Goal: Transaction & Acquisition: Download file/media

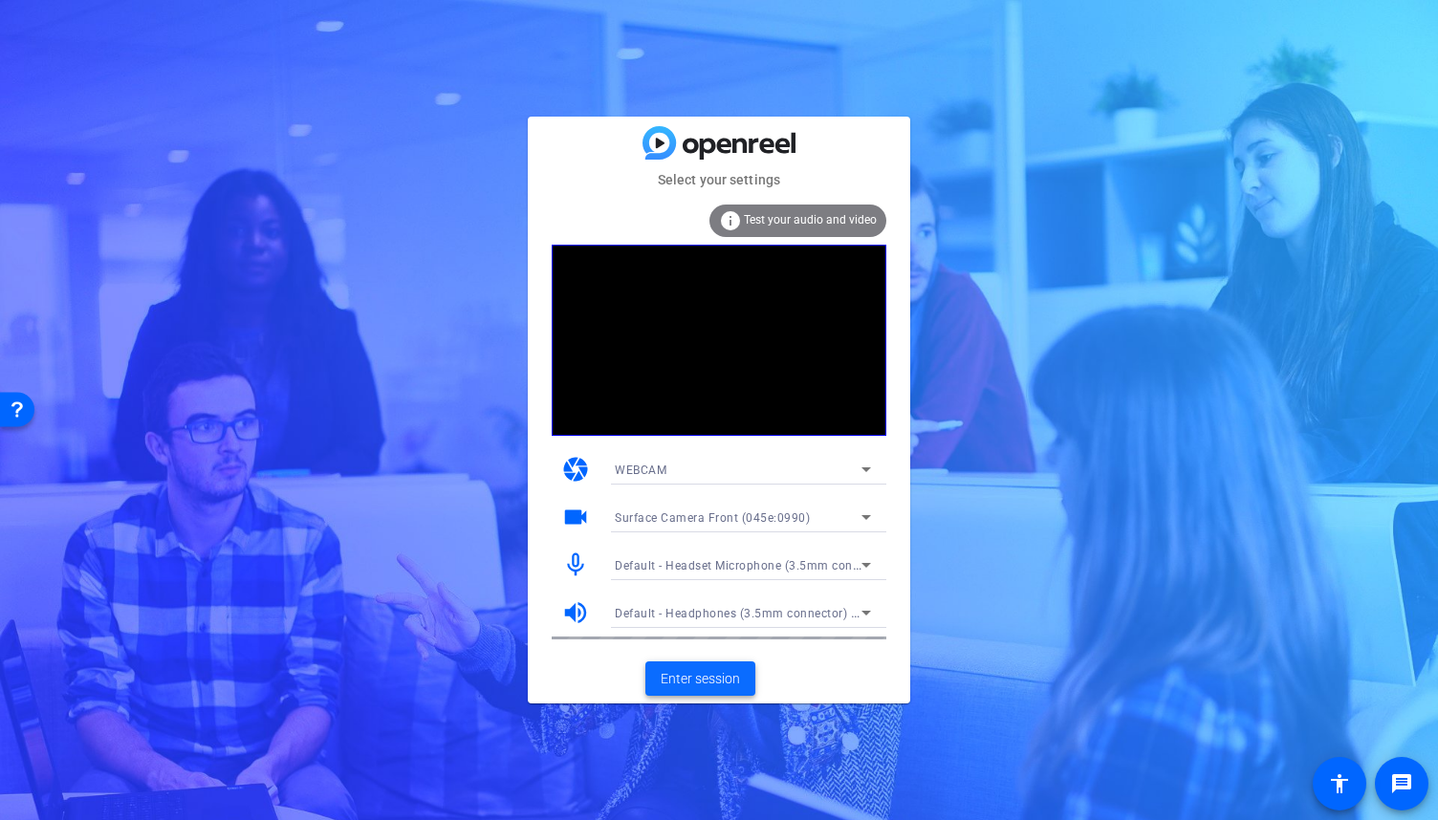
click at [717, 684] on span "Enter session" at bounding box center [700, 679] width 79 height 20
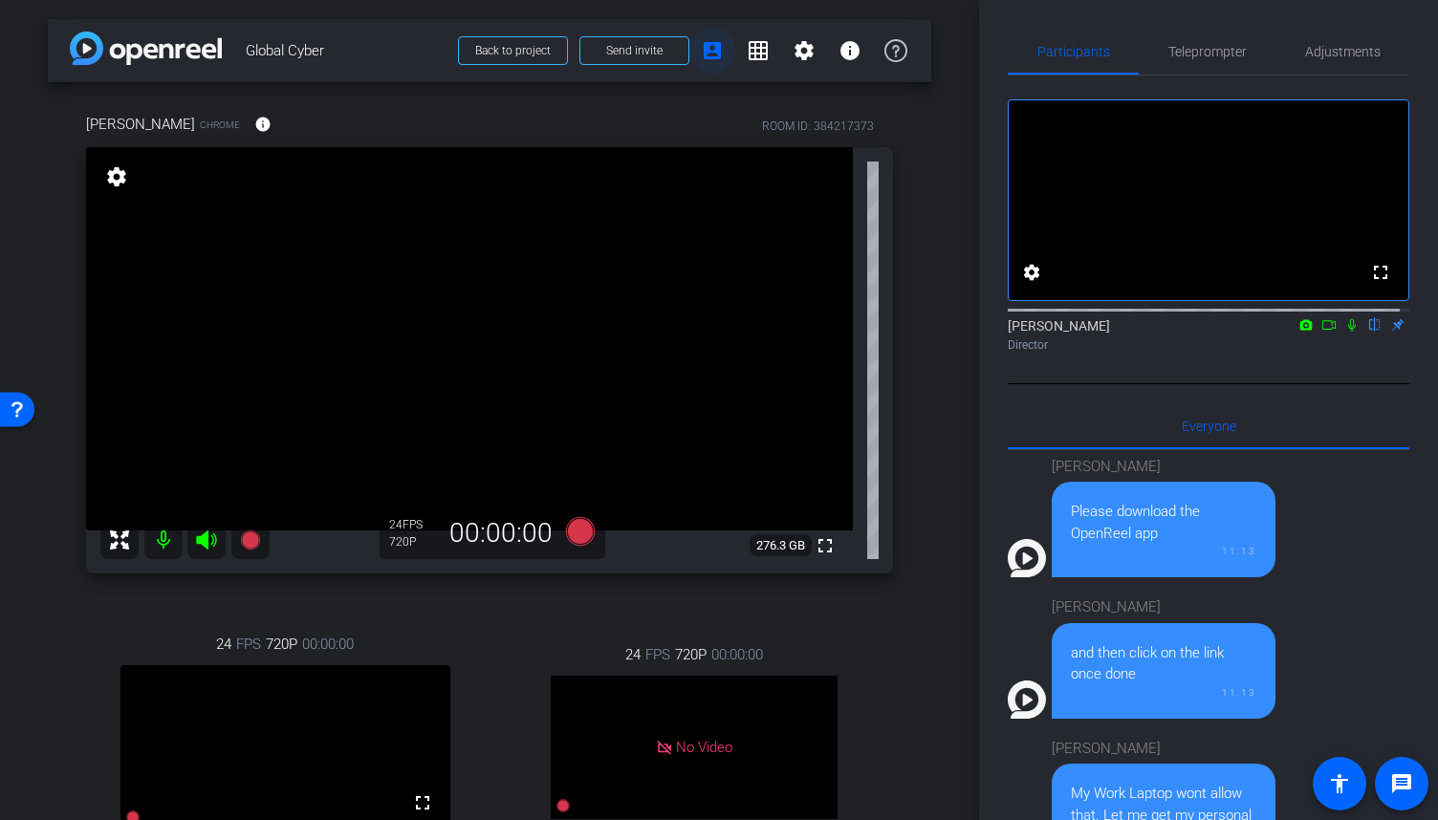
click at [706, 40] on mat-icon "account_box" at bounding box center [712, 50] width 23 height 23
click at [796, 43] on mat-icon "settings" at bounding box center [804, 50] width 23 height 23
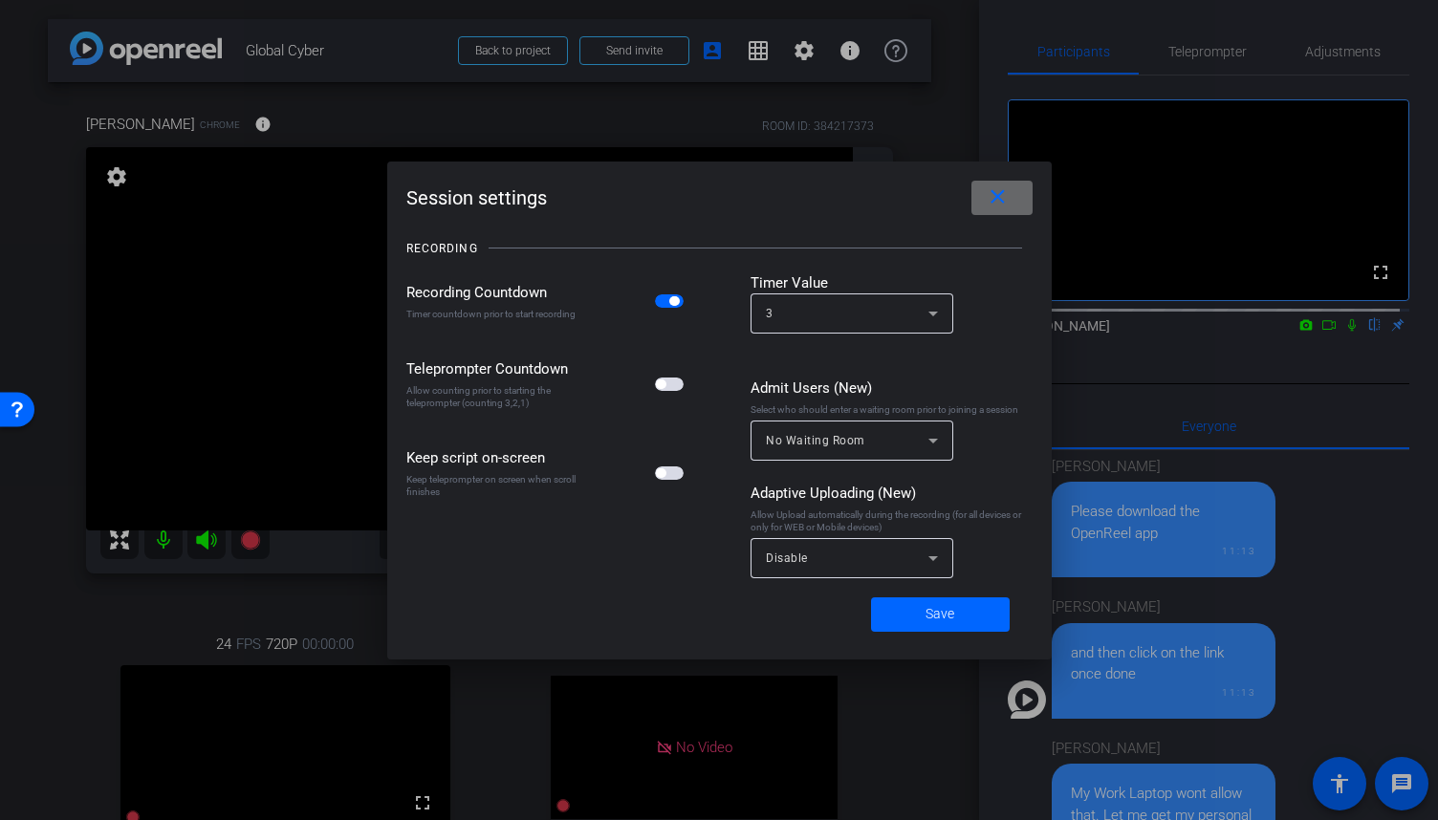
click at [993, 204] on mat-icon "close" at bounding box center [998, 197] width 24 height 24
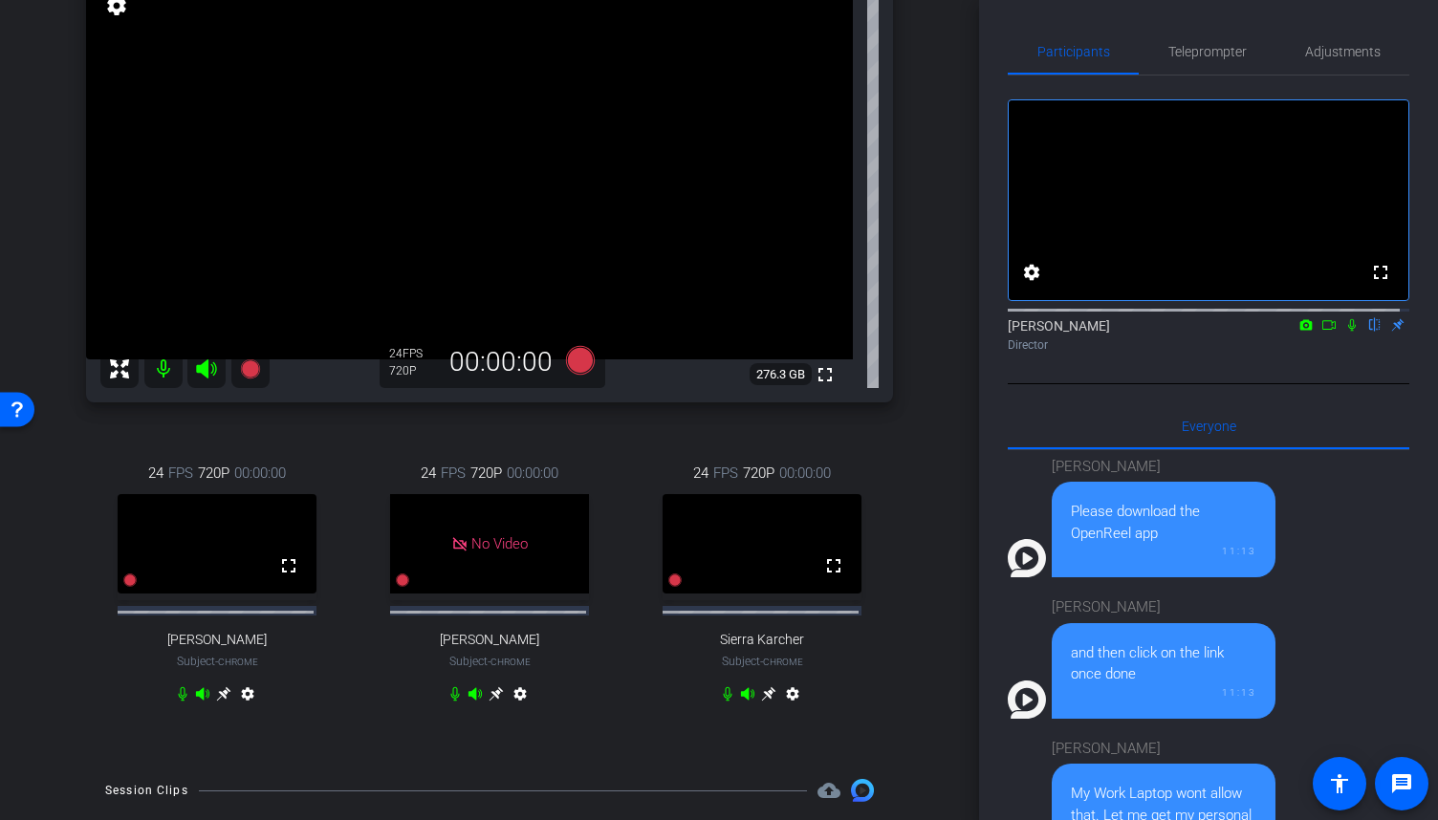
scroll to position [191, 0]
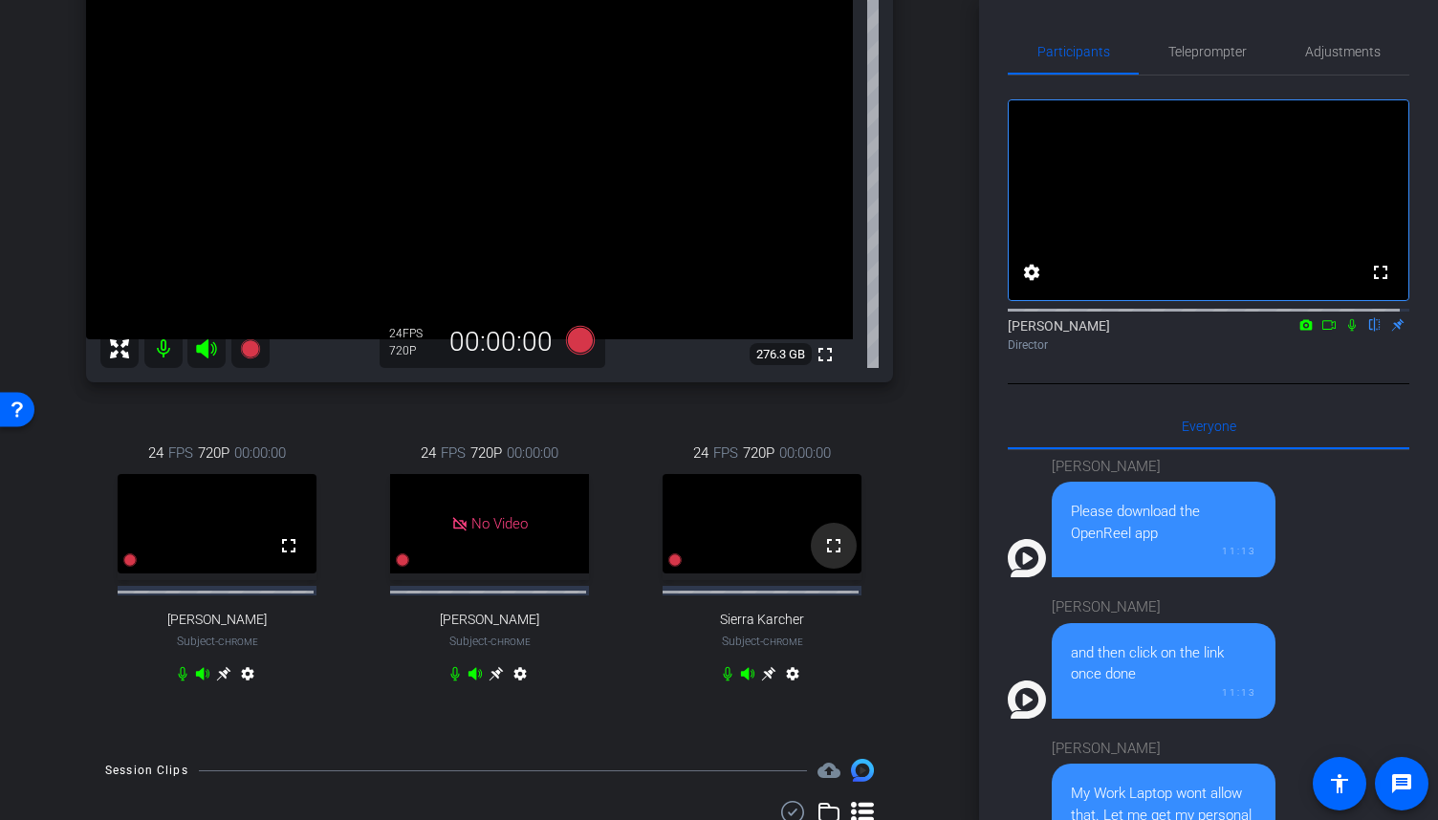
click at [823, 557] on mat-icon "fullscreen" at bounding box center [833, 545] width 23 height 23
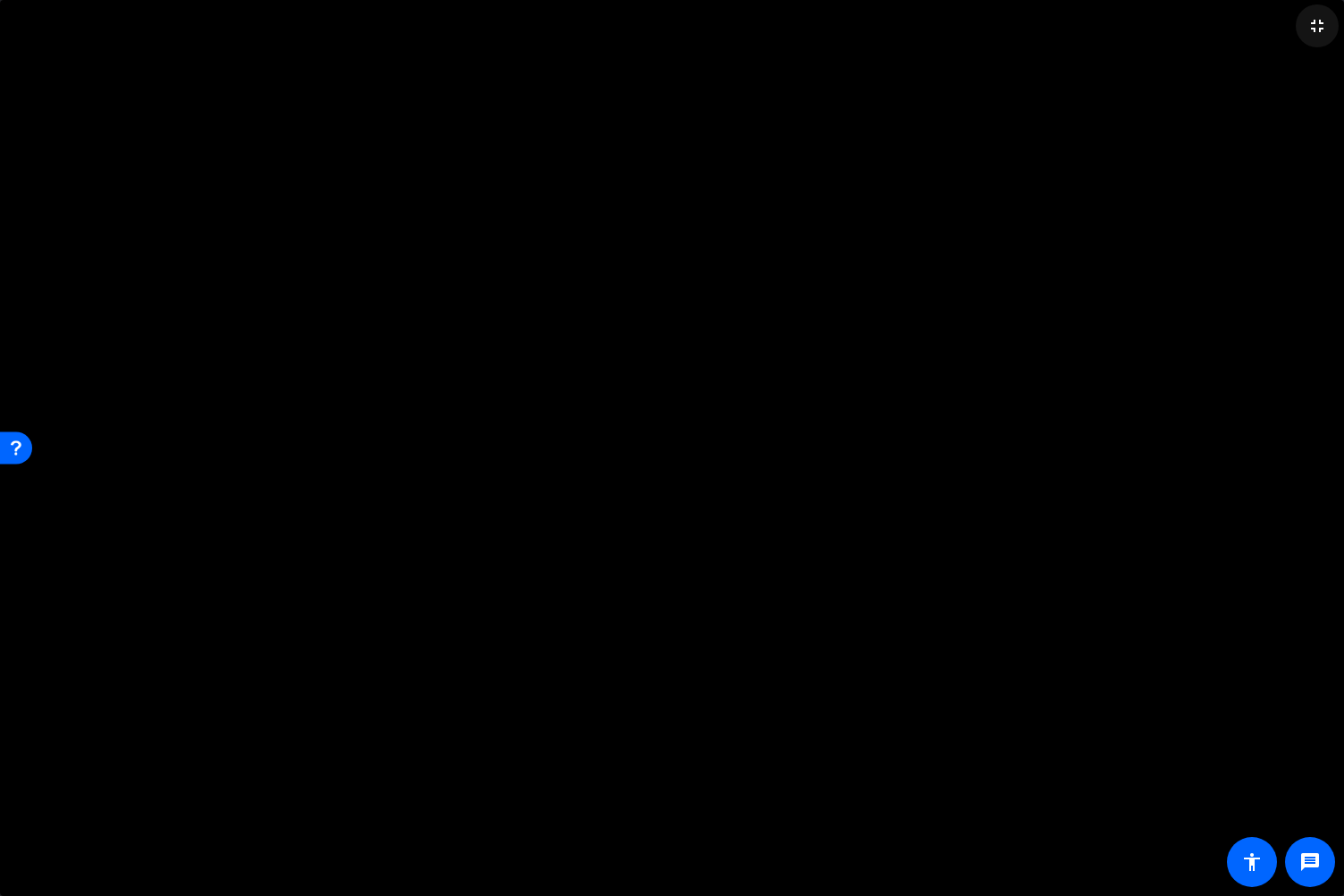
click at [1320, 21] on mat-icon "fullscreen_exit" at bounding box center [1317, 25] width 21 height 21
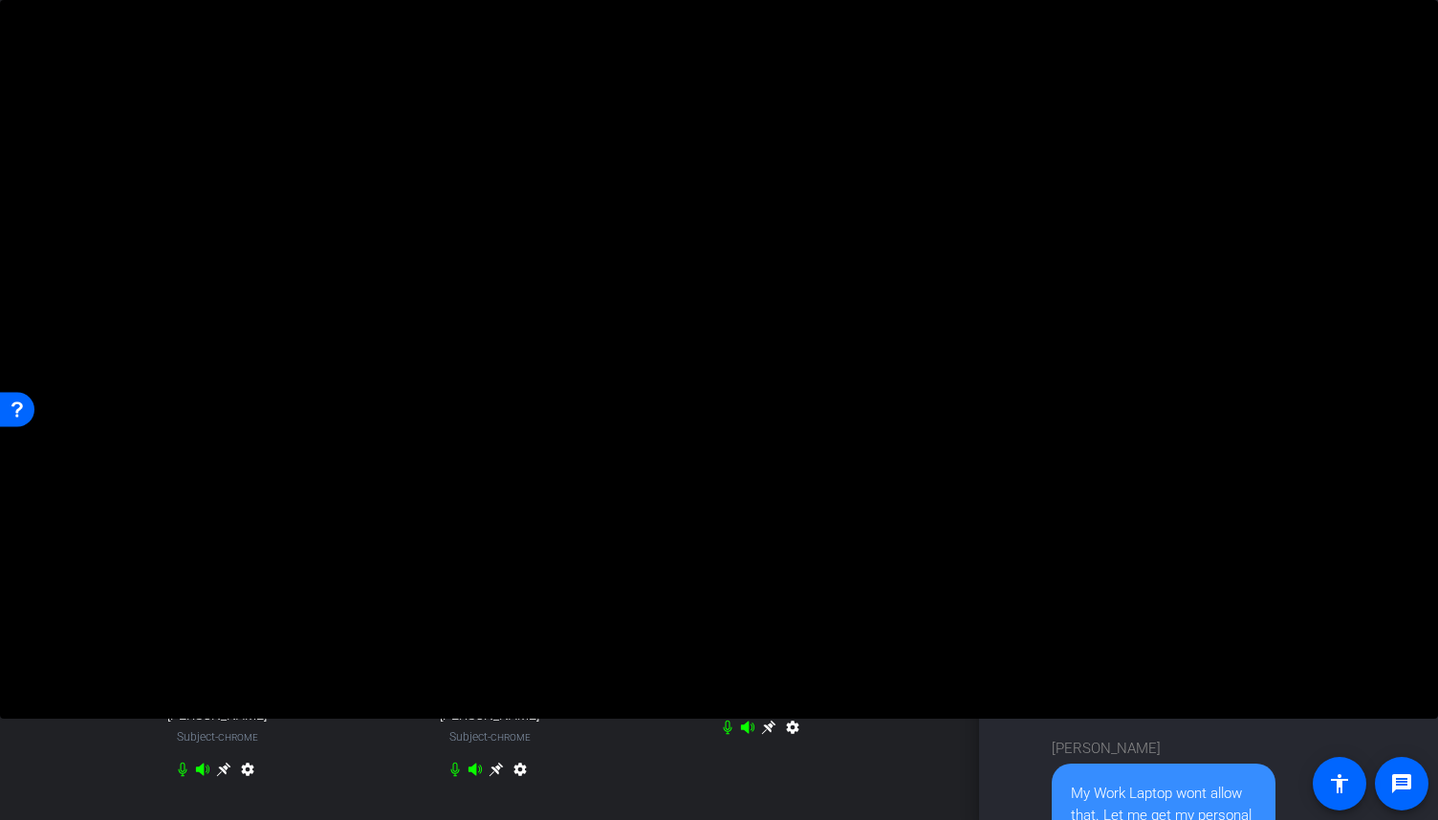
scroll to position [0, 0]
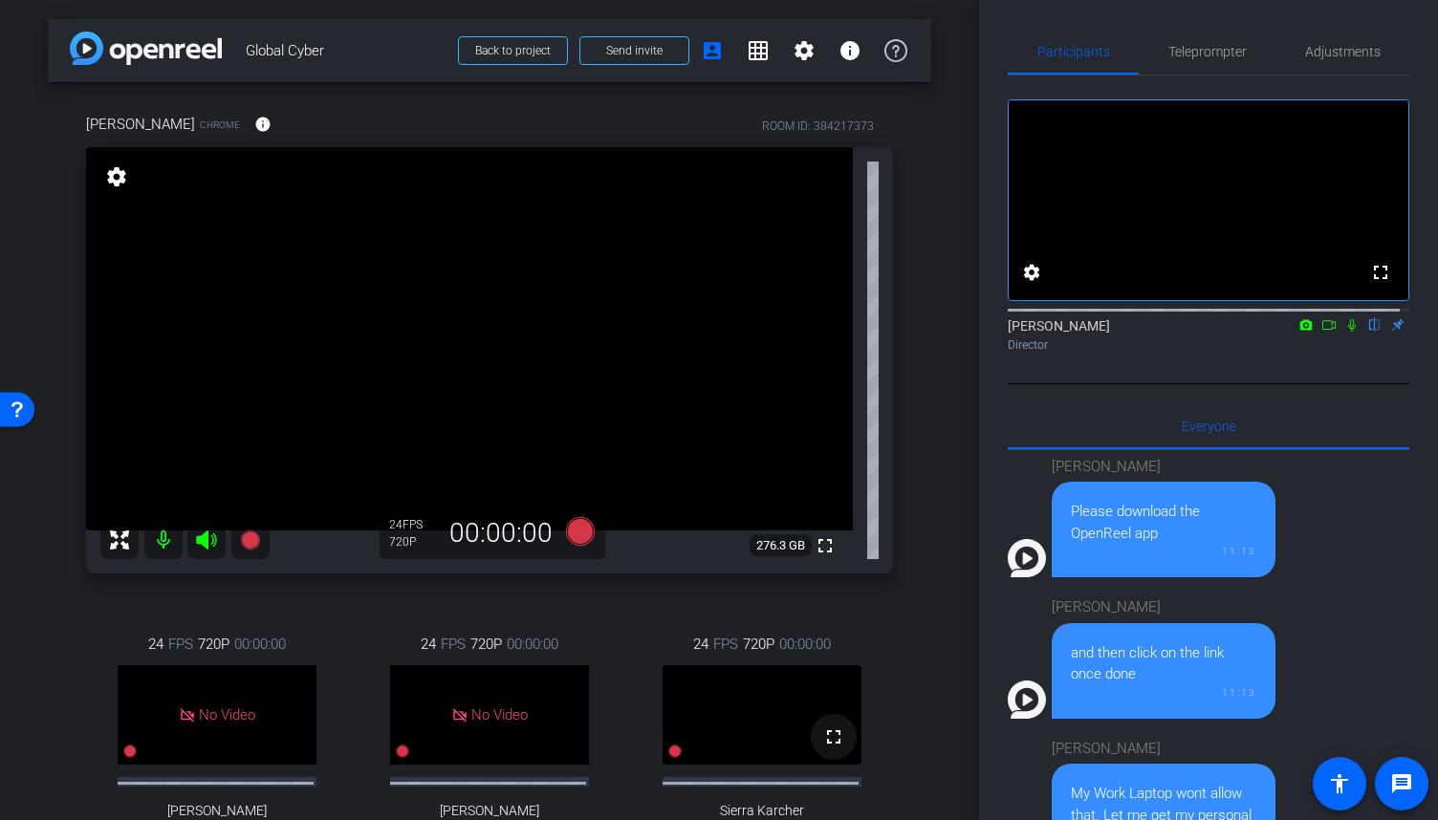
click at [826, 749] on mat-icon "fullscreen" at bounding box center [833, 737] width 23 height 23
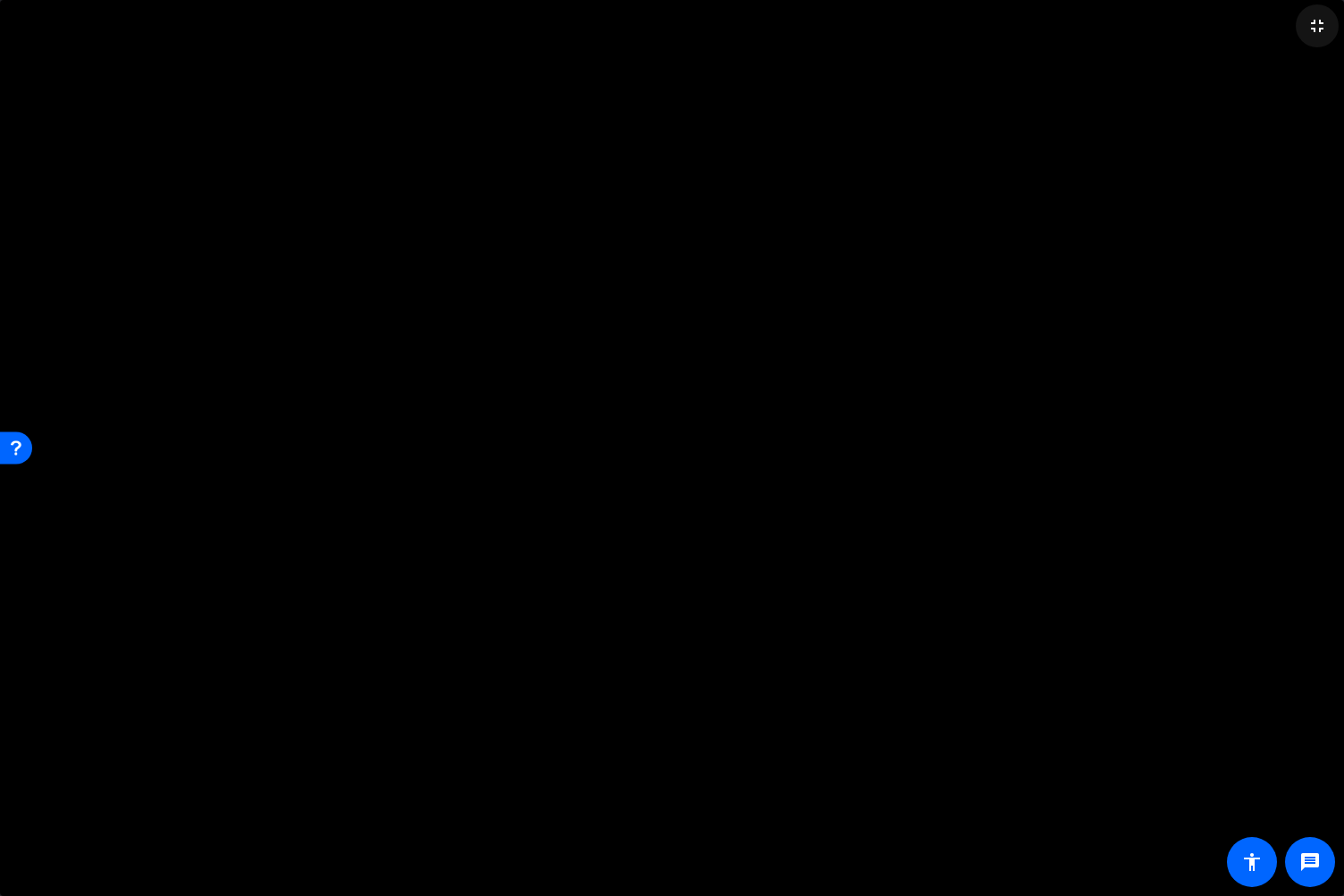
click at [1317, 36] on mat-icon "fullscreen_exit" at bounding box center [1317, 25] width 21 height 21
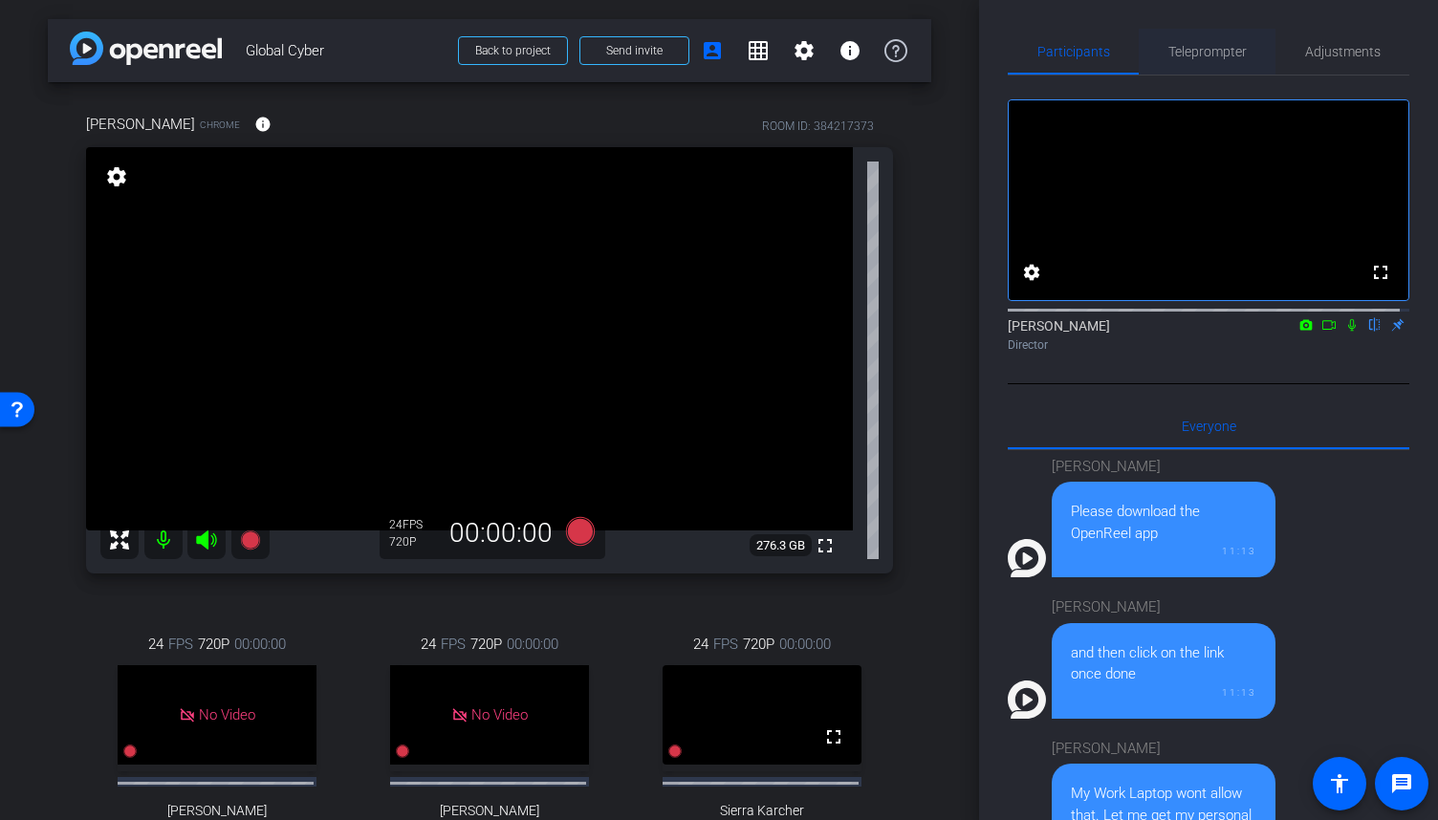
click at [1197, 56] on span "Teleprompter" at bounding box center [1207, 51] width 78 height 13
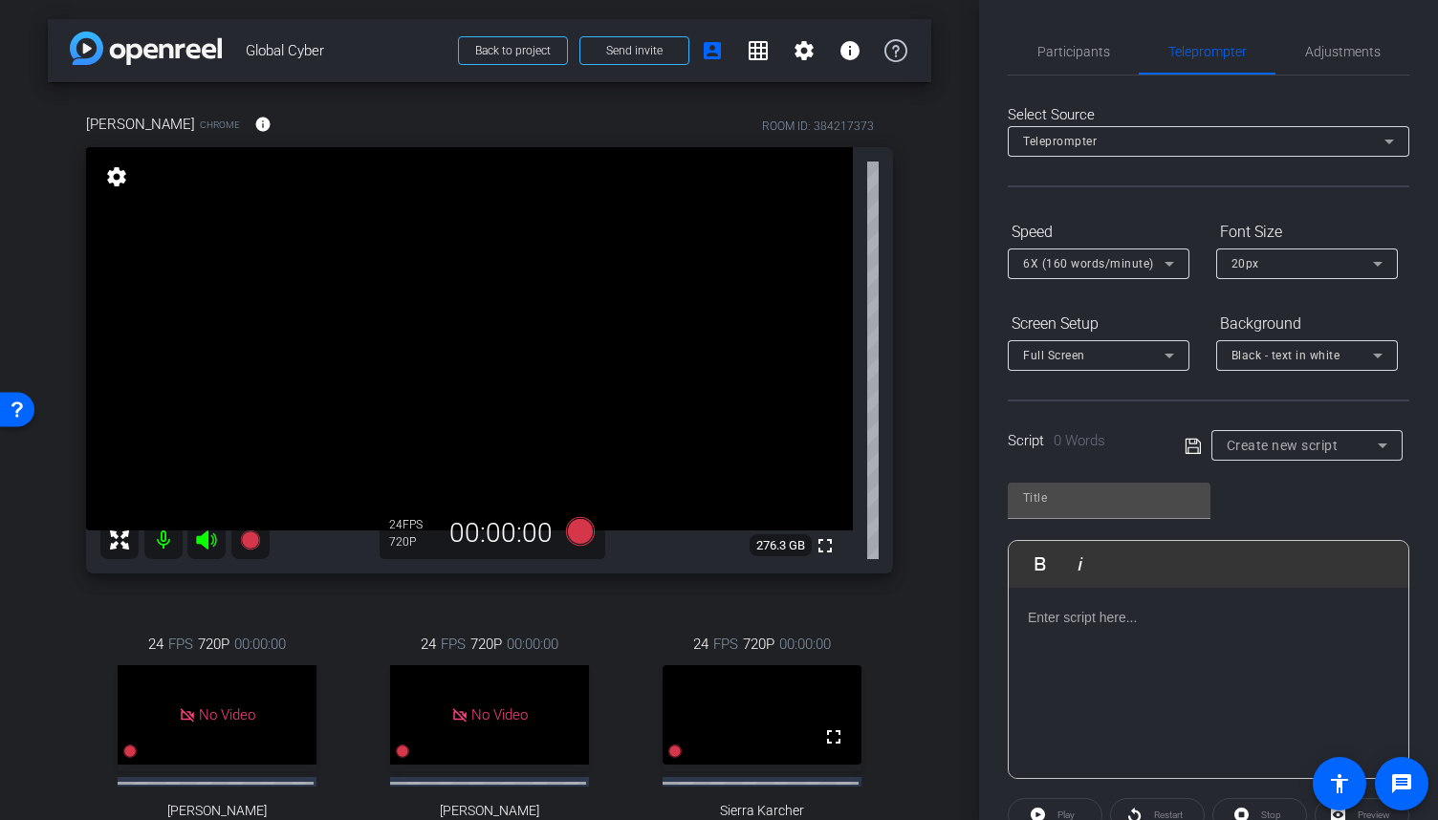
click at [1160, 634] on div at bounding box center [1209, 683] width 400 height 191
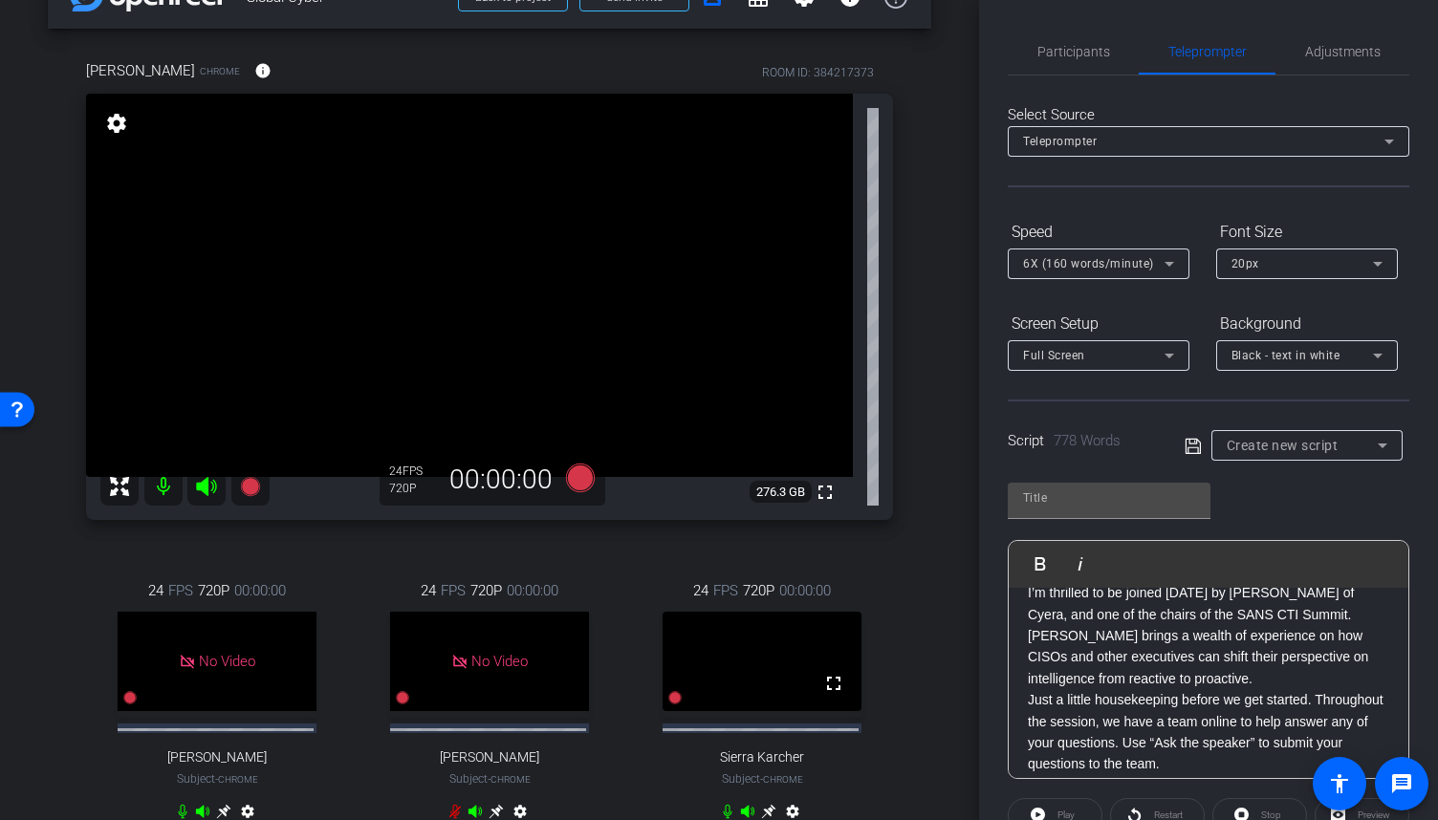
scroll to position [96, 0]
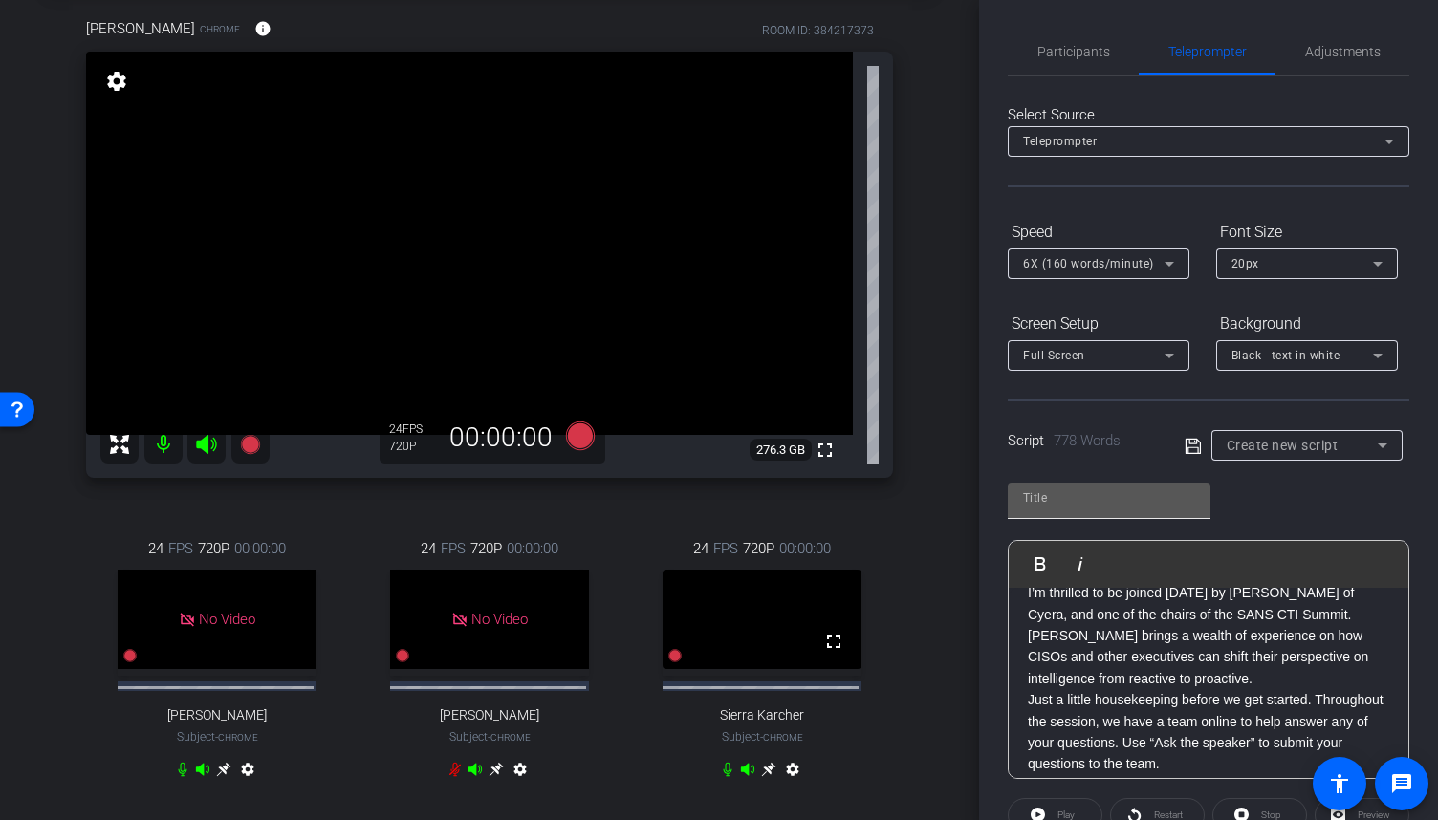
click at [1073, 508] on input "text" at bounding box center [1109, 498] width 172 height 23
type input "Sierra Script"
click at [1185, 452] on icon at bounding box center [1193, 446] width 17 height 23
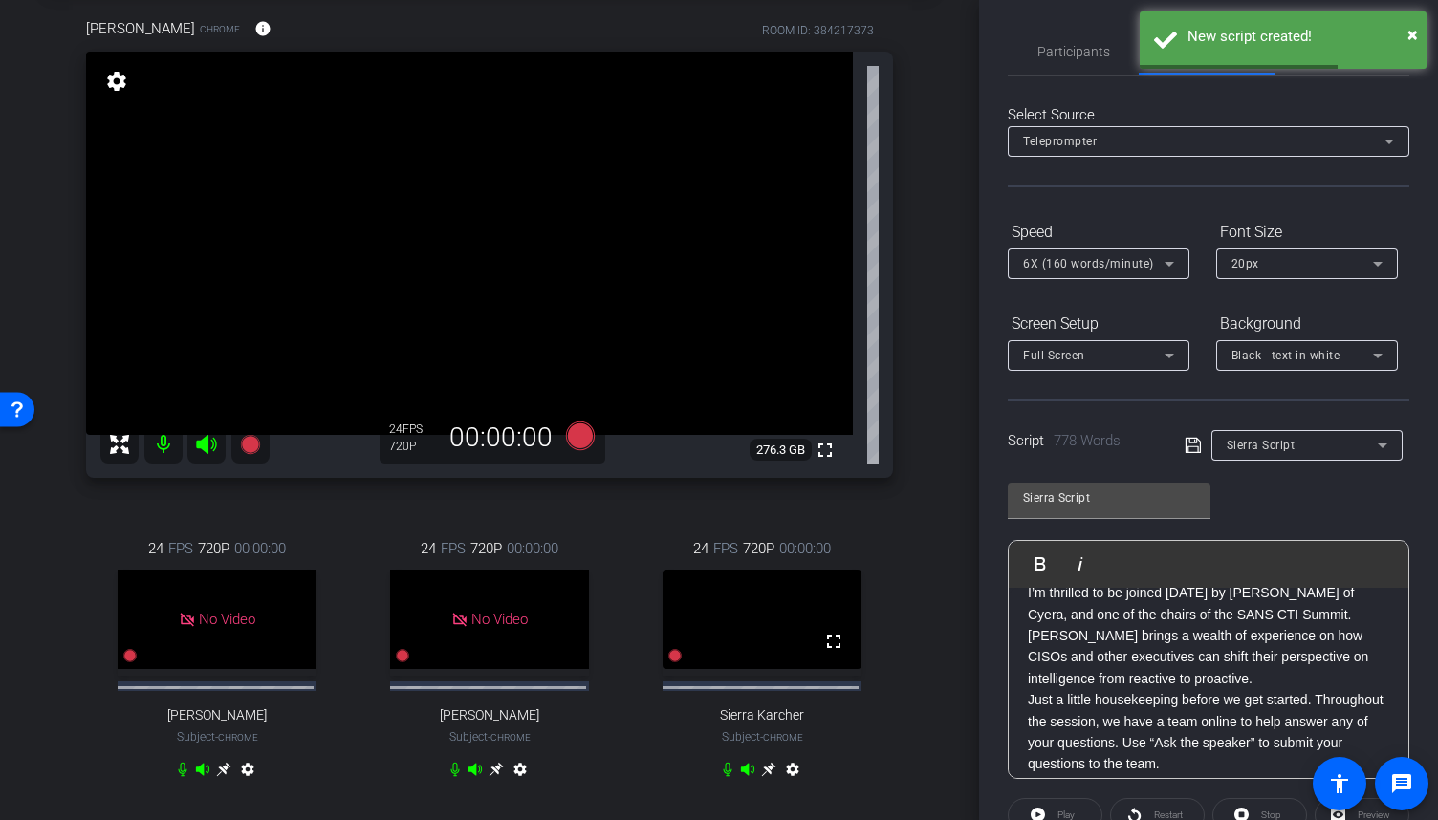
scroll to position [0, 0]
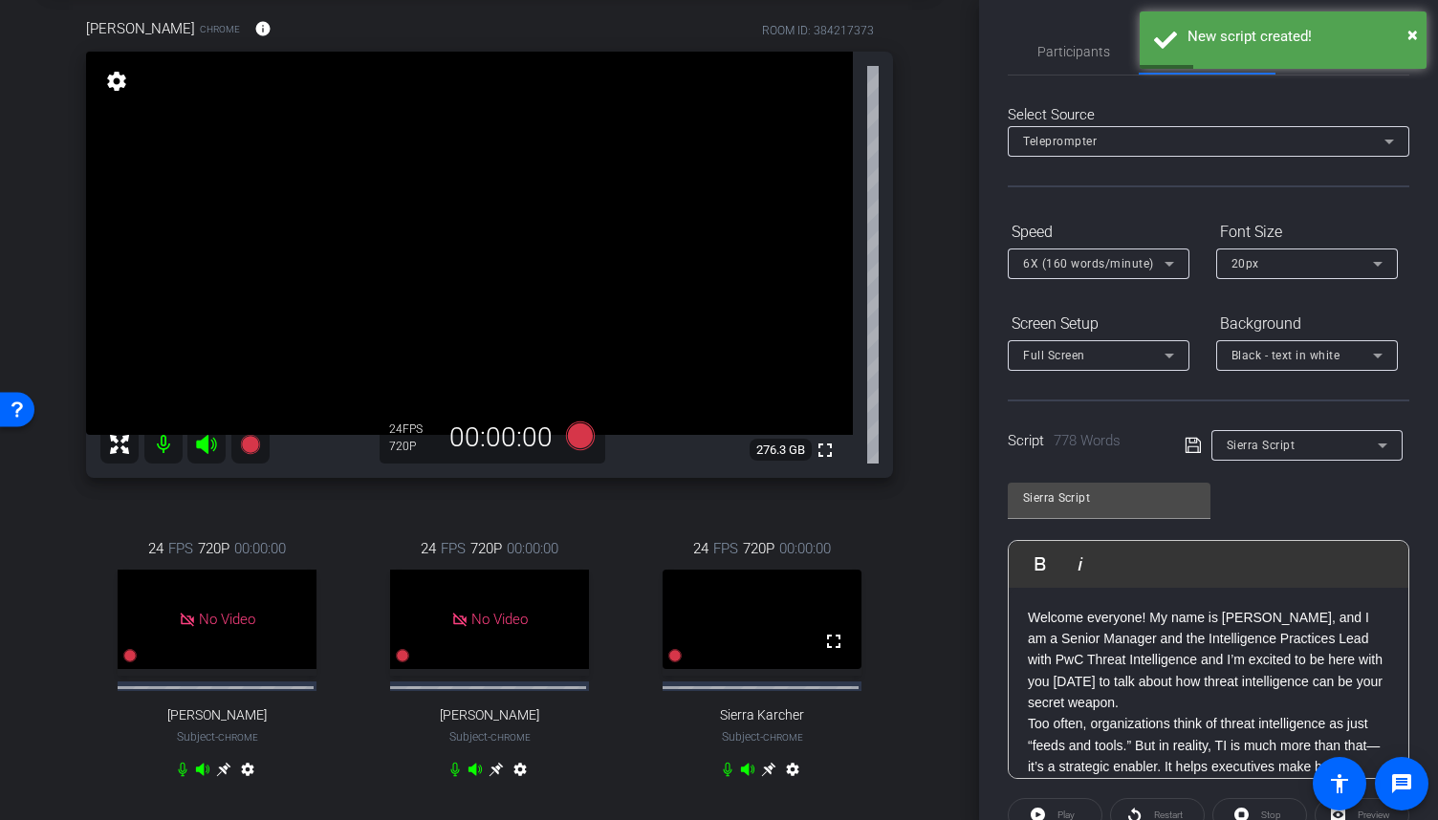
click at [1210, 702] on p "Welcome everyone! My name is [PERSON_NAME], and I am a Senior Manager and the I…" at bounding box center [1208, 660] width 361 height 107
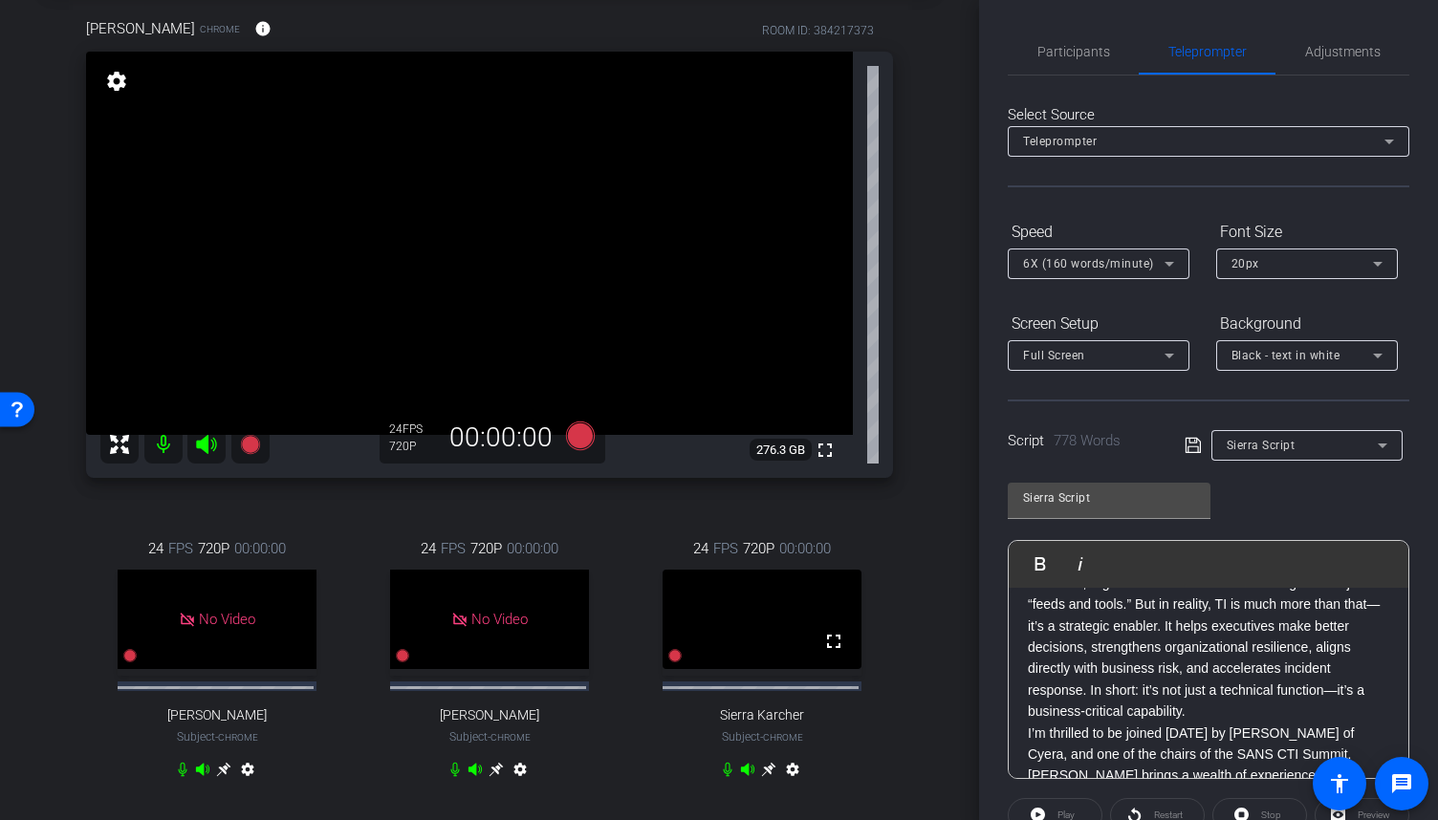
scroll to position [191, 0]
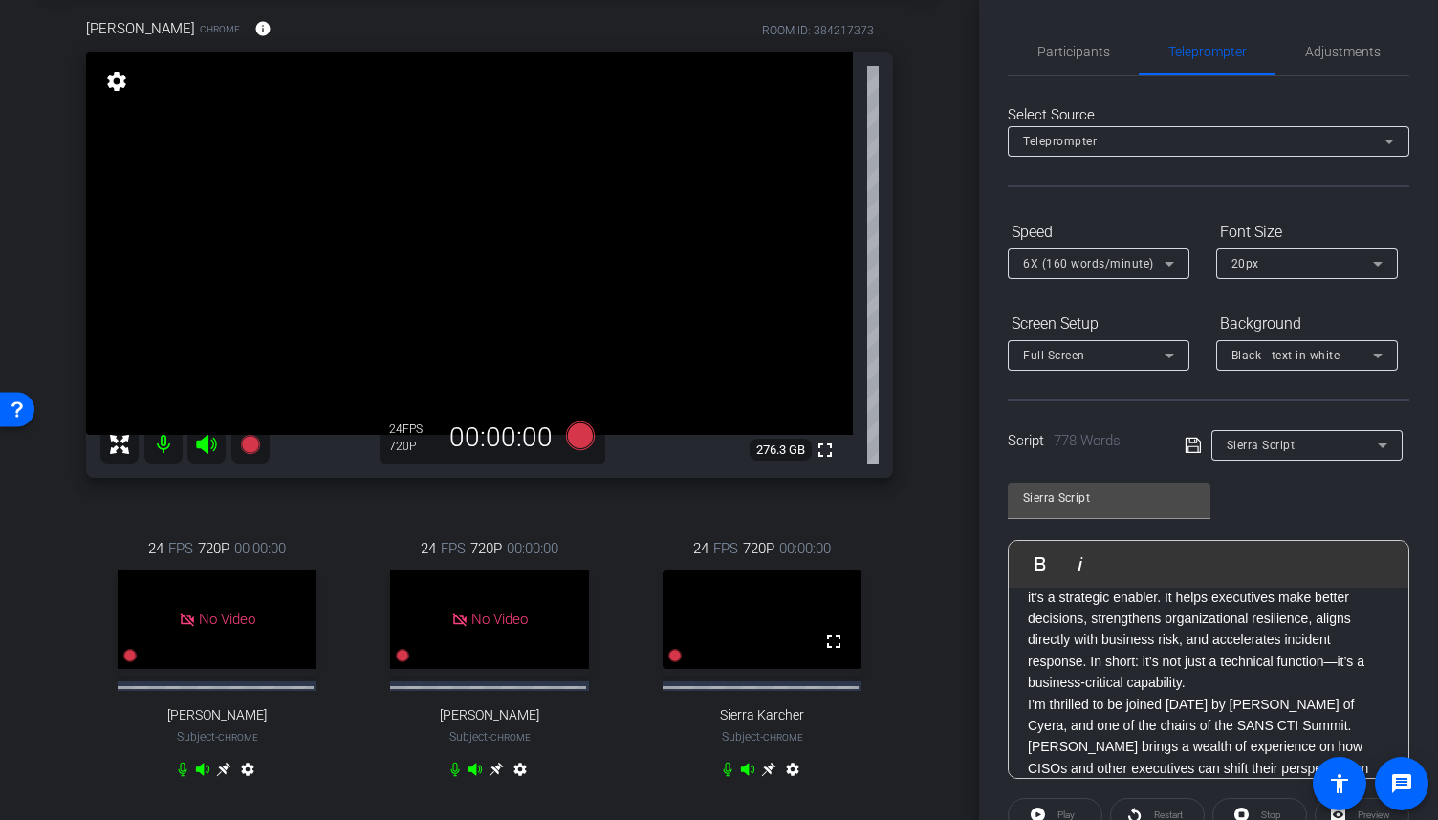
click at [1198, 690] on p "Too often, organizations think of threat intelligence as just “feeds and tools.…" at bounding box center [1208, 619] width 361 height 150
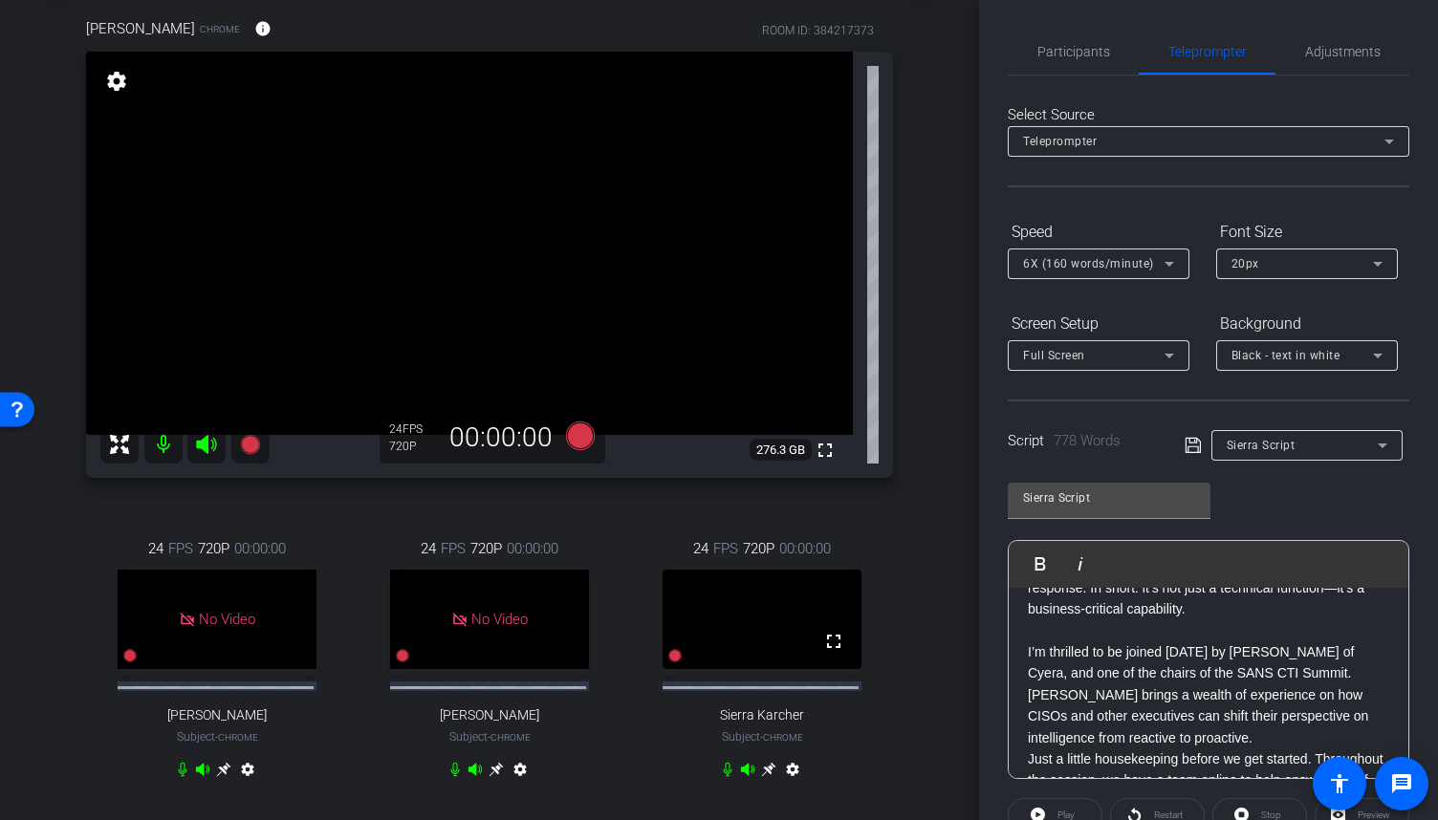
scroll to position [308, 0]
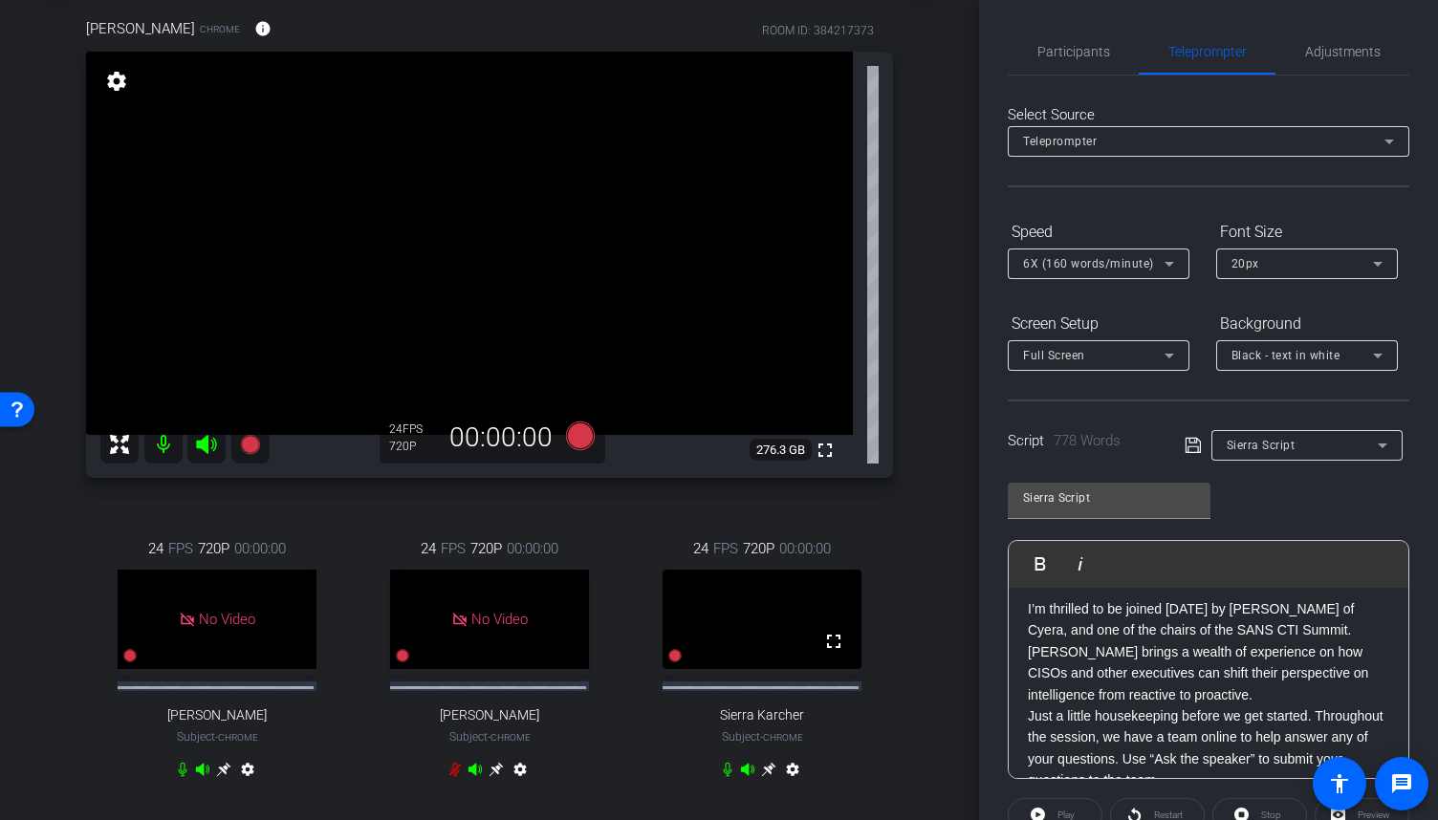
click at [1175, 697] on p "I’m thrilled to be joined [DATE] by [PERSON_NAME] of Cyera, and one of the chai…" at bounding box center [1208, 652] width 361 height 107
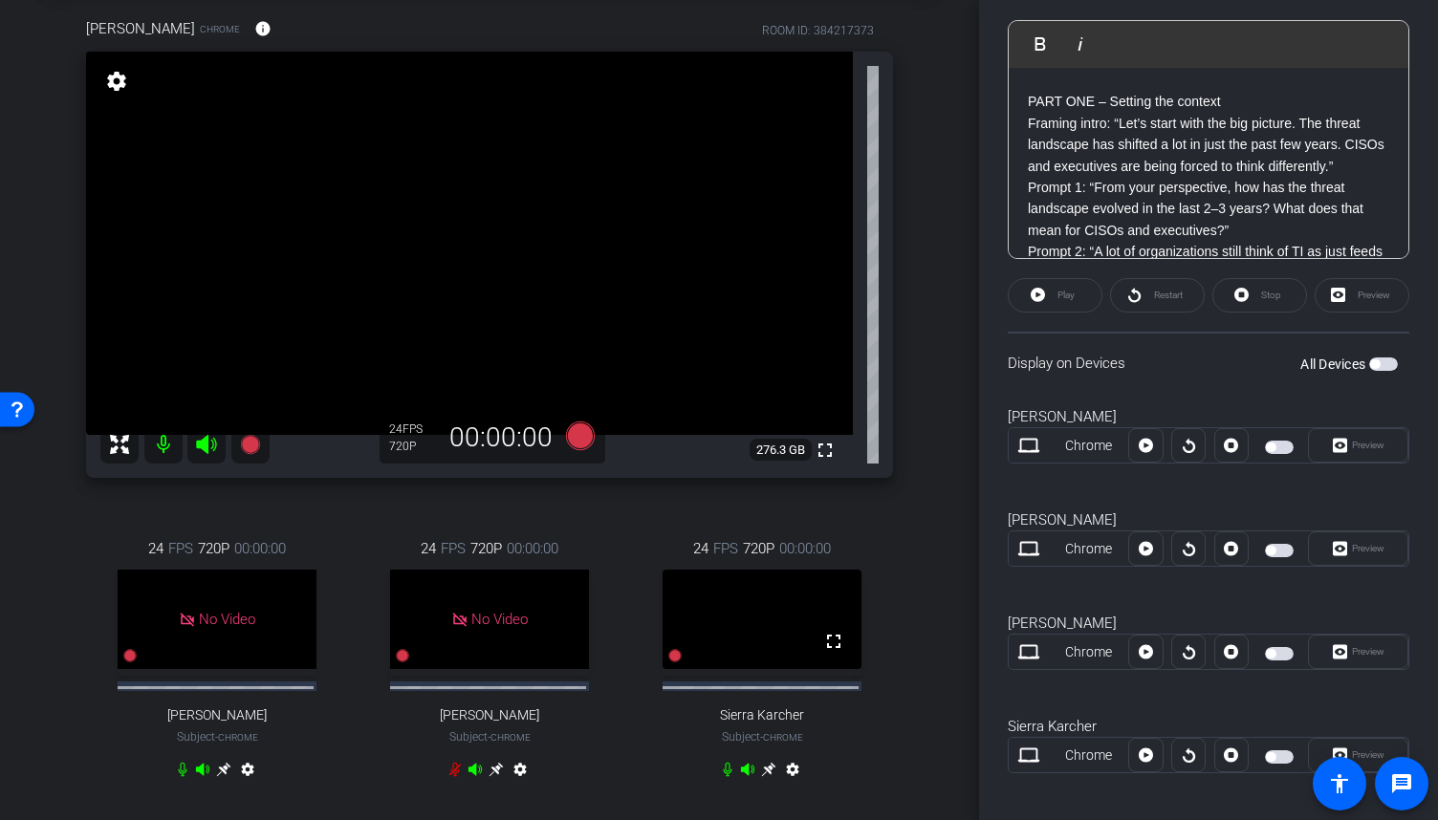
scroll to position [531, 0]
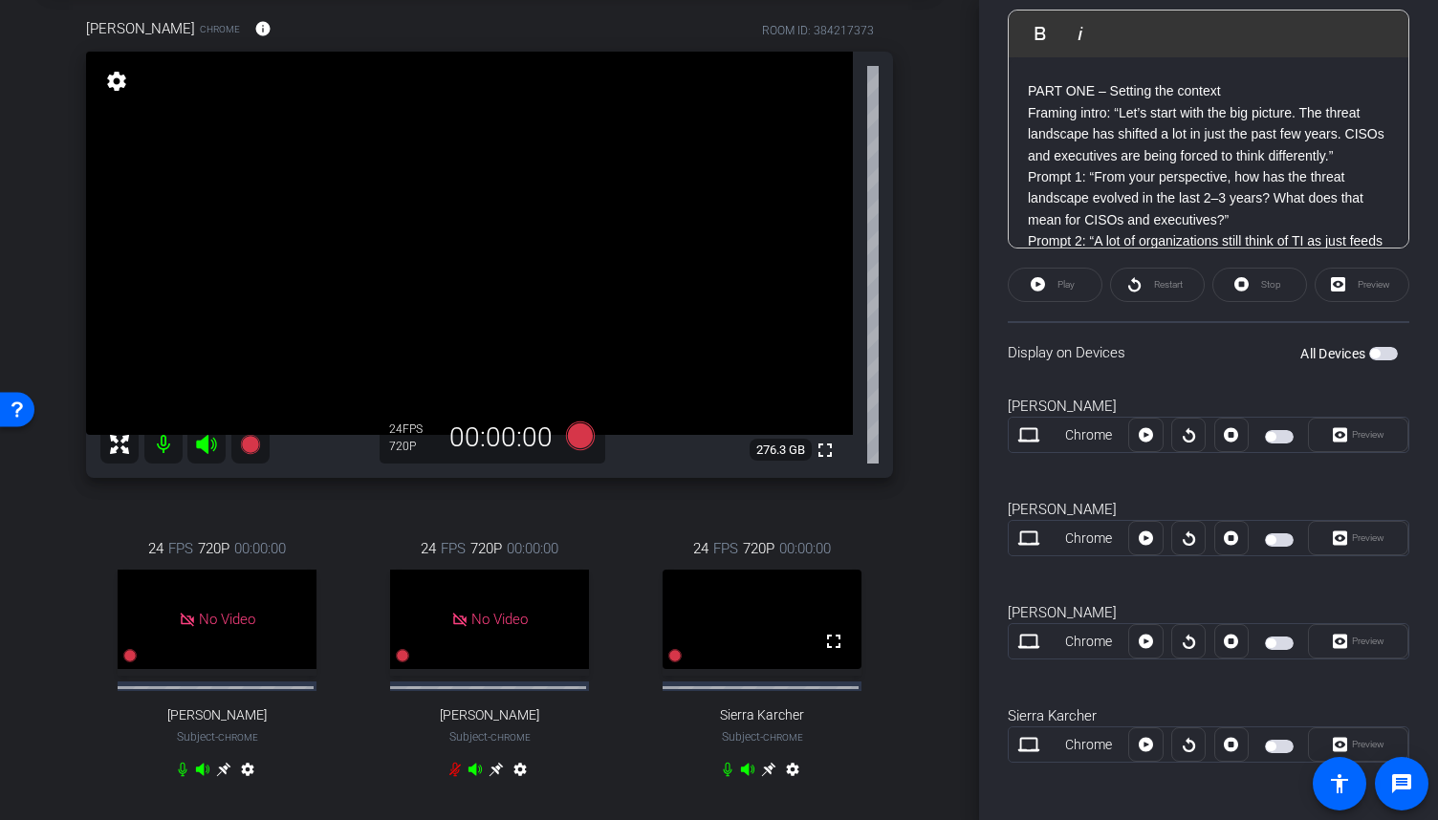
click at [1277, 740] on span "button" at bounding box center [1279, 746] width 29 height 13
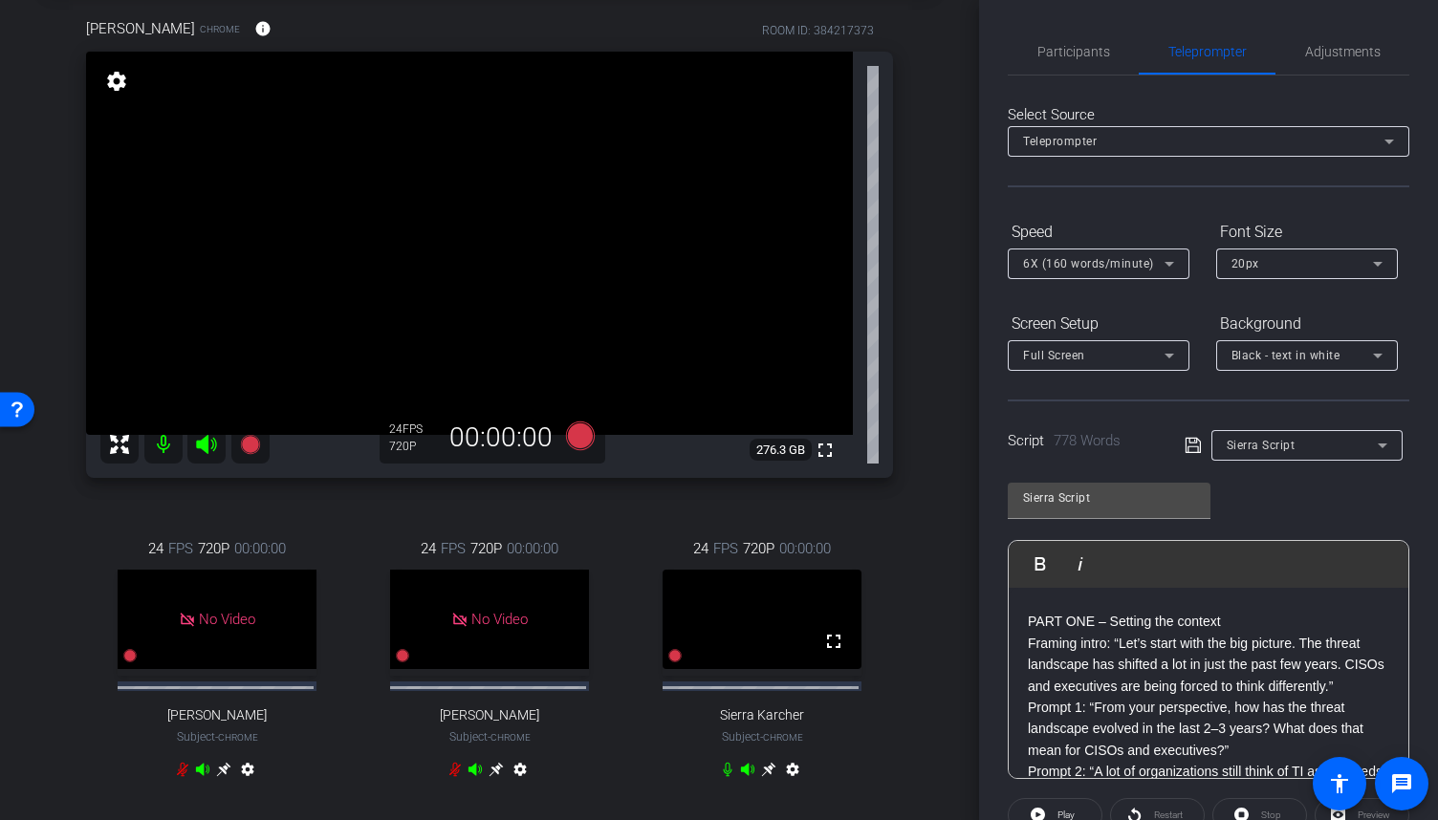
scroll to position [0, 0]
click at [1309, 60] on span "Adjustments" at bounding box center [1343, 52] width 76 height 46
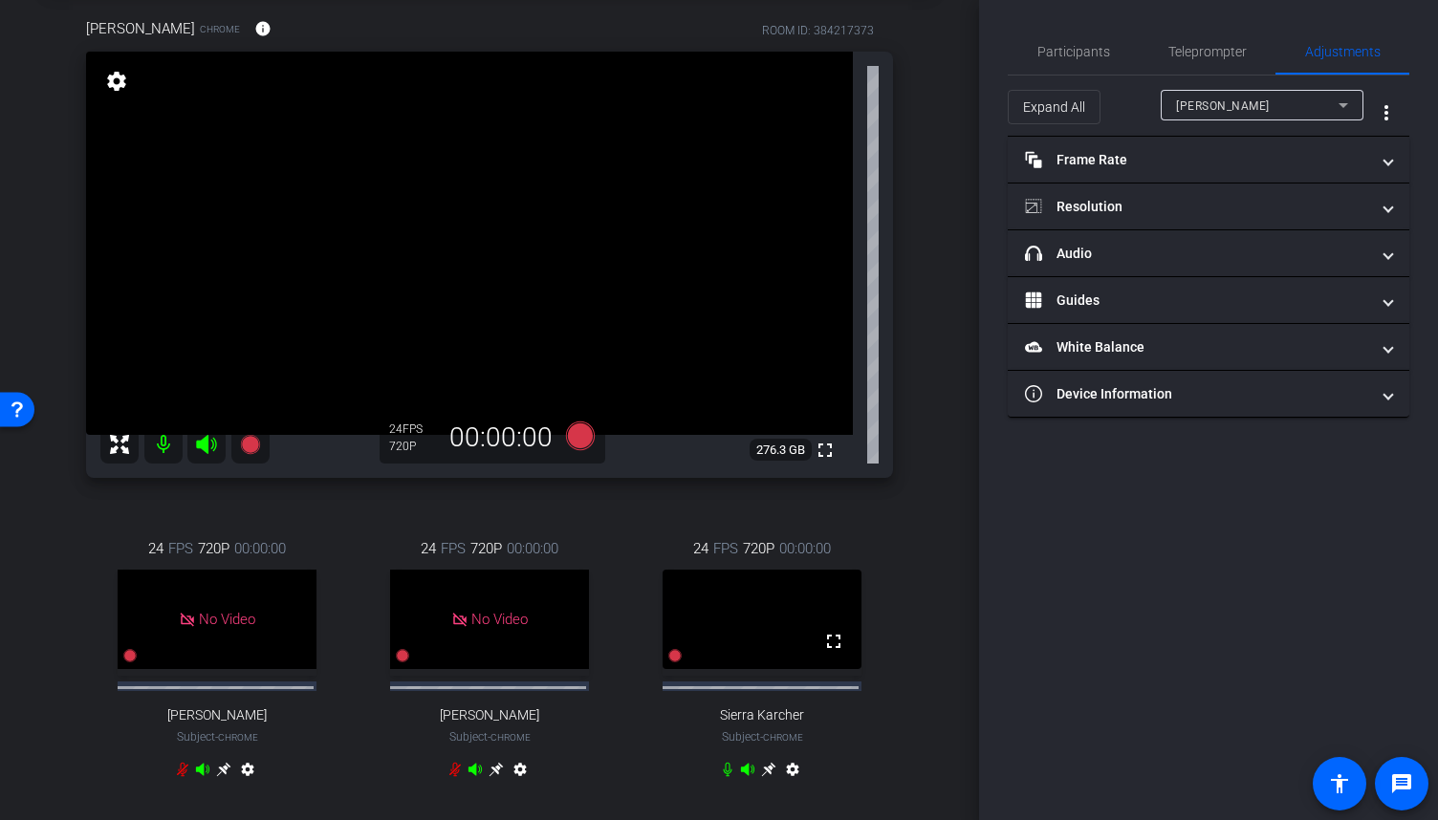
click at [1335, 108] on icon at bounding box center [1343, 105] width 23 height 23
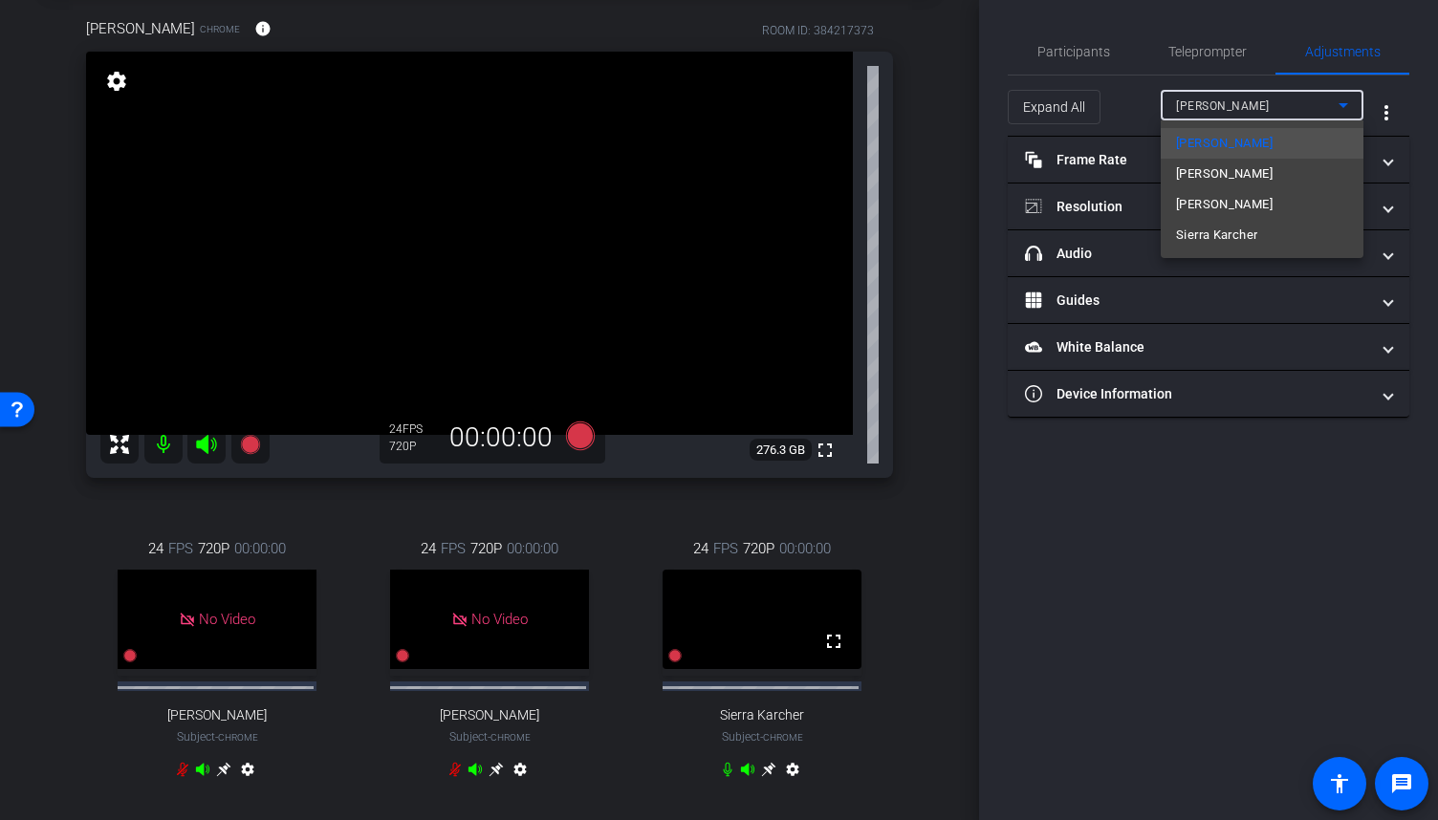
click at [1240, 229] on span "Sierra Karcher" at bounding box center [1216, 235] width 81 height 23
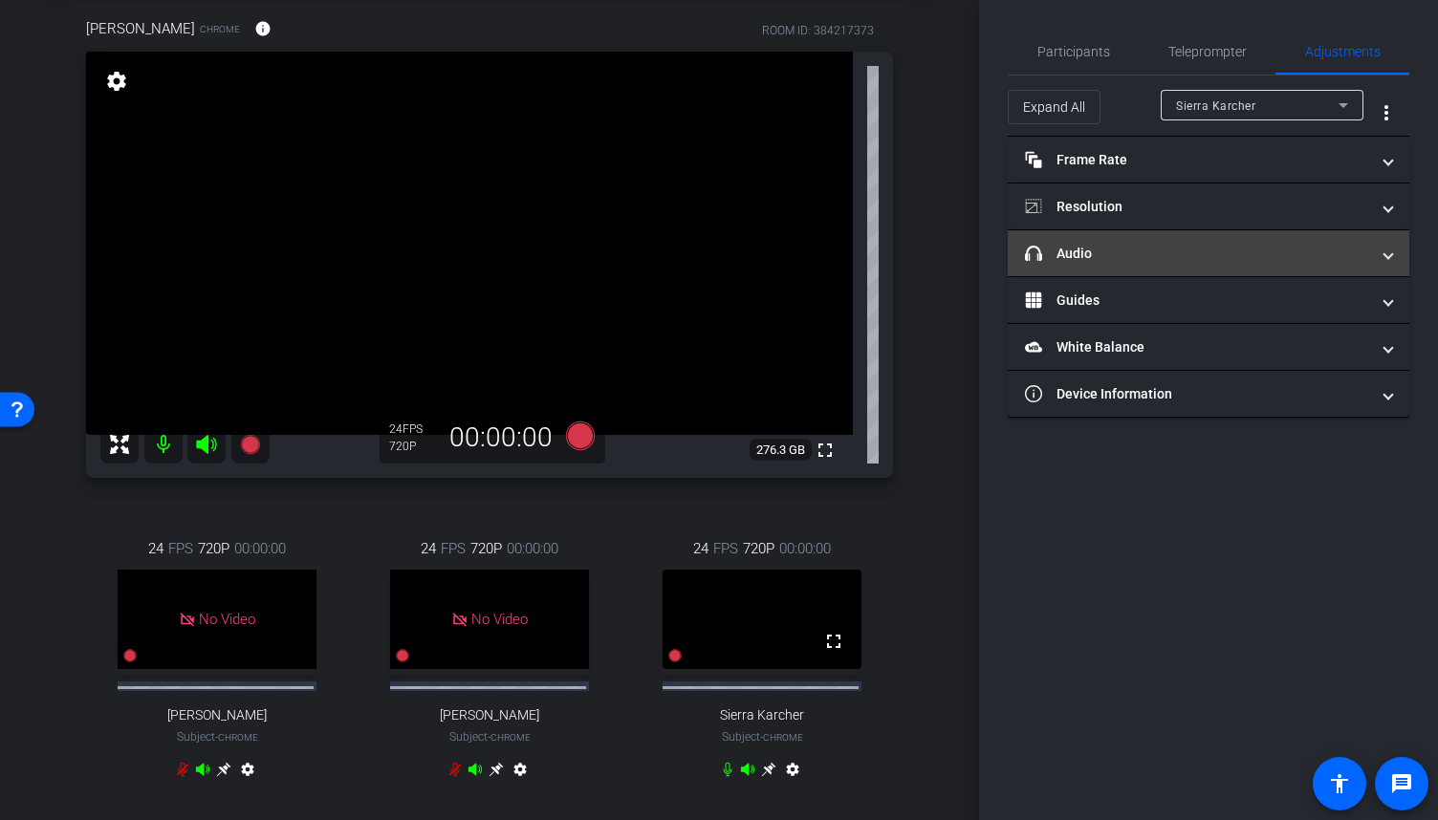
click at [1381, 255] on span "headphone icon Audio" at bounding box center [1205, 254] width 360 height 20
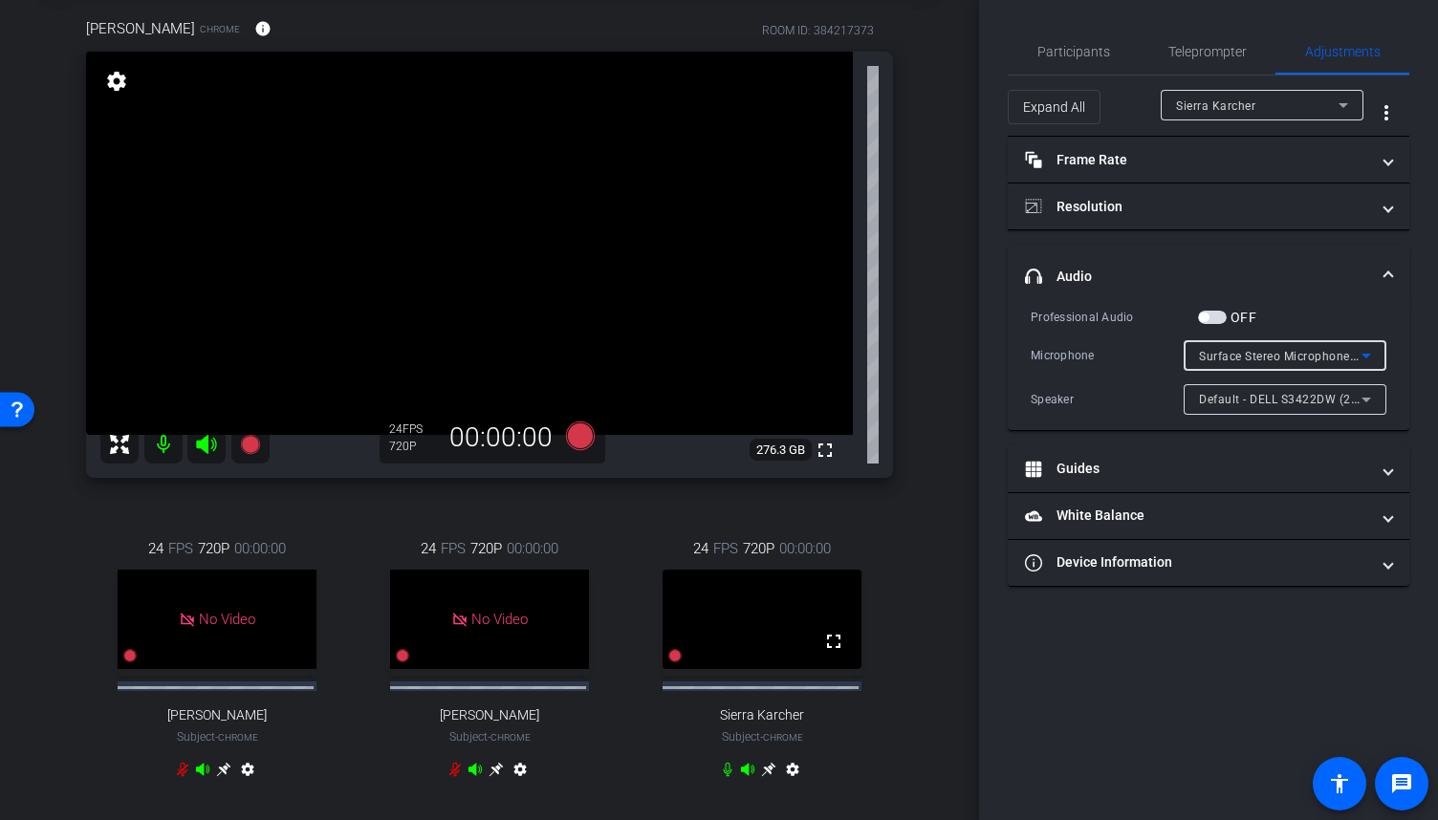
click at [1375, 349] on icon at bounding box center [1366, 355] width 23 height 23
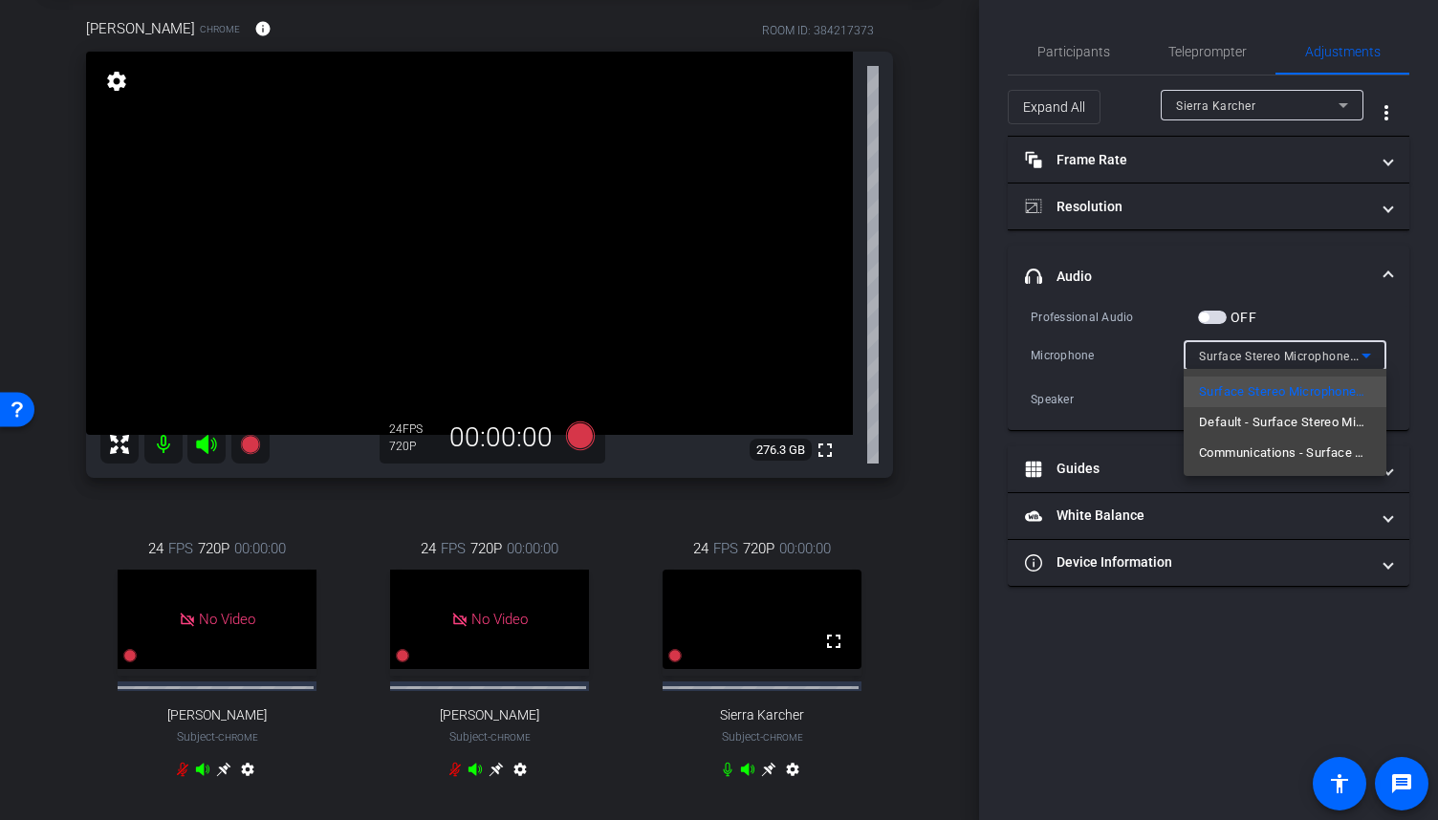
click at [1428, 318] on div at bounding box center [719, 410] width 1438 height 820
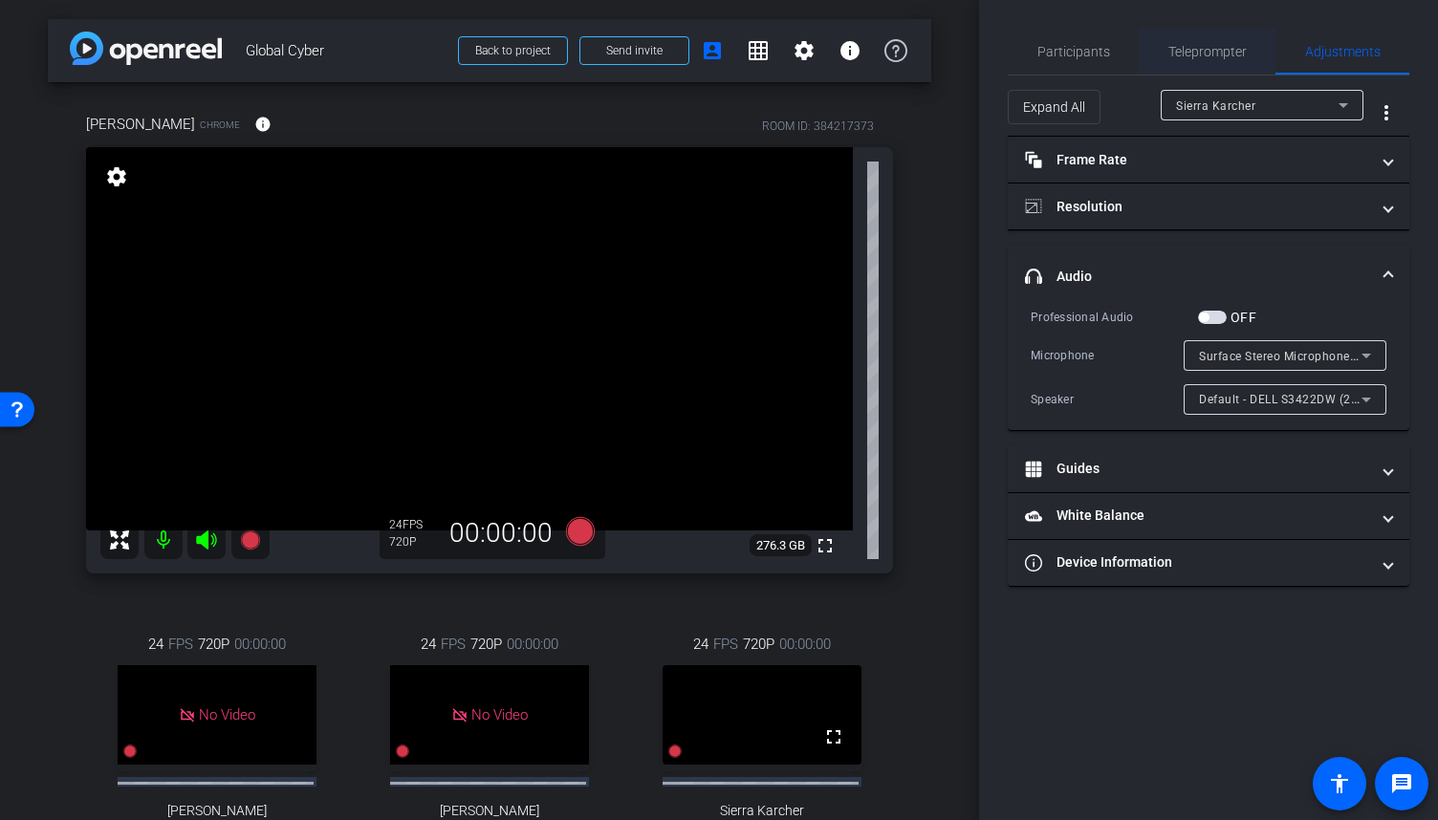
click at [1184, 65] on span "Teleprompter" at bounding box center [1207, 52] width 78 height 46
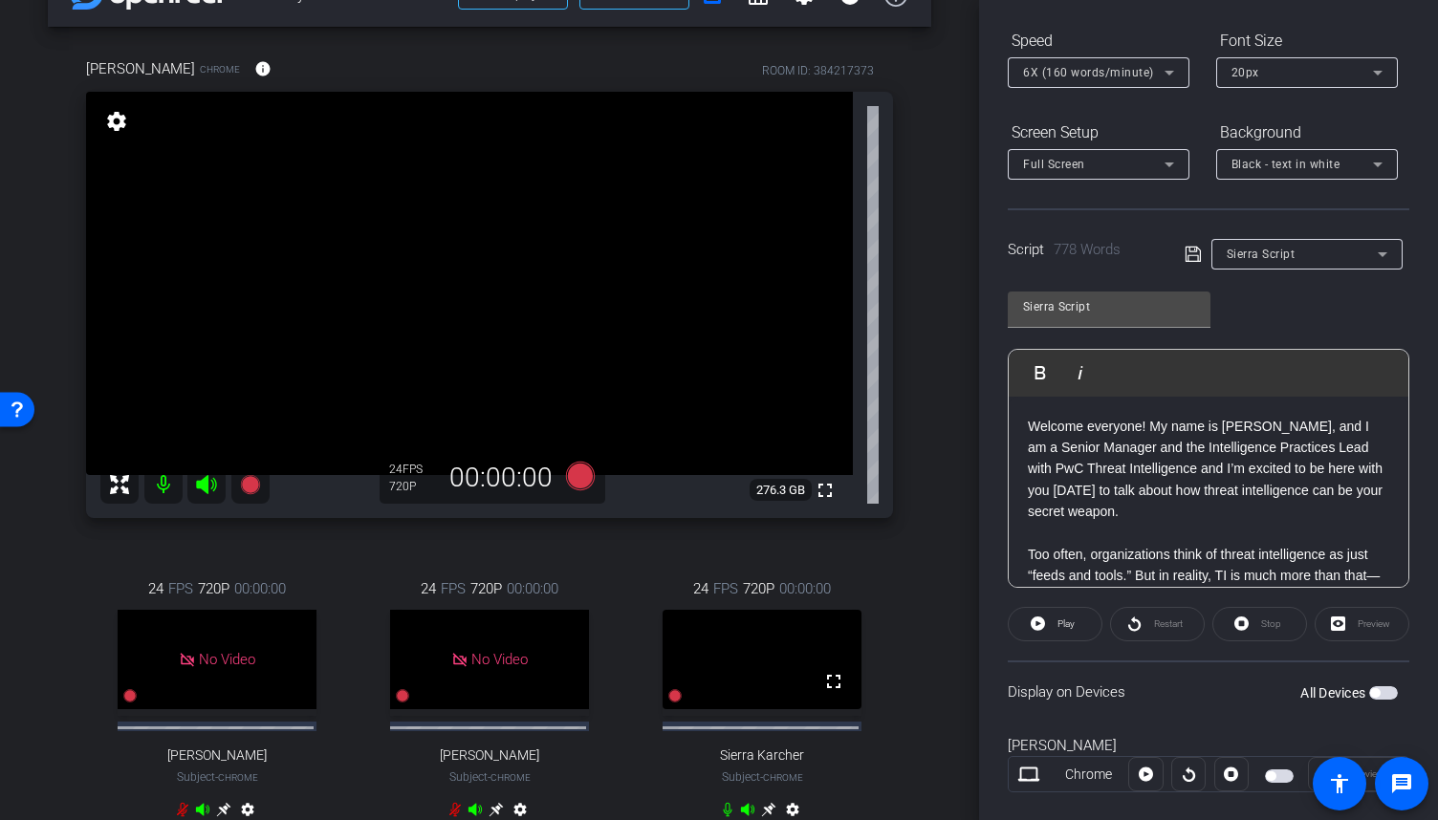
scroll to position [96, 0]
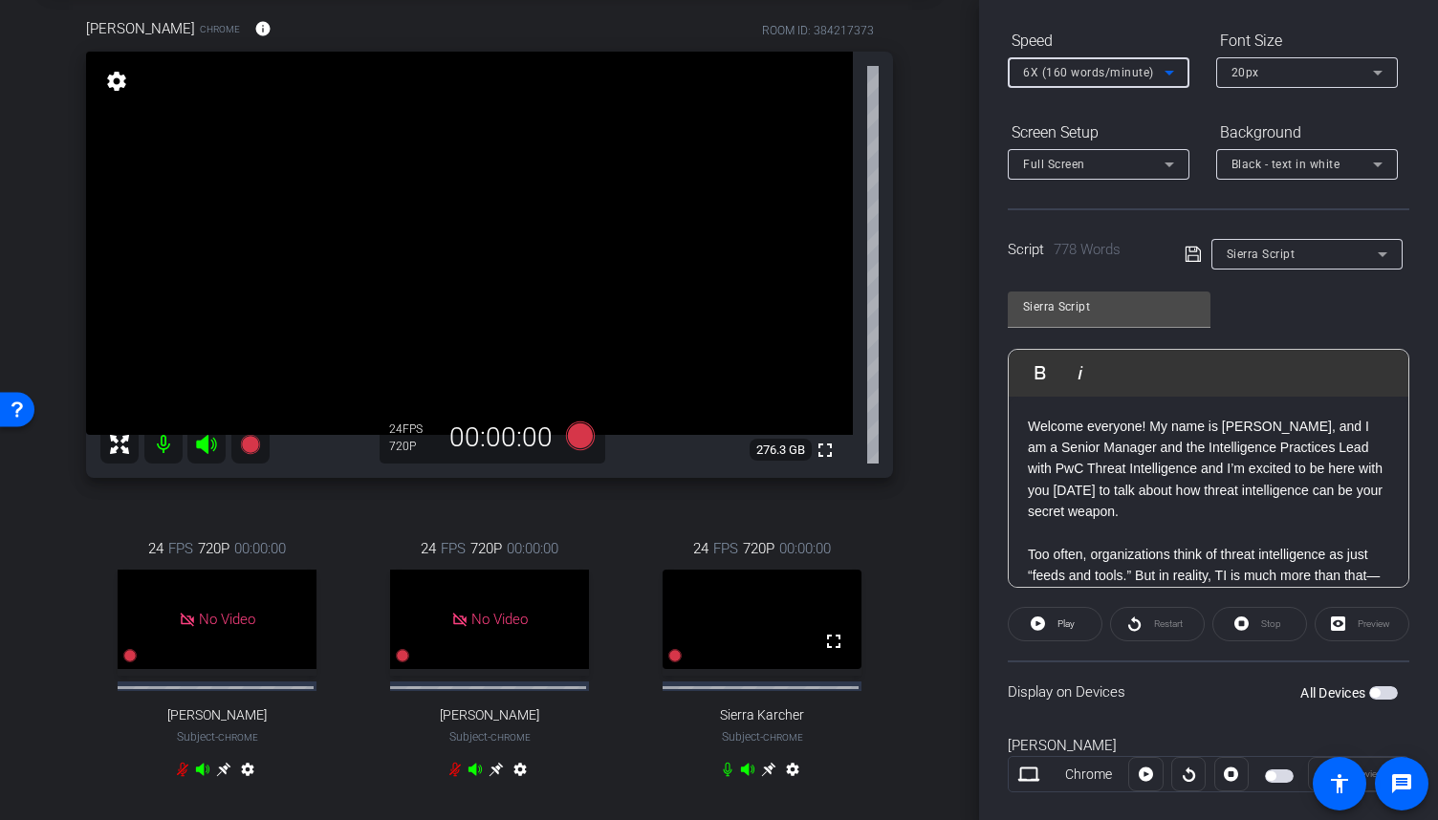
click at [1176, 71] on icon at bounding box center [1169, 72] width 23 height 23
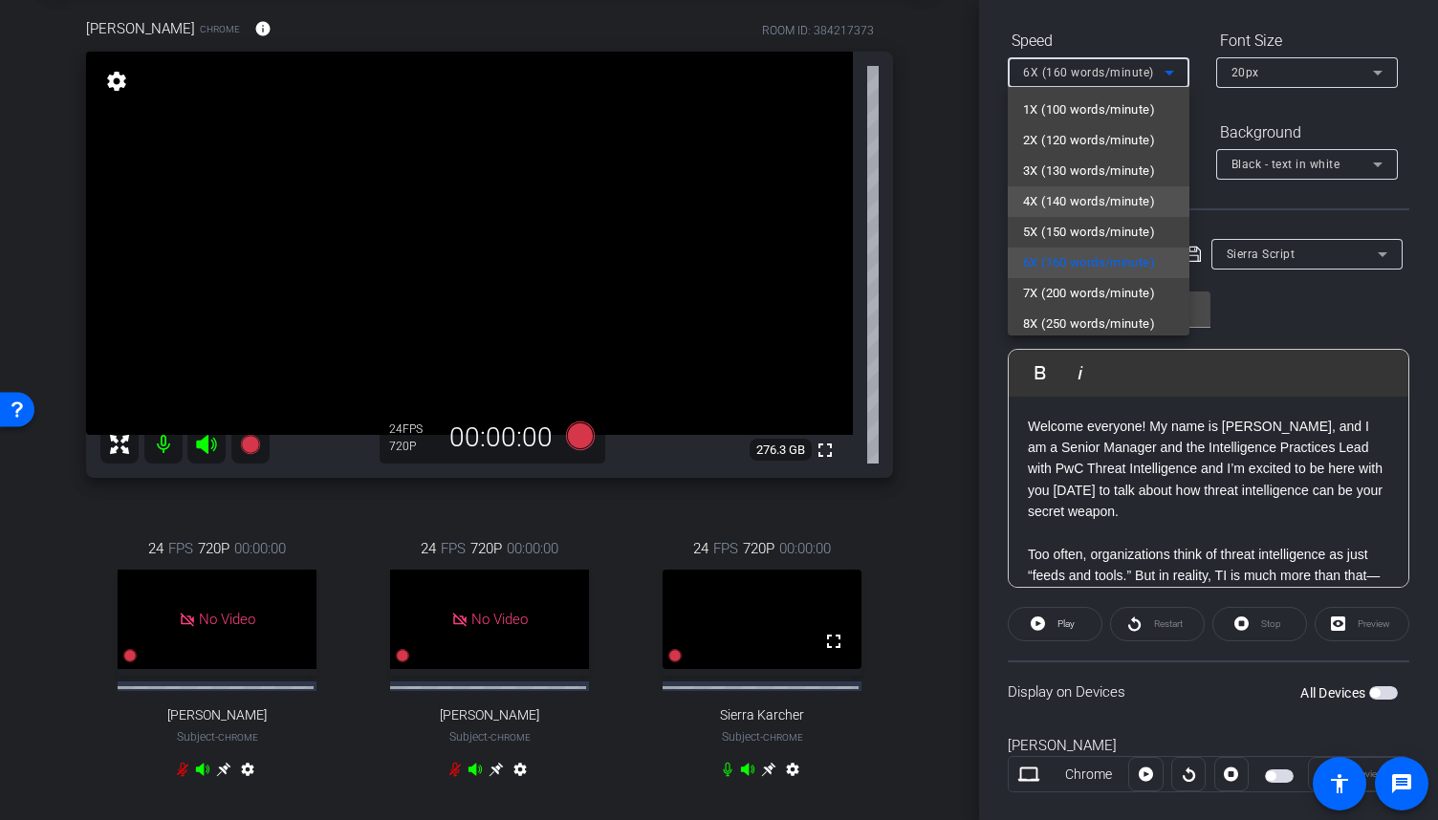
click at [1075, 211] on span "4X (140 words/minute)" at bounding box center [1089, 201] width 132 height 23
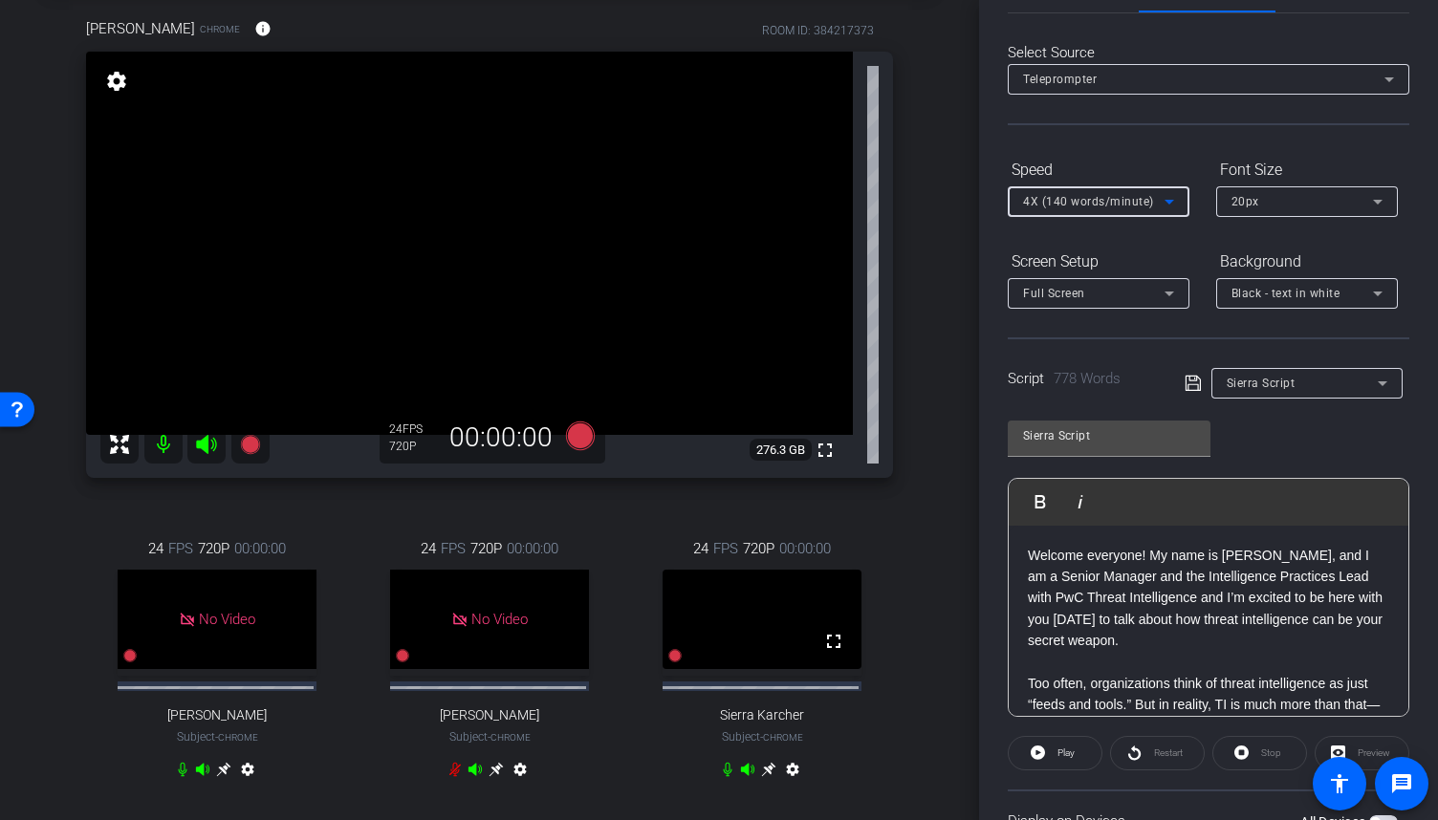
scroll to position [0, 0]
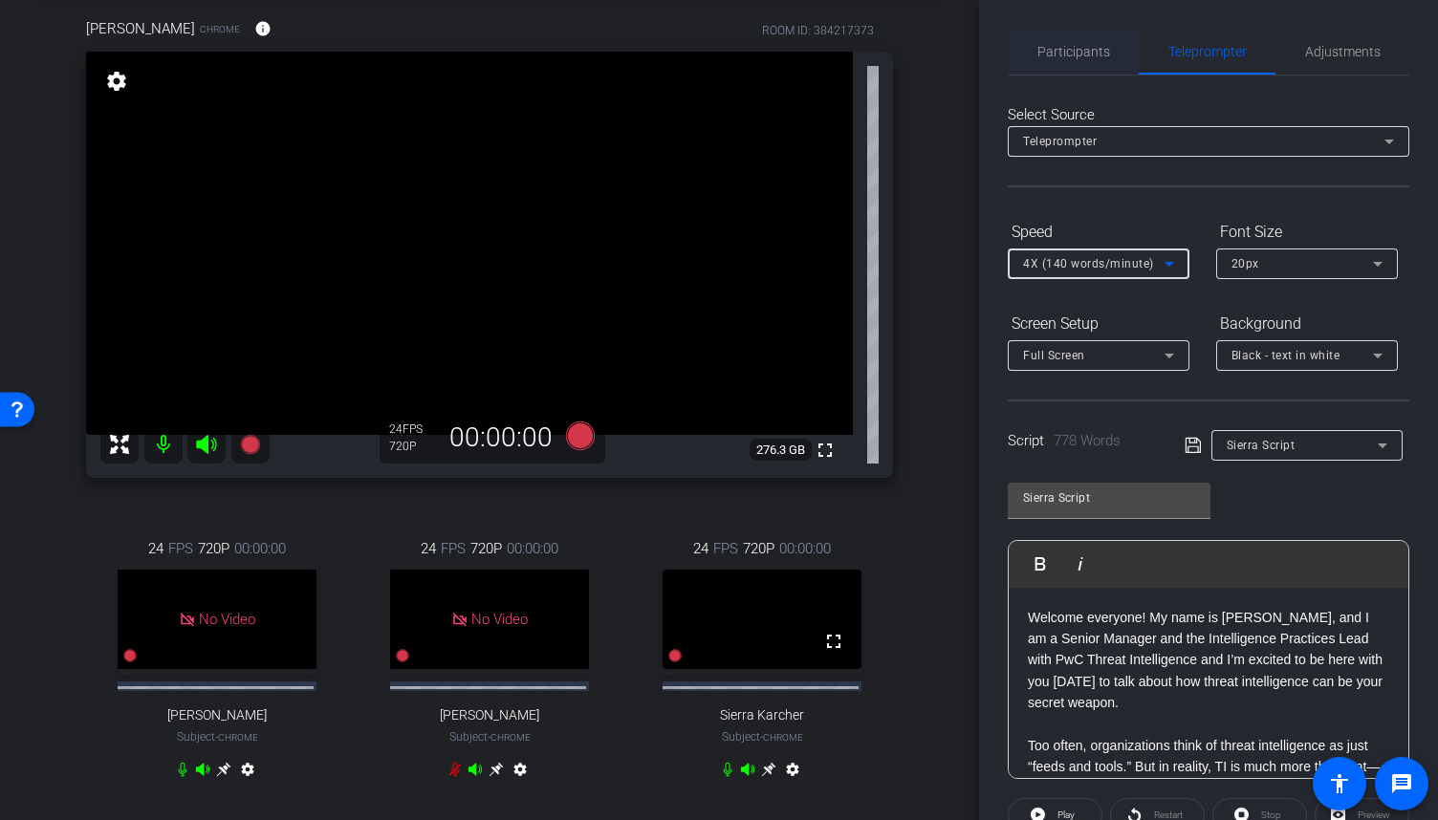
click at [1077, 49] on span "Participants" at bounding box center [1073, 51] width 73 height 13
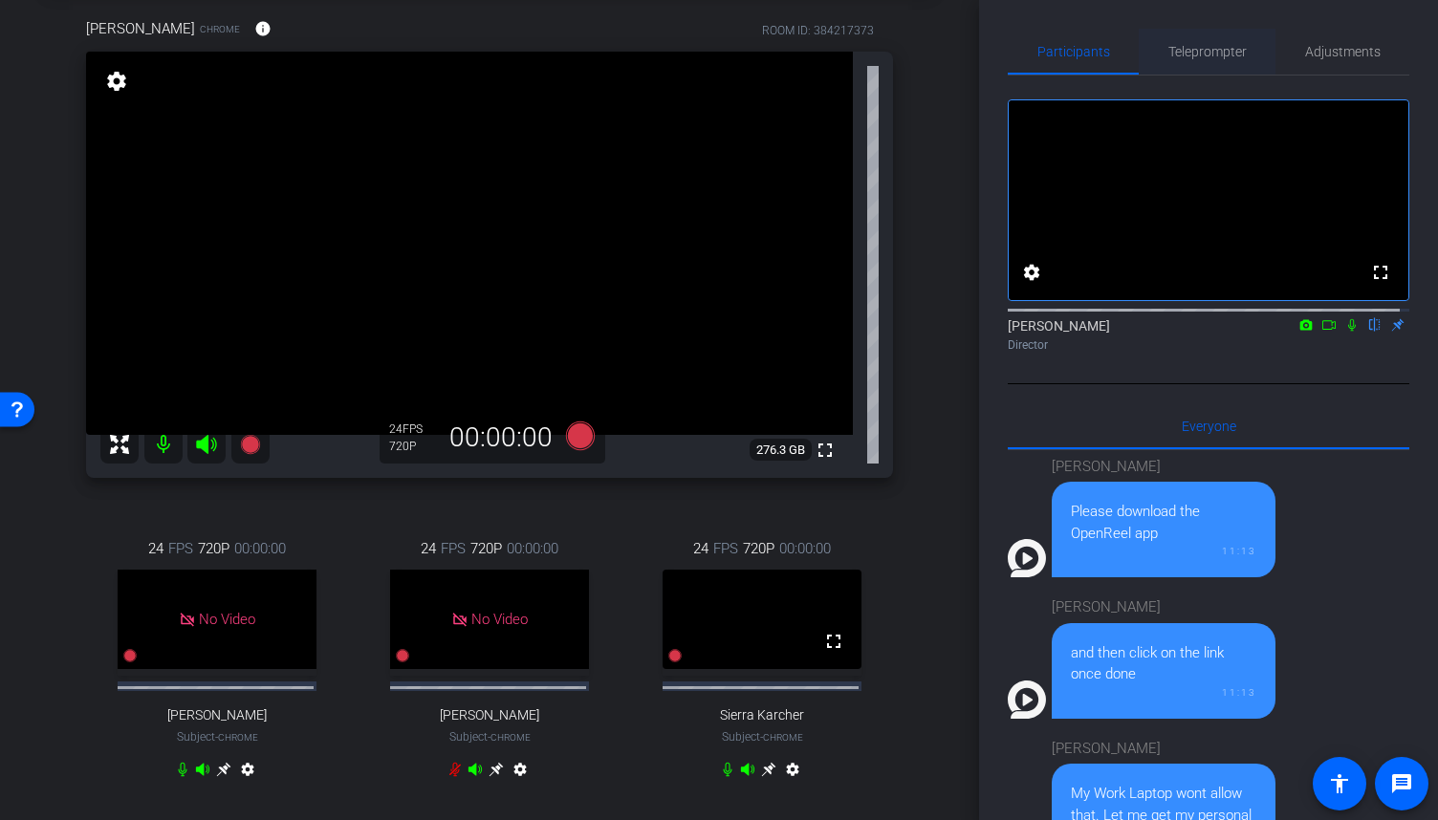
click at [1205, 51] on span "Teleprompter" at bounding box center [1207, 51] width 78 height 13
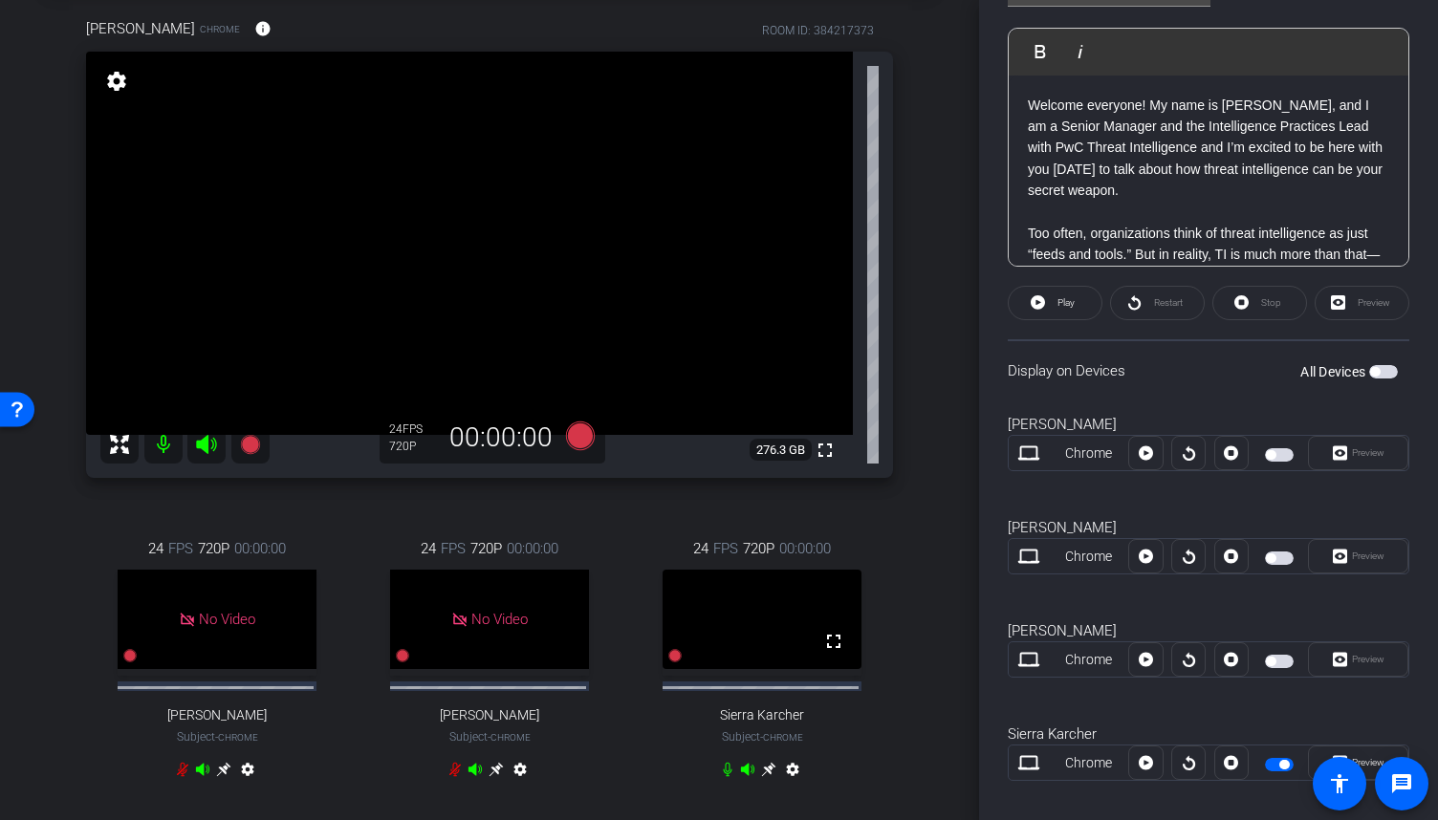
scroll to position [531, 0]
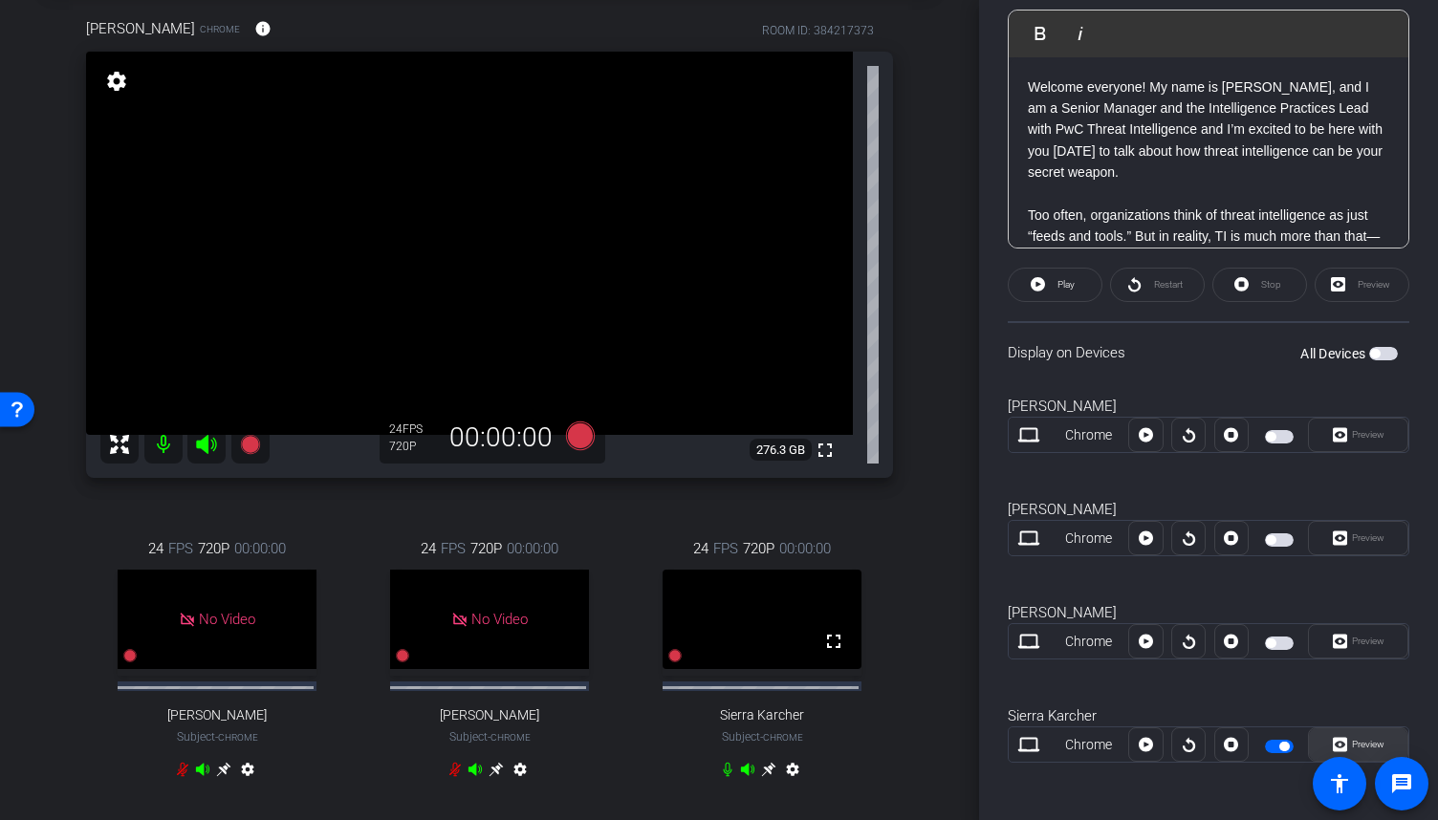
click at [1347, 735] on span "Preview" at bounding box center [1365, 744] width 37 height 27
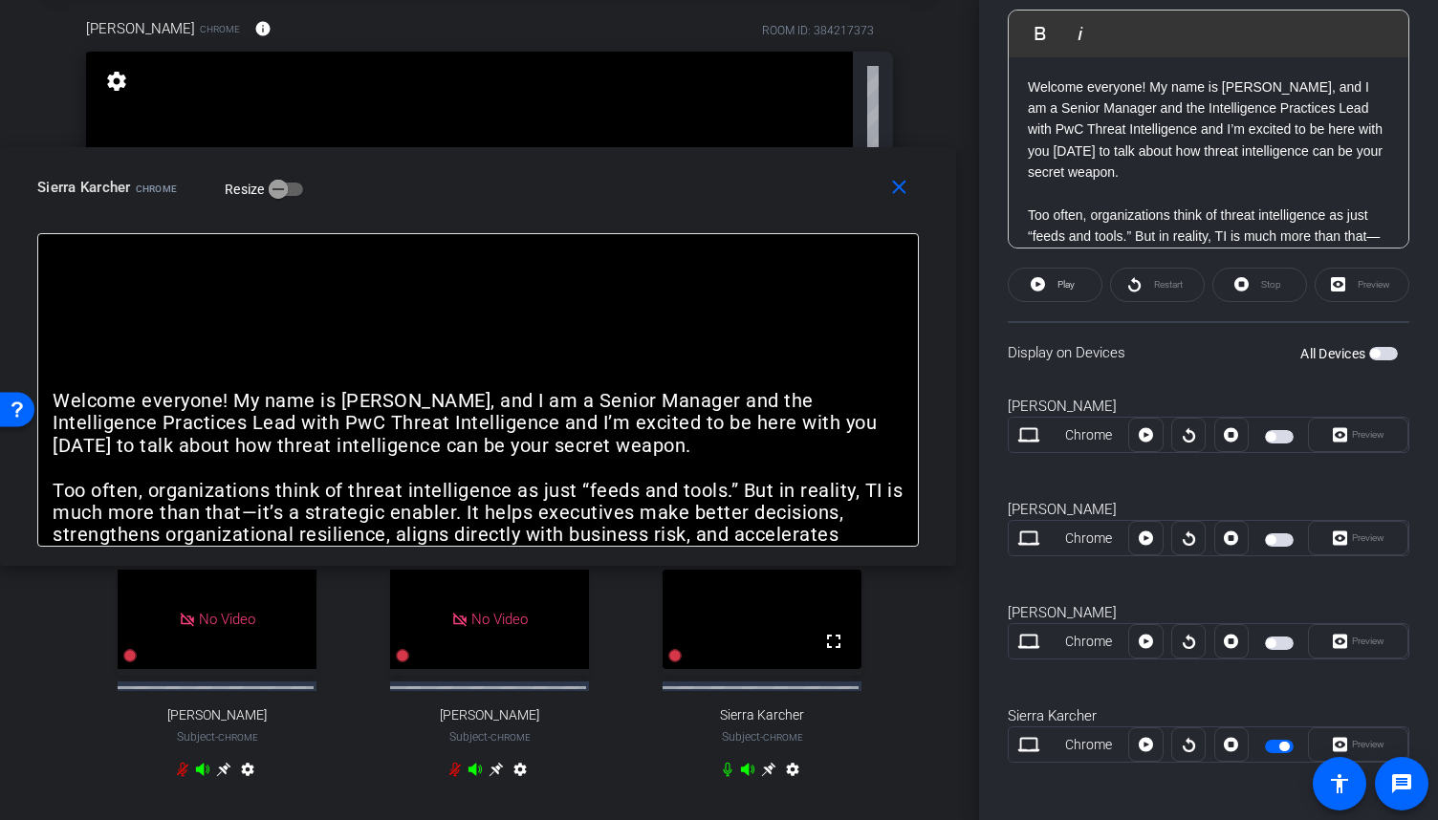
drag, startPoint x: 949, startPoint y: 236, endPoint x: 675, endPoint y: 181, distance: 279.0
click at [675, 181] on div "Sierra Karcher Chrome Resize" at bounding box center [485, 187] width 896 height 34
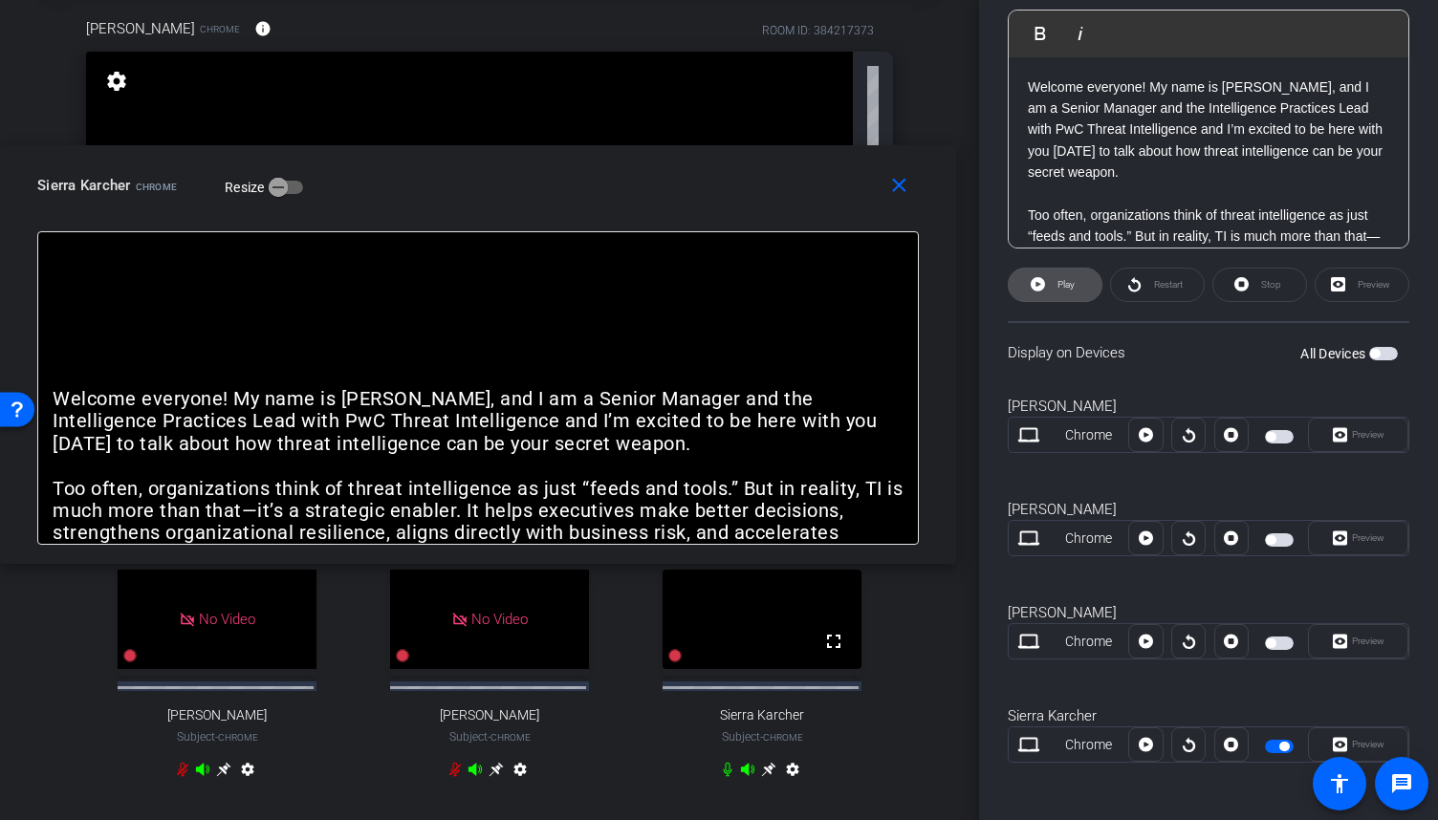
click at [1043, 284] on icon at bounding box center [1038, 284] width 14 height 14
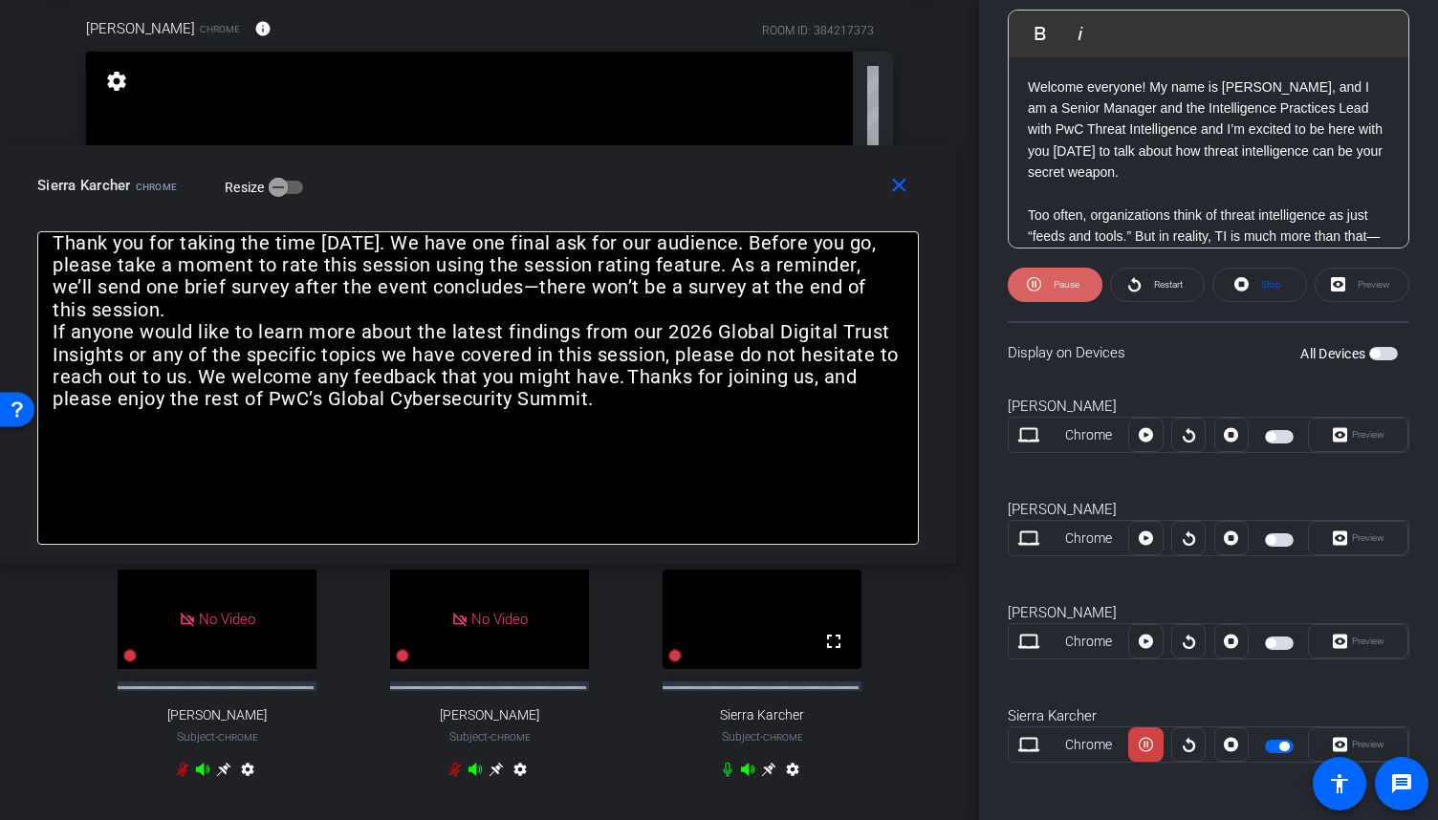
click at [1039, 292] on icon at bounding box center [1034, 285] width 14 height 24
click at [1225, 738] on icon at bounding box center [1231, 745] width 14 height 14
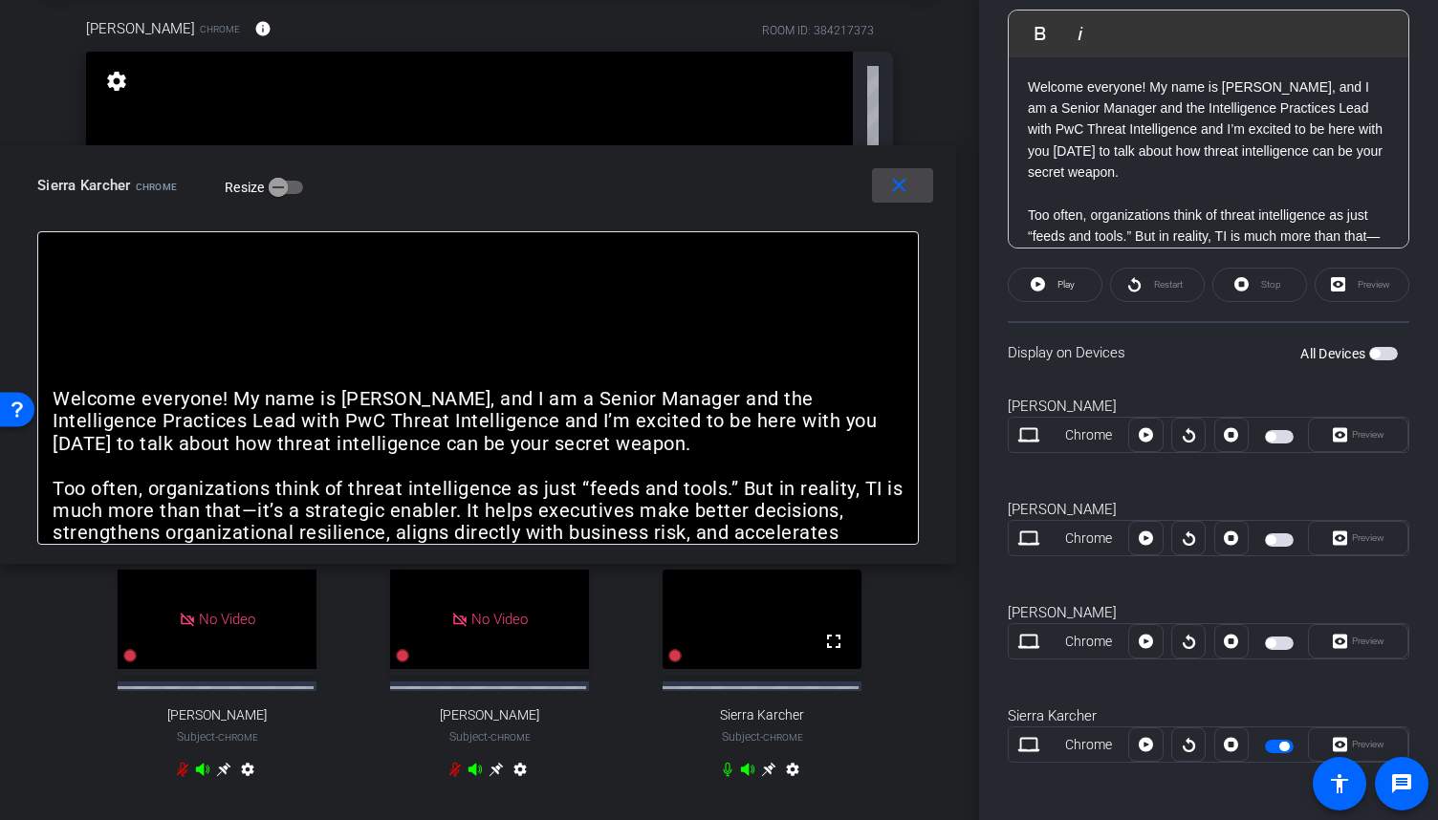
click at [910, 185] on mat-icon "close" at bounding box center [899, 186] width 24 height 24
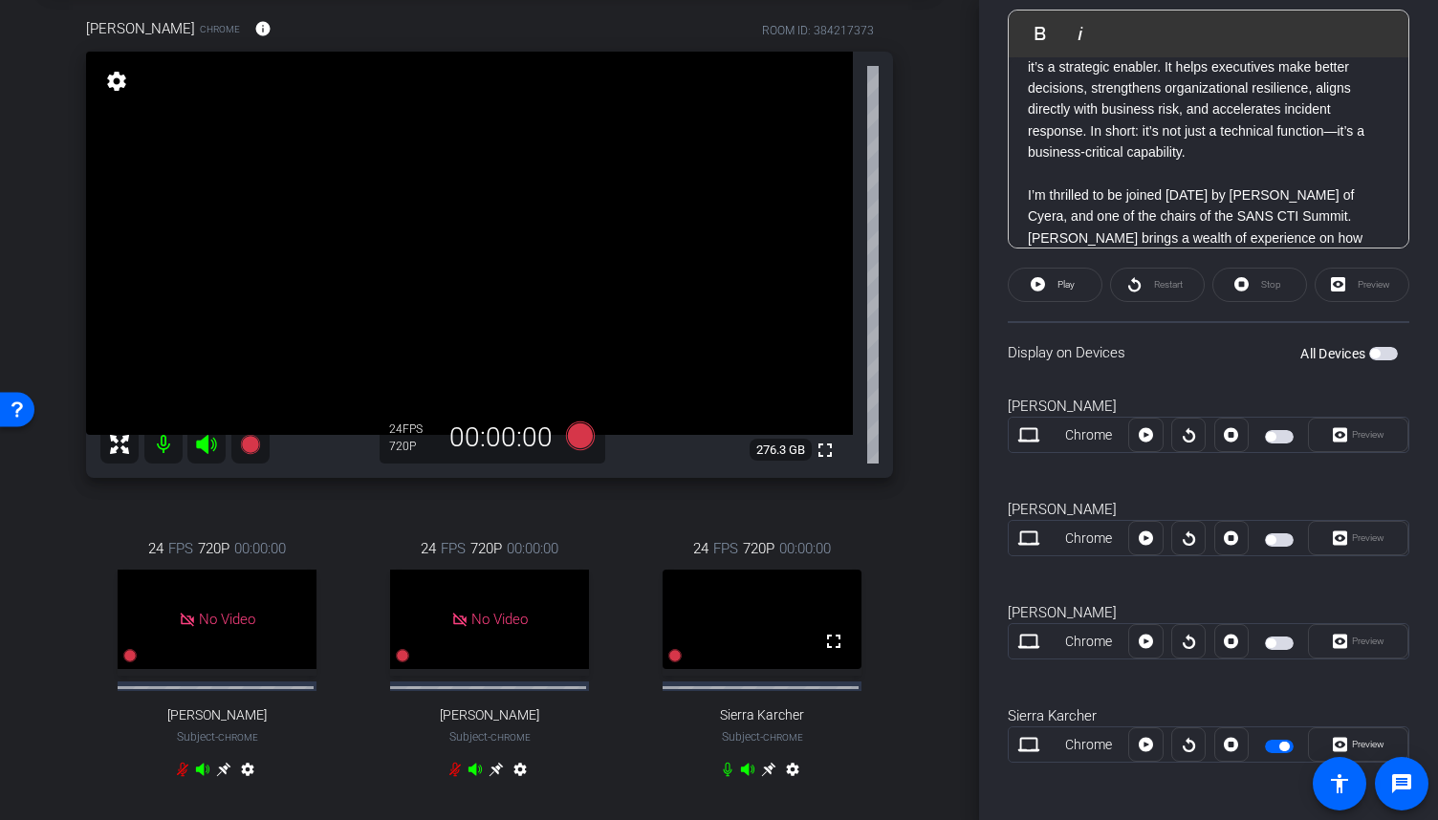
scroll to position [287, 0]
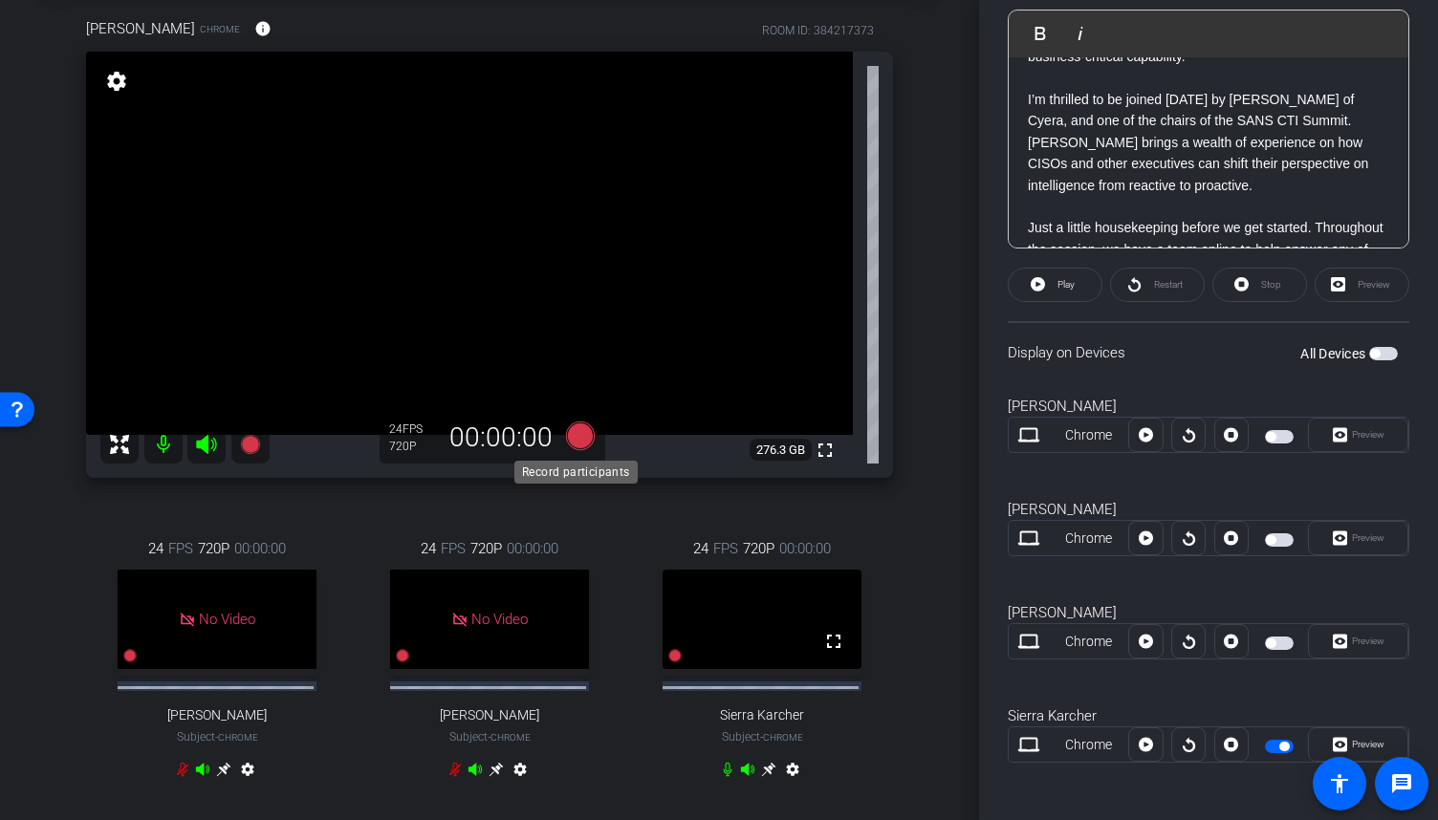
click at [583, 436] on icon at bounding box center [580, 436] width 29 height 29
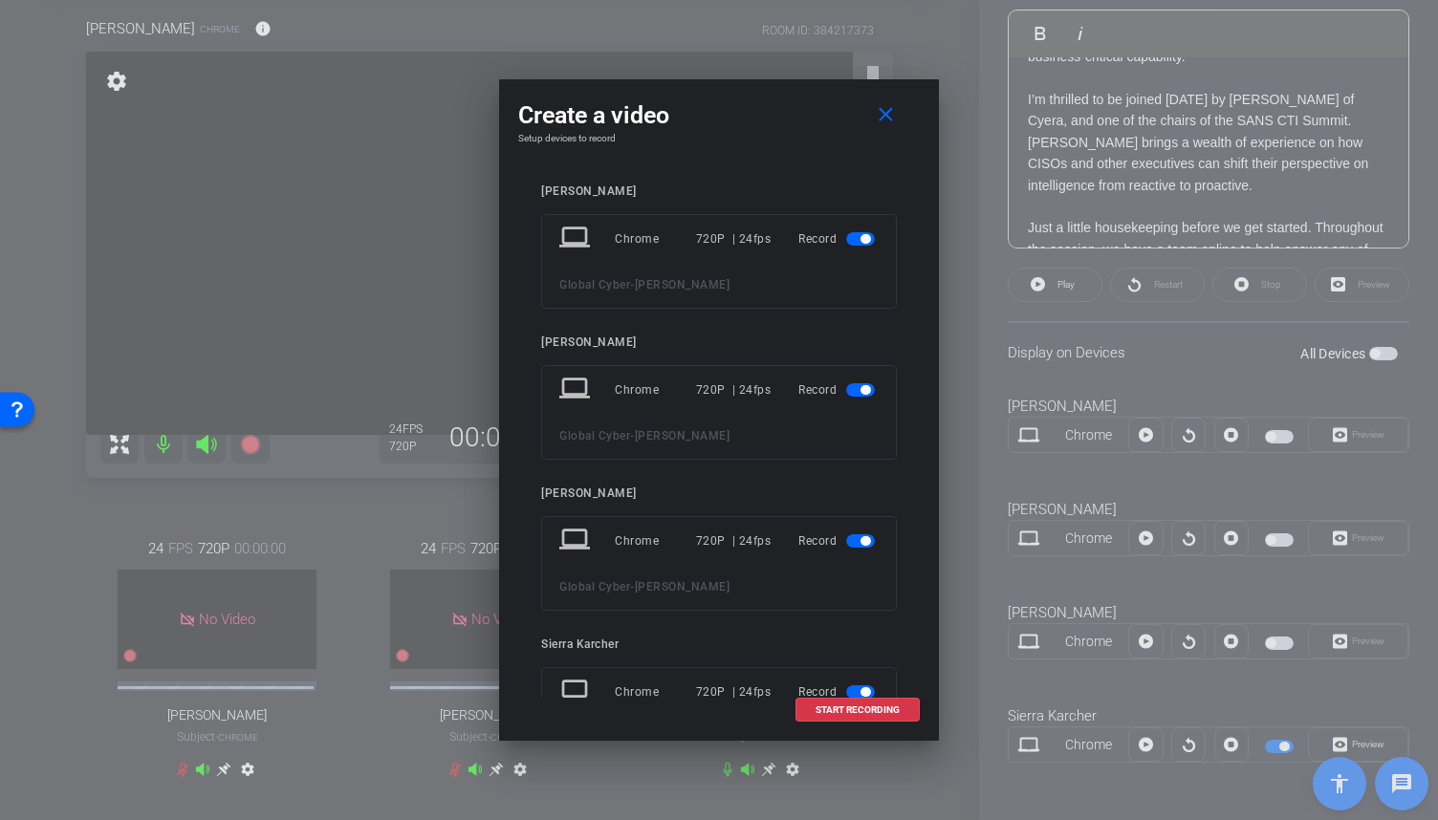
click at [861, 389] on span "button" at bounding box center [866, 390] width 10 height 10
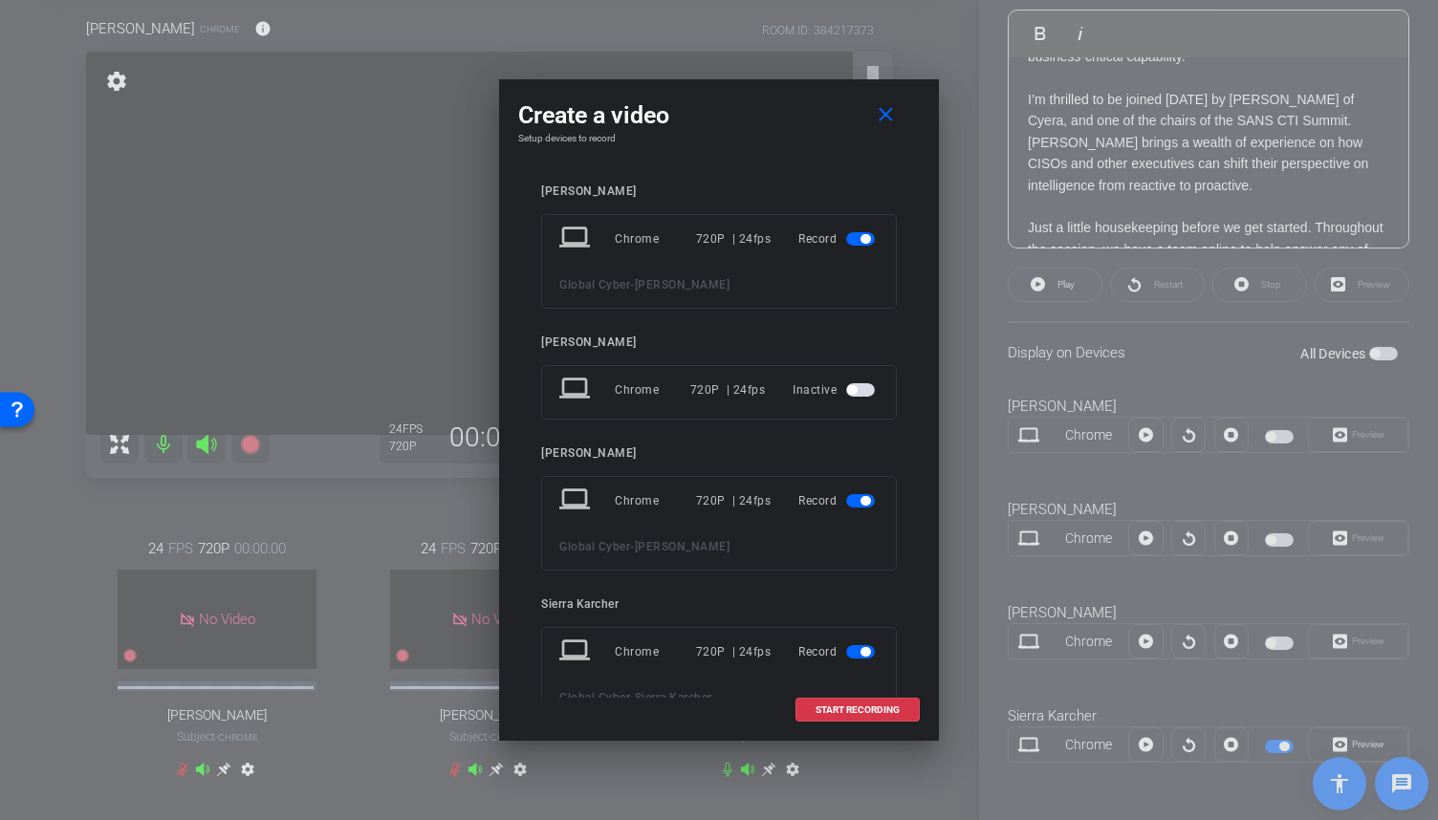
click at [861, 500] on span "button" at bounding box center [866, 501] width 10 height 10
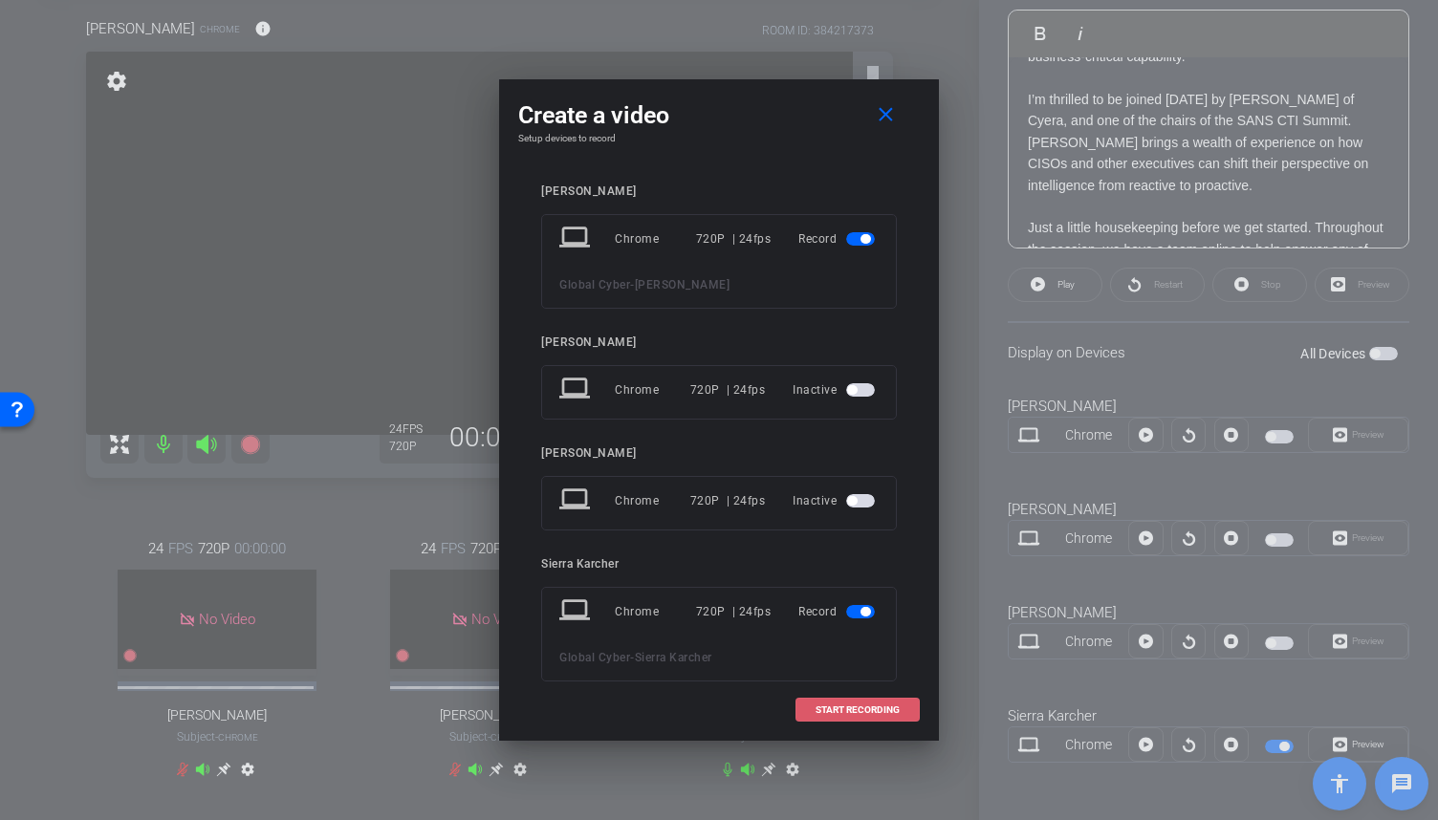
click at [841, 713] on span "START RECORDING" at bounding box center [858, 711] width 84 height 10
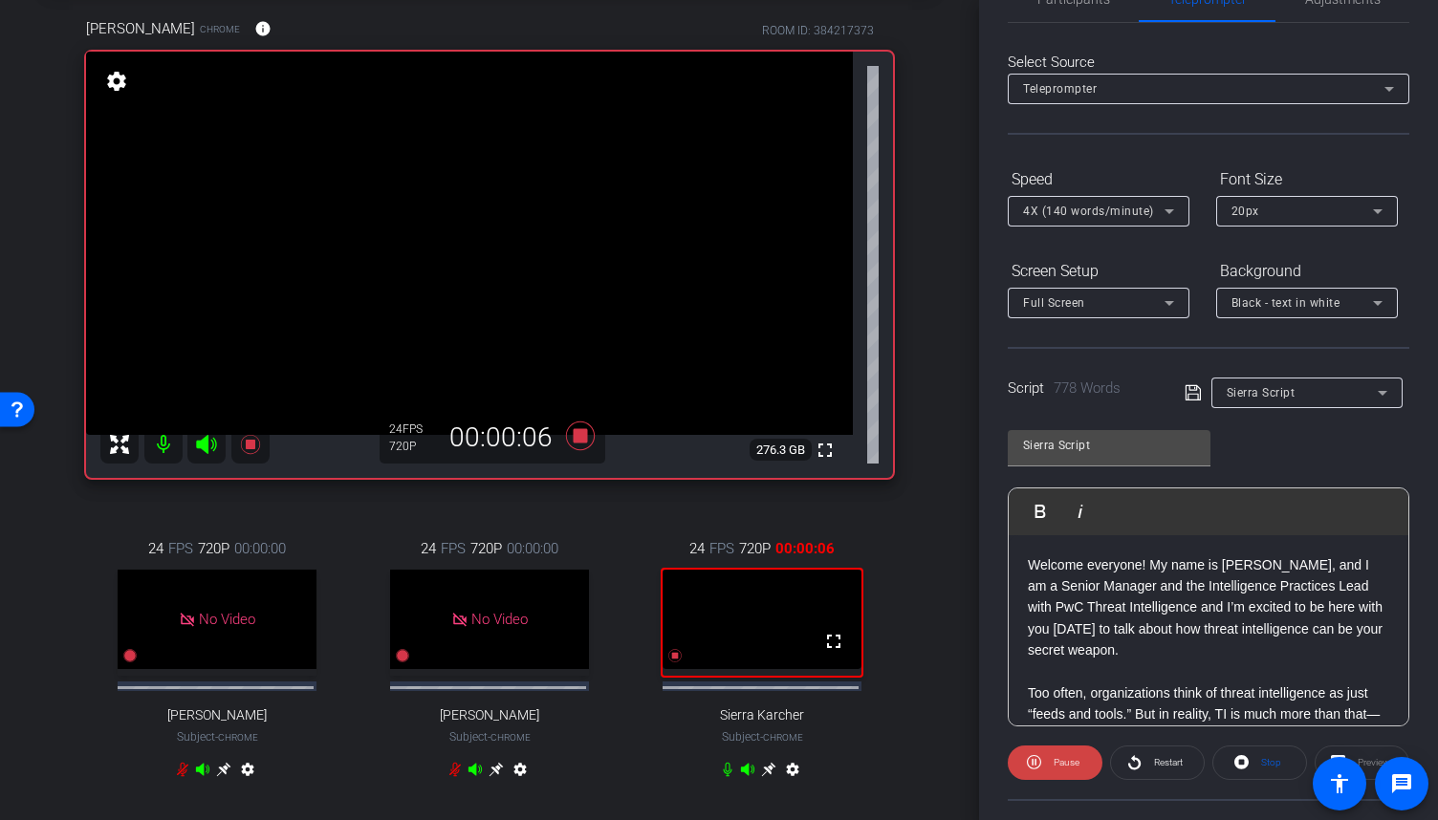
scroll to position [0, 0]
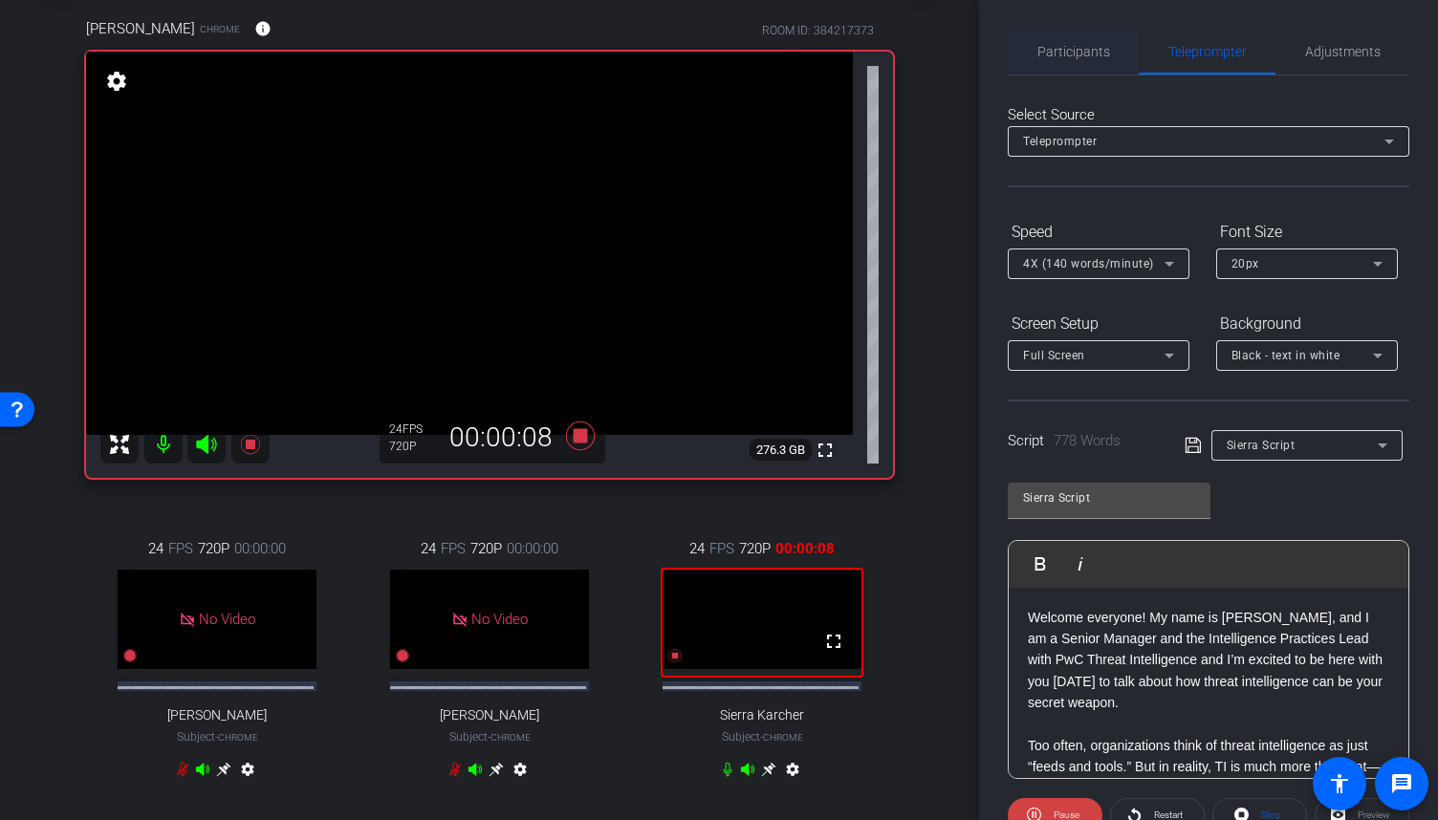
click at [1054, 53] on span "Participants" at bounding box center [1073, 51] width 73 height 13
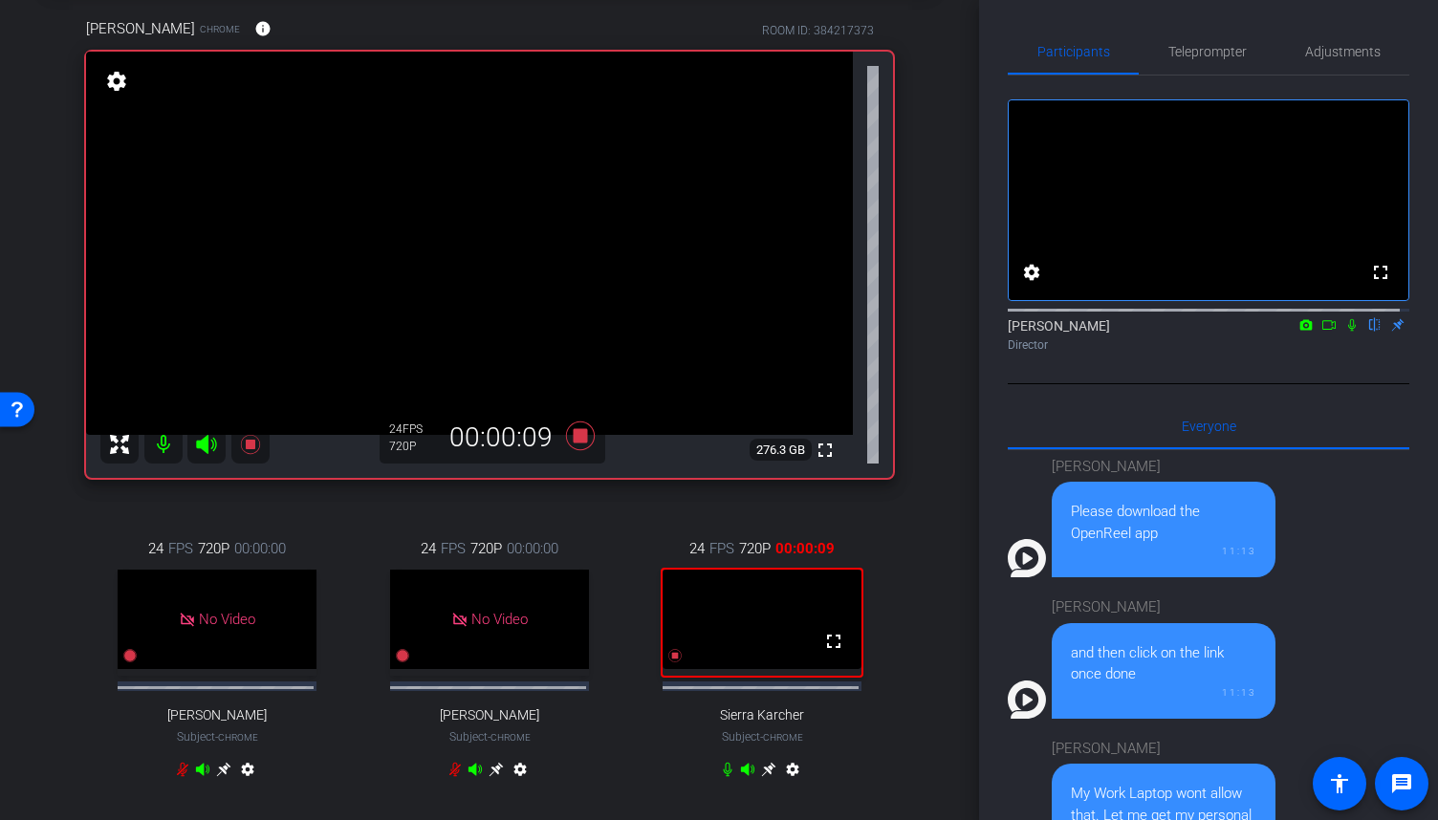
click at [1344, 332] on icon at bounding box center [1351, 324] width 15 height 13
click at [1324, 332] on icon at bounding box center [1328, 324] width 15 height 13
click at [1226, 58] on span "Teleprompter" at bounding box center [1207, 51] width 78 height 13
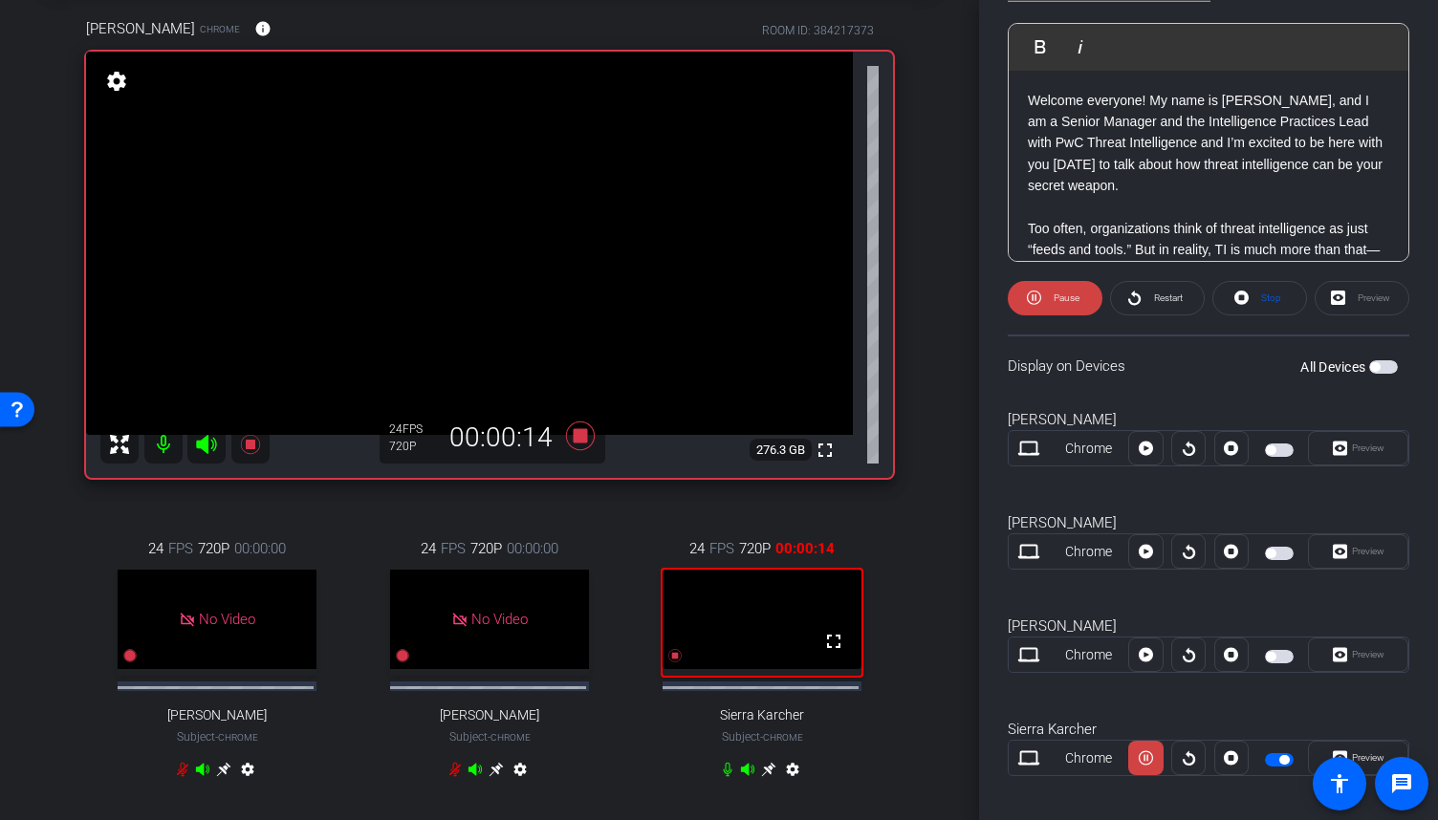
scroll to position [531, 0]
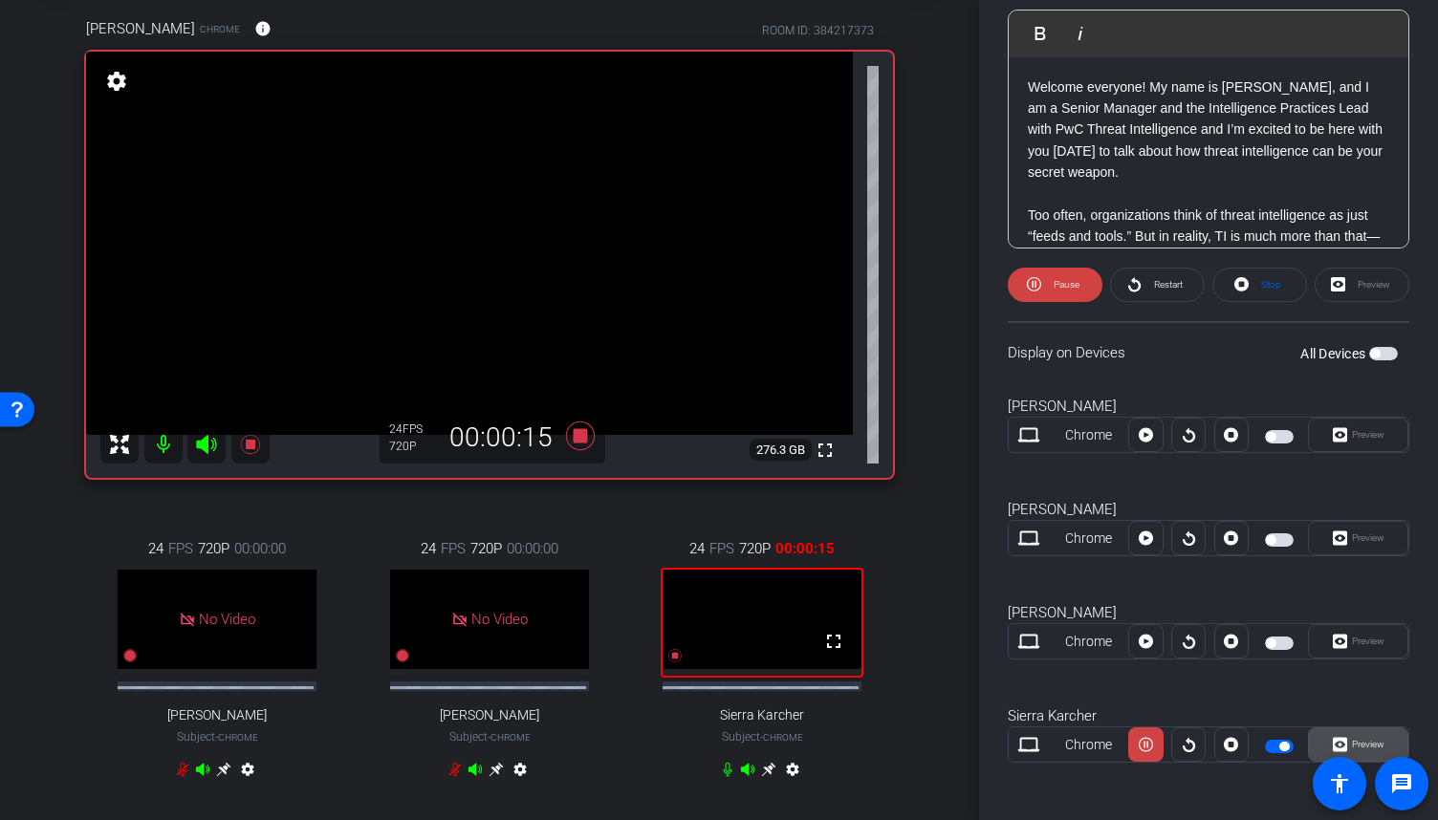
click at [1365, 731] on span "Preview" at bounding box center [1365, 744] width 37 height 27
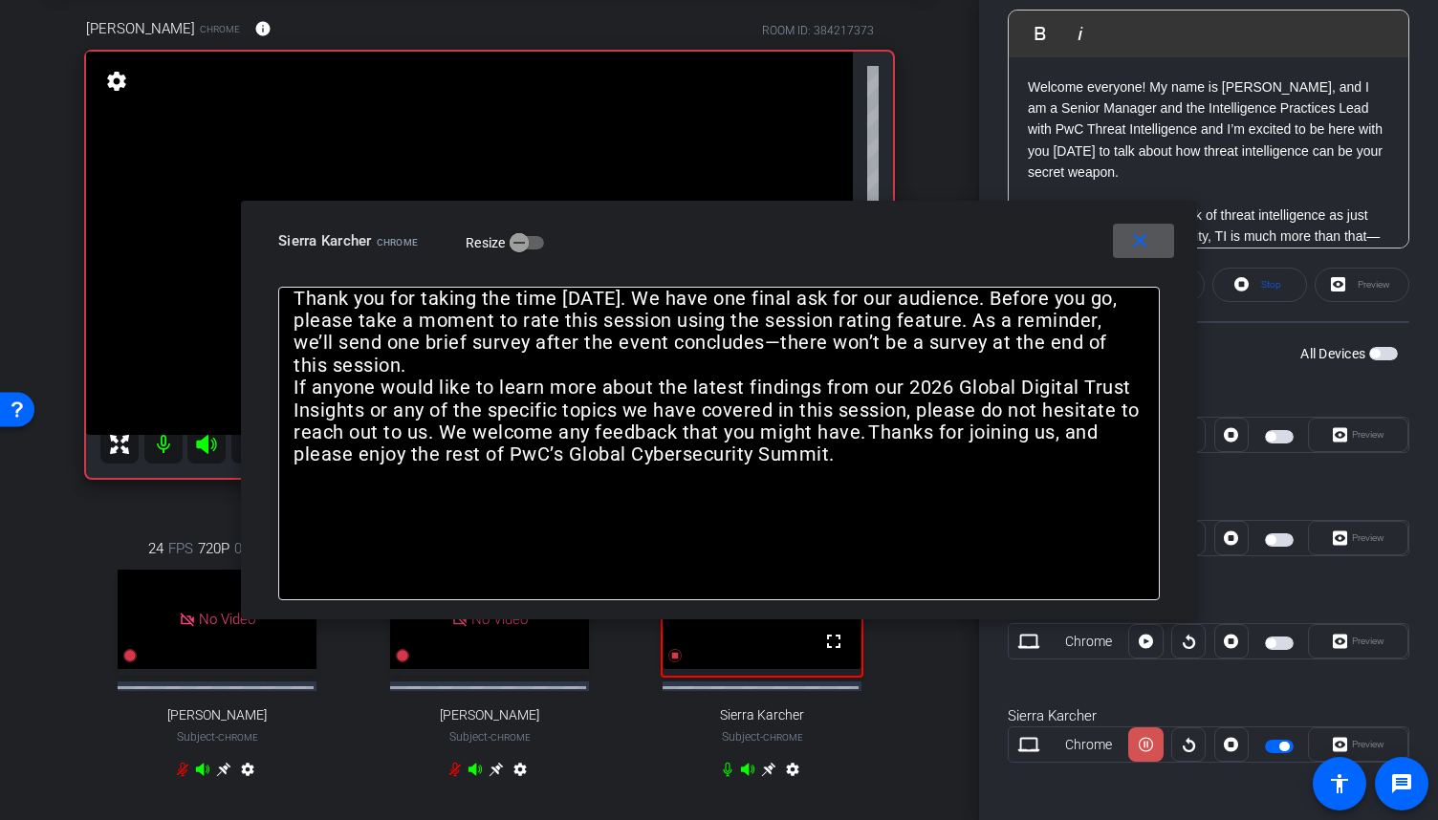
click at [1145, 746] on icon at bounding box center [1146, 745] width 14 height 29
click at [1145, 746] on icon at bounding box center [1146, 745] width 14 height 14
click at [1145, 746] on icon at bounding box center [1146, 745] width 14 height 29
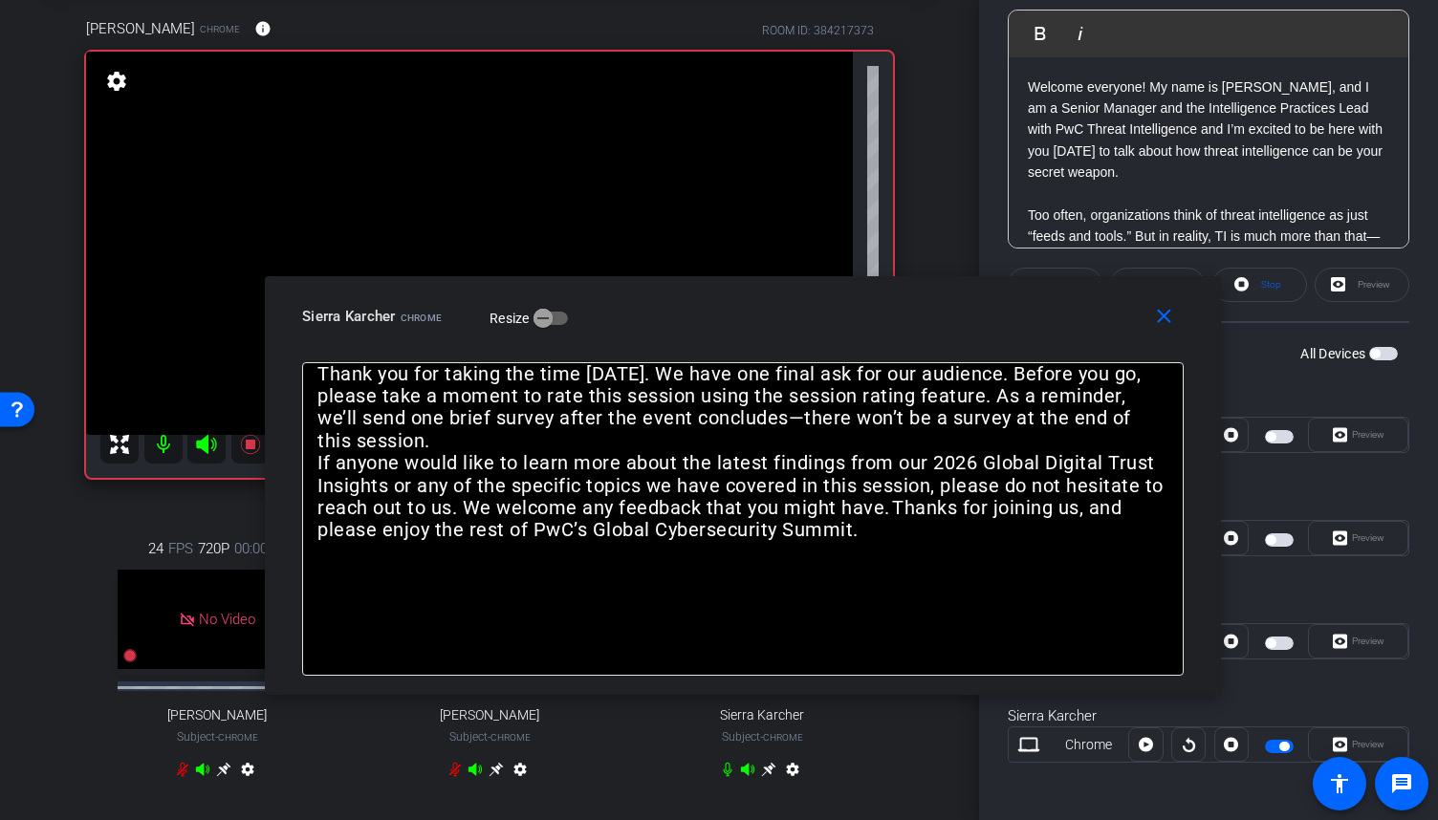
drag, startPoint x: 908, startPoint y: 259, endPoint x: 932, endPoint y: 335, distance: 79.2
click at [932, 335] on div "close Sierra Karcher Chrome Resize" at bounding box center [743, 319] width 956 height 86
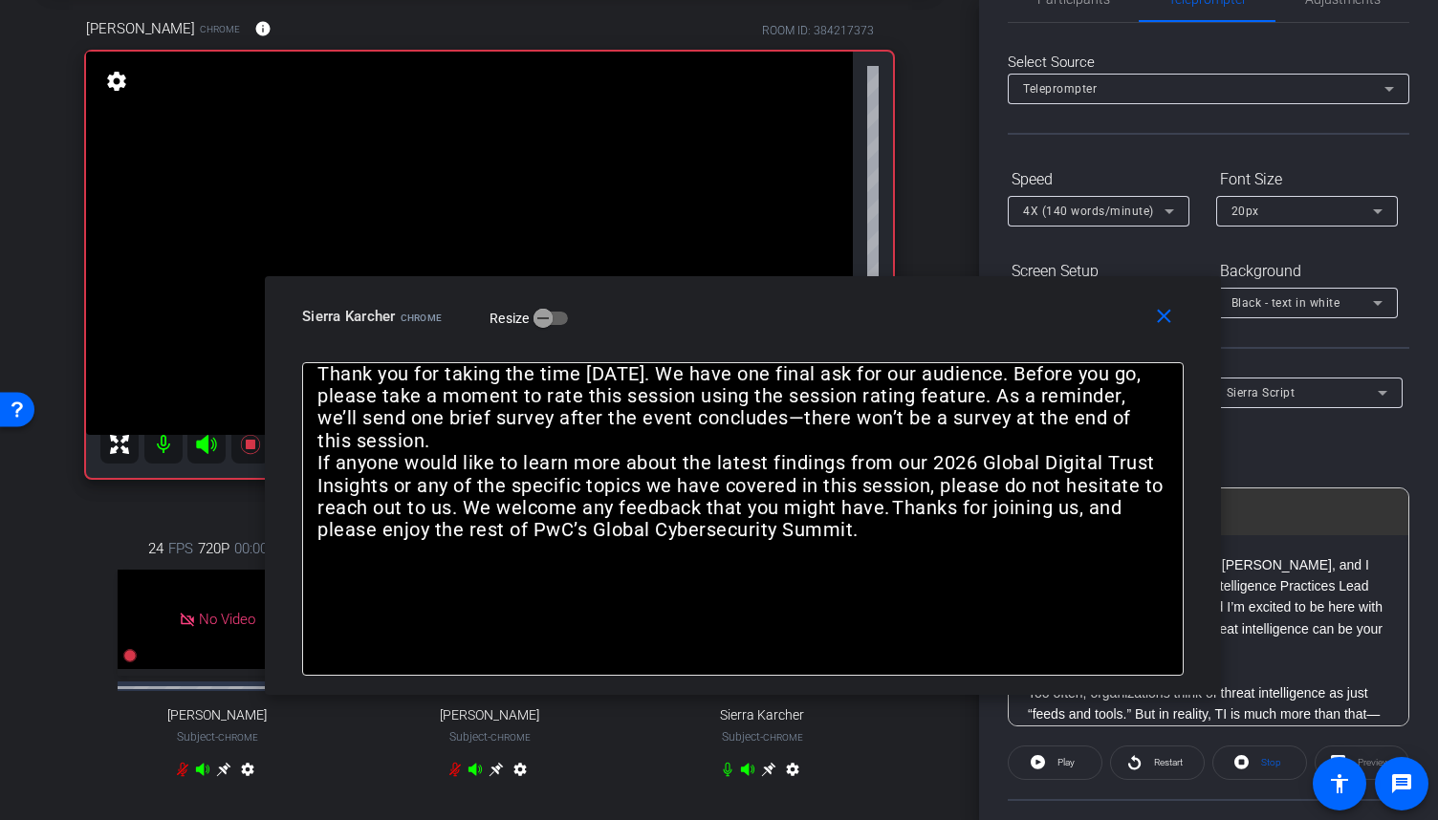
scroll to position [0, 0]
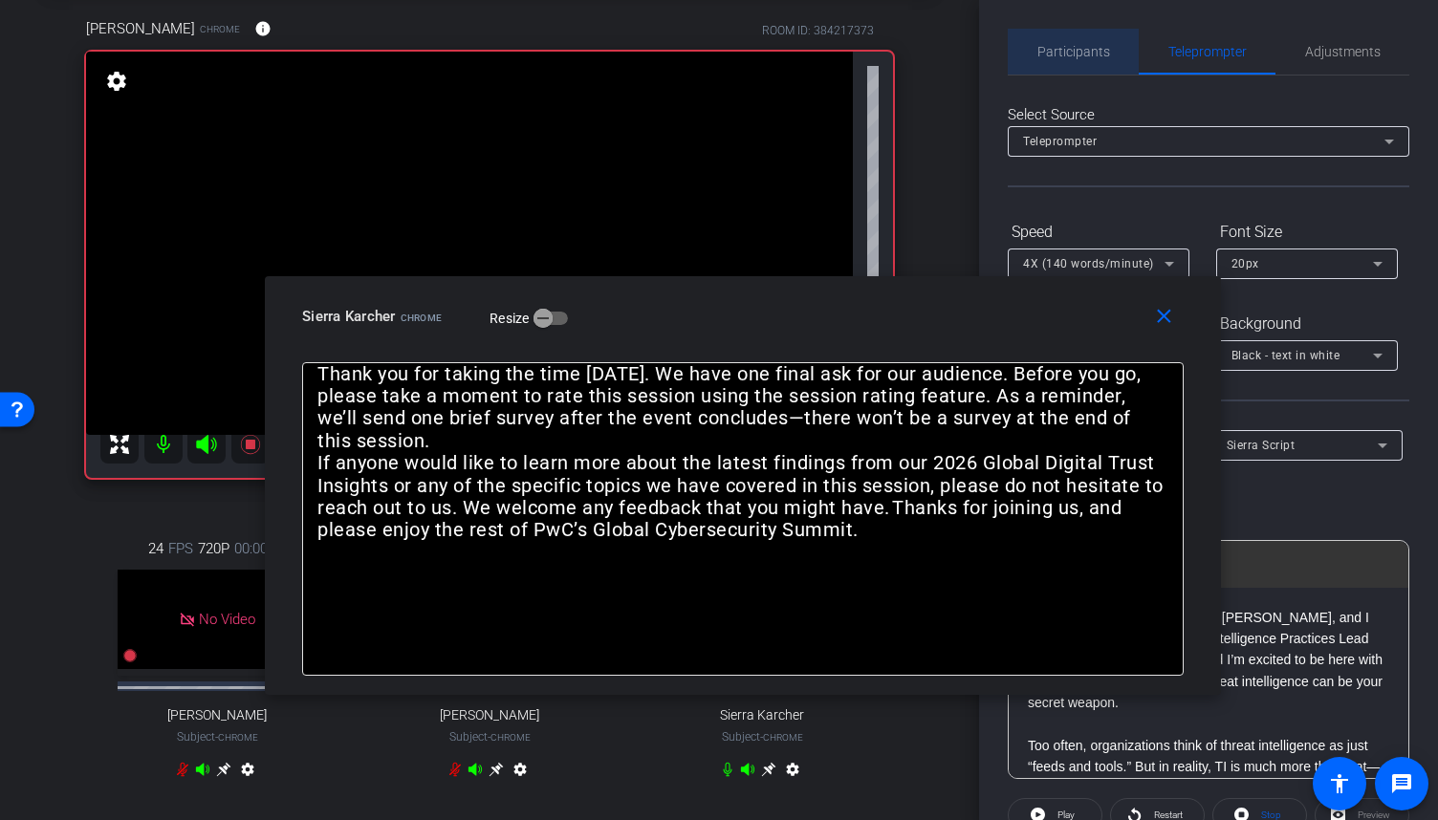
click at [1096, 57] on span "Participants" at bounding box center [1073, 51] width 73 height 13
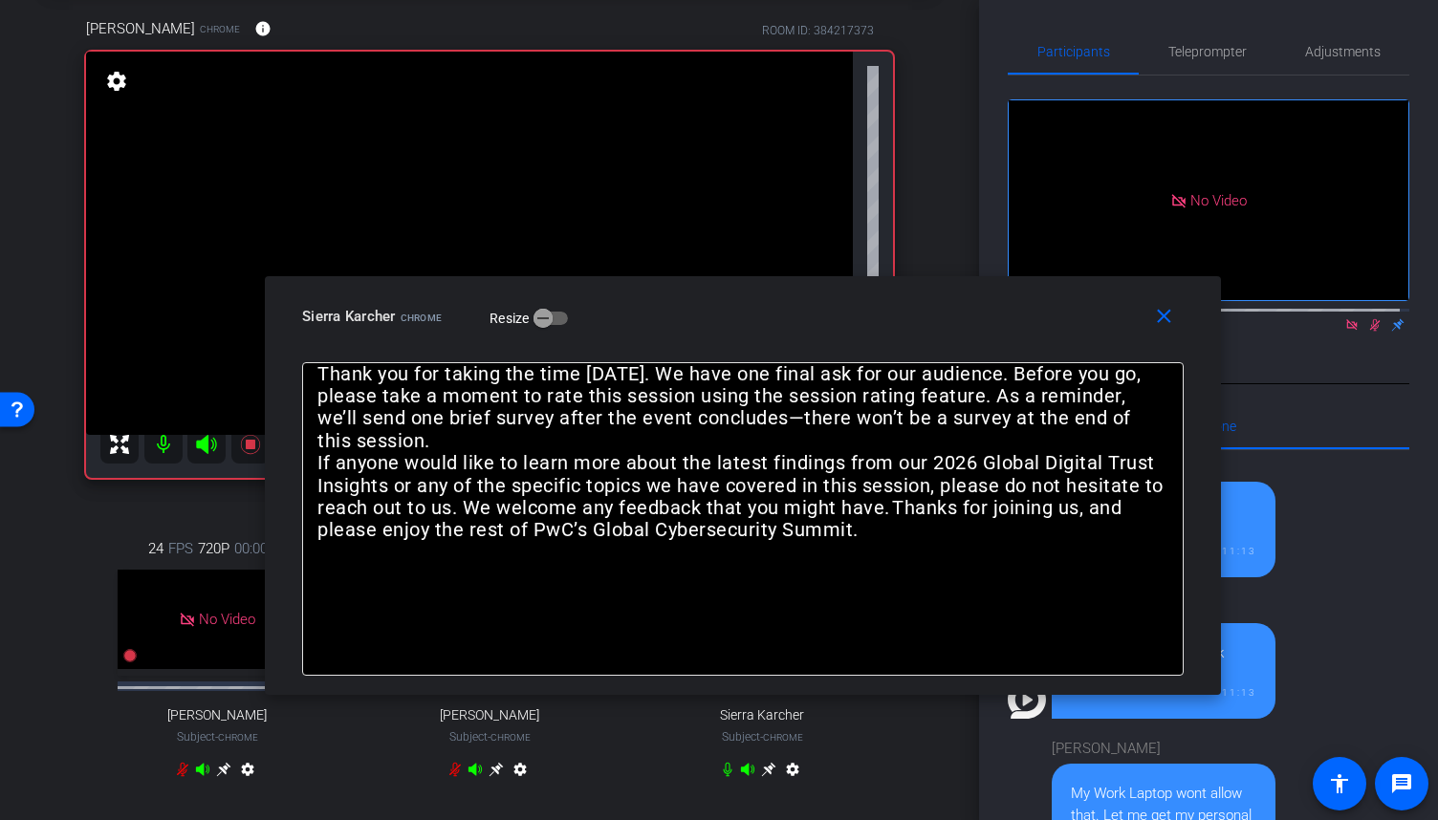
click at [1370, 319] on icon at bounding box center [1375, 325] width 11 height 12
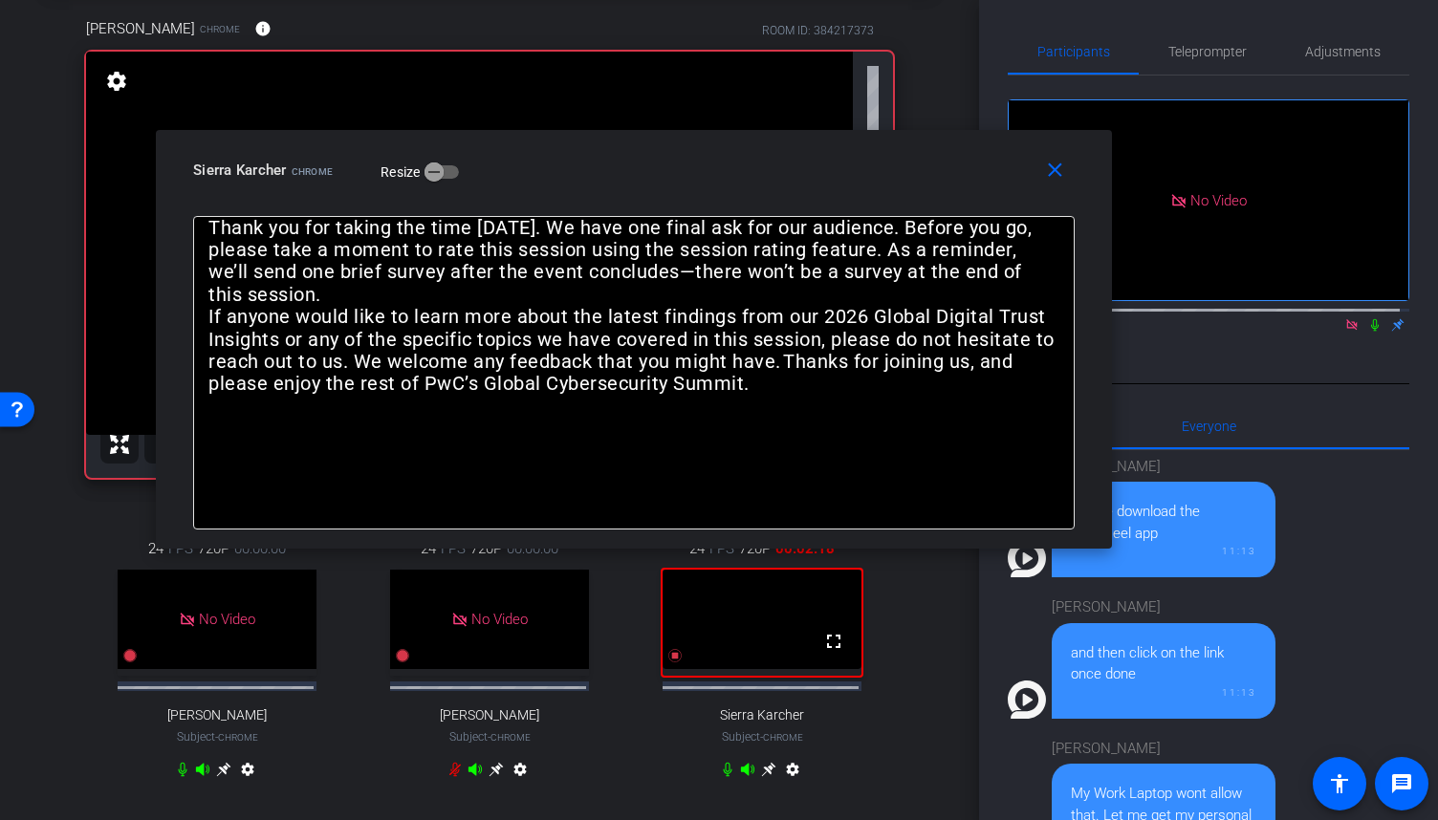
drag, startPoint x: 843, startPoint y: 313, endPoint x: 734, endPoint y: 166, distance: 182.4
click at [734, 166] on div "Sierra Karcher Chrome Resize" at bounding box center [641, 170] width 896 height 34
click at [1316, 49] on span "Adjustments" at bounding box center [1343, 51] width 76 height 13
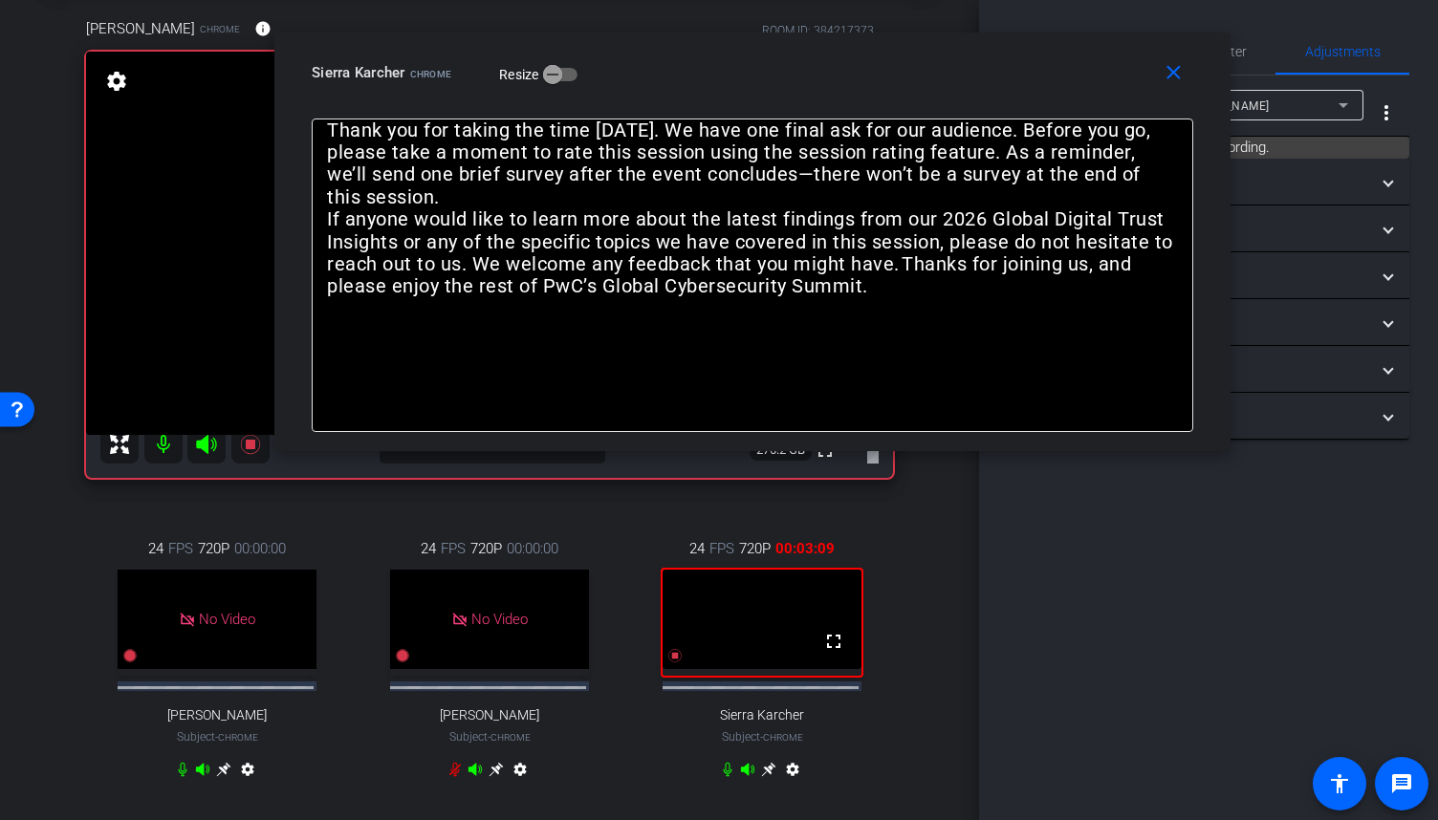
drag, startPoint x: 862, startPoint y: 158, endPoint x: 1003, endPoint y: 62, distance: 170.0
click at [1003, 62] on div "Sierra Karcher Chrome Resize" at bounding box center [760, 72] width 896 height 34
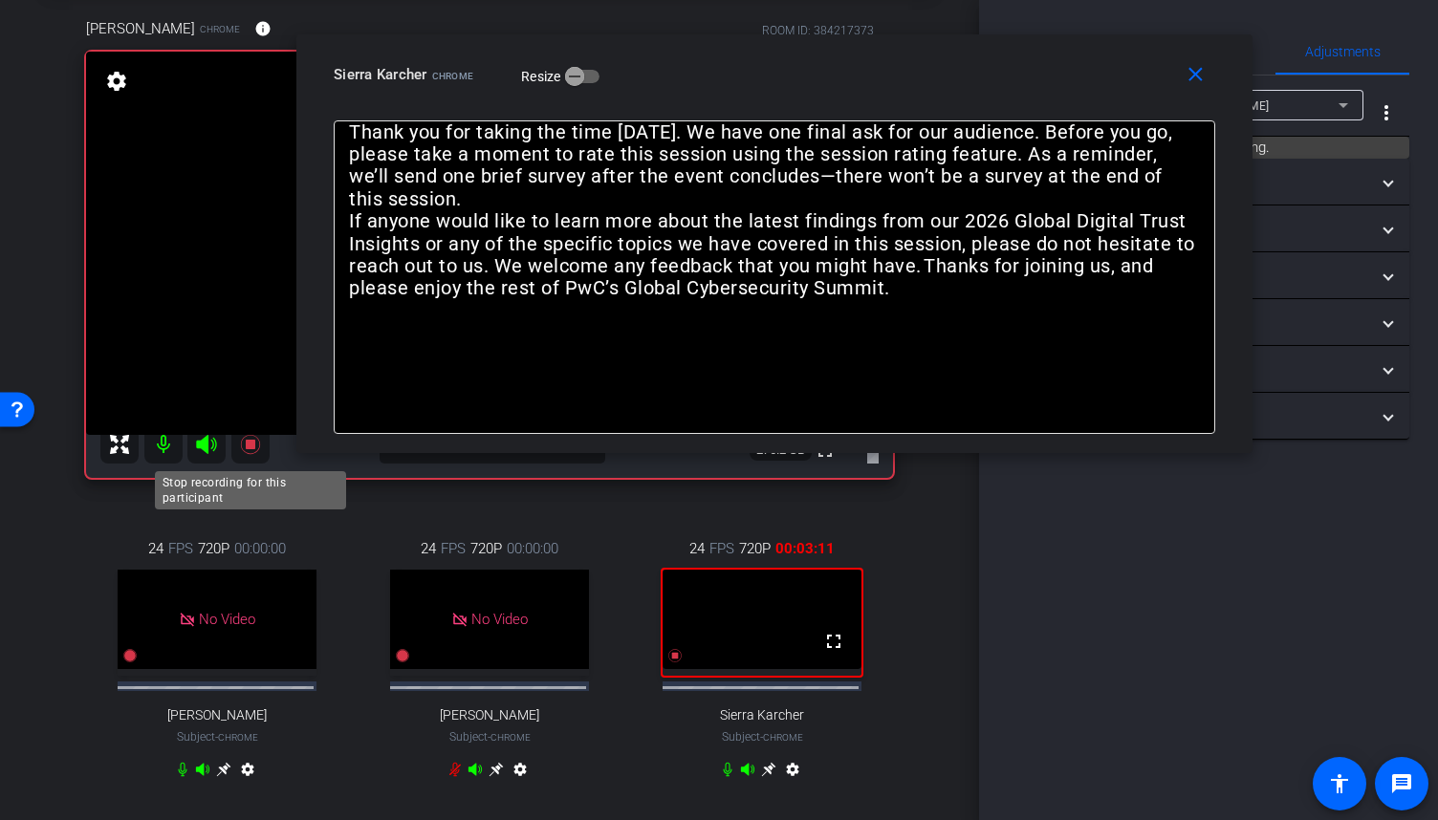
click at [245, 442] on icon at bounding box center [250, 444] width 23 height 23
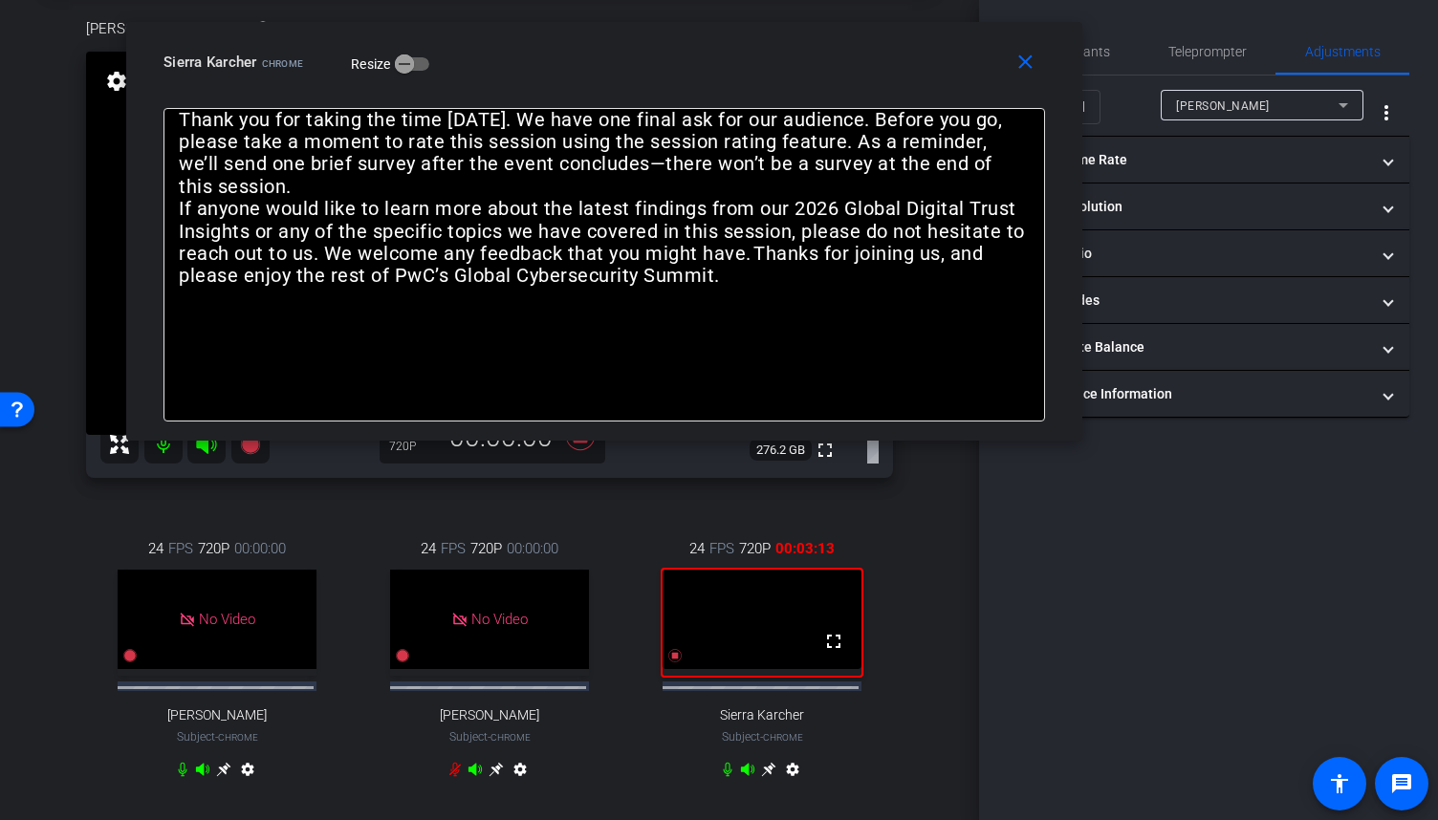
drag, startPoint x: 933, startPoint y: 96, endPoint x: 763, endPoint y: 83, distance: 170.6
click at [763, 83] on div "close Sierra Karcher Chrome Resize" at bounding box center [604, 65] width 956 height 86
click at [1211, 53] on span "Teleprompter" at bounding box center [1207, 51] width 78 height 13
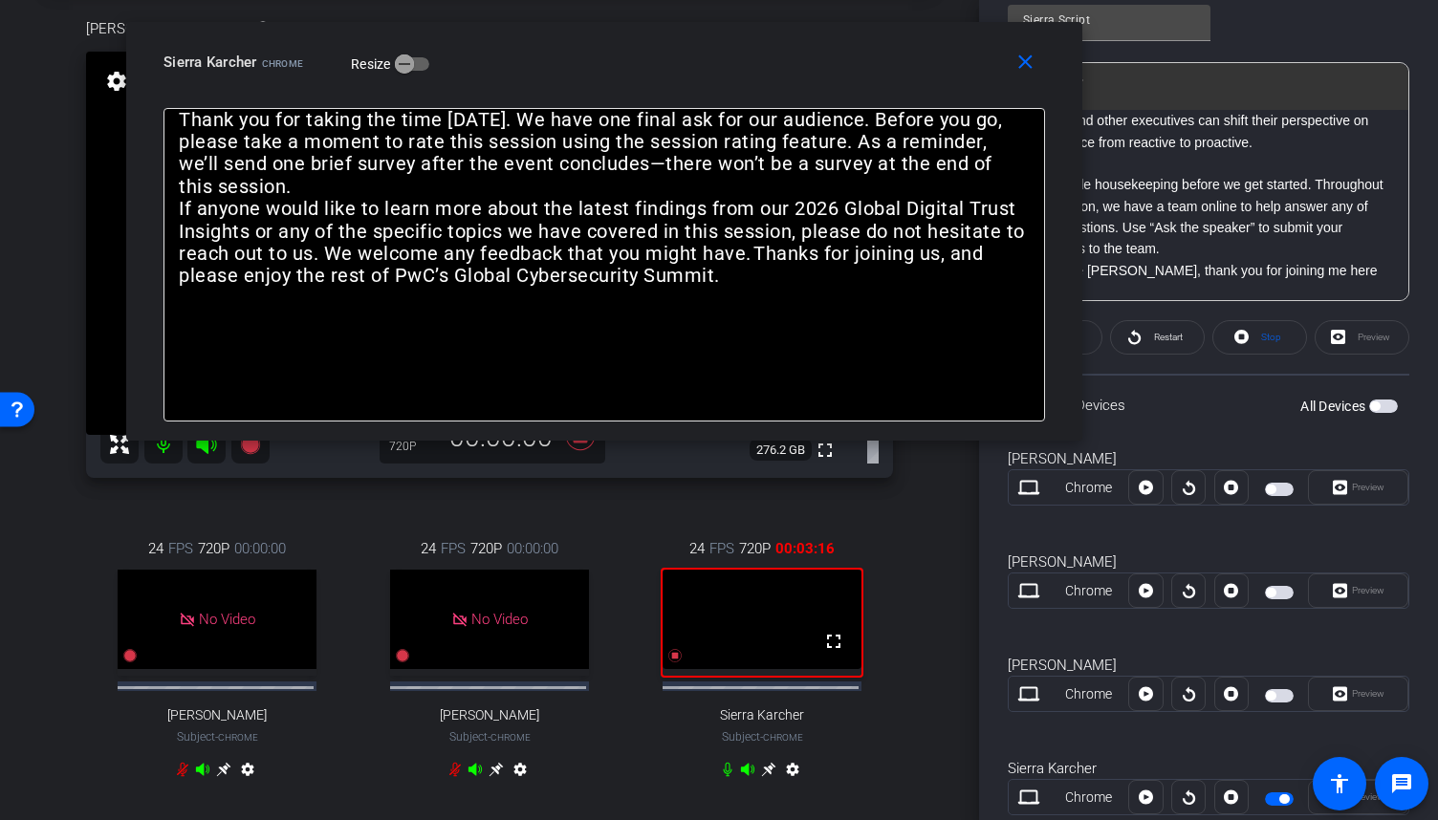
scroll to position [531, 0]
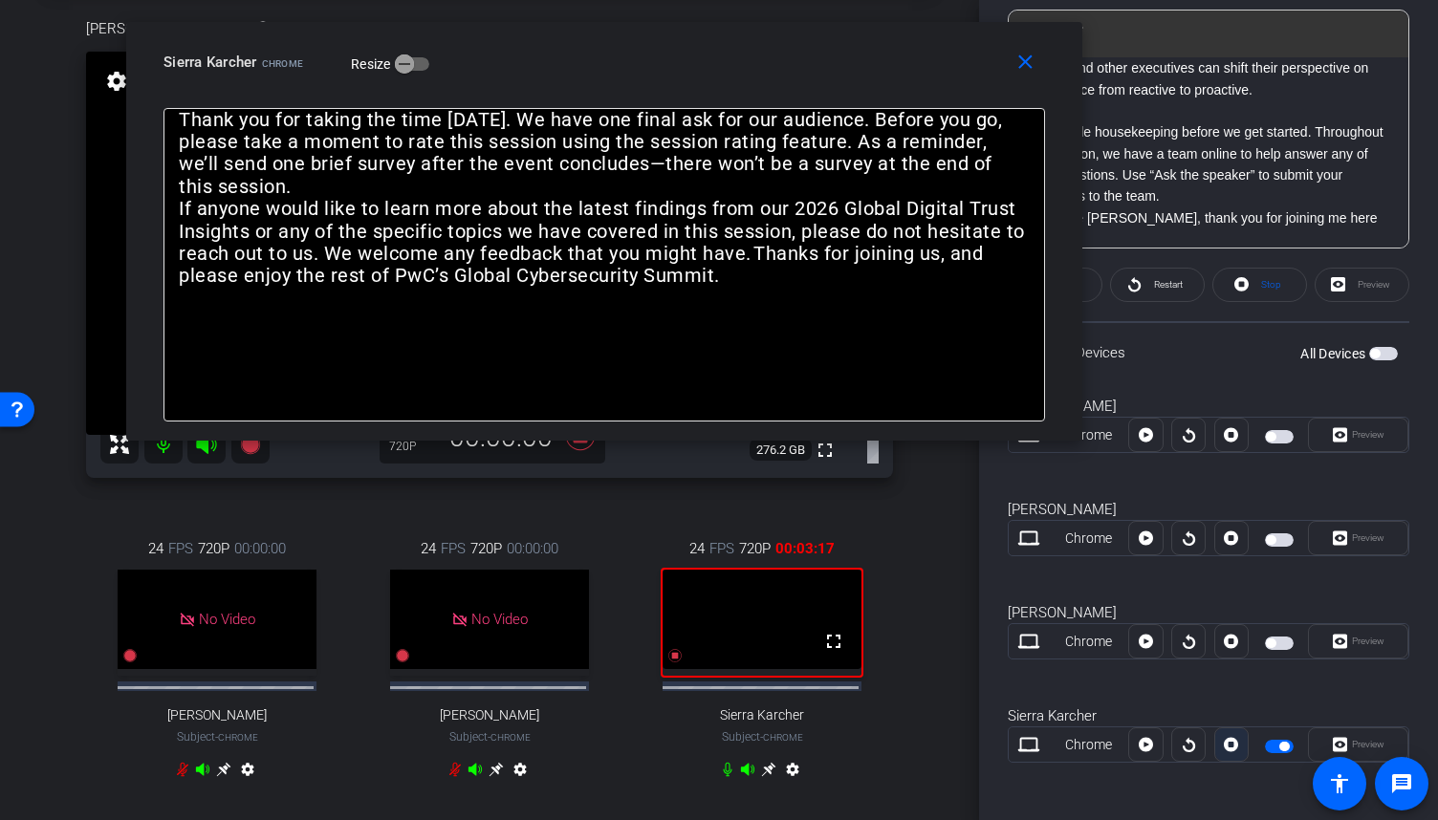
click at [1226, 743] on icon at bounding box center [1231, 745] width 14 height 29
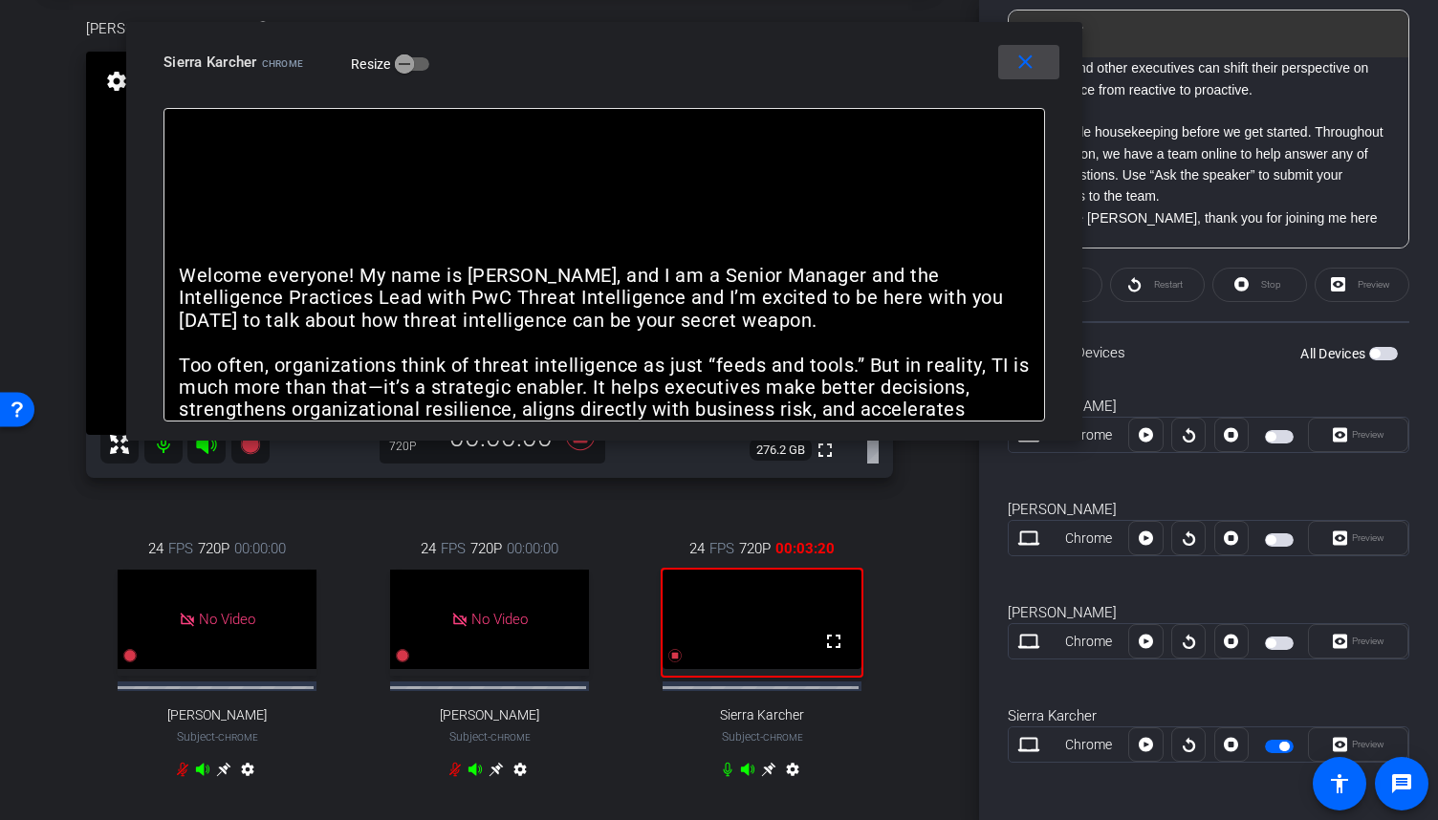
click at [1017, 68] on mat-icon "close" at bounding box center [1026, 63] width 24 height 24
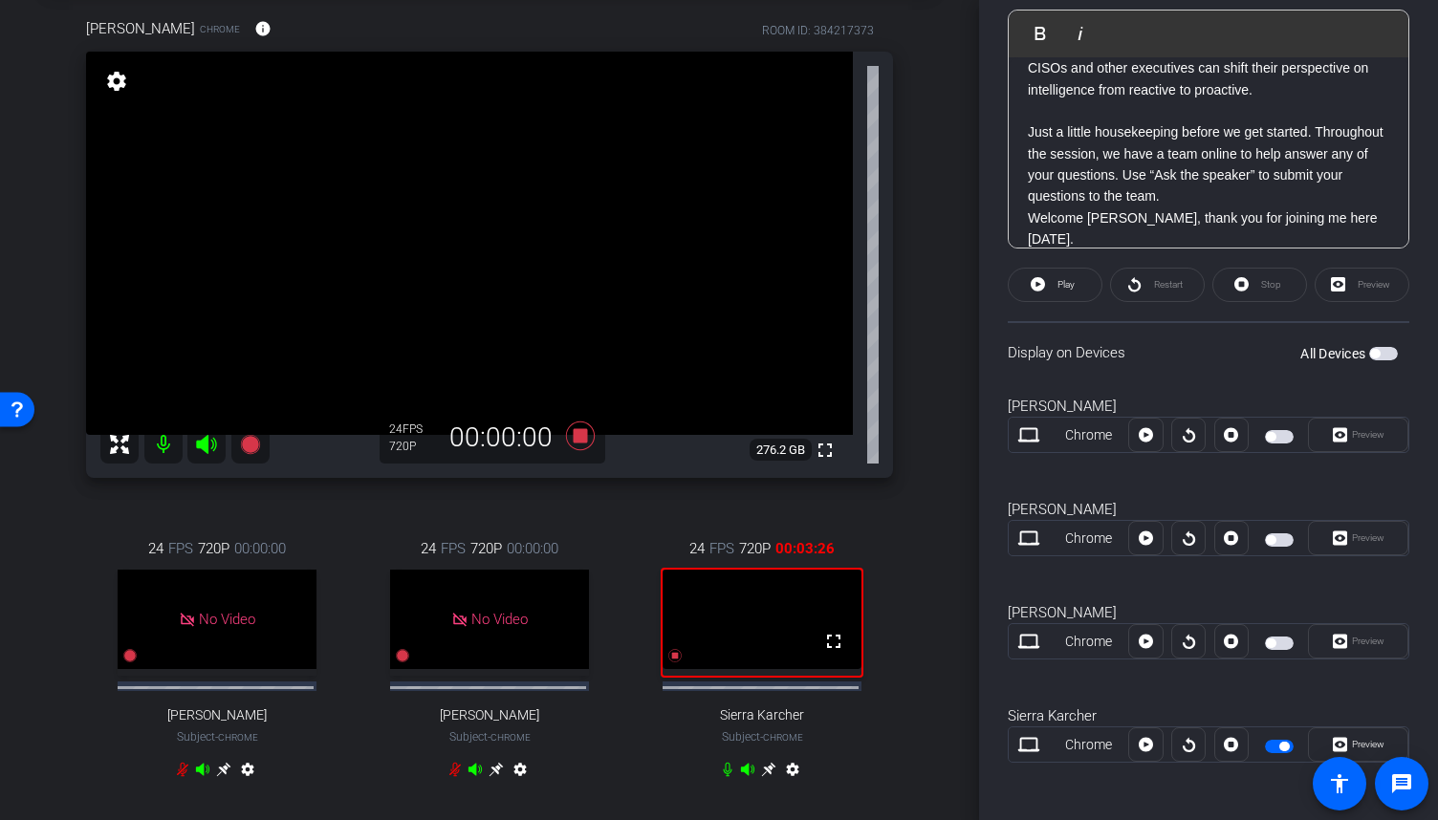
scroll to position [191, 0]
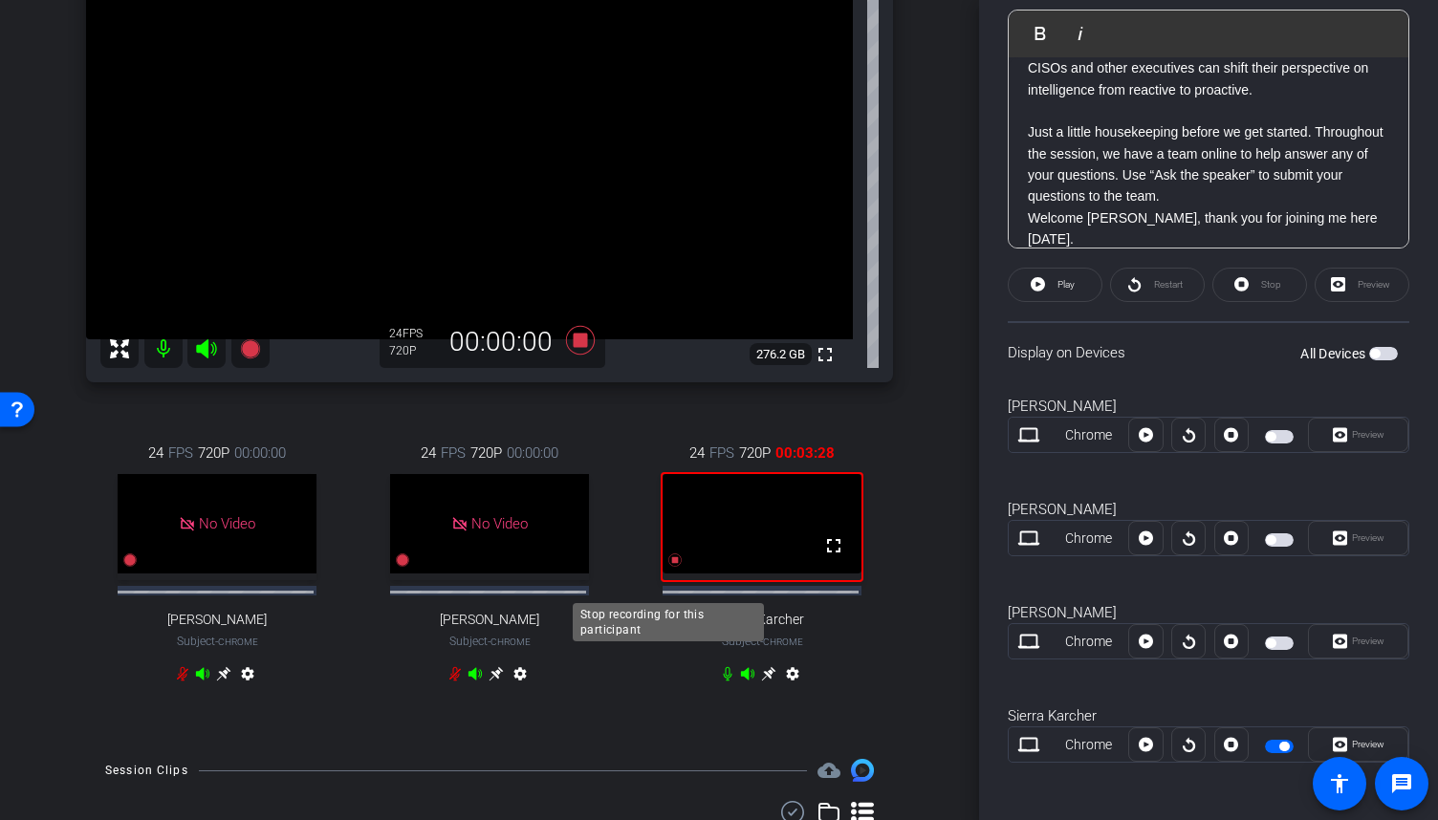
click at [672, 568] on icon at bounding box center [674, 560] width 15 height 15
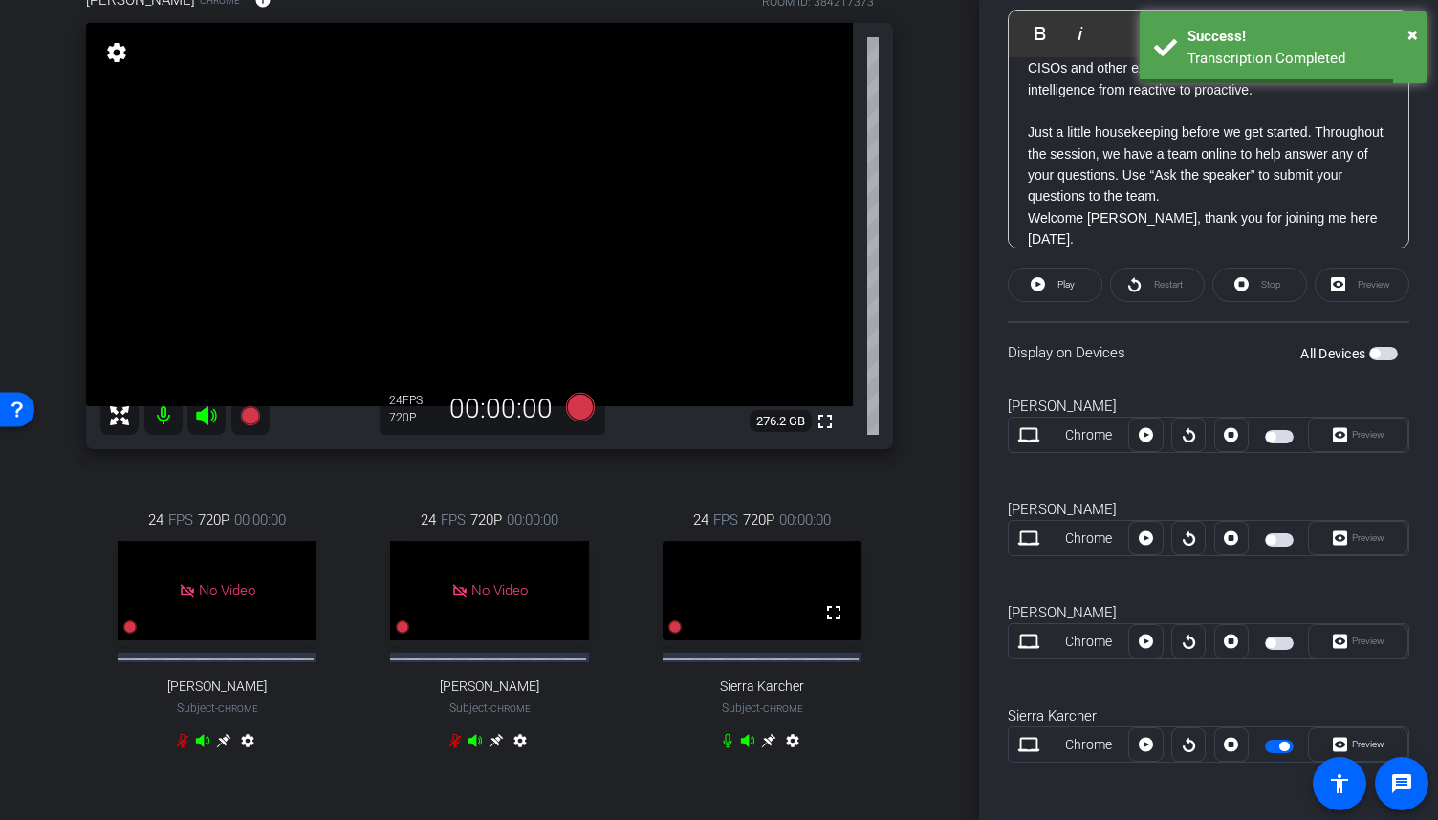
scroll to position [96, 0]
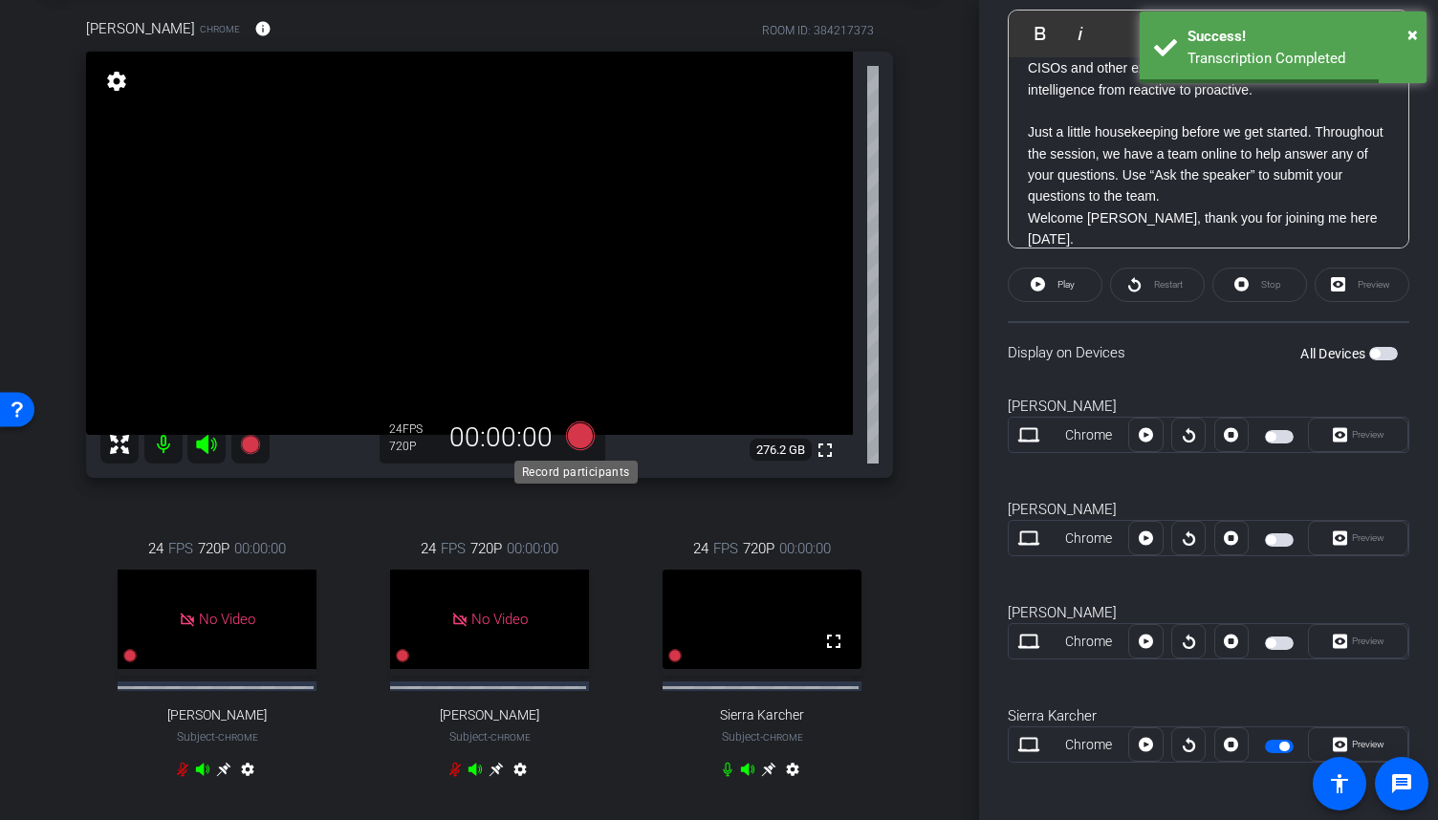
click at [576, 441] on icon at bounding box center [580, 436] width 29 height 29
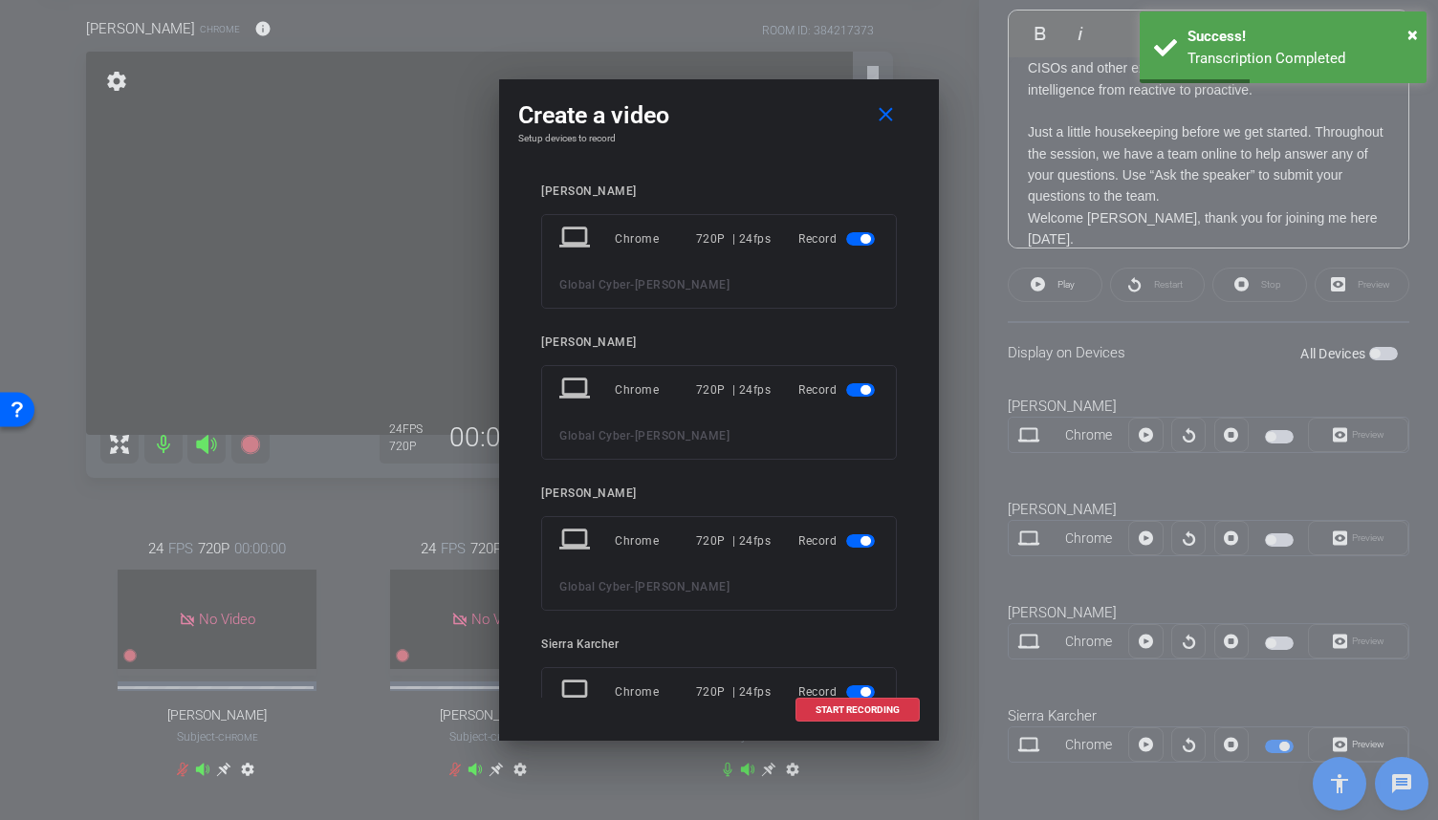
click at [853, 394] on span "button" at bounding box center [860, 389] width 29 height 13
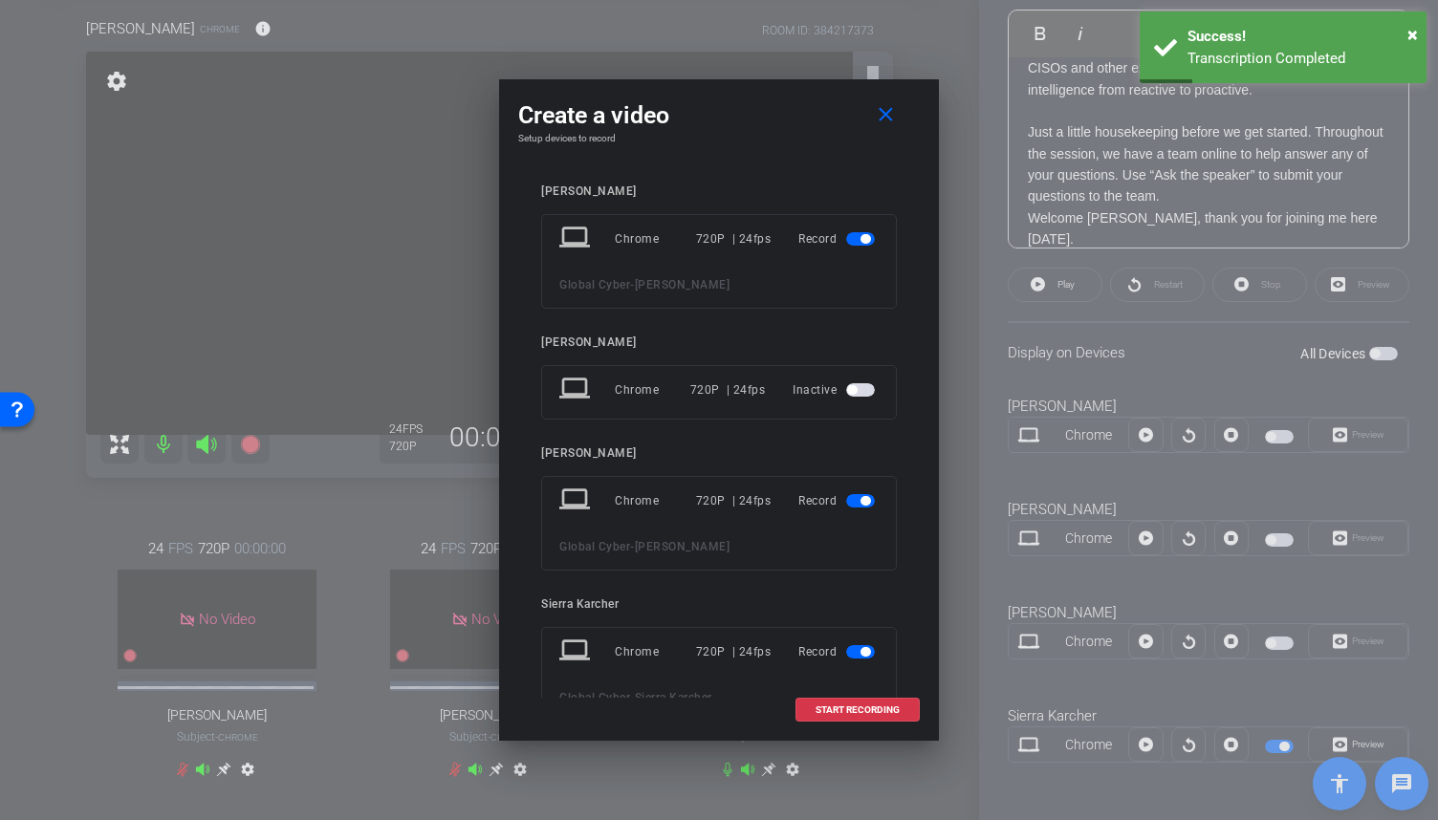
click at [861, 498] on span "button" at bounding box center [866, 501] width 10 height 10
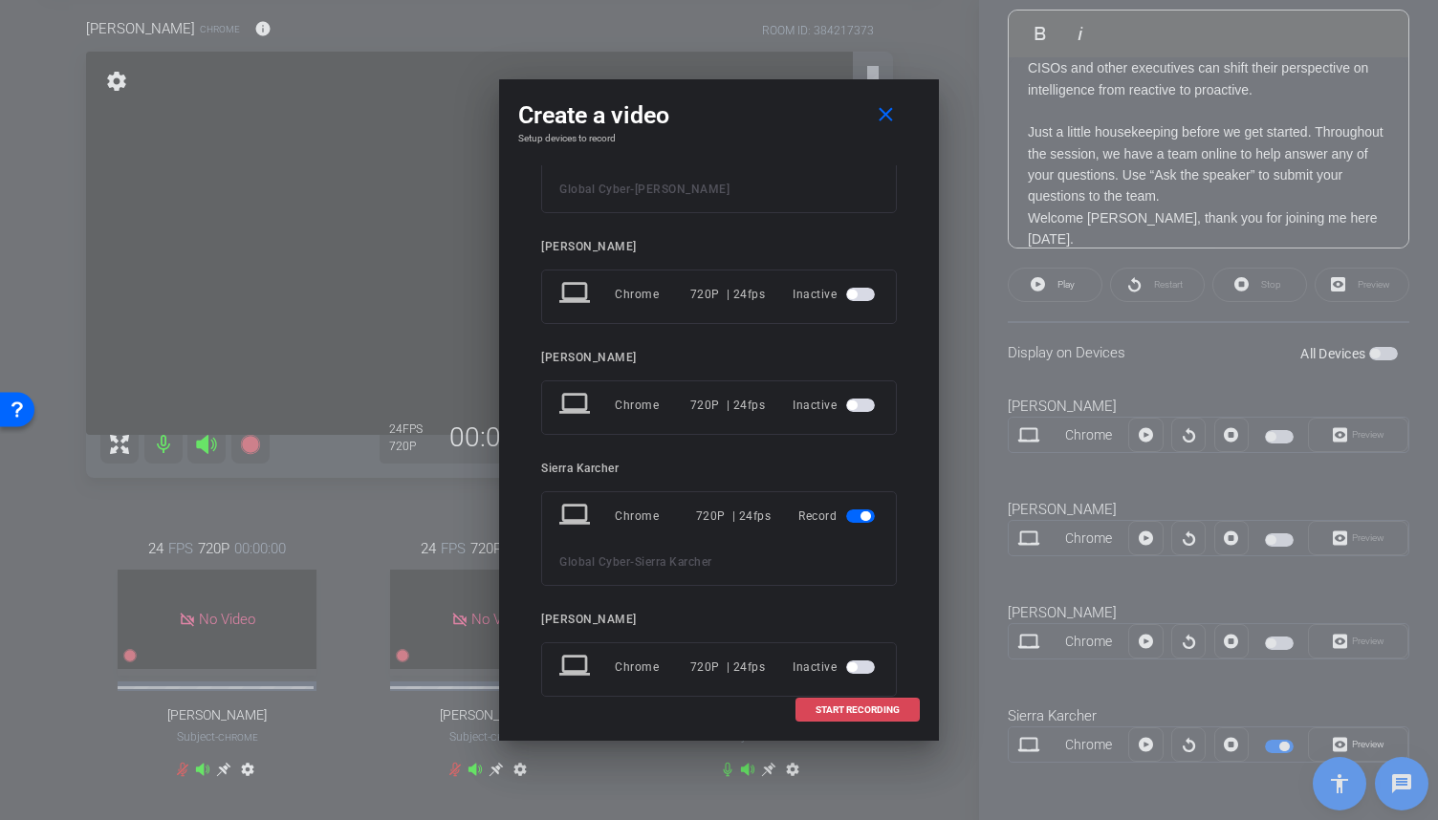
click at [830, 708] on span "START RECORDING" at bounding box center [858, 711] width 84 height 10
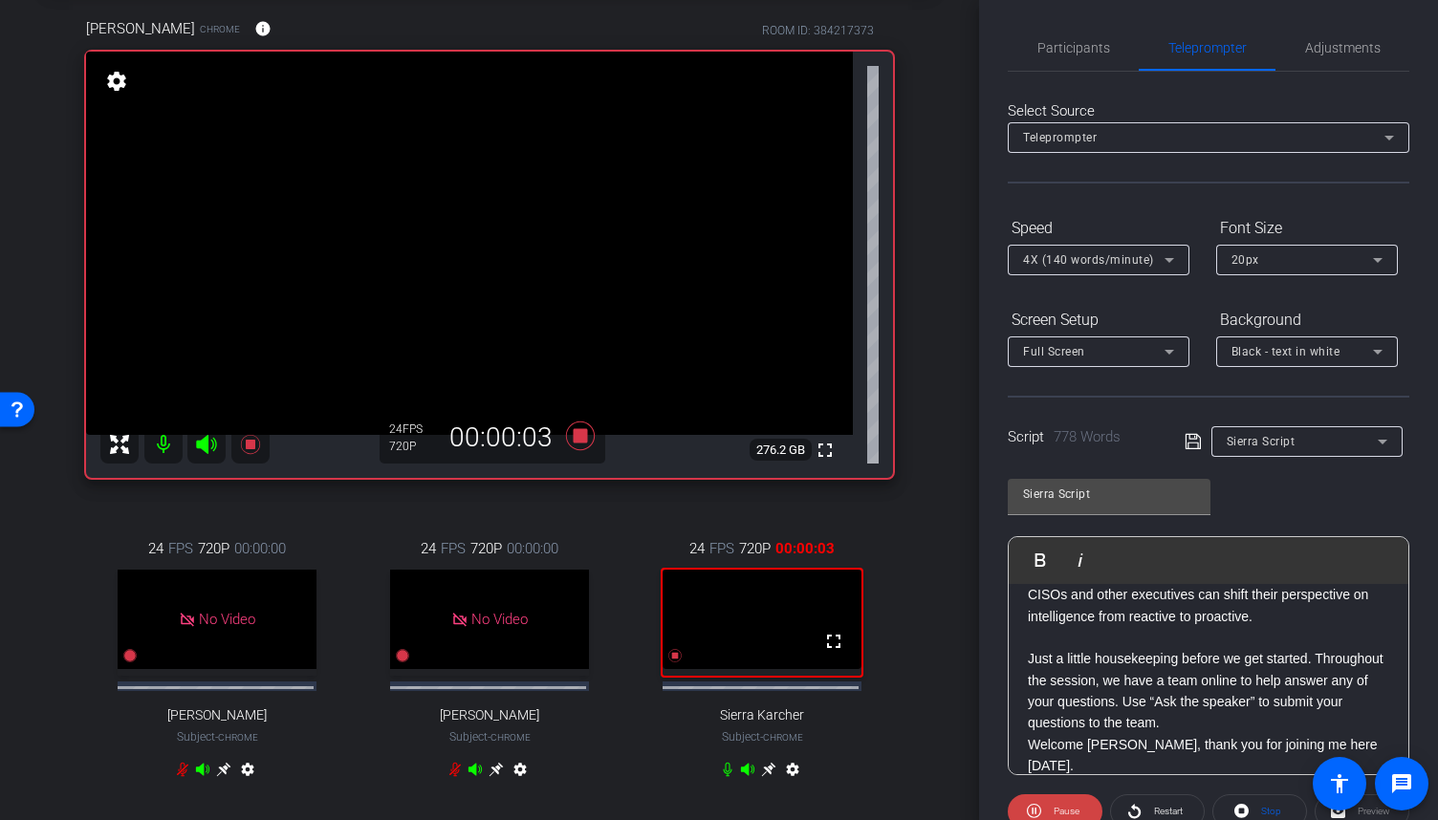
scroll to position [0, 0]
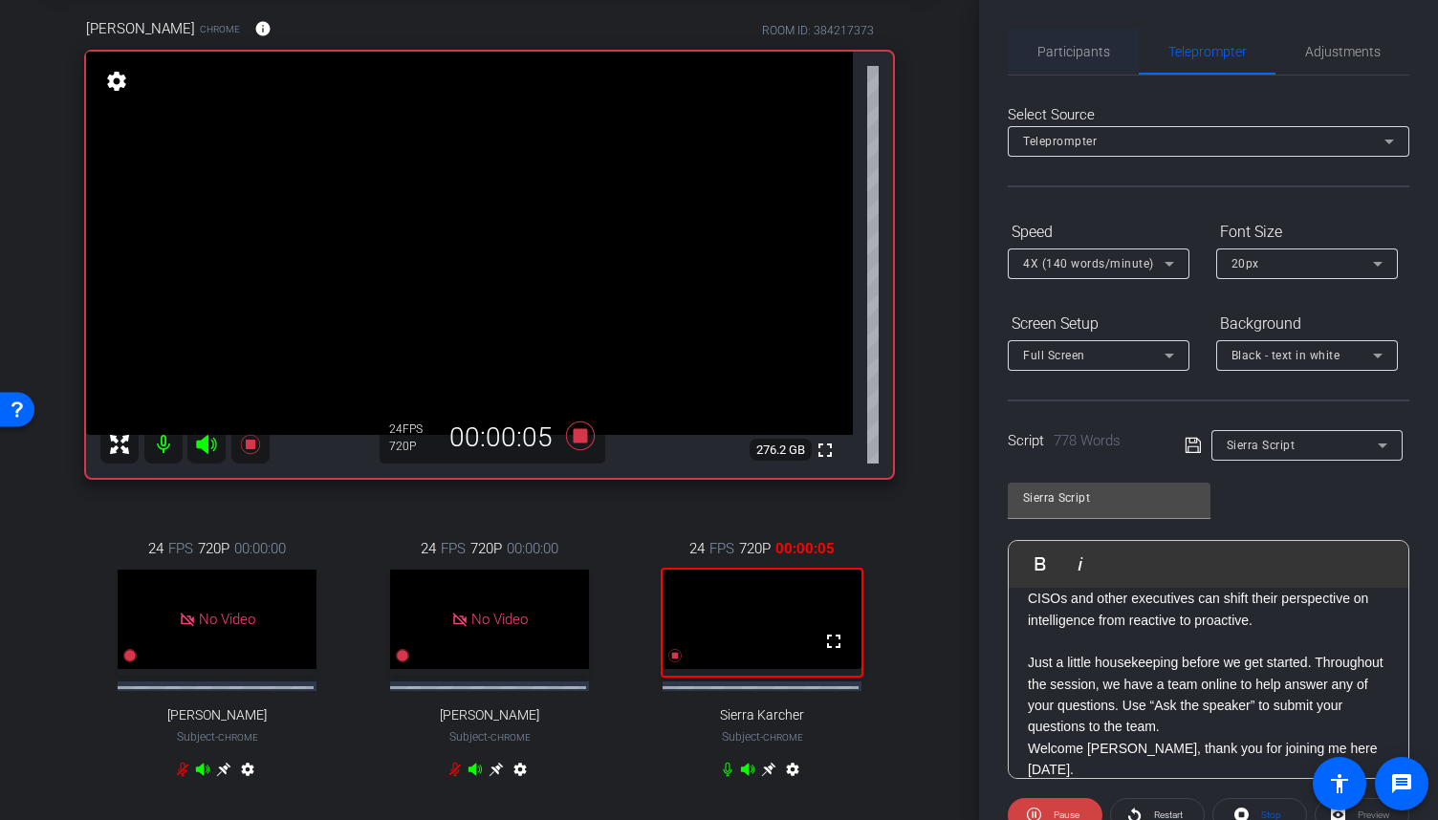
click at [1080, 56] on span "Participants" at bounding box center [1073, 51] width 73 height 13
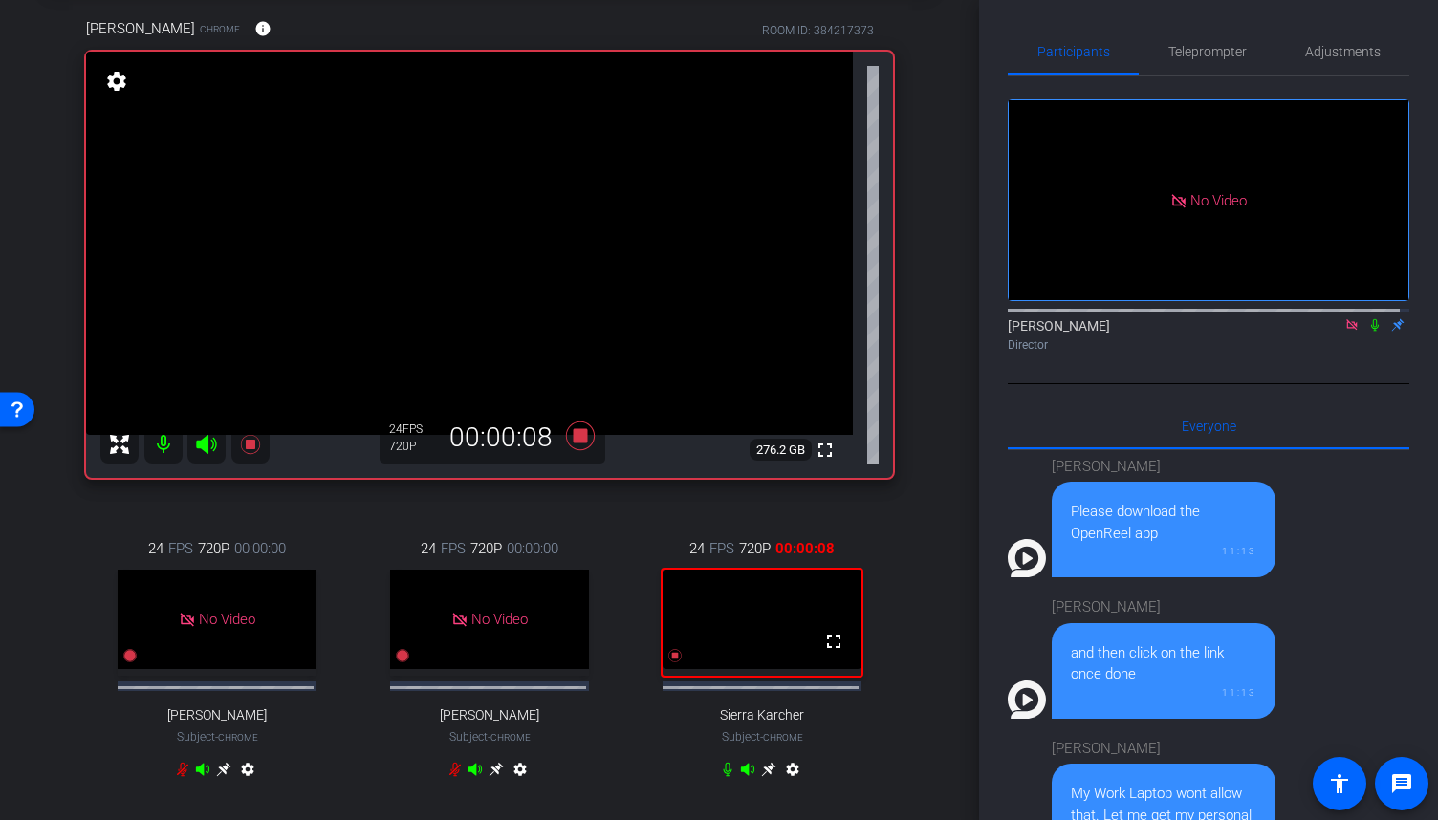
click at [1367, 318] on icon at bounding box center [1374, 324] width 15 height 13
click at [1195, 48] on span "Teleprompter" at bounding box center [1207, 51] width 78 height 13
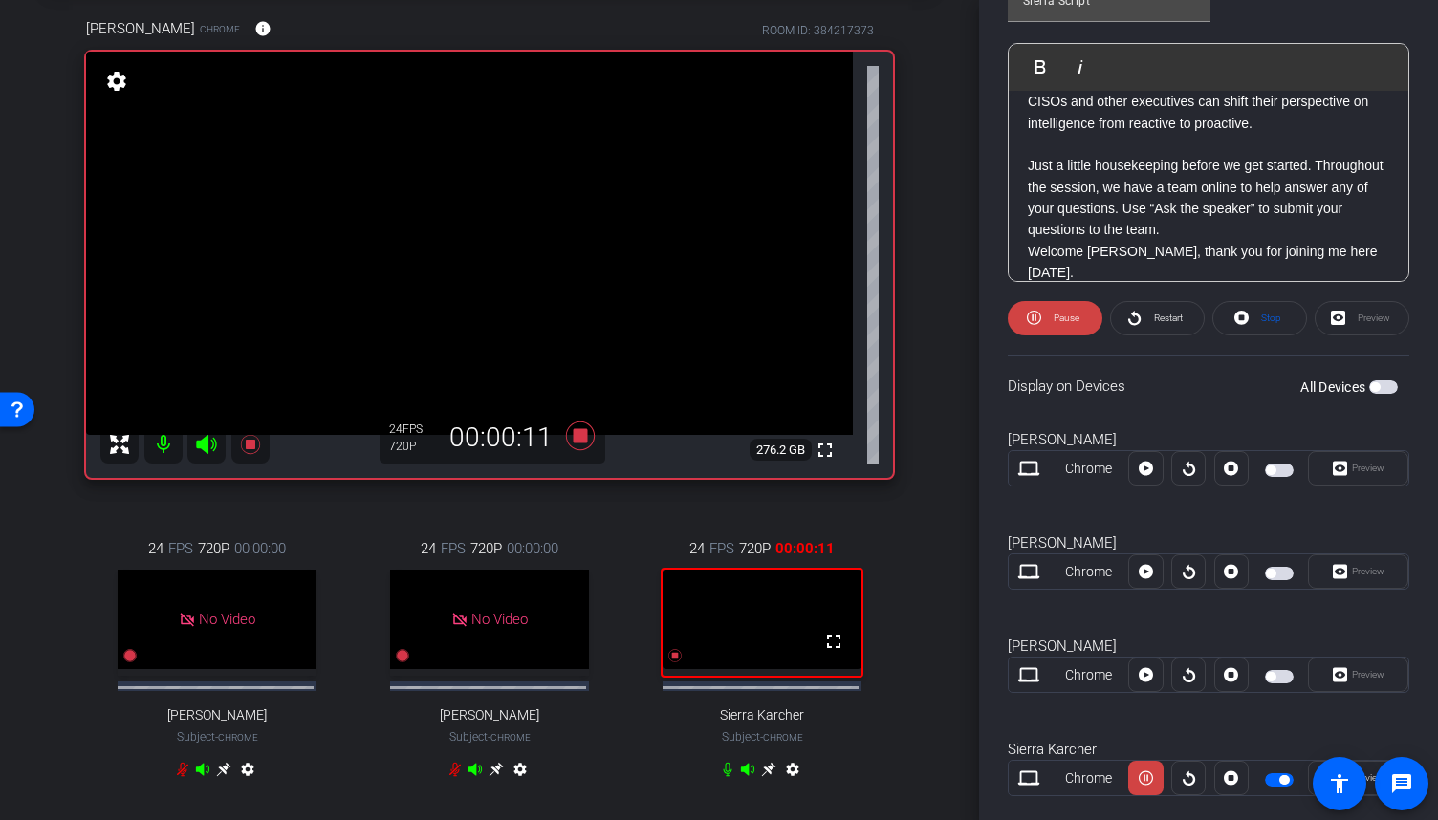
scroll to position [531, 0]
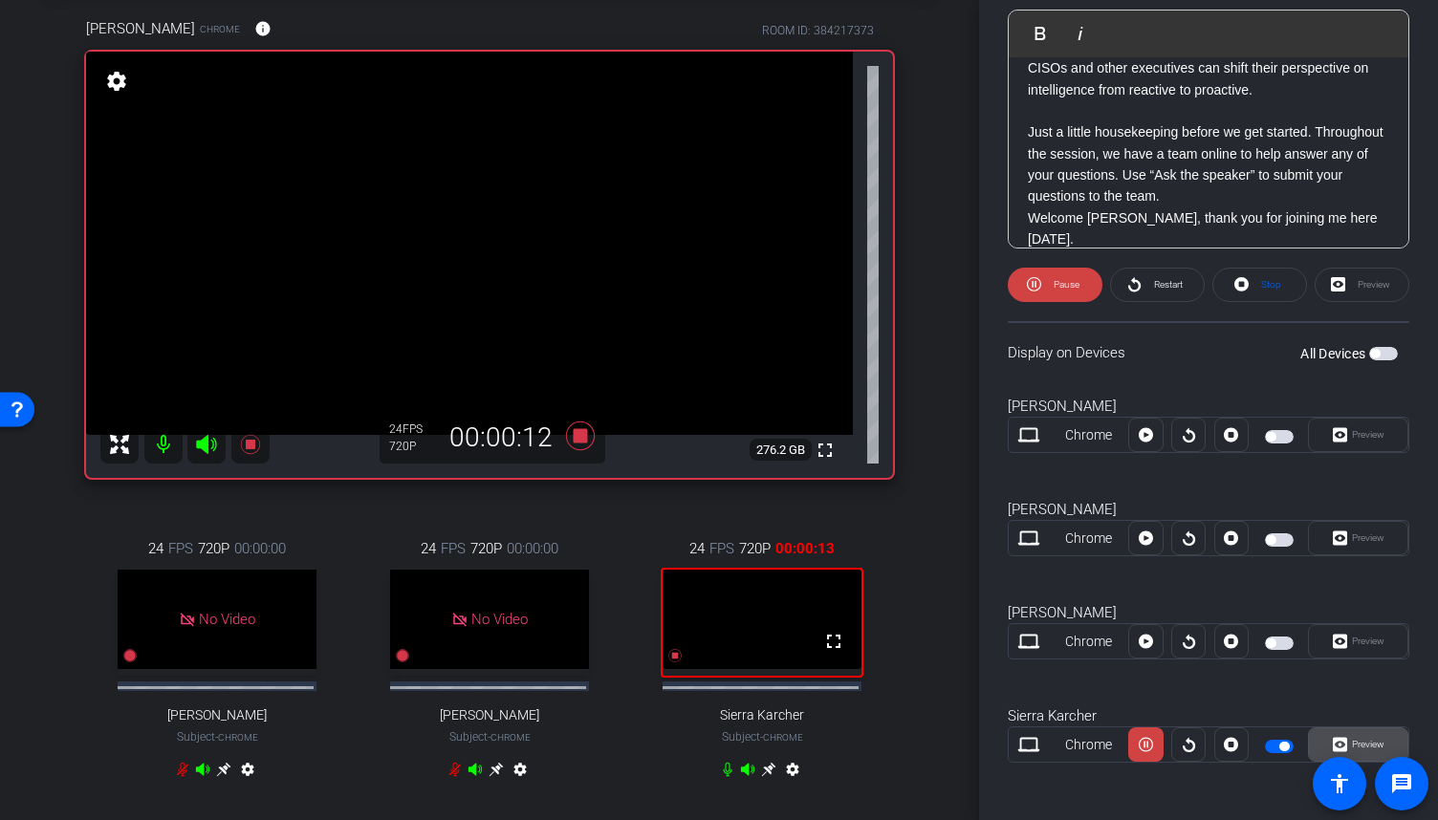
click at [1365, 739] on span "Preview" at bounding box center [1368, 744] width 33 height 11
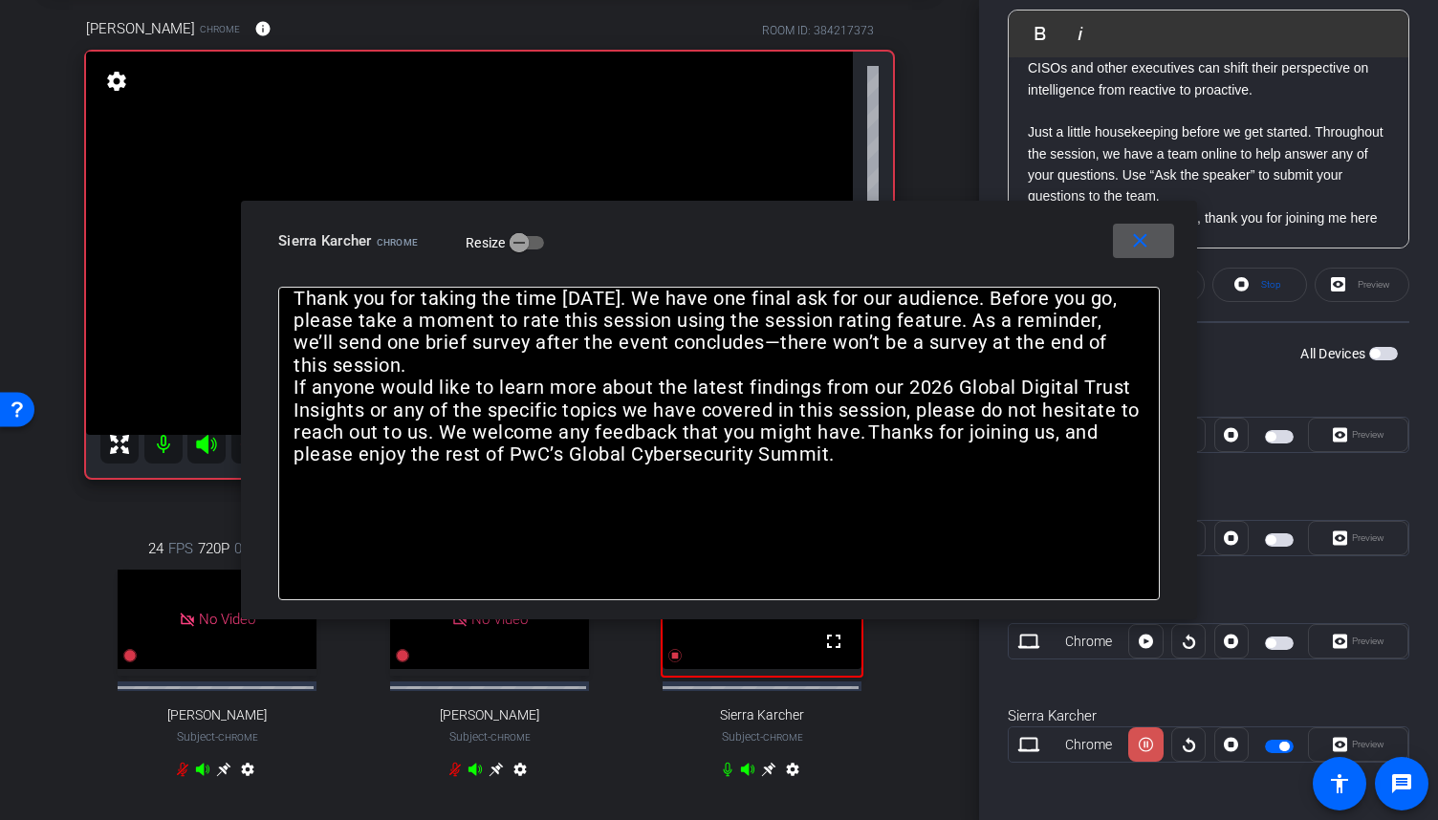
click at [1145, 740] on icon at bounding box center [1146, 745] width 14 height 29
click at [1145, 739] on icon at bounding box center [1146, 745] width 14 height 14
click at [1145, 739] on icon at bounding box center [1146, 745] width 14 height 29
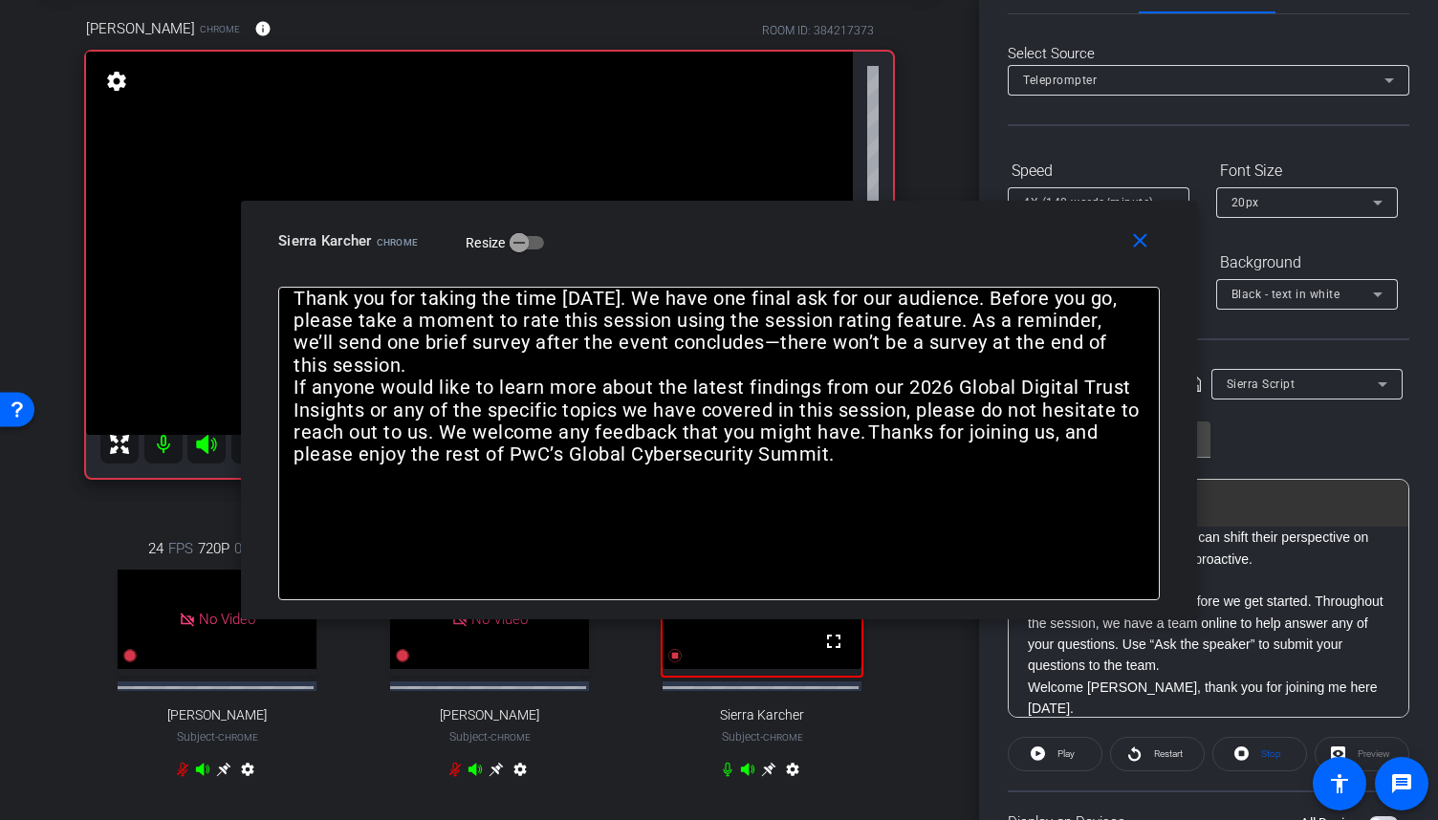
scroll to position [0, 0]
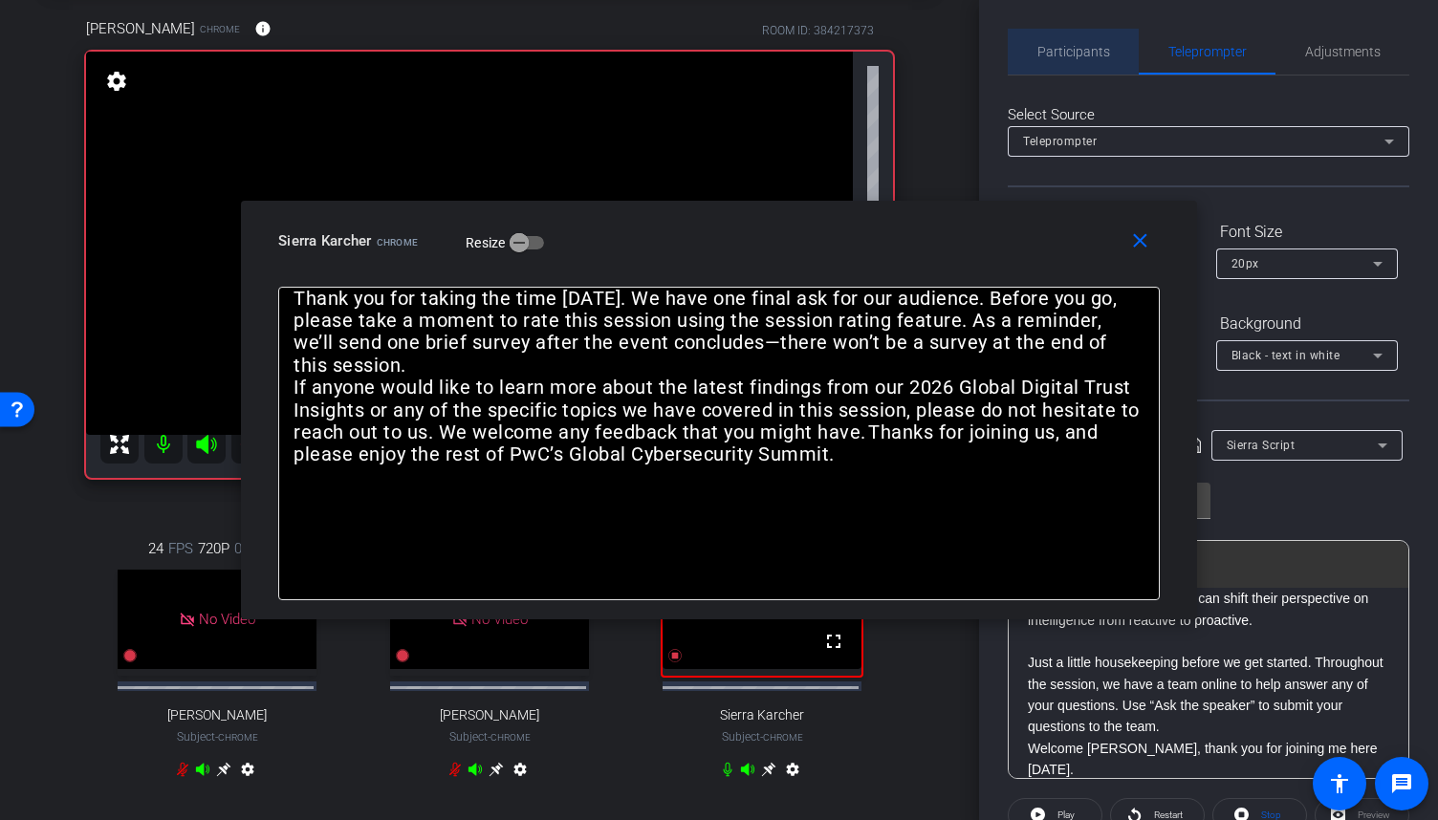
click at [1108, 46] on div "Participants" at bounding box center [1073, 52] width 131 height 46
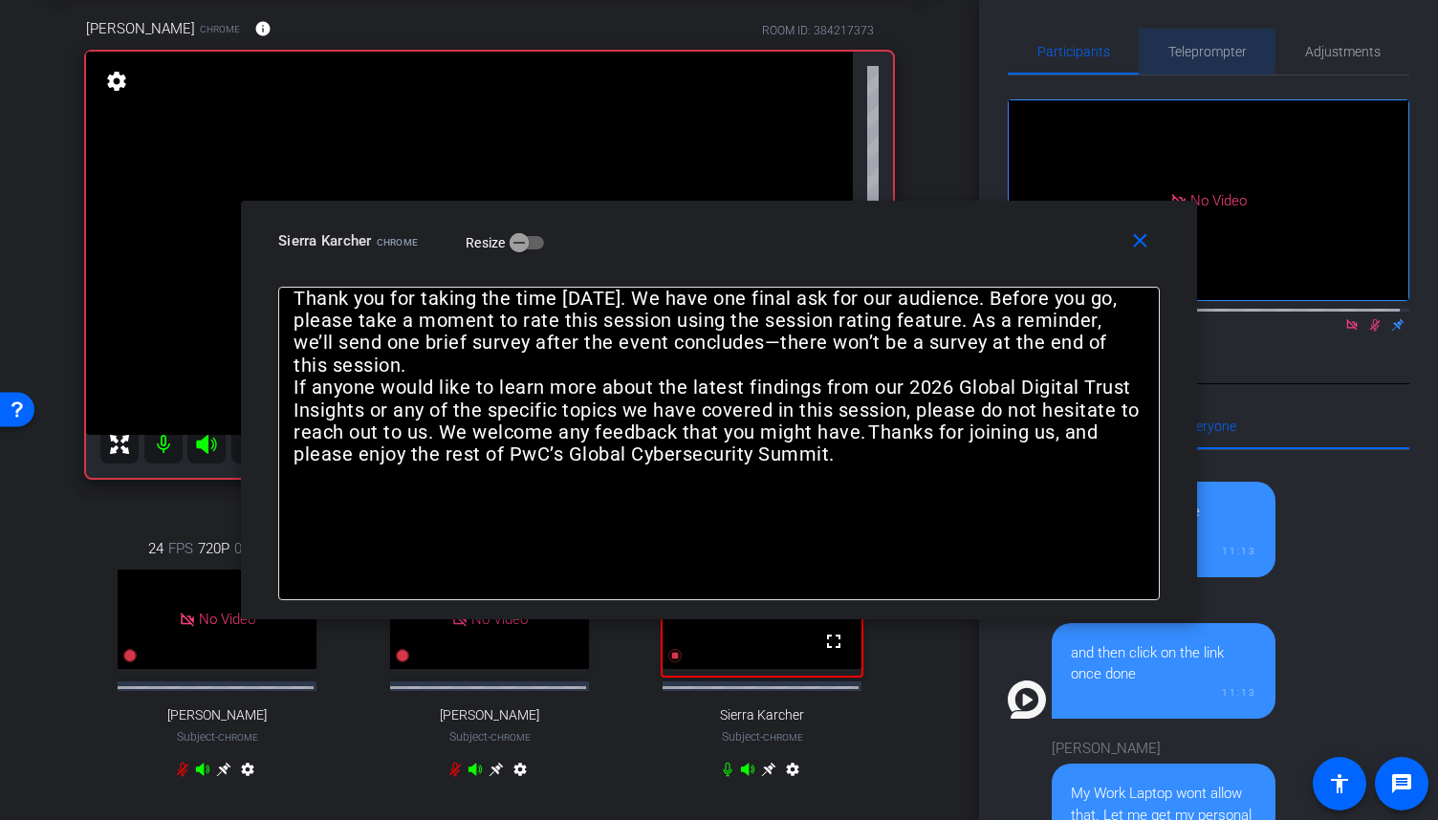
click at [1177, 49] on span "Teleprompter" at bounding box center [1207, 51] width 78 height 13
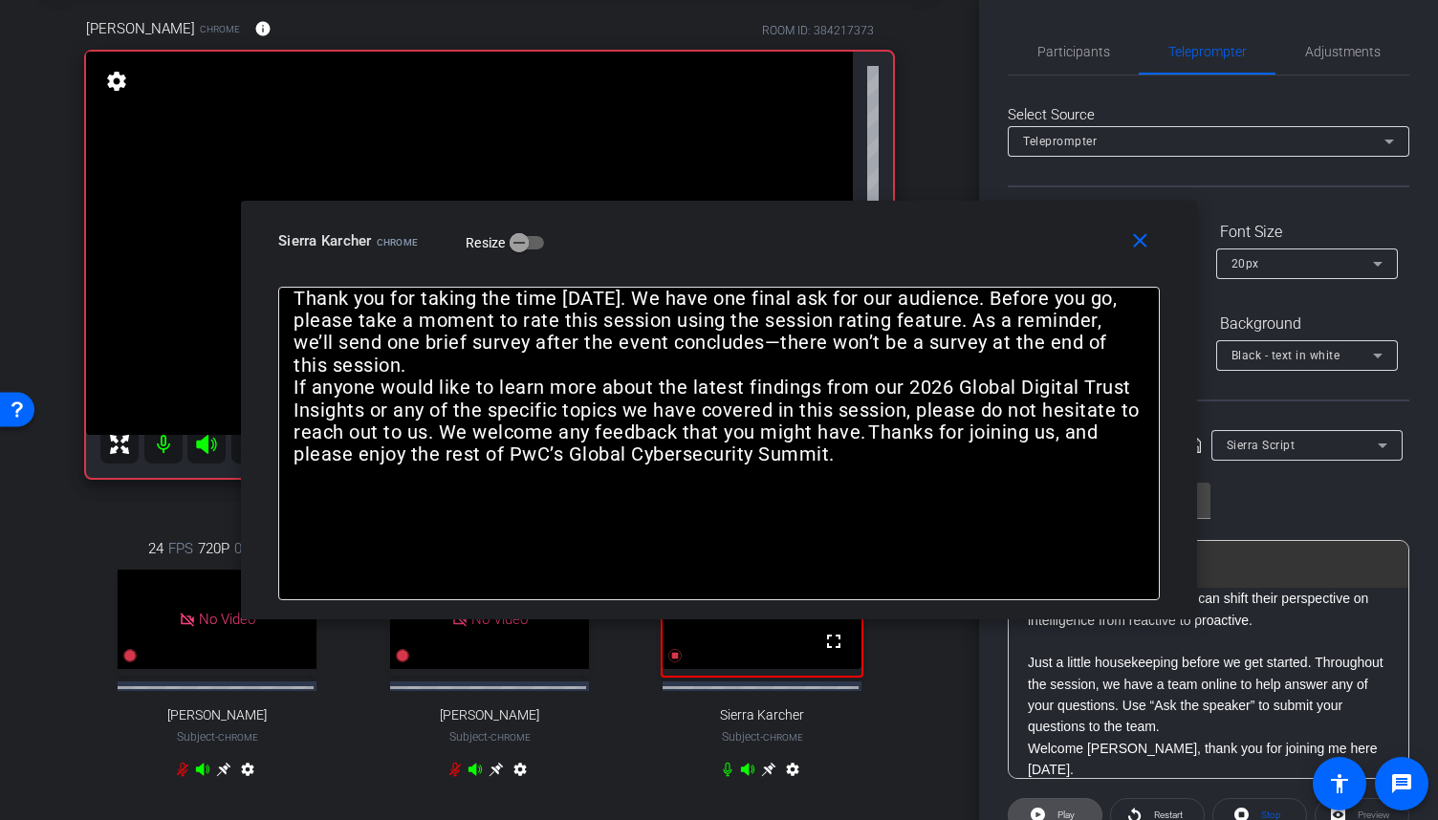
click at [1066, 802] on span "Play" at bounding box center [1064, 815] width 22 height 27
click at [1066, 802] on span "Pause" at bounding box center [1064, 815] width 31 height 27
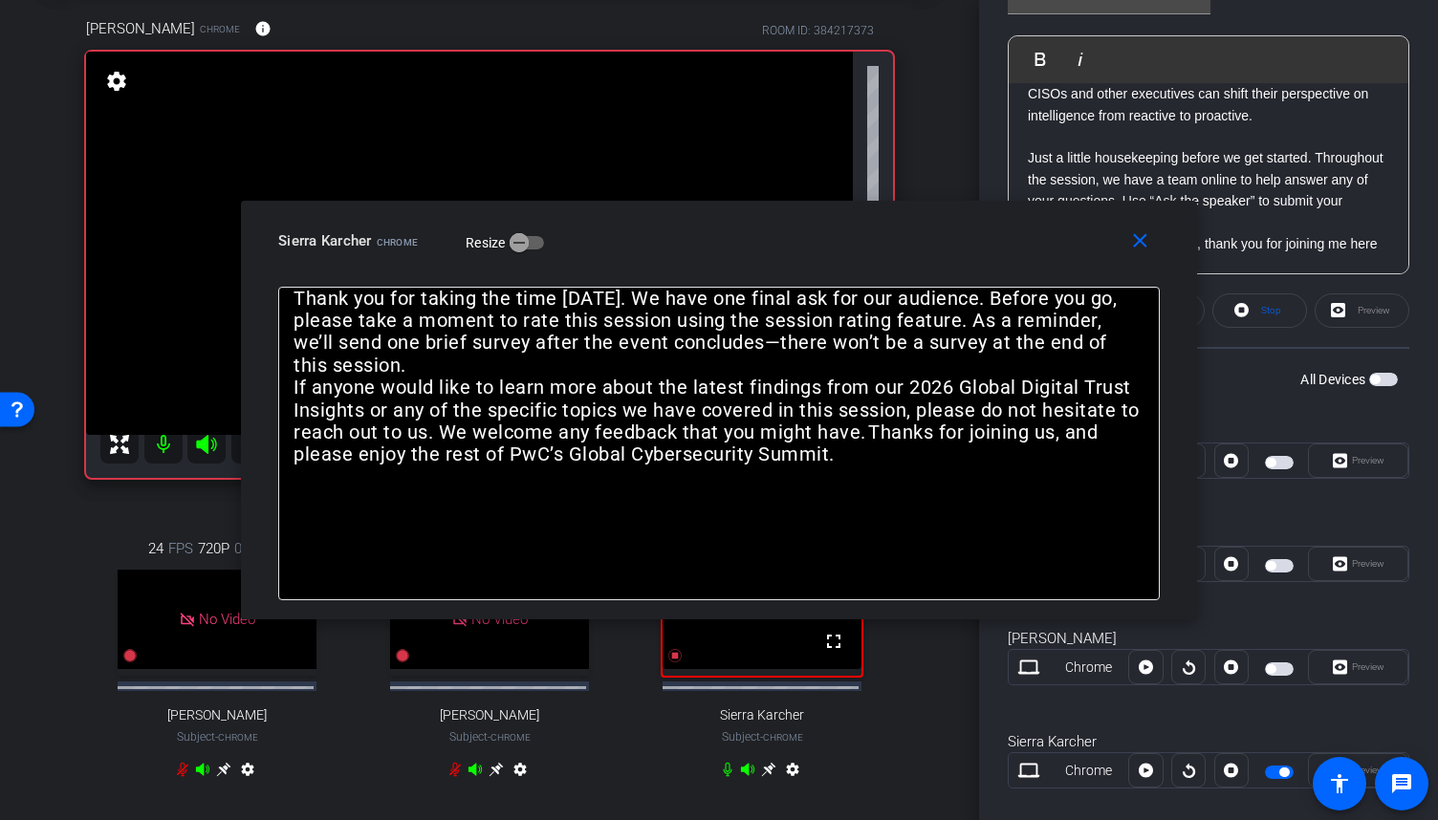
scroll to position [531, 0]
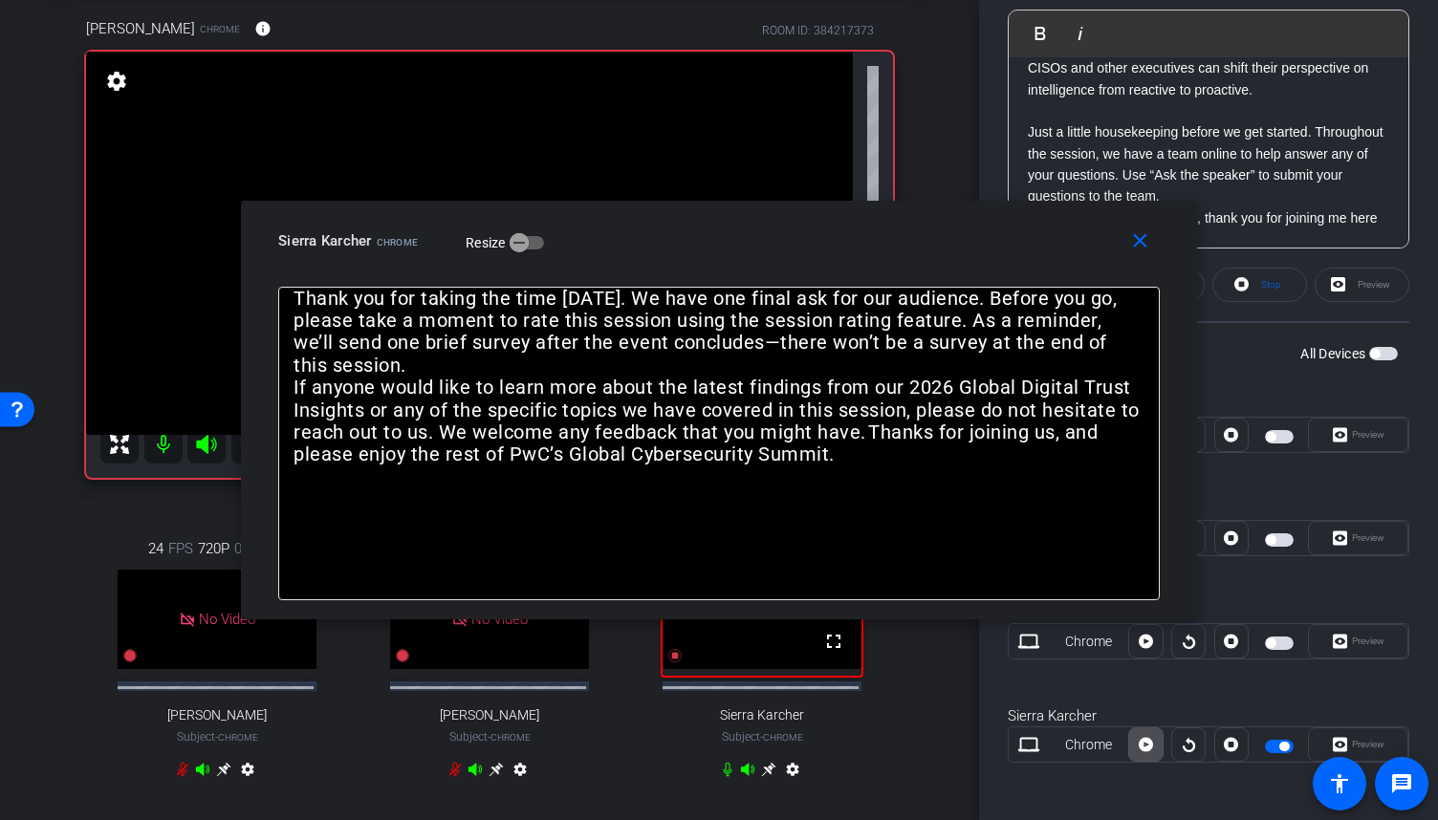
click at [1147, 749] on icon at bounding box center [1146, 745] width 14 height 29
click at [1144, 731] on icon at bounding box center [1146, 745] width 14 height 29
click at [1142, 738] on icon at bounding box center [1146, 745] width 14 height 14
click at [1142, 737] on icon at bounding box center [1146, 745] width 14 height 29
click at [1139, 751] on icon at bounding box center [1146, 745] width 14 height 29
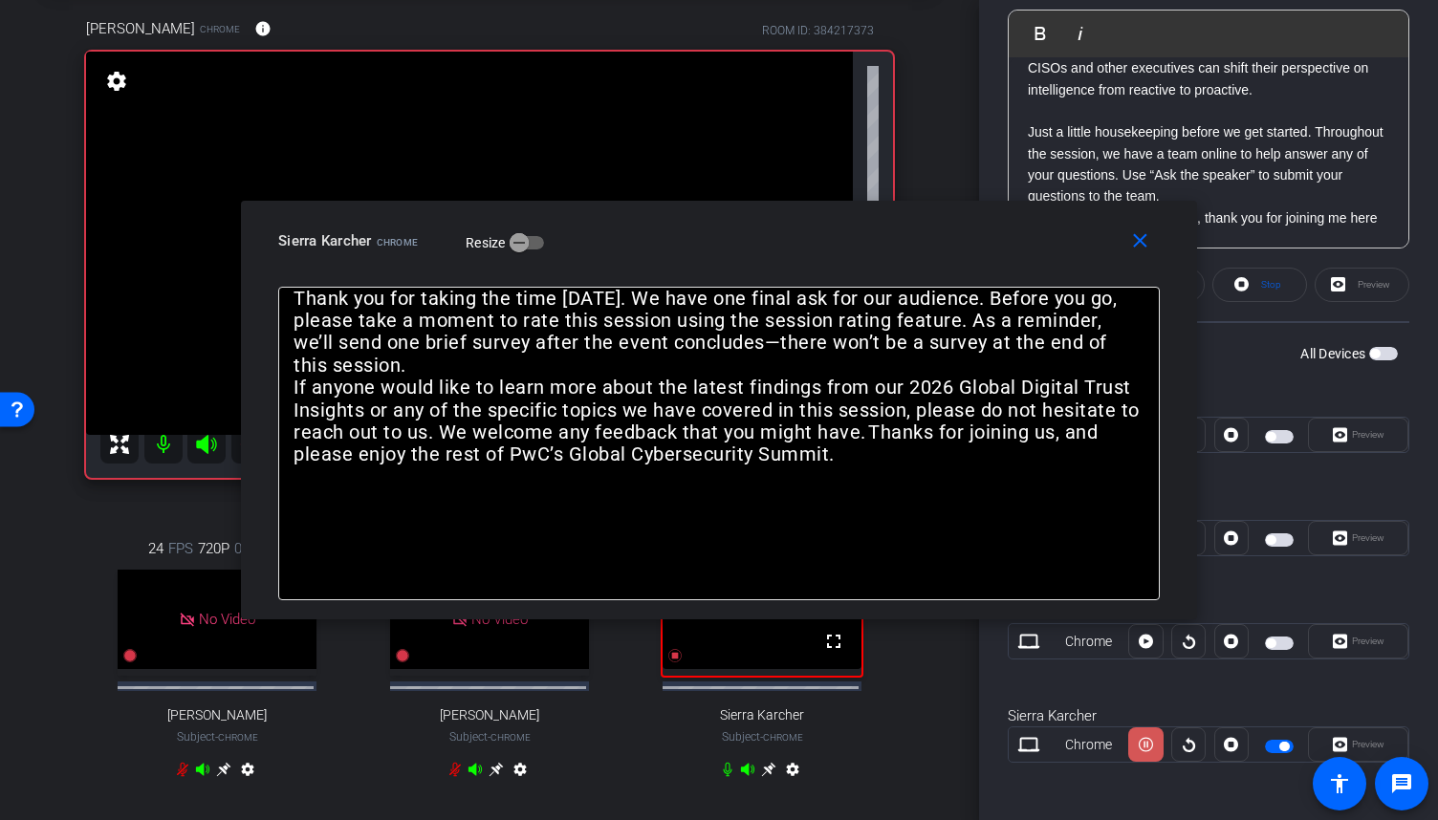
click at [1139, 751] on icon at bounding box center [1146, 745] width 14 height 29
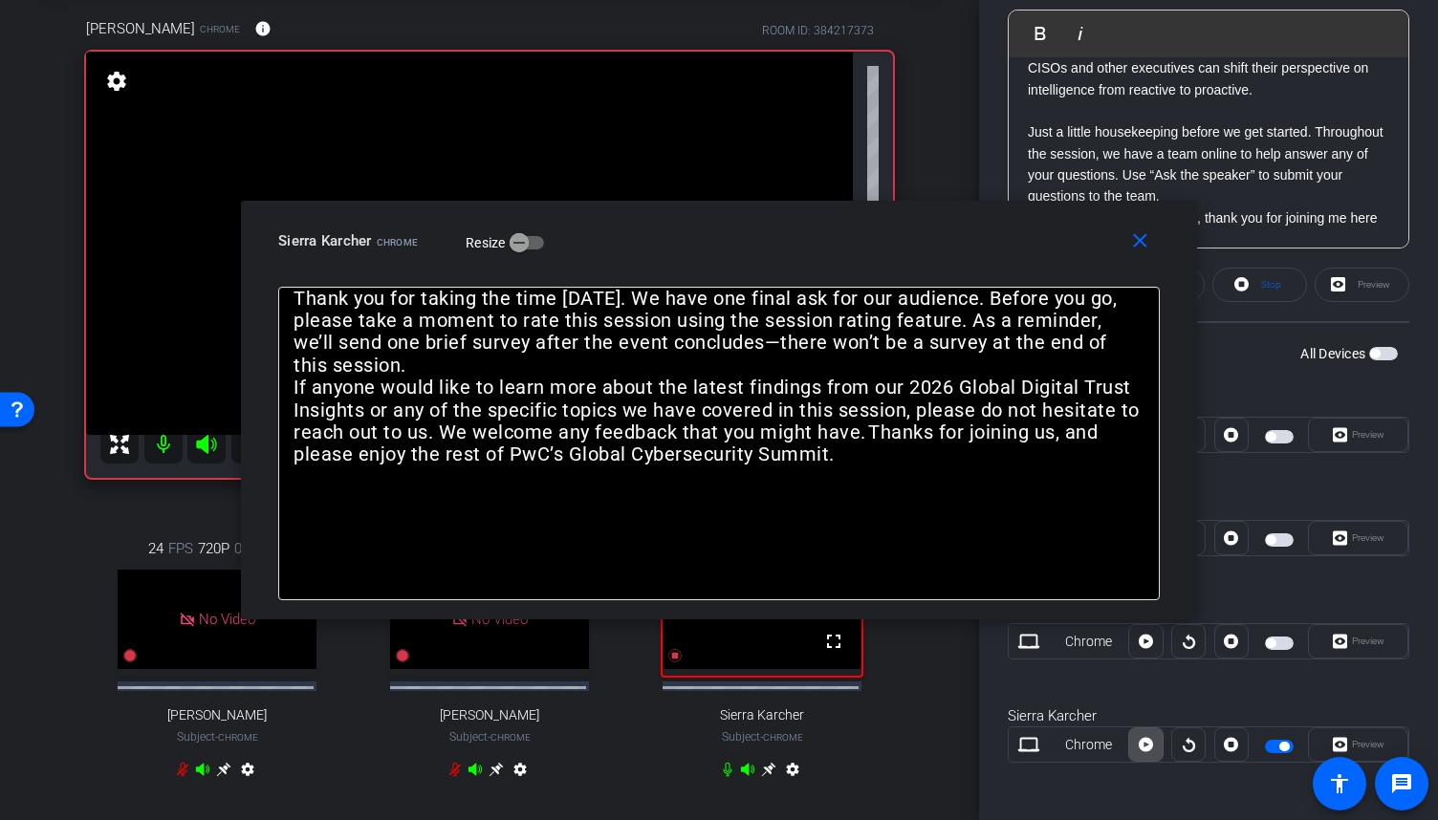
click at [1142, 753] on icon at bounding box center [1146, 745] width 14 height 29
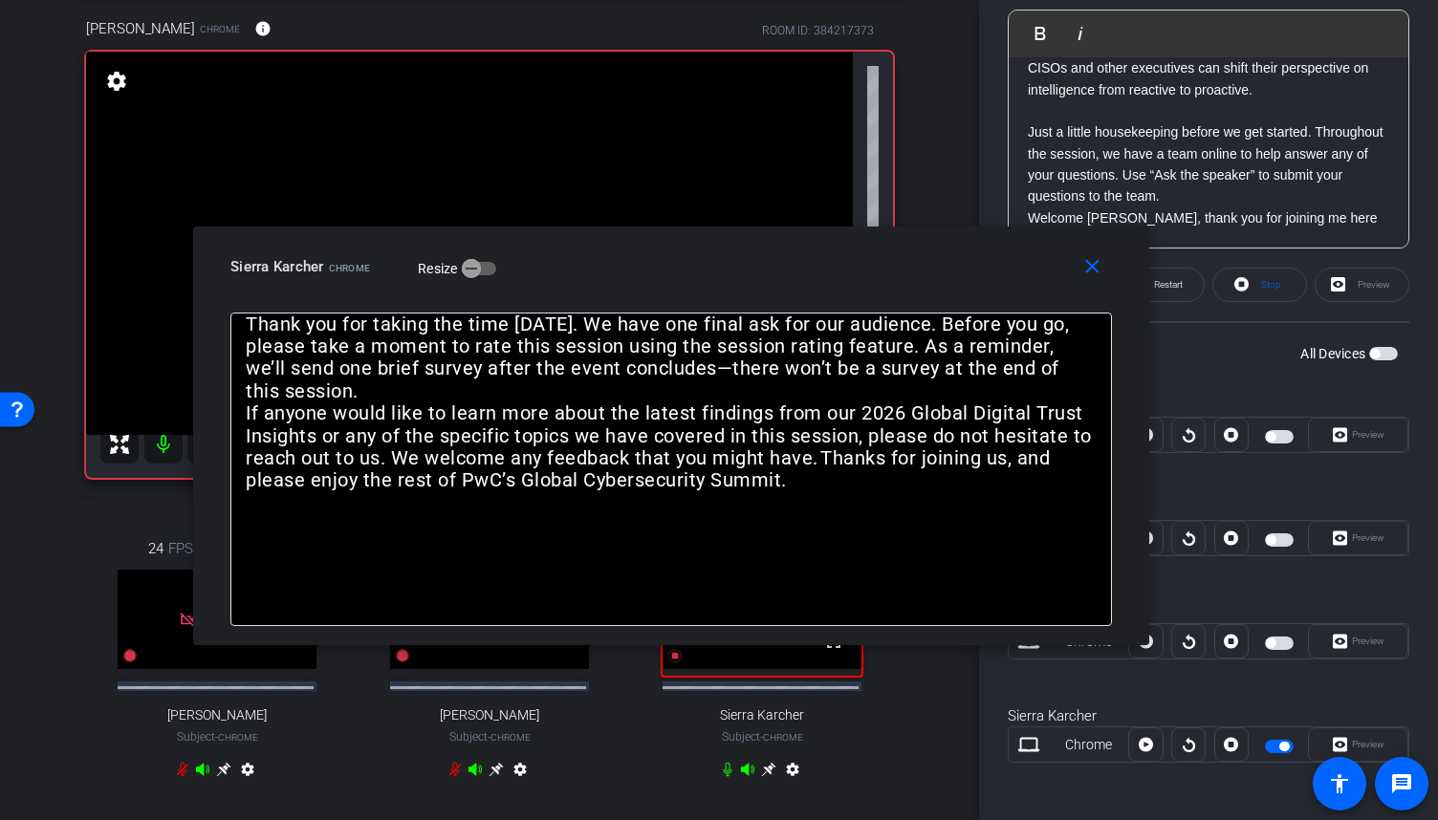
drag, startPoint x: 874, startPoint y: 256, endPoint x: 826, endPoint y: 282, distance: 54.3
click at [826, 282] on div "Sierra Karcher Chrome Resize" at bounding box center [678, 267] width 896 height 34
click at [1146, 738] on icon at bounding box center [1146, 745] width 14 height 14
click at [1146, 738] on icon at bounding box center [1146, 745] width 14 height 29
click at [1104, 706] on div "Sierra Karcher" at bounding box center [1209, 717] width 402 height 22
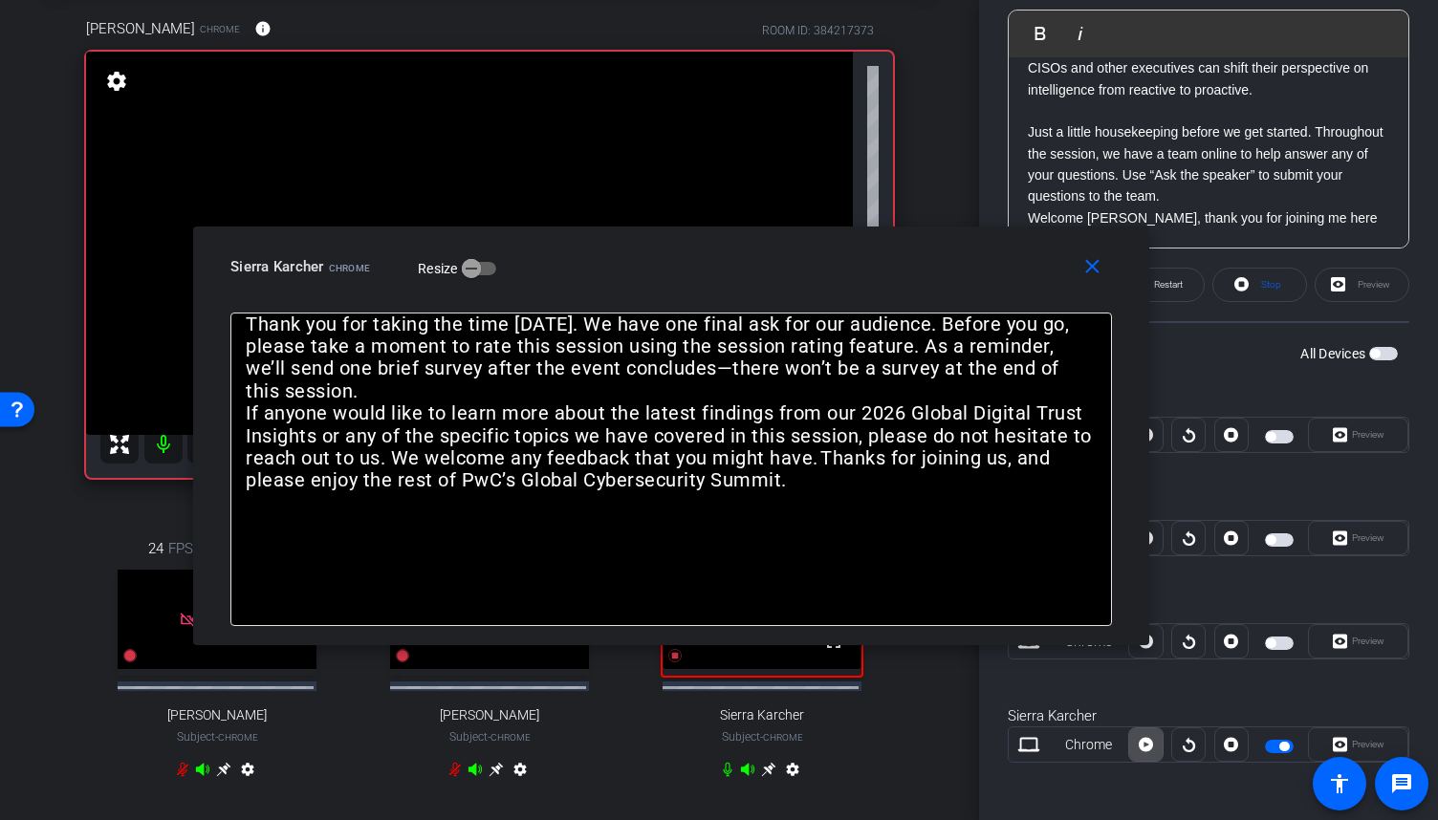
click at [1145, 738] on icon at bounding box center [1146, 745] width 14 height 14
click at [1145, 737] on icon at bounding box center [1146, 745] width 14 height 29
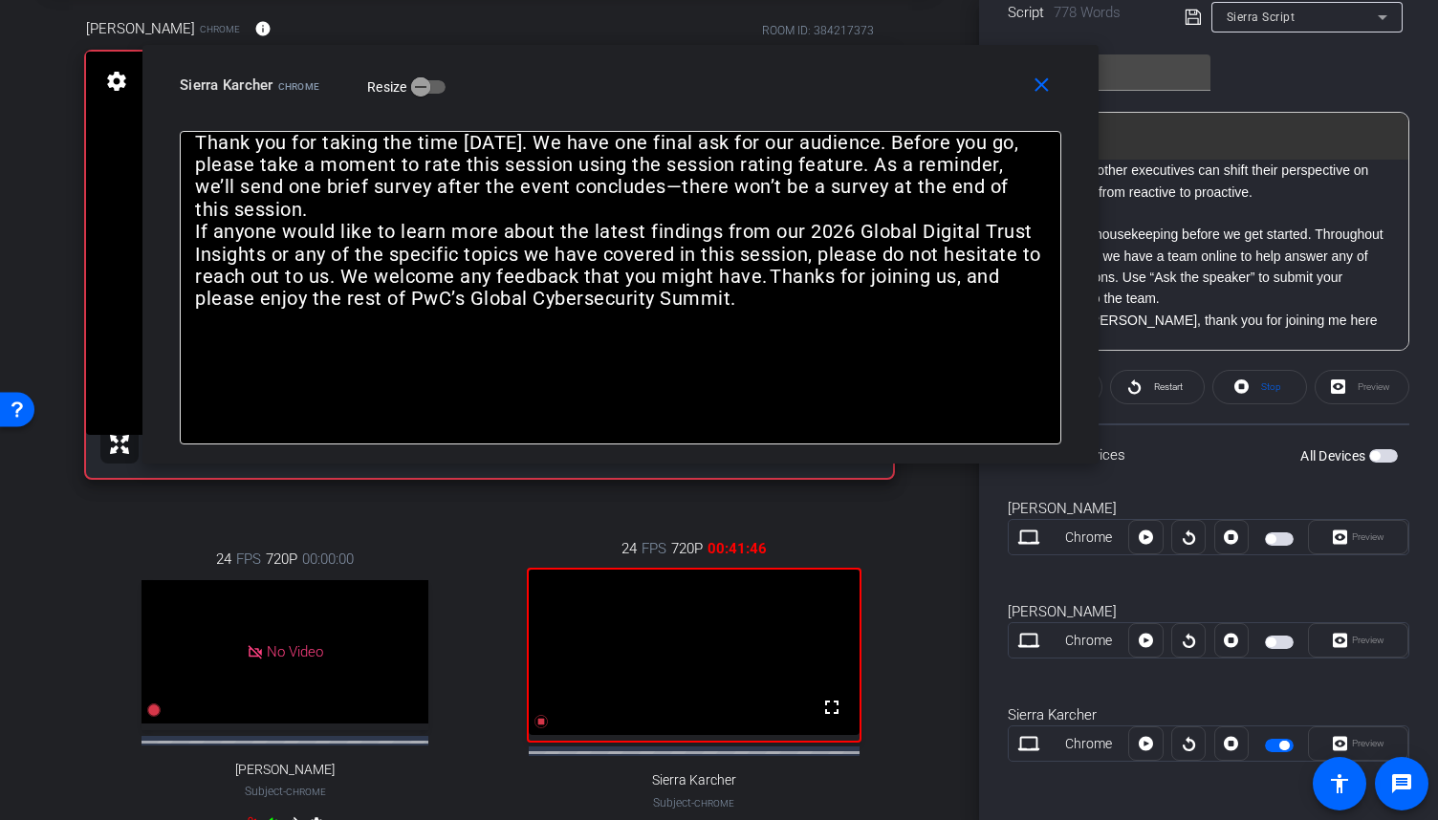
drag, startPoint x: 800, startPoint y: 280, endPoint x: 745, endPoint y: 95, distance: 193.6
click at [746, 98] on div "close Sierra Karcher Chrome Resize" at bounding box center [620, 88] width 956 height 86
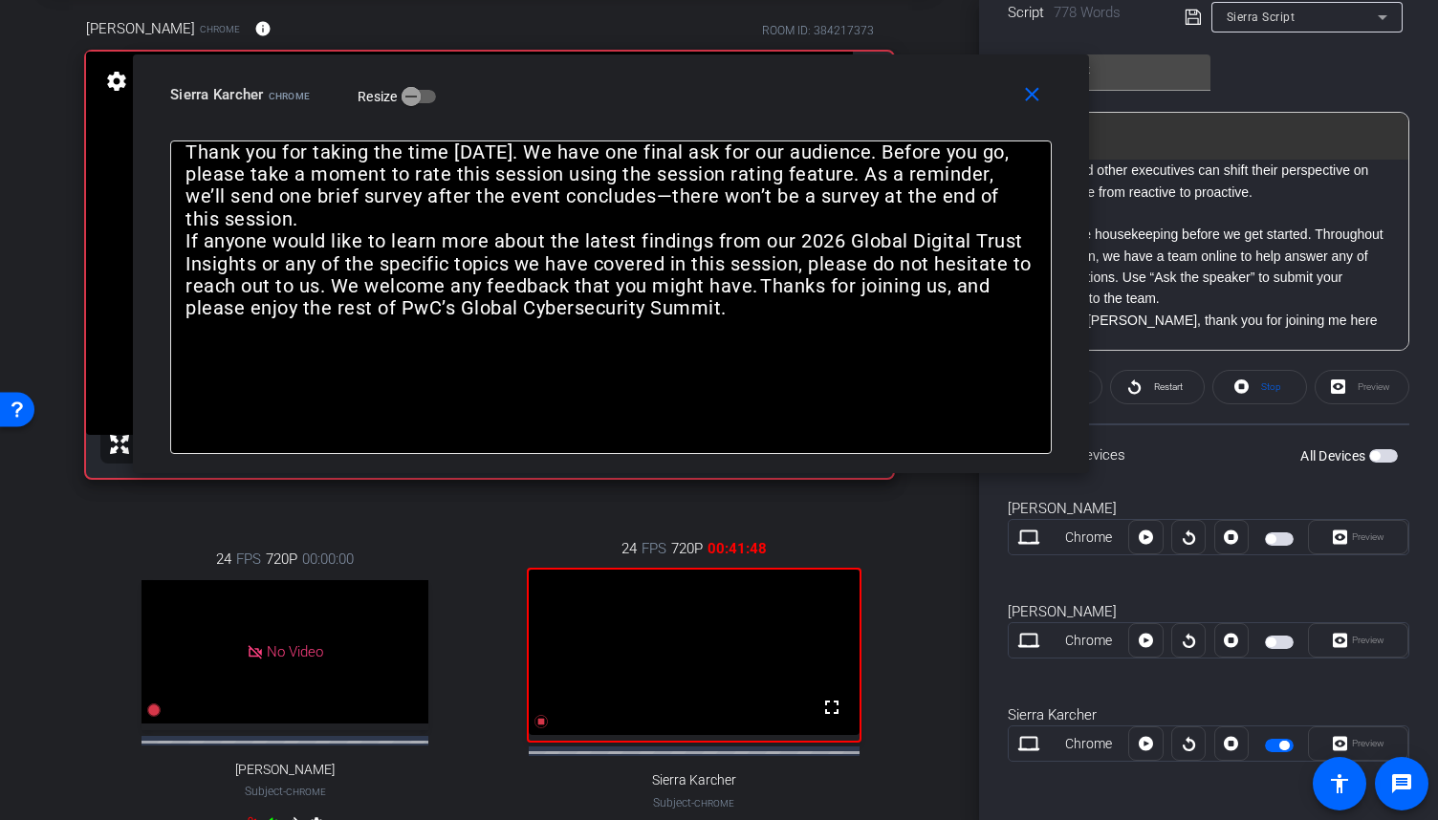
drag, startPoint x: 745, startPoint y: 95, endPoint x: 739, endPoint y: 112, distance: 18.1
click at [739, 112] on div "close Sierra Karcher Chrome Resize" at bounding box center [611, 98] width 956 height 86
click at [1139, 745] on icon at bounding box center [1146, 744] width 14 height 14
click at [1139, 745] on icon at bounding box center [1146, 744] width 14 height 29
click at [1411, 345] on div "Participants Teleprompter Adjustments [PERSON_NAME] Director Everyone 0 [PERSON…" at bounding box center [1208, 410] width 459 height 820
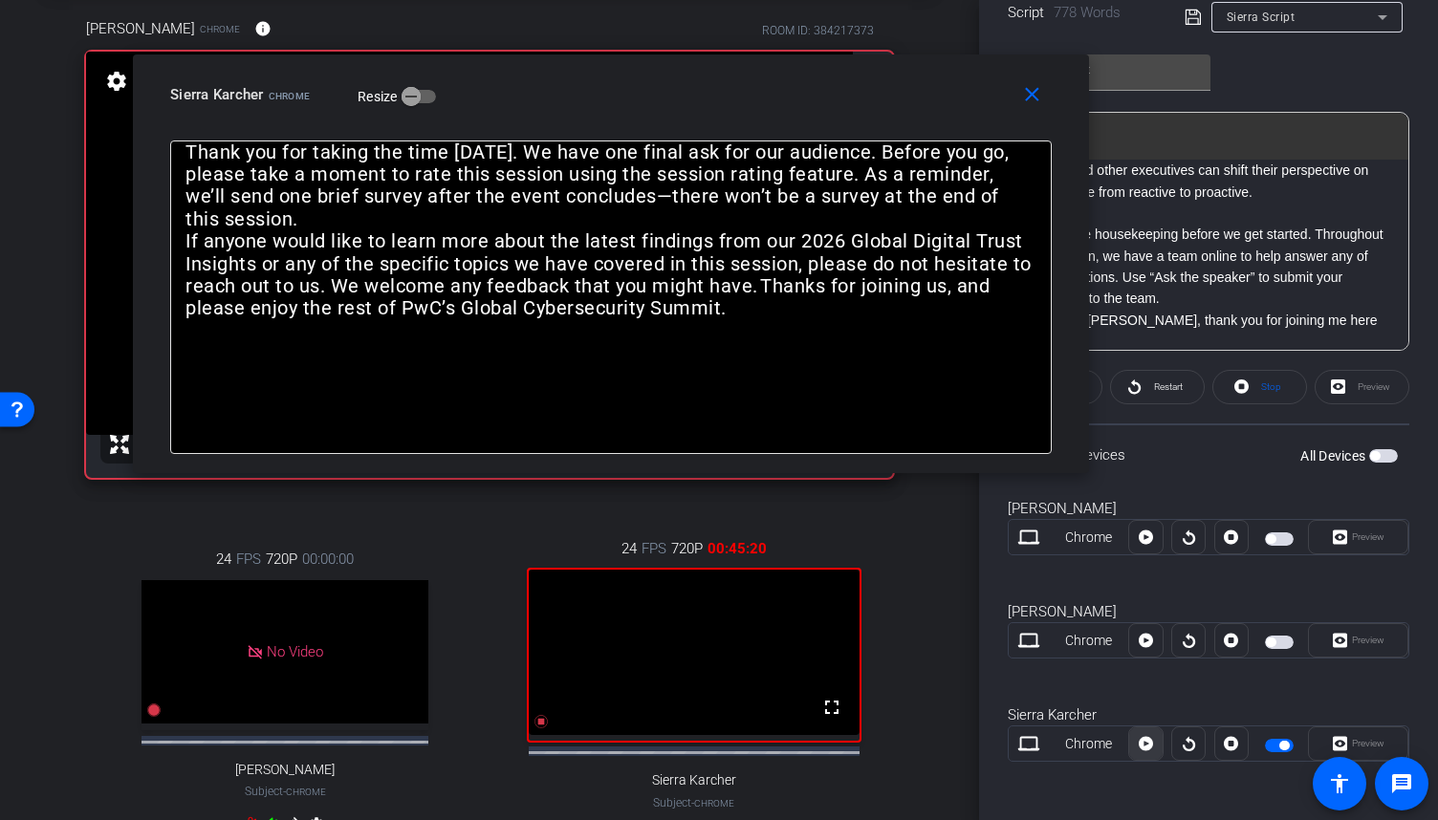
click at [1149, 739] on span at bounding box center [1145, 744] width 33 height 46
click at [1149, 739] on span at bounding box center [1145, 744] width 34 height 46
click at [1145, 754] on icon at bounding box center [1146, 744] width 14 height 29
click at [1146, 753] on icon at bounding box center [1146, 744] width 14 height 29
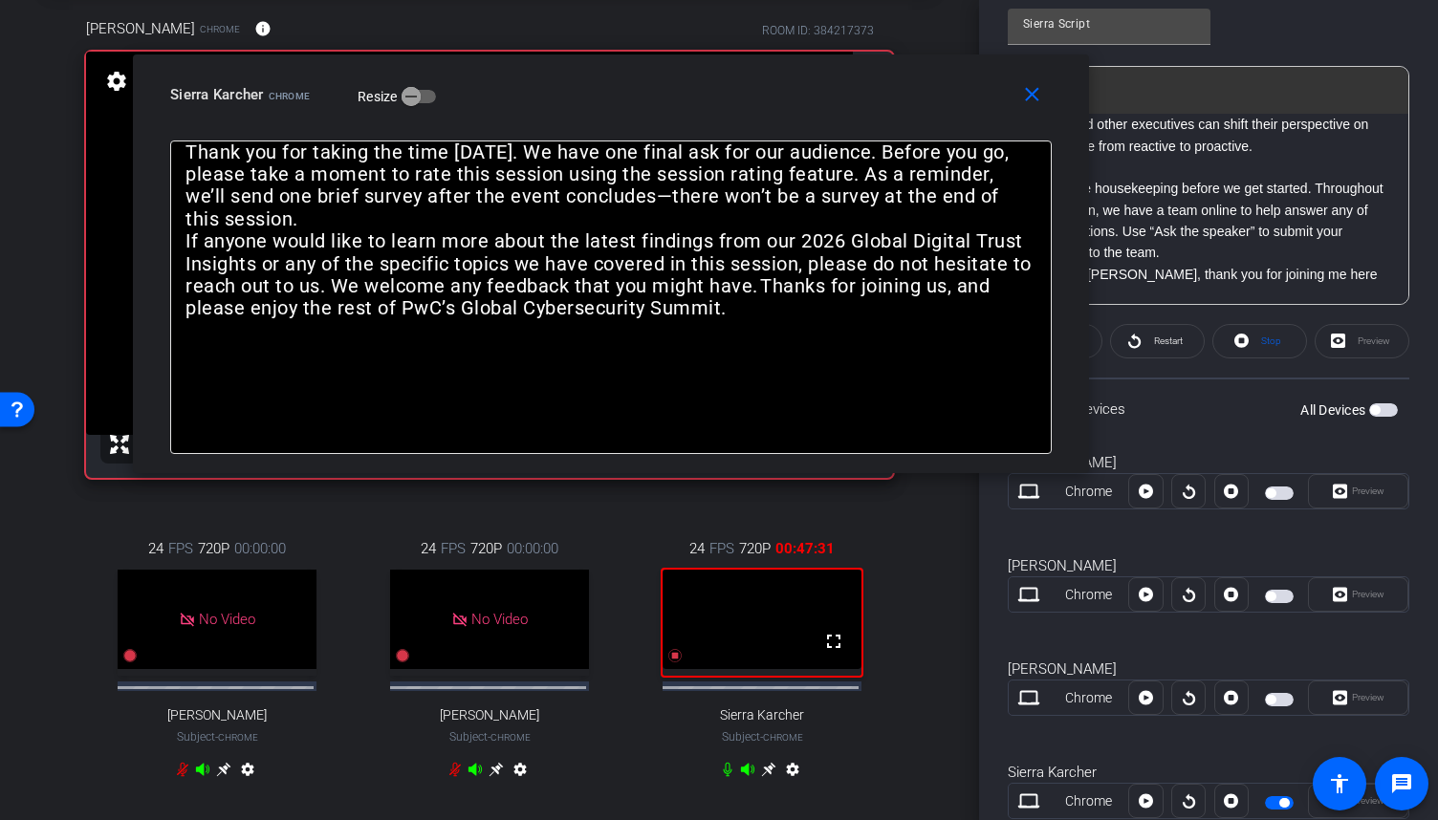
scroll to position [531, 0]
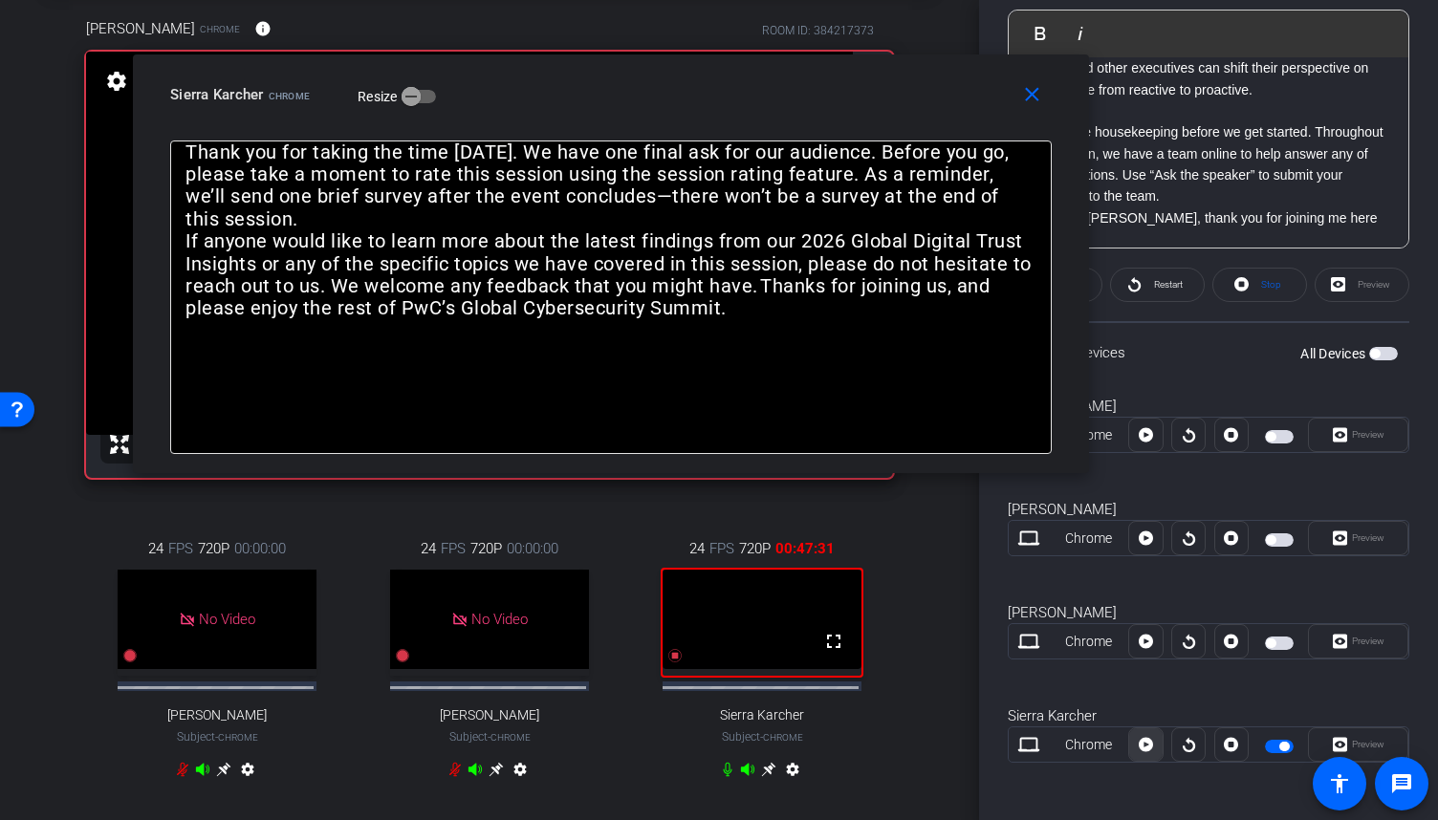
click at [1145, 746] on icon at bounding box center [1146, 745] width 14 height 14
click at [1145, 745] on icon at bounding box center [1146, 745] width 14 height 29
click at [1145, 745] on icon at bounding box center [1146, 745] width 14 height 14
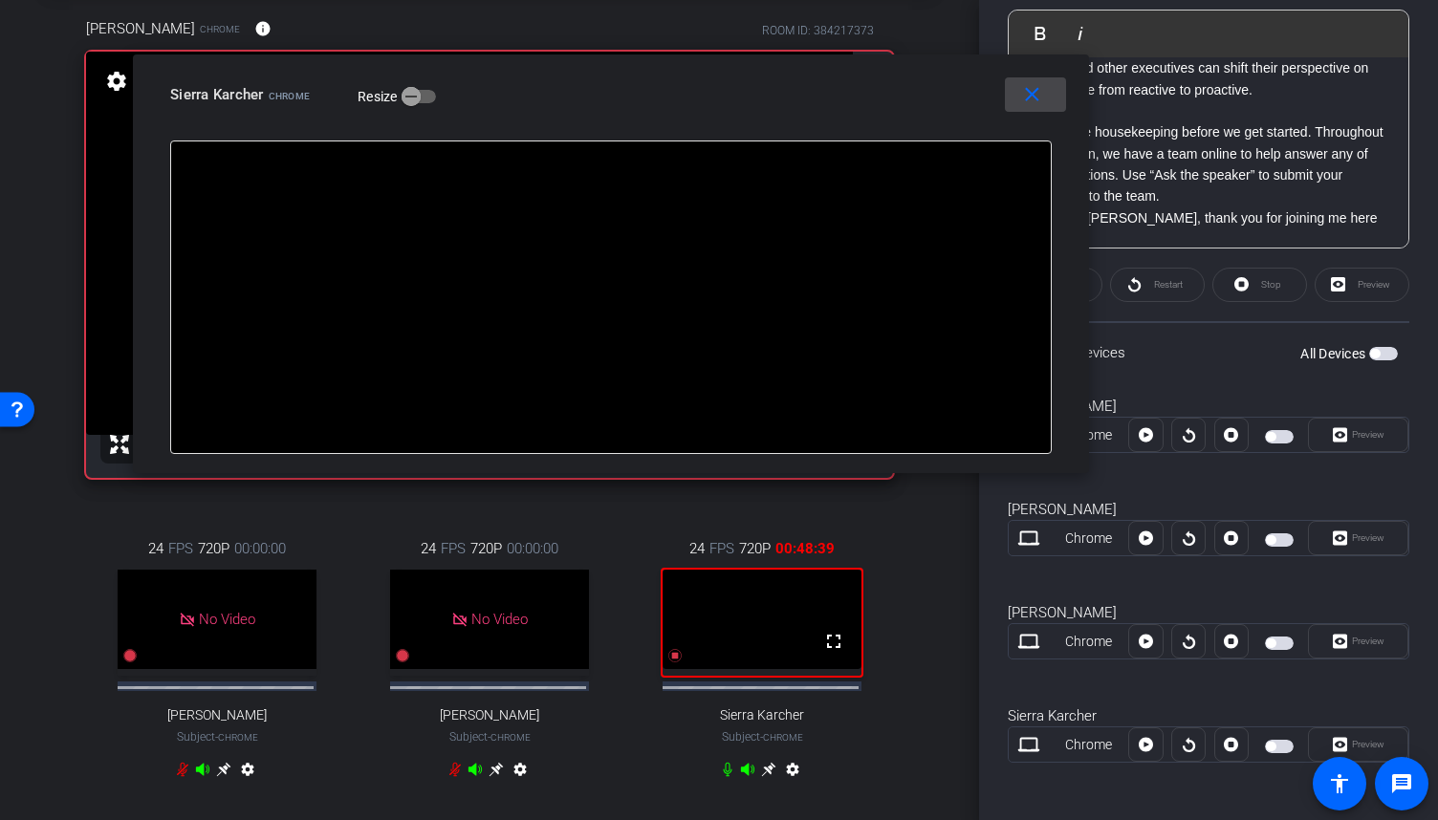
click at [1047, 101] on span at bounding box center [1035, 95] width 61 height 46
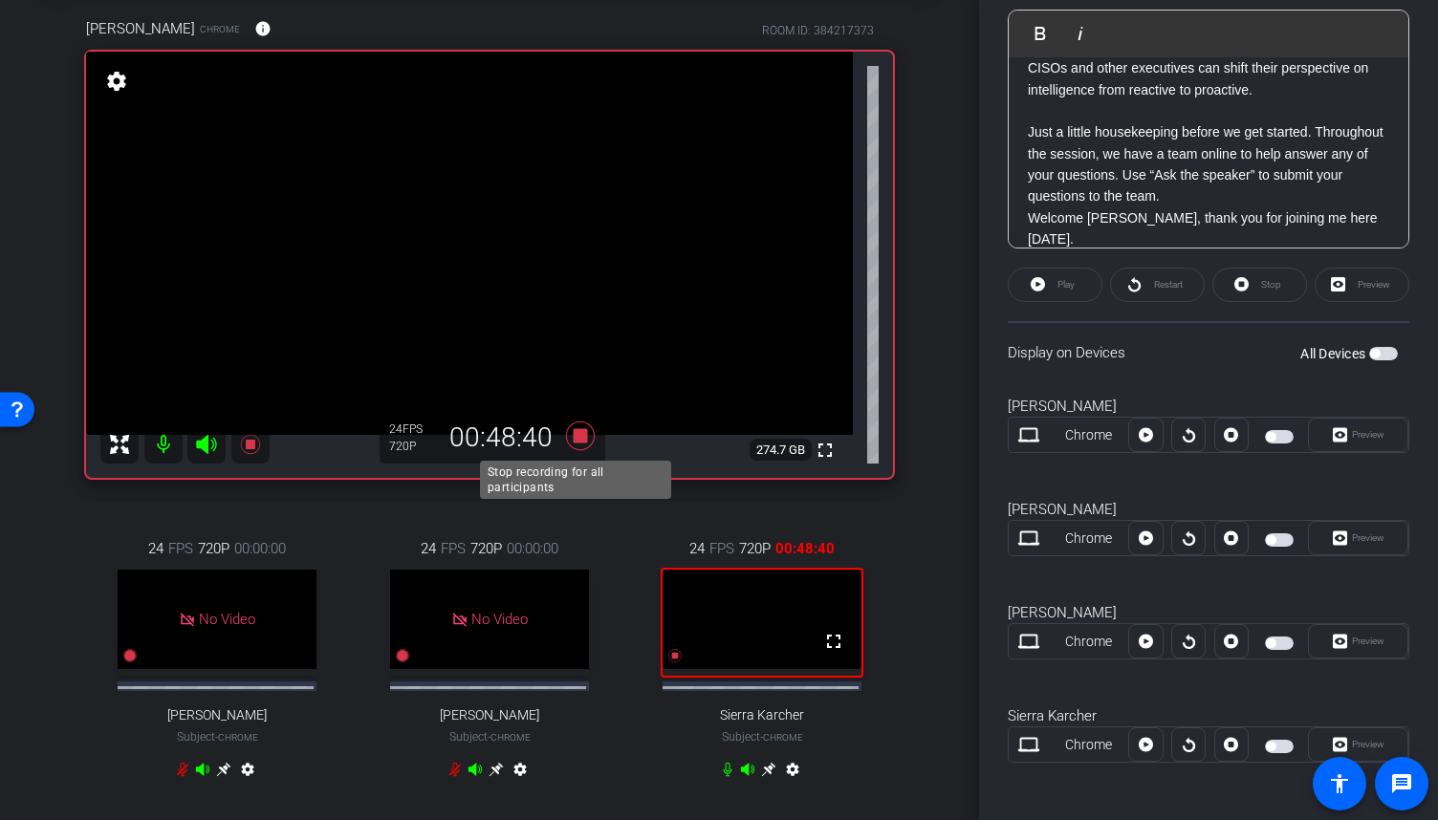
click at [579, 438] on icon at bounding box center [580, 436] width 29 height 29
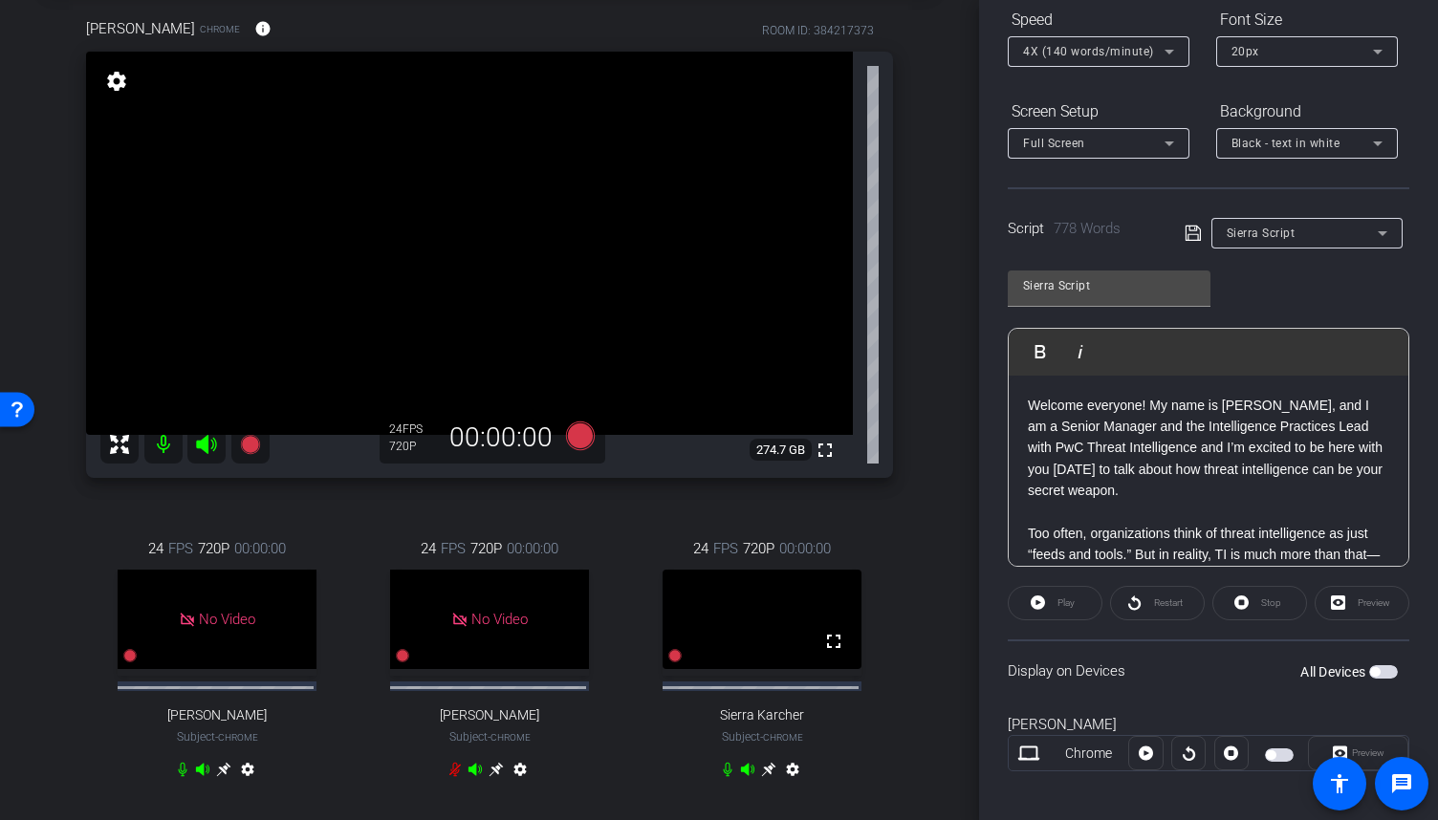
scroll to position [0, 0]
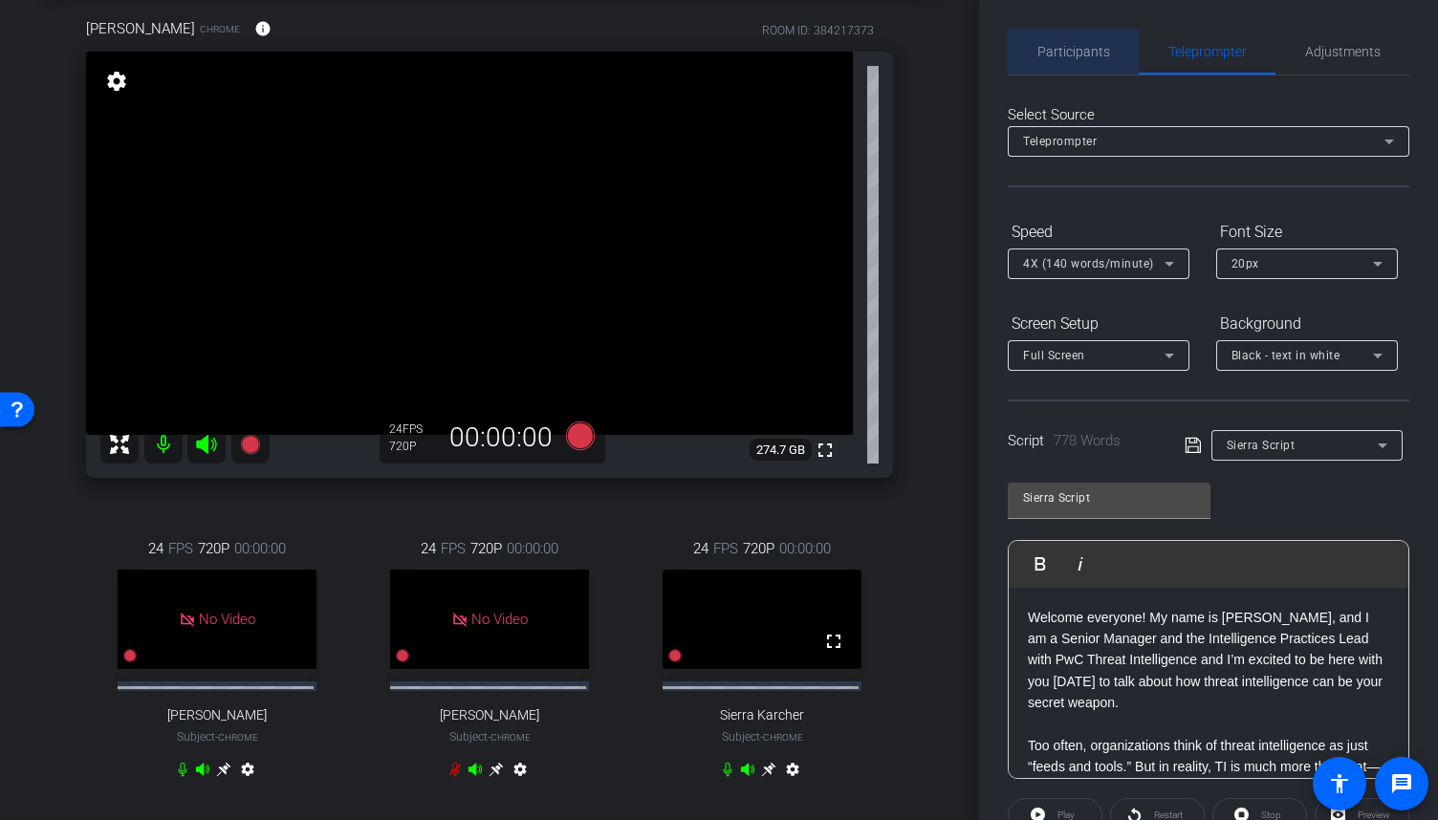
click at [1102, 49] on span "Participants" at bounding box center [1073, 51] width 73 height 13
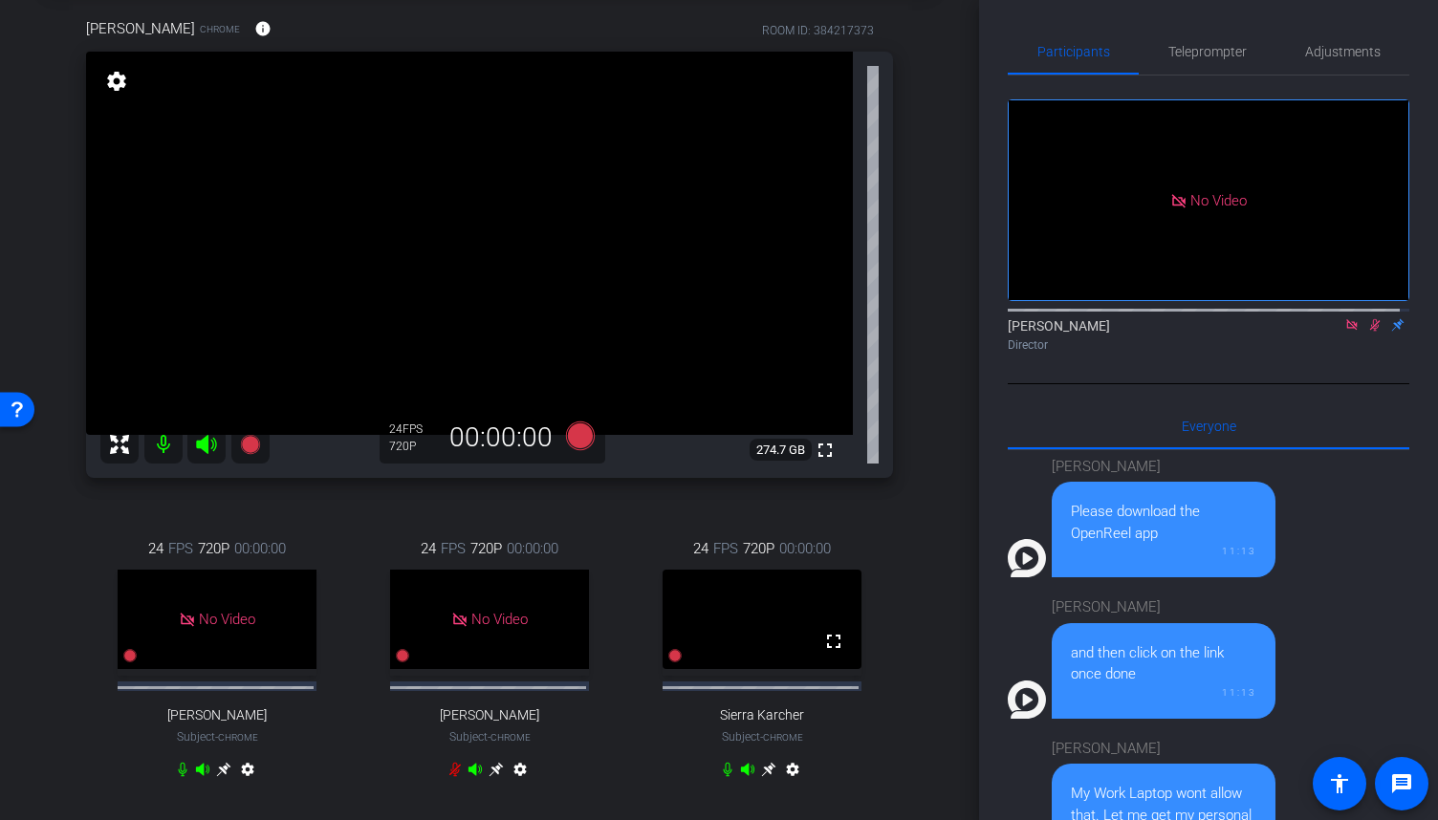
click at [1344, 318] on icon at bounding box center [1351, 324] width 15 height 13
click at [1347, 332] on icon at bounding box center [1352, 325] width 11 height 12
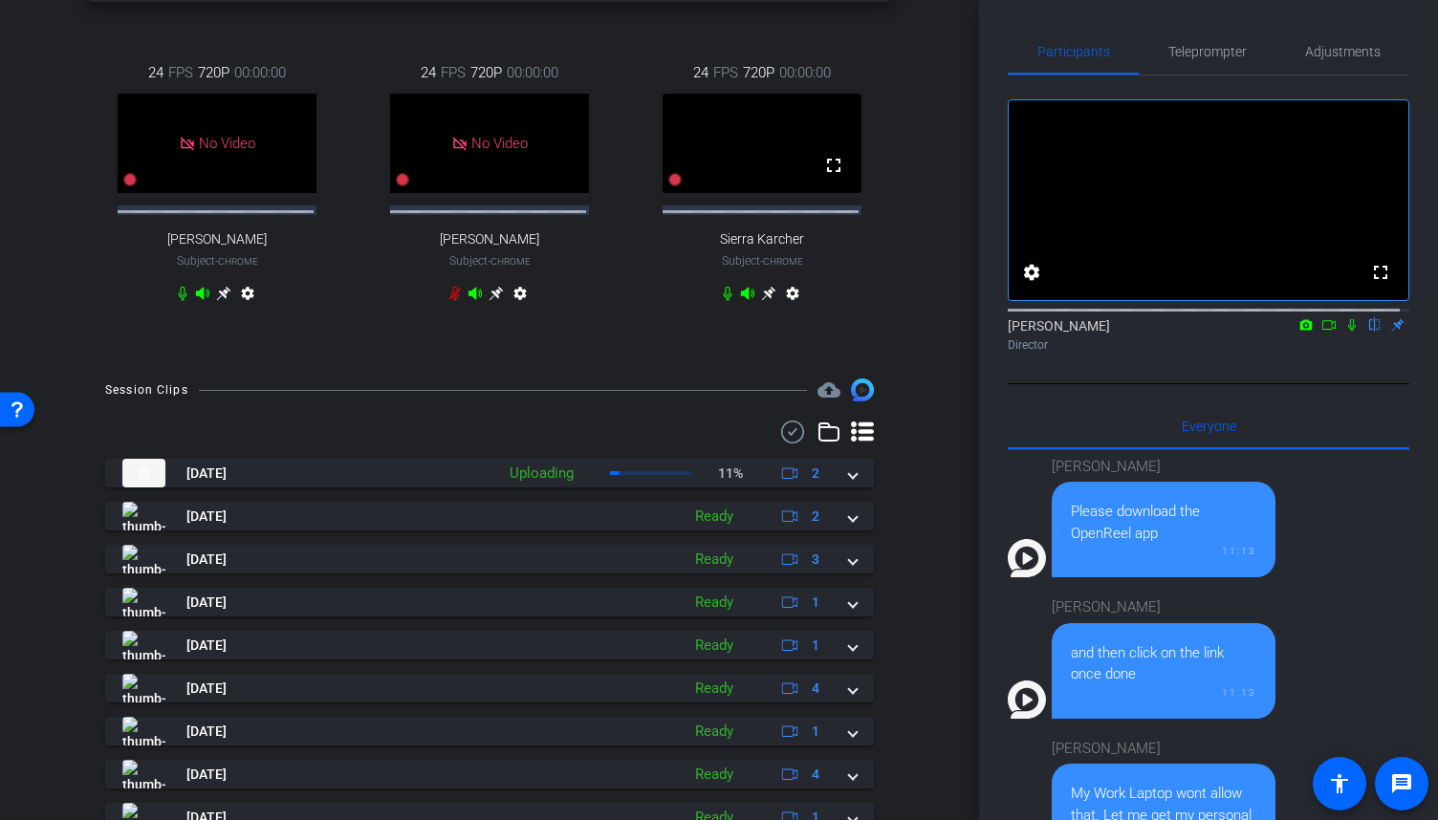
scroll to position [574, 0]
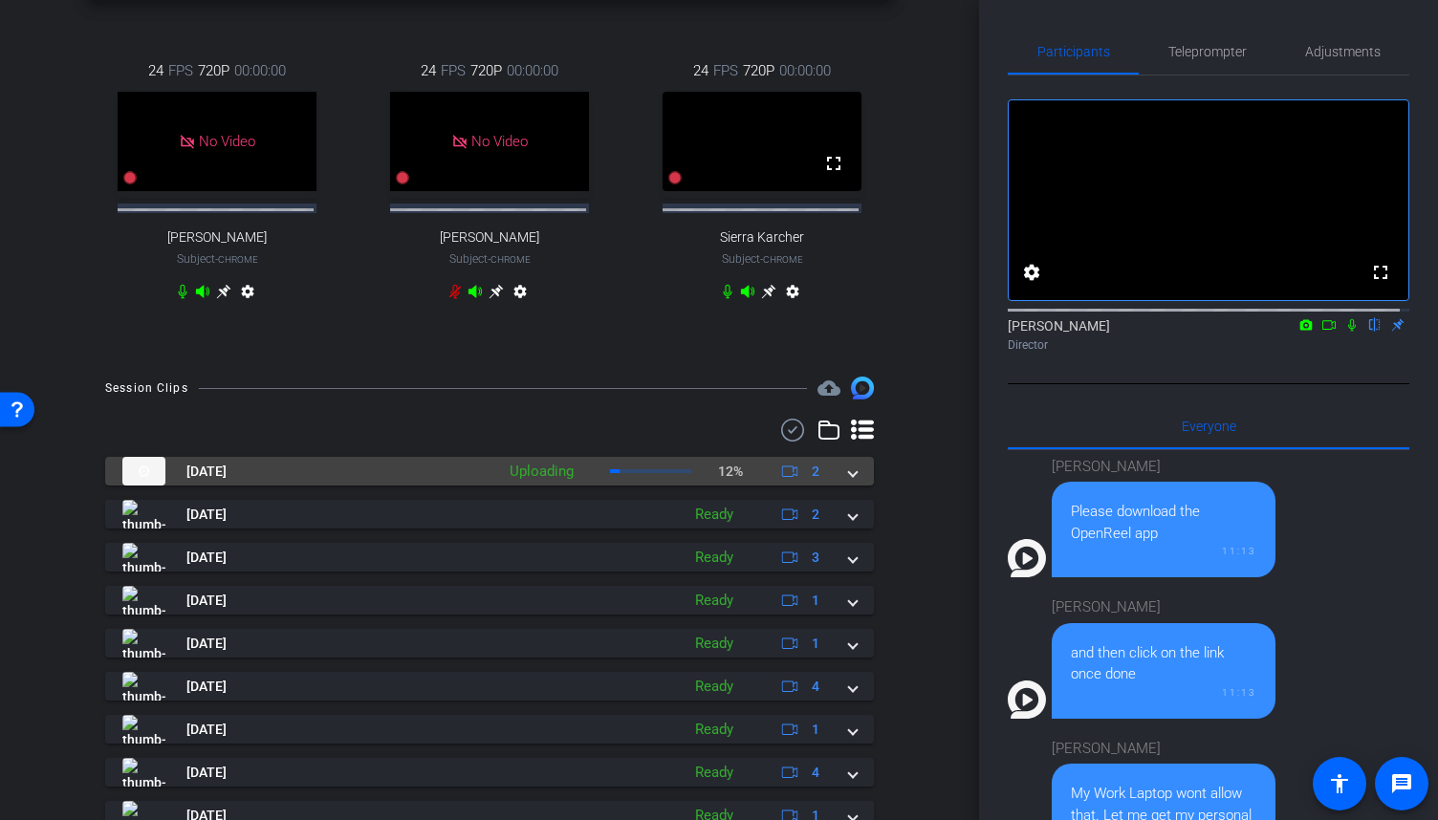
click at [848, 486] on mat-expansion-panel-header "[DATE] Uploading 12% 2" at bounding box center [489, 471] width 769 height 29
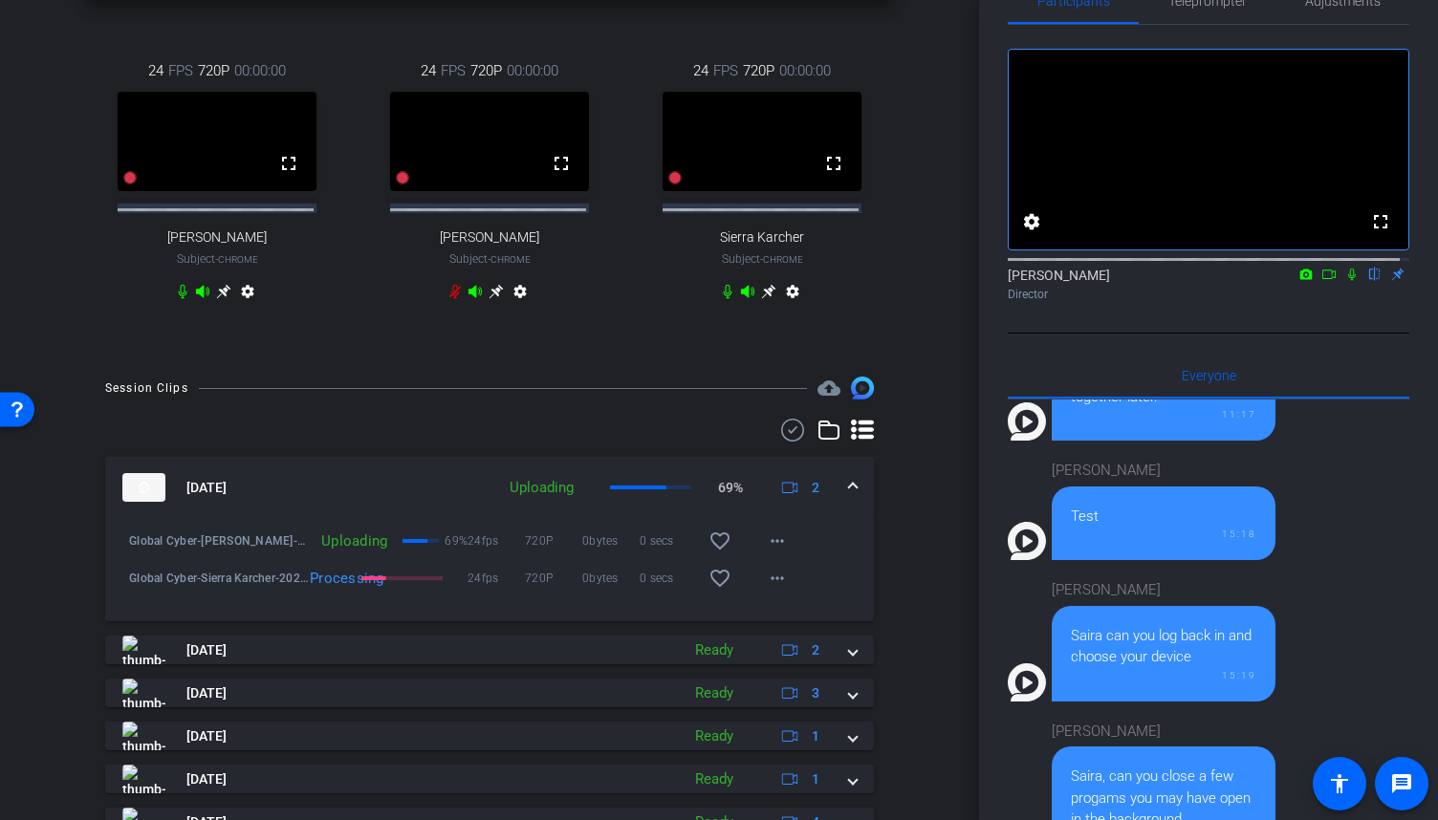
scroll to position [0, 0]
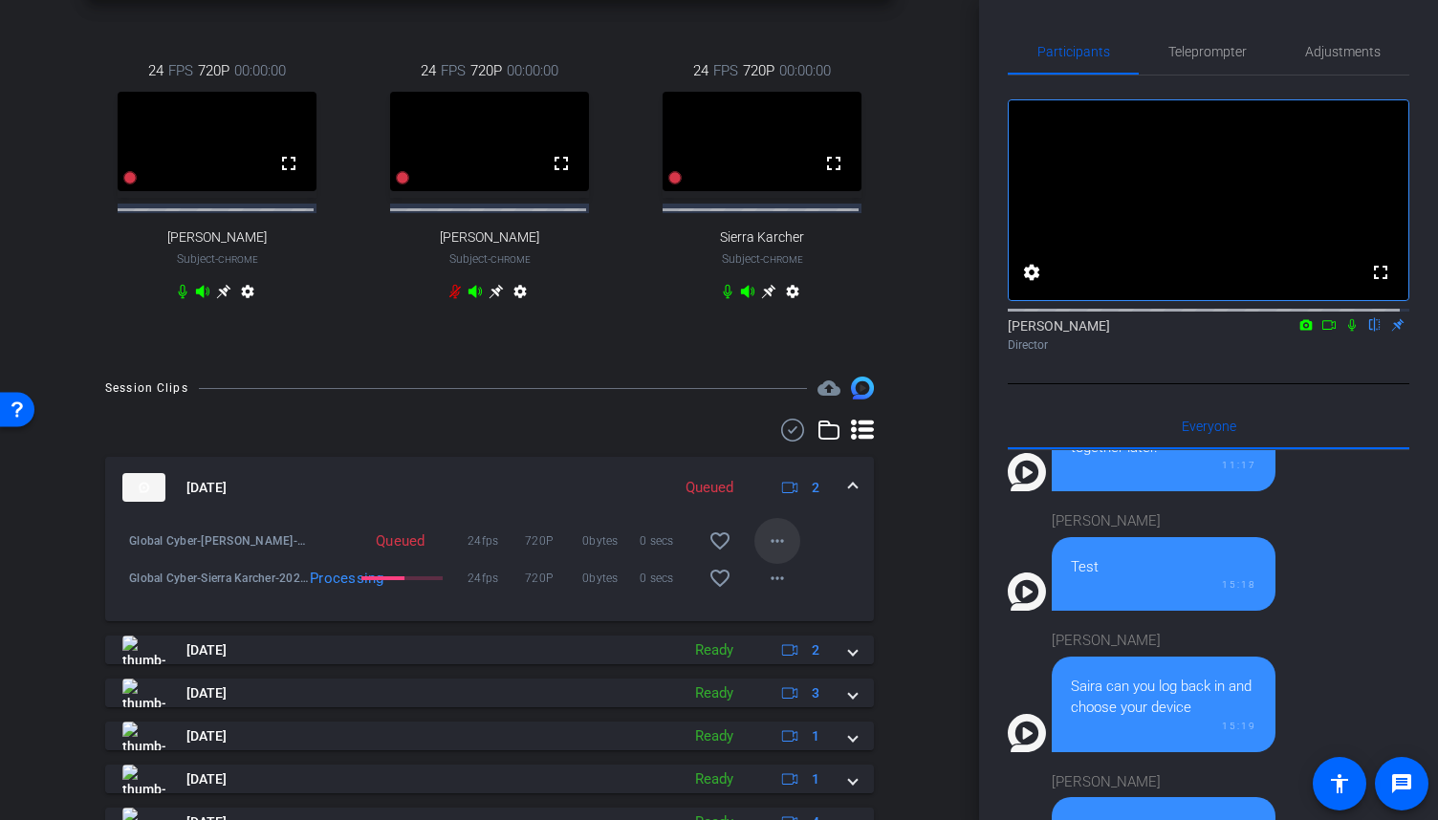
click at [782, 564] on span at bounding box center [777, 541] width 46 height 46
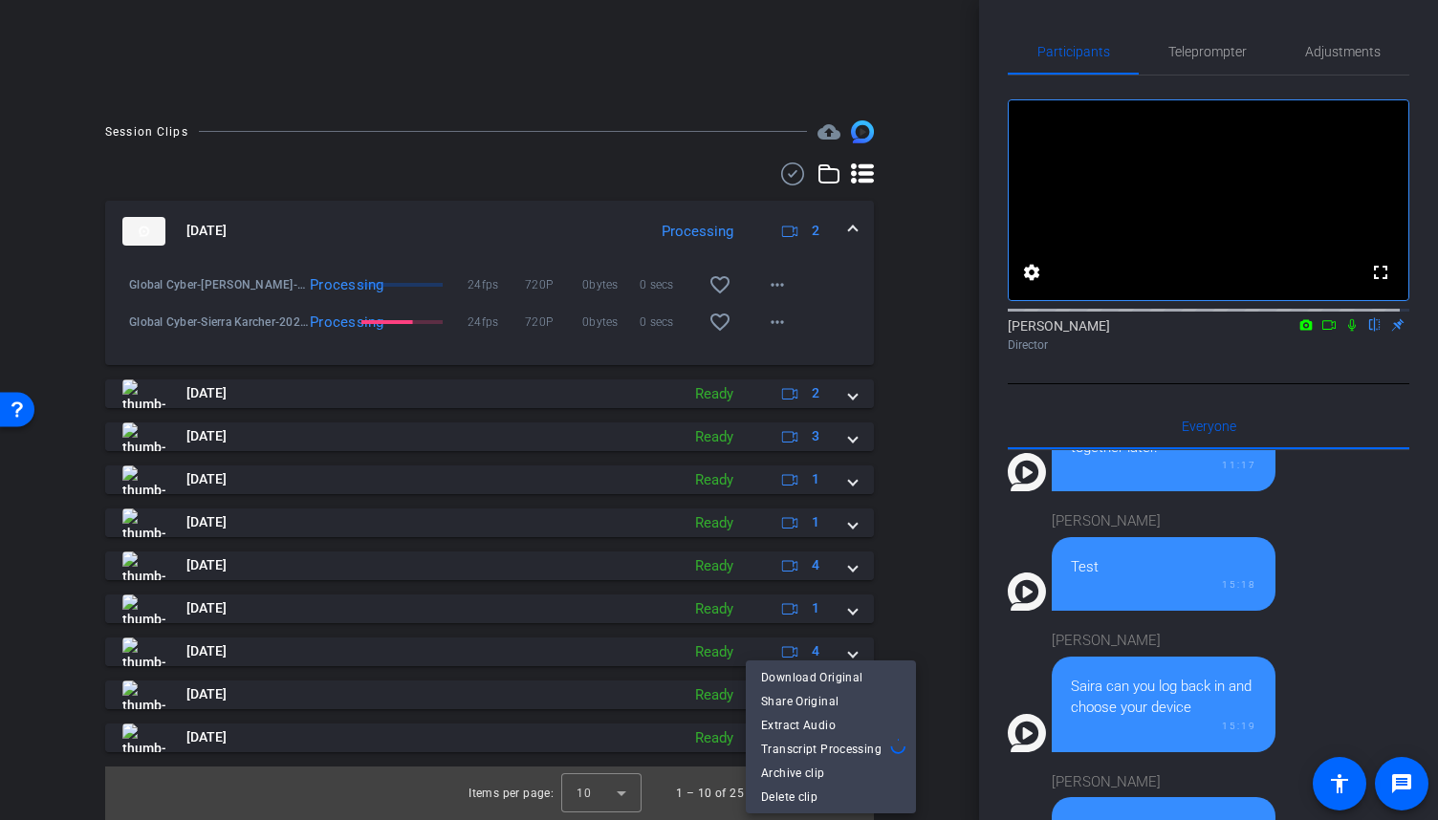
scroll to position [384, 0]
click at [1319, 344] on div at bounding box center [719, 410] width 1438 height 820
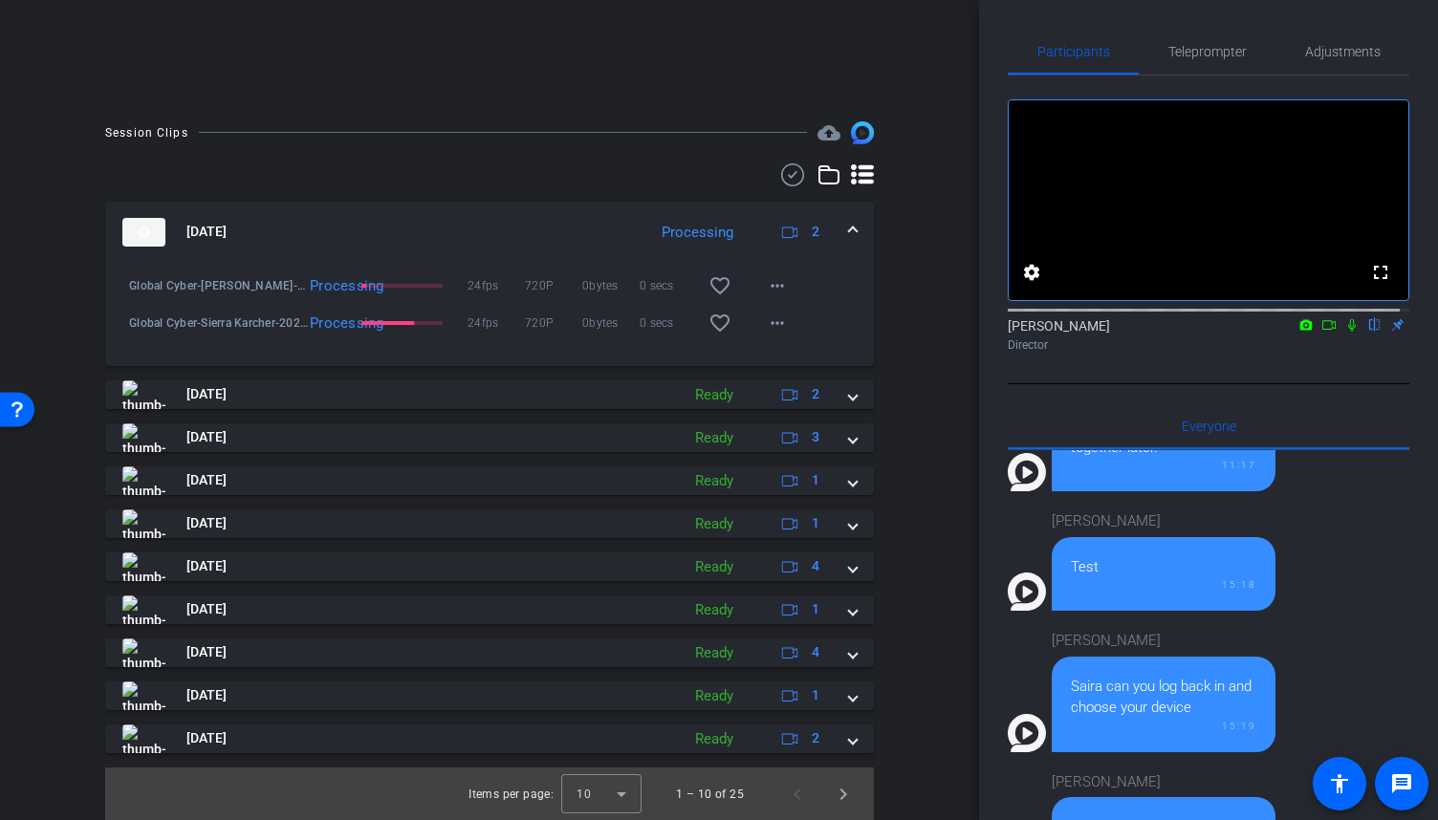
click at [1321, 332] on icon at bounding box center [1328, 324] width 15 height 13
click at [1369, 332] on icon at bounding box center [1374, 324] width 15 height 13
click at [1419, 53] on div "Participants Teleprompter Adjustments No Video [PERSON_NAME] Director Everyone …" at bounding box center [1208, 410] width 459 height 820
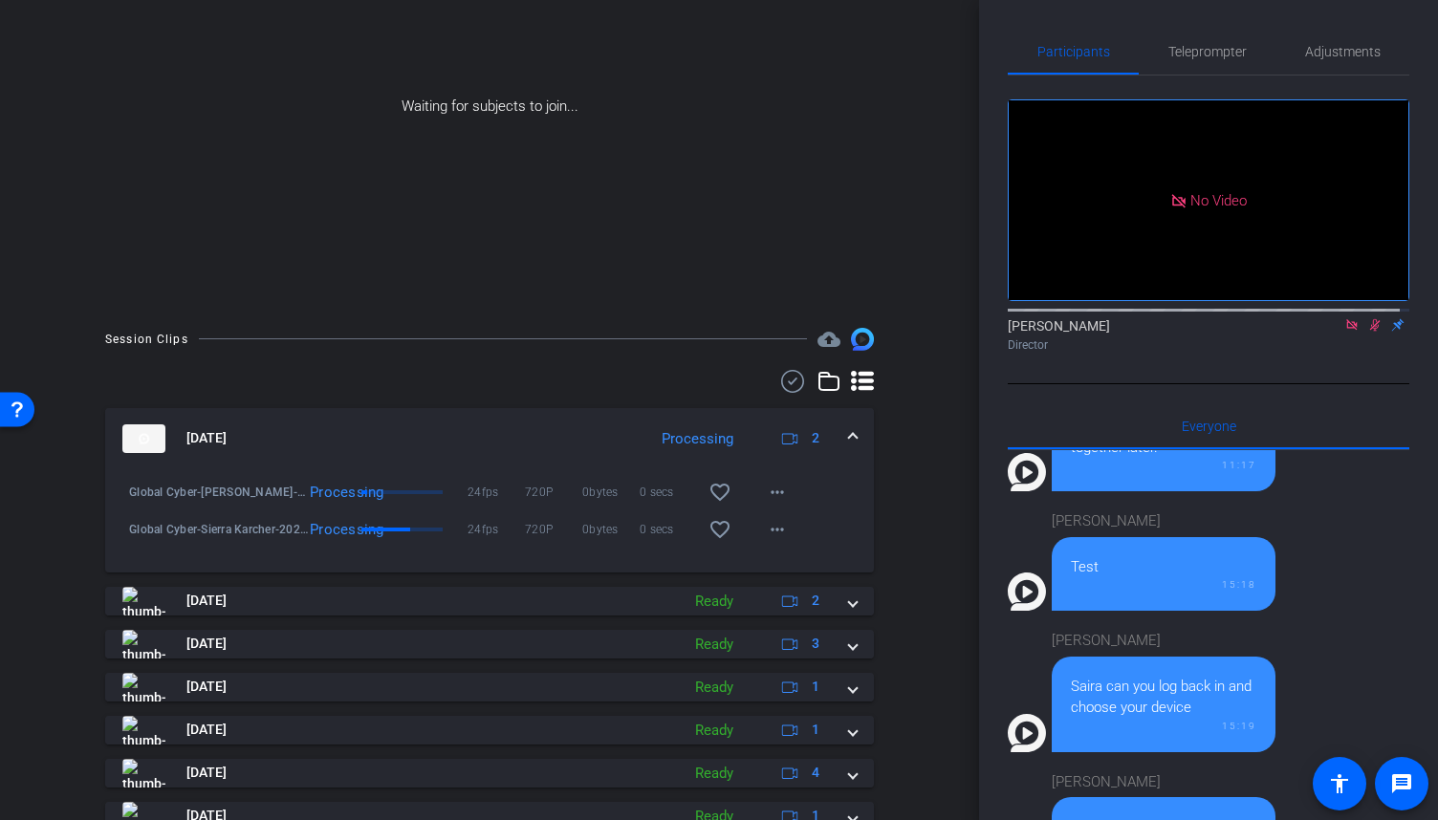
scroll to position [191, 0]
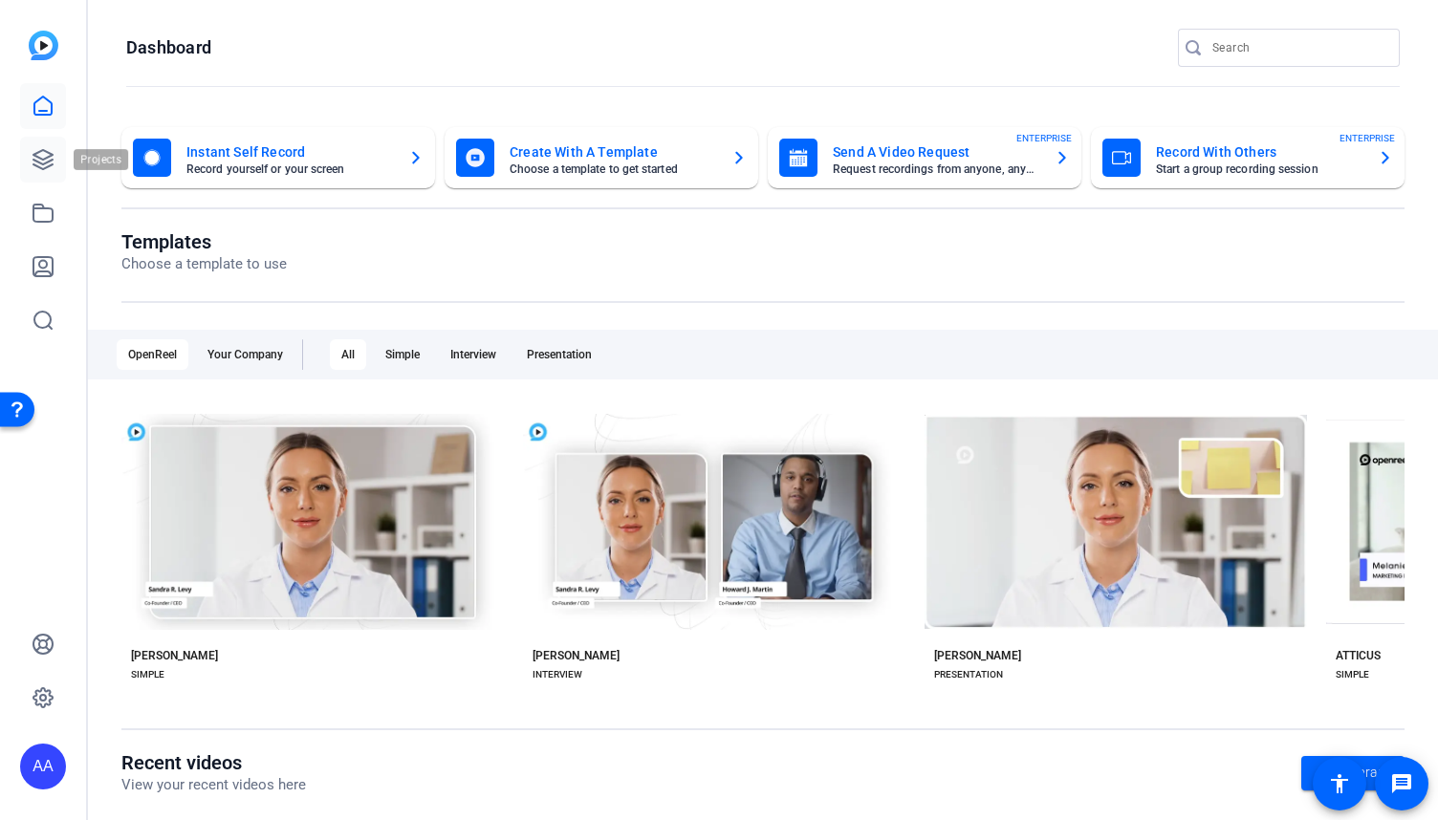
click at [38, 155] on icon at bounding box center [43, 159] width 23 height 23
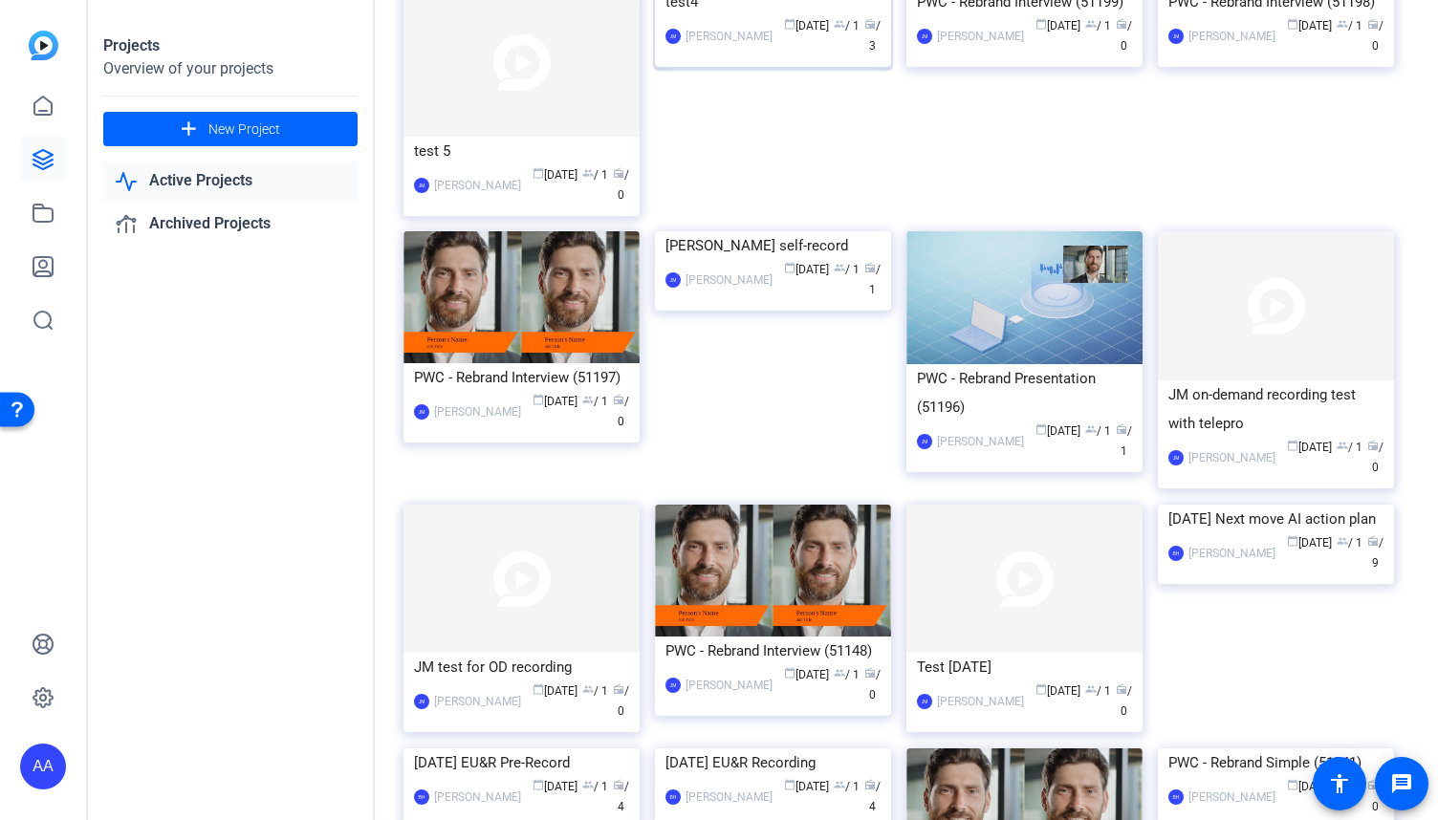
scroll to position [478, 0]
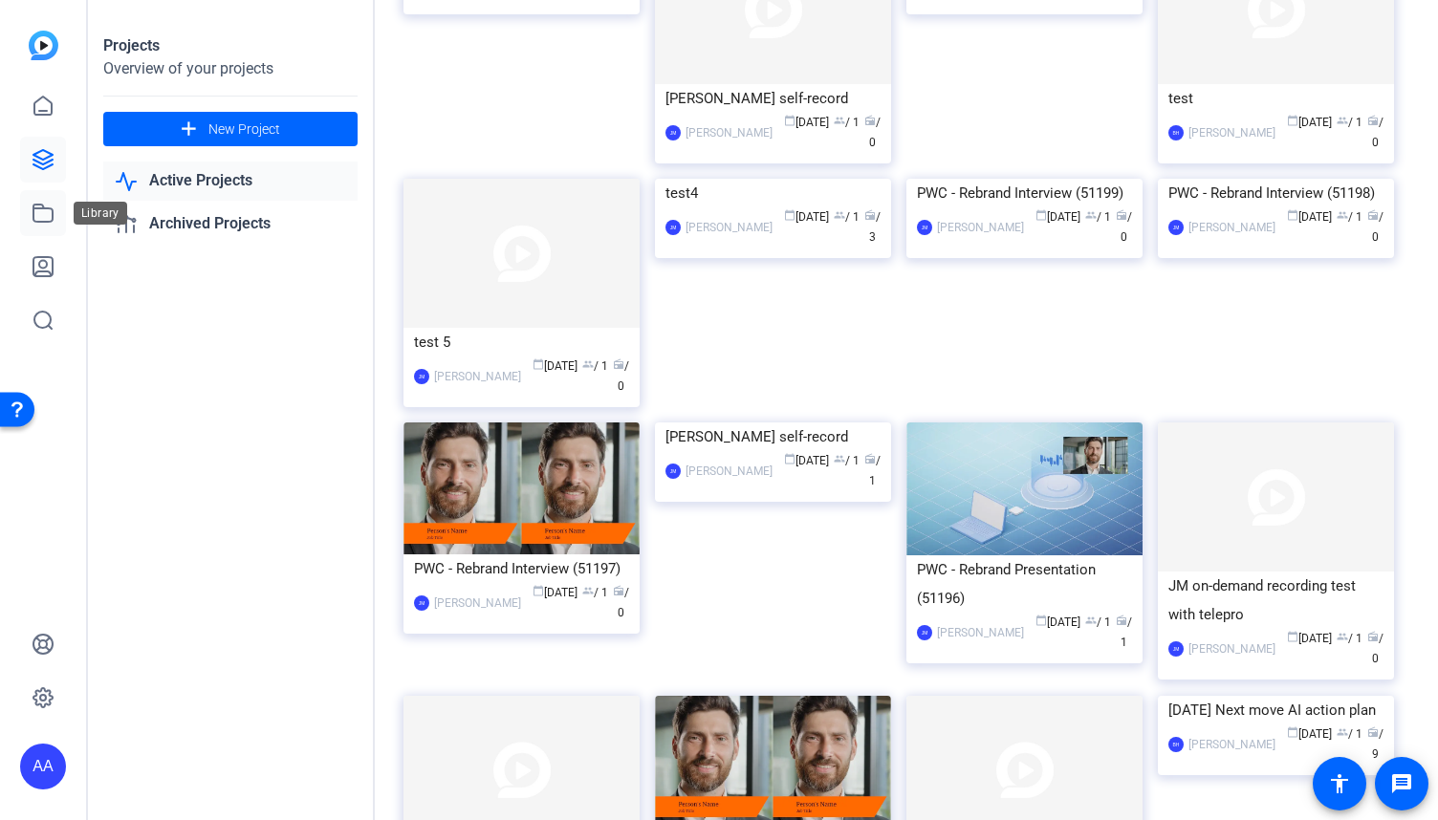
click at [36, 222] on icon at bounding box center [42, 213] width 19 height 17
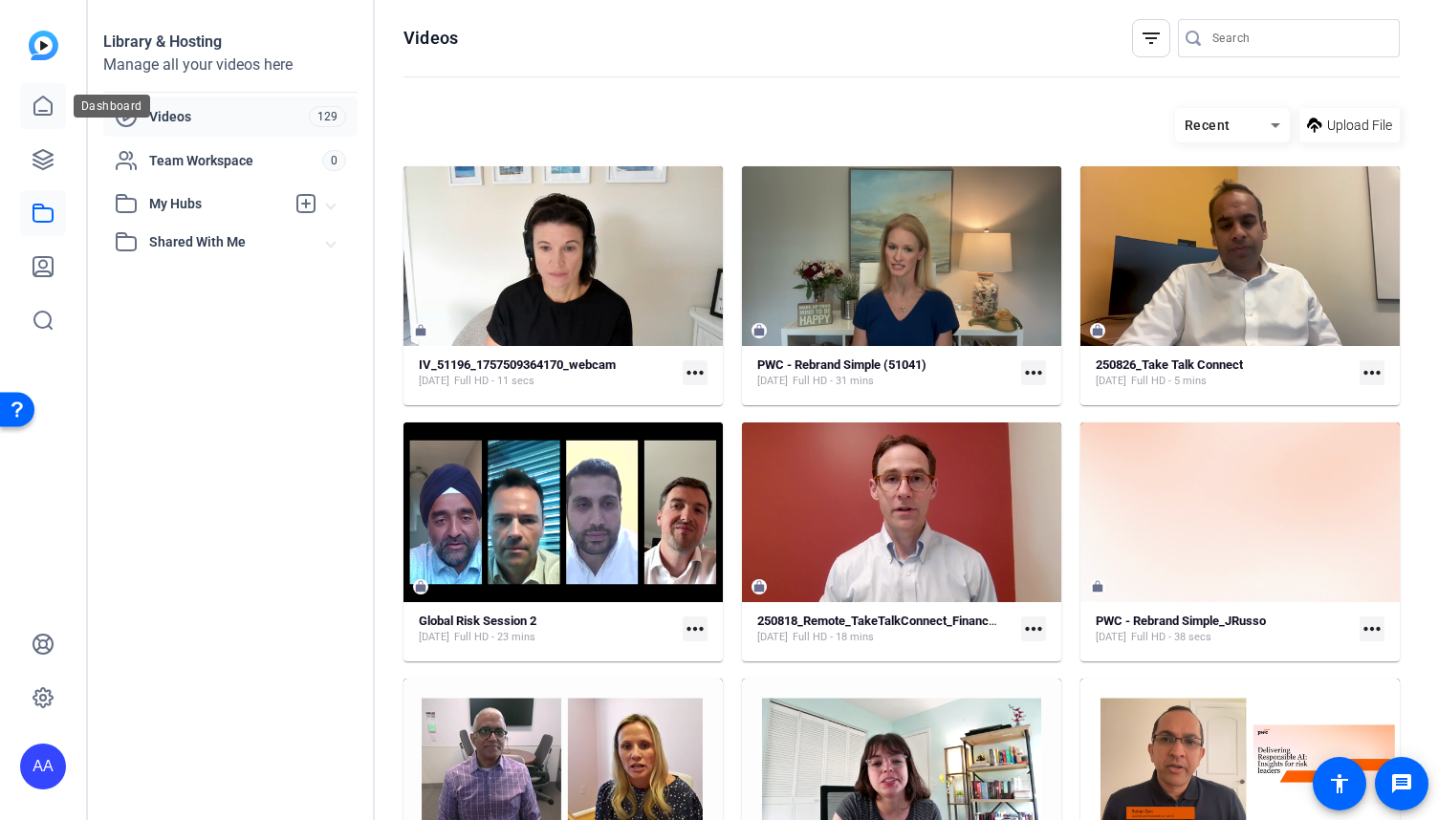
click at [35, 105] on icon at bounding box center [43, 106] width 23 height 23
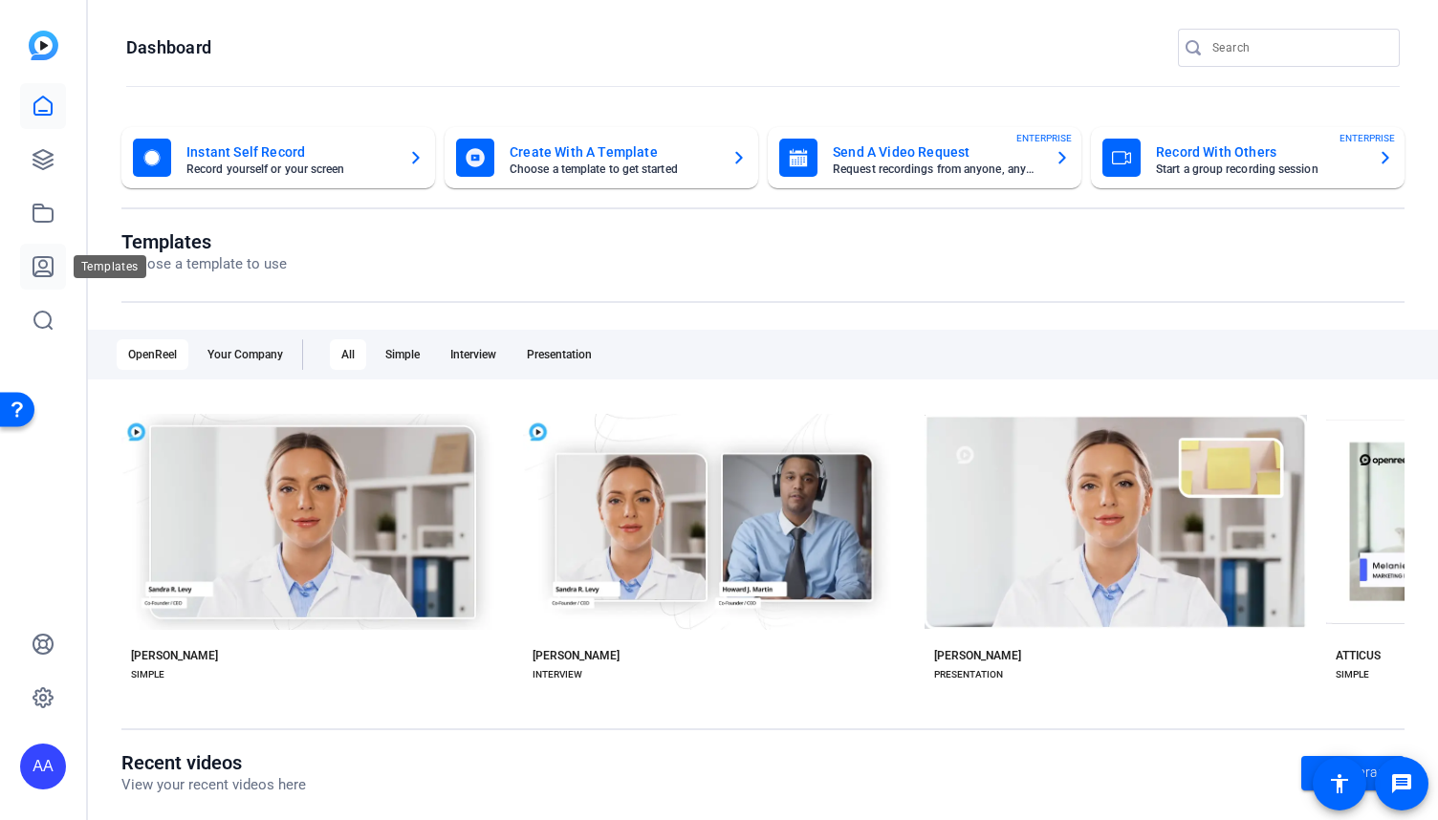
click at [46, 273] on icon at bounding box center [43, 266] width 23 height 23
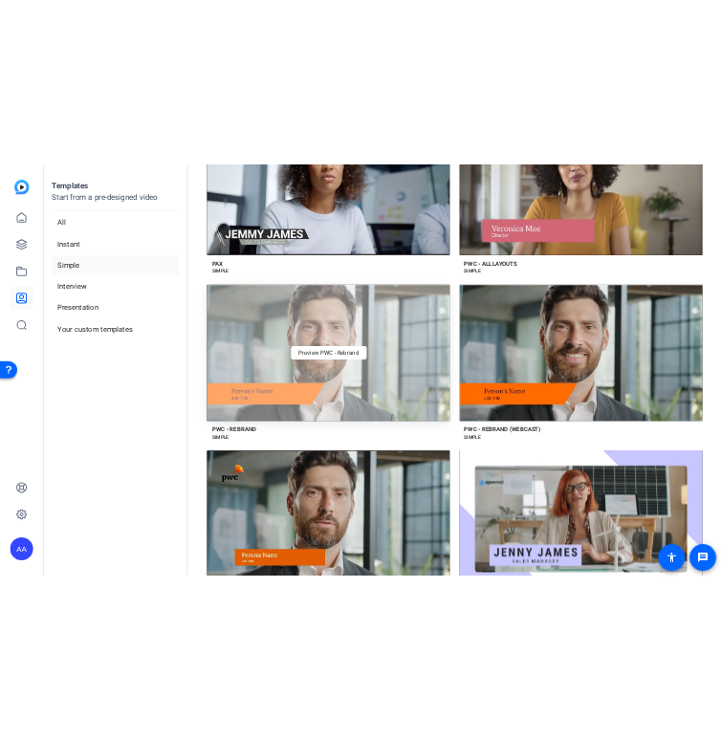
scroll to position [2868, 0]
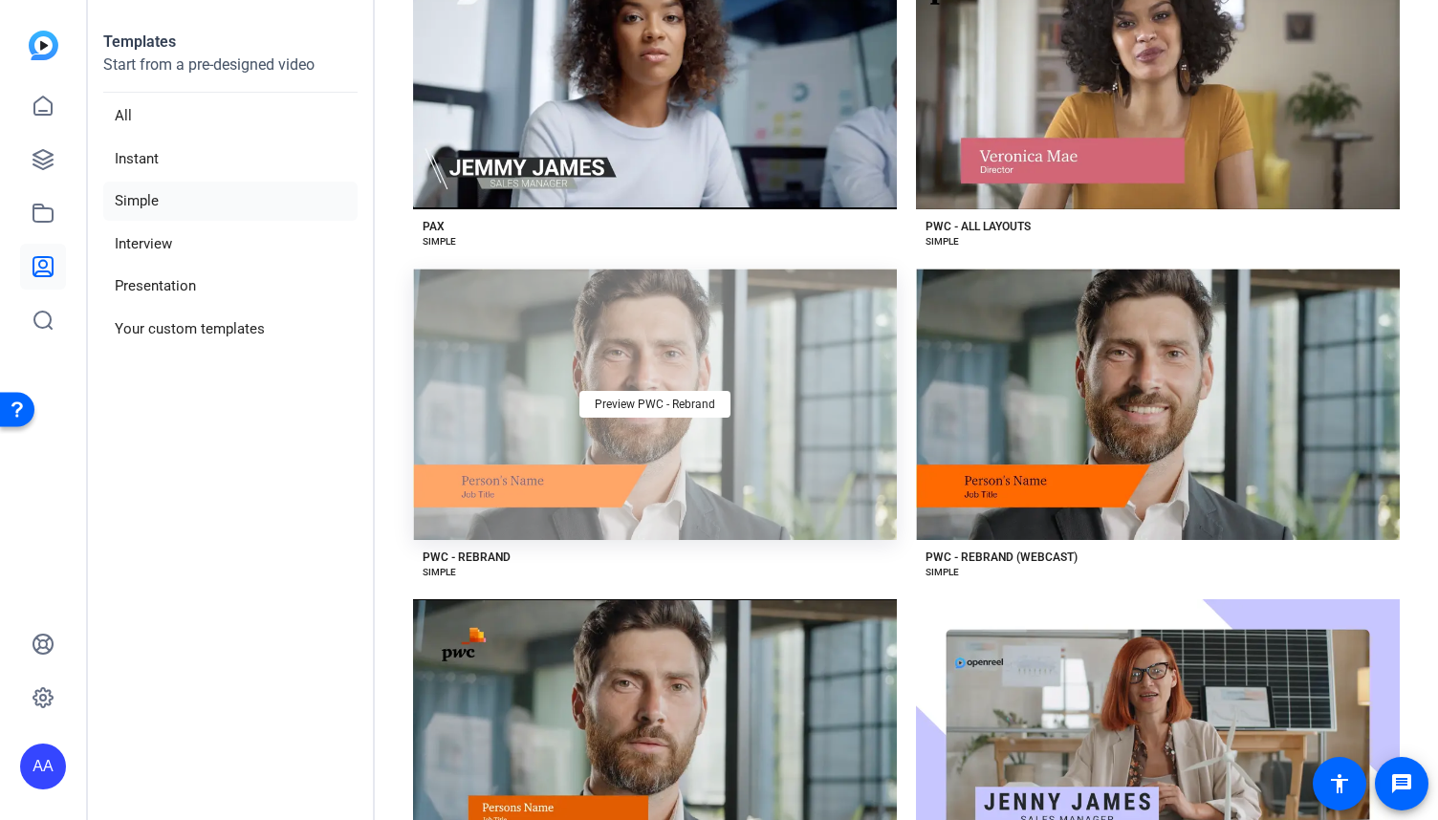
click at [741, 403] on div "Preview PWC - Rebrand" at bounding box center [655, 405] width 484 height 273
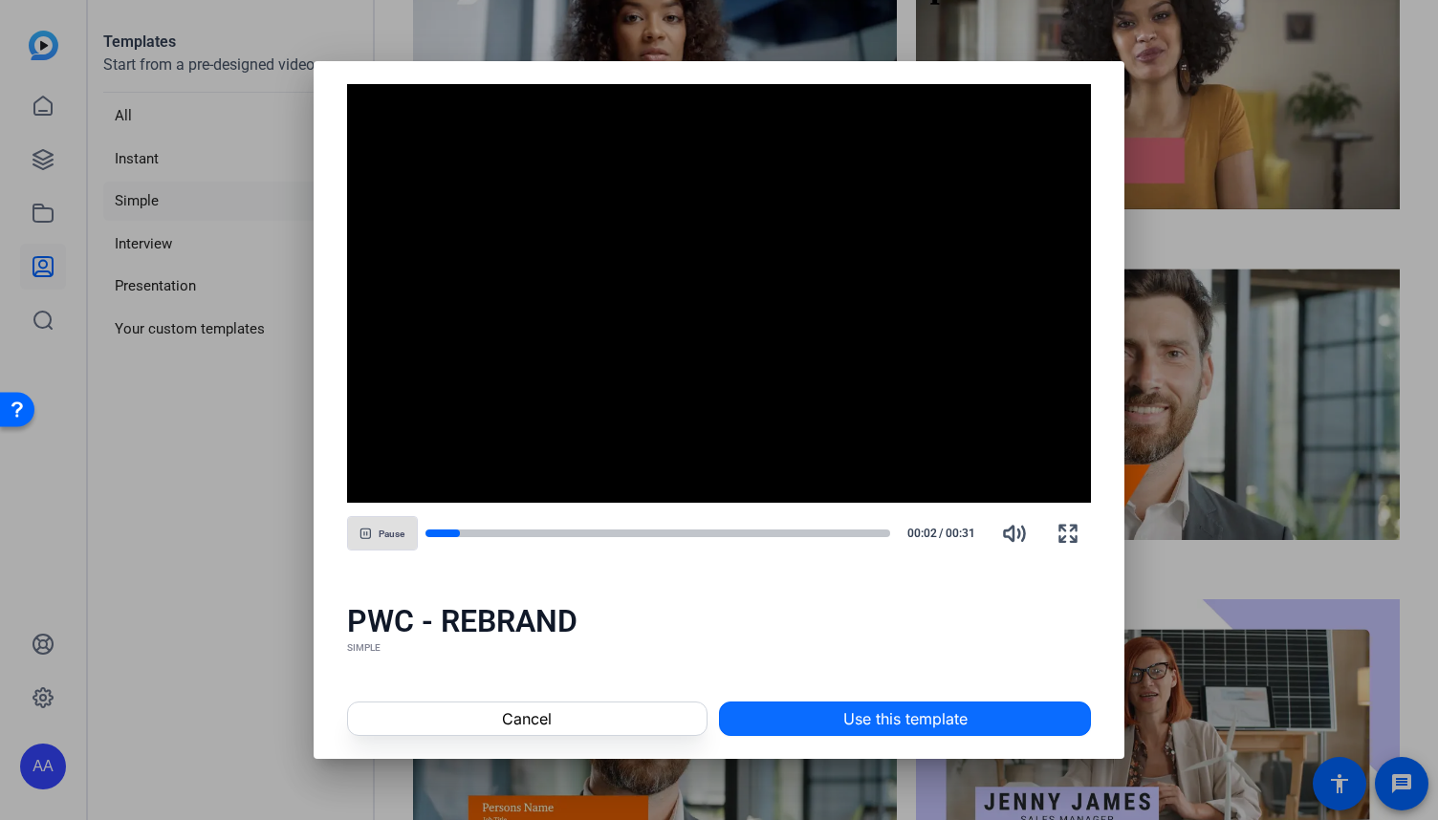
click at [816, 709] on span at bounding box center [905, 719] width 370 height 46
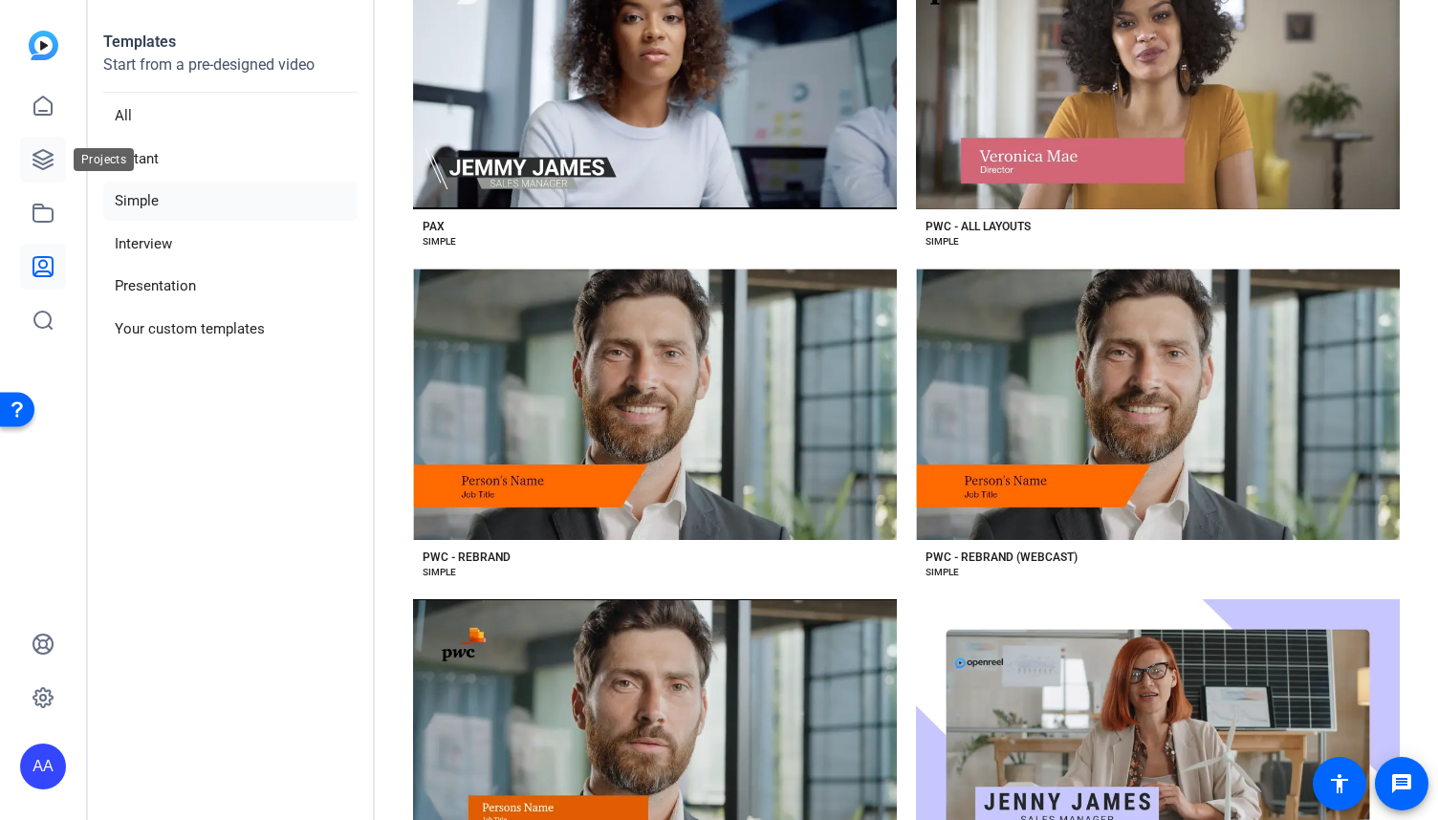
click at [34, 157] on icon at bounding box center [43, 159] width 23 height 23
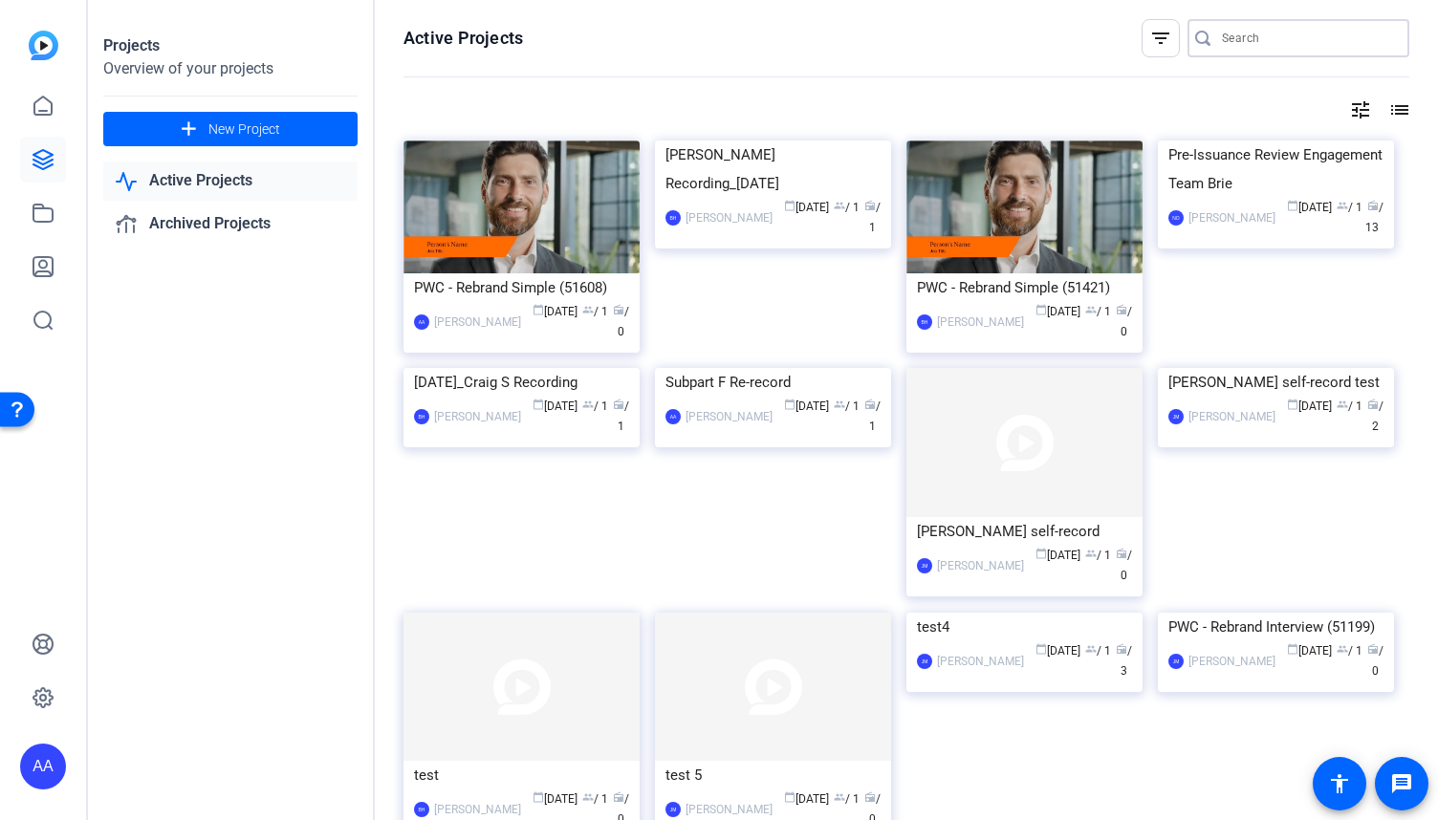
click at [1272, 32] on input "Search" at bounding box center [1308, 38] width 172 height 23
type input "cyber"
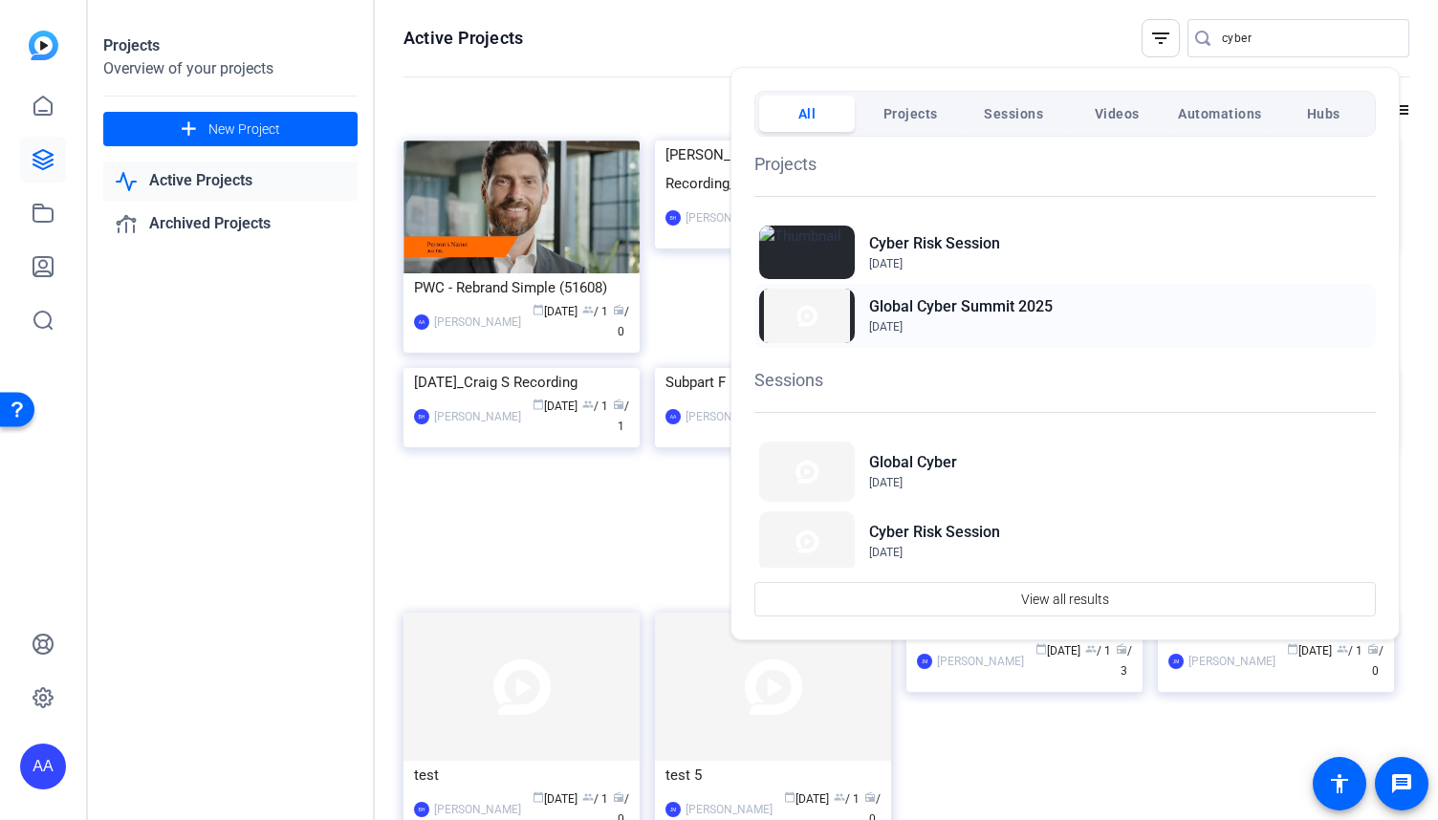
click at [1008, 318] on span "Jul 31, 2025" at bounding box center [961, 326] width 184 height 17
click at [958, 474] on div "Global Cyber Aug 28, 2025" at bounding box center [1064, 472] width 621 height 70
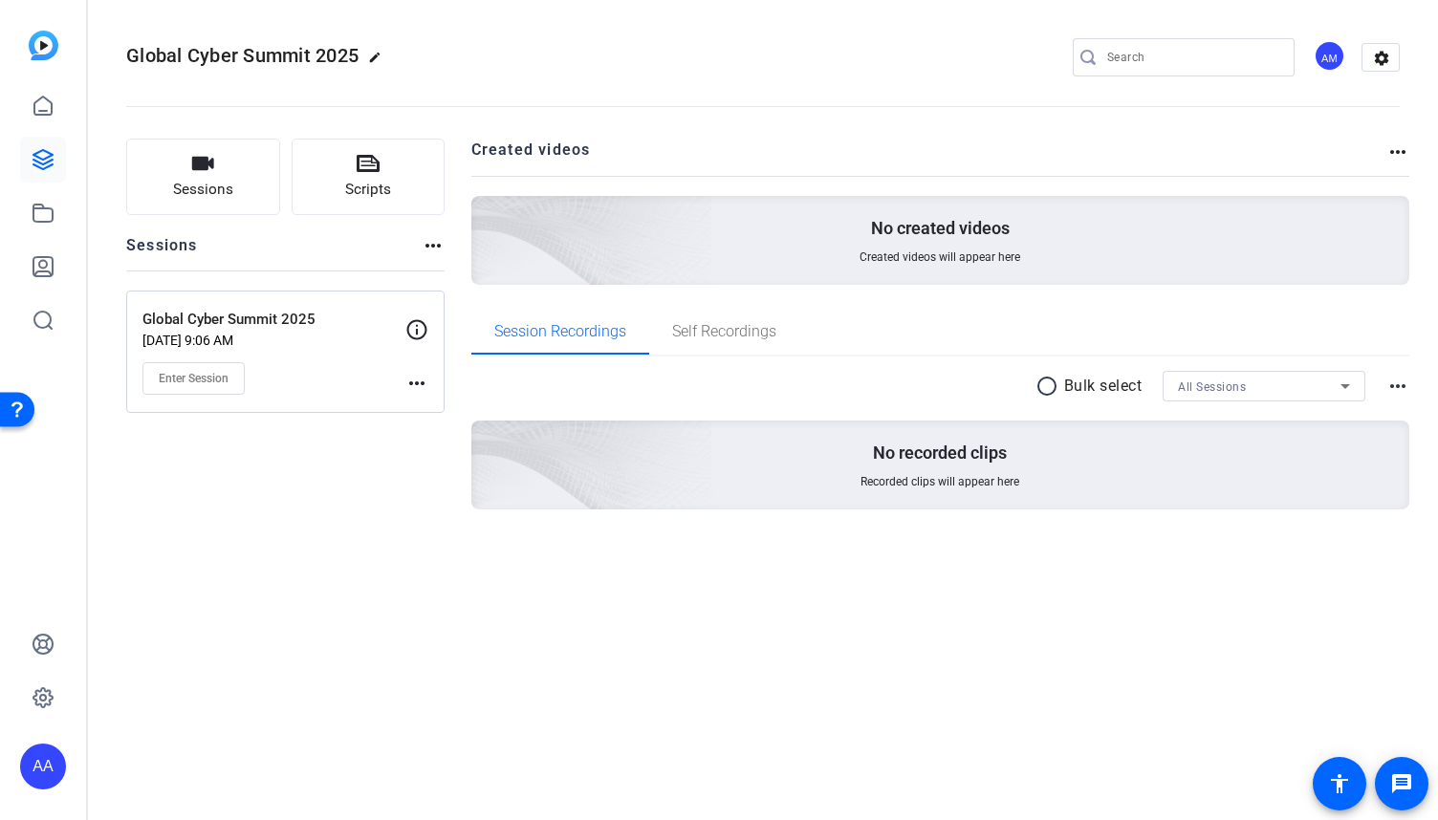
click at [425, 381] on mat-icon "more_horiz" at bounding box center [416, 383] width 23 height 23
click at [444, 402] on span "Edit Session" at bounding box center [464, 410] width 87 height 23
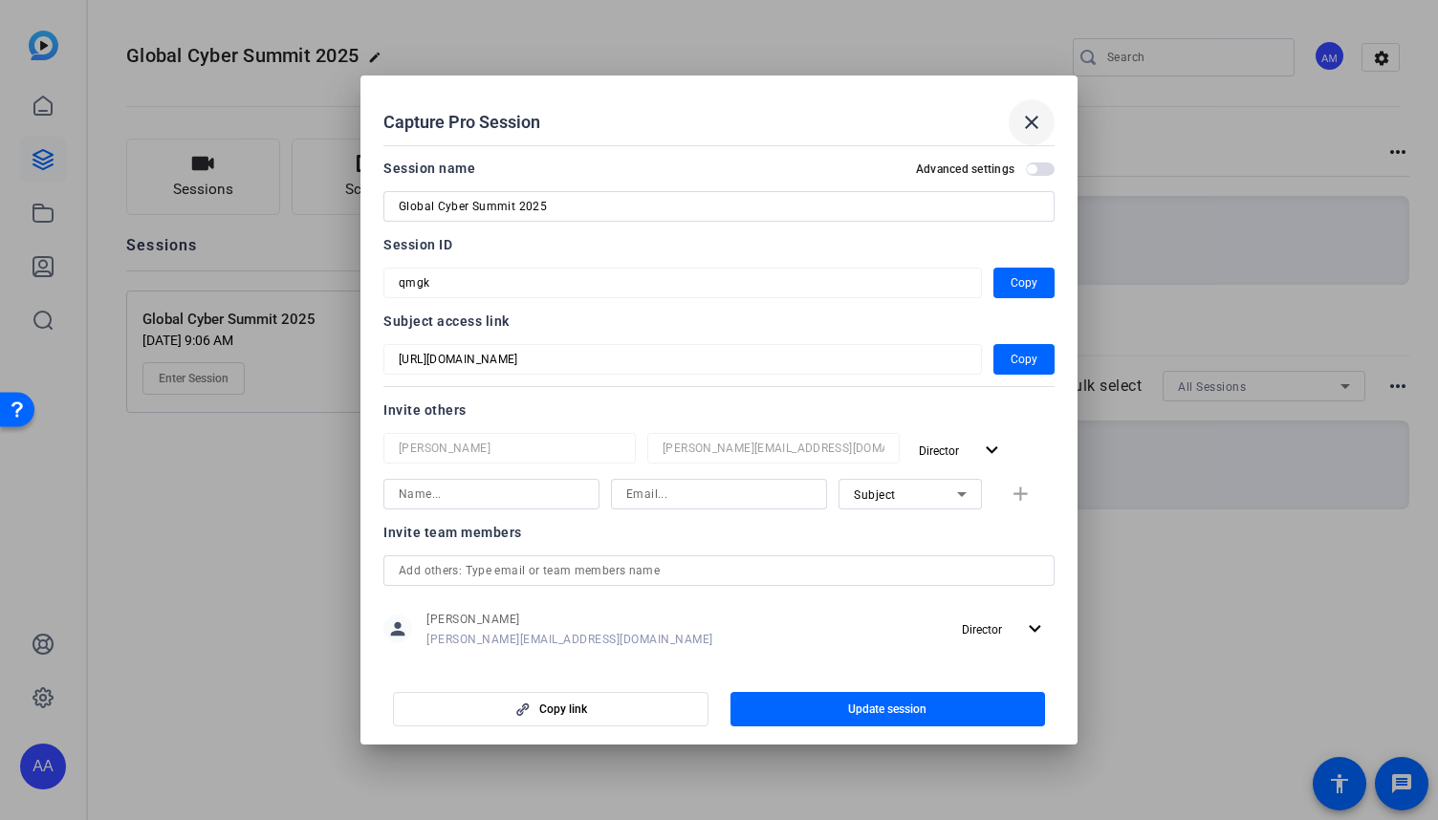
click at [1042, 127] on mat-icon "close" at bounding box center [1031, 122] width 23 height 23
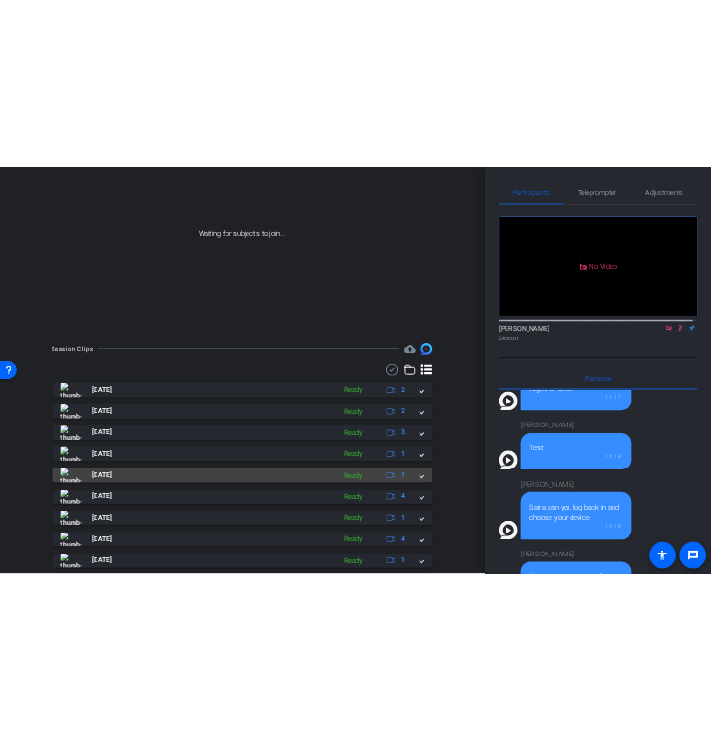
scroll to position [191, 0]
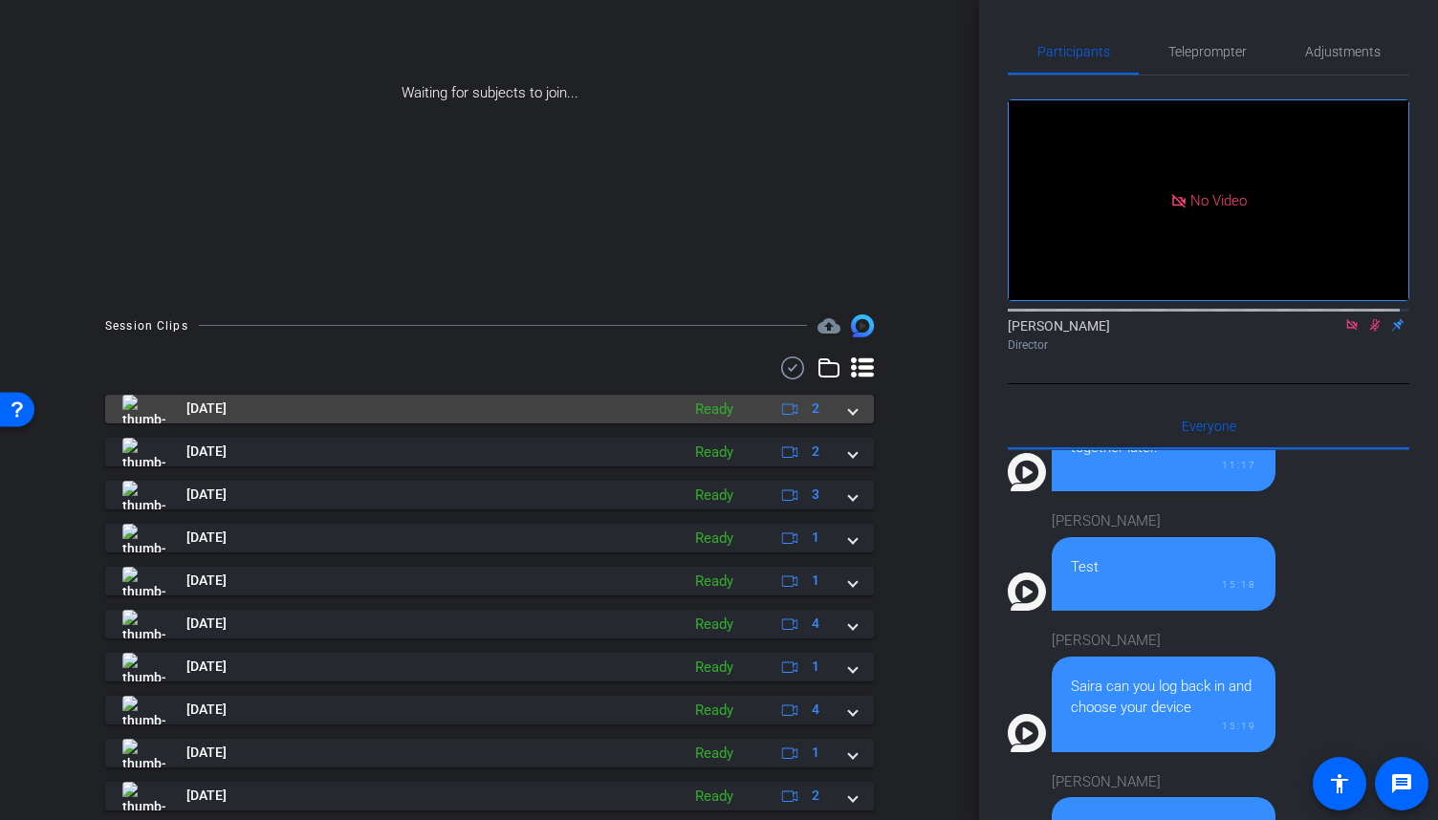
click at [849, 416] on span at bounding box center [853, 409] width 8 height 20
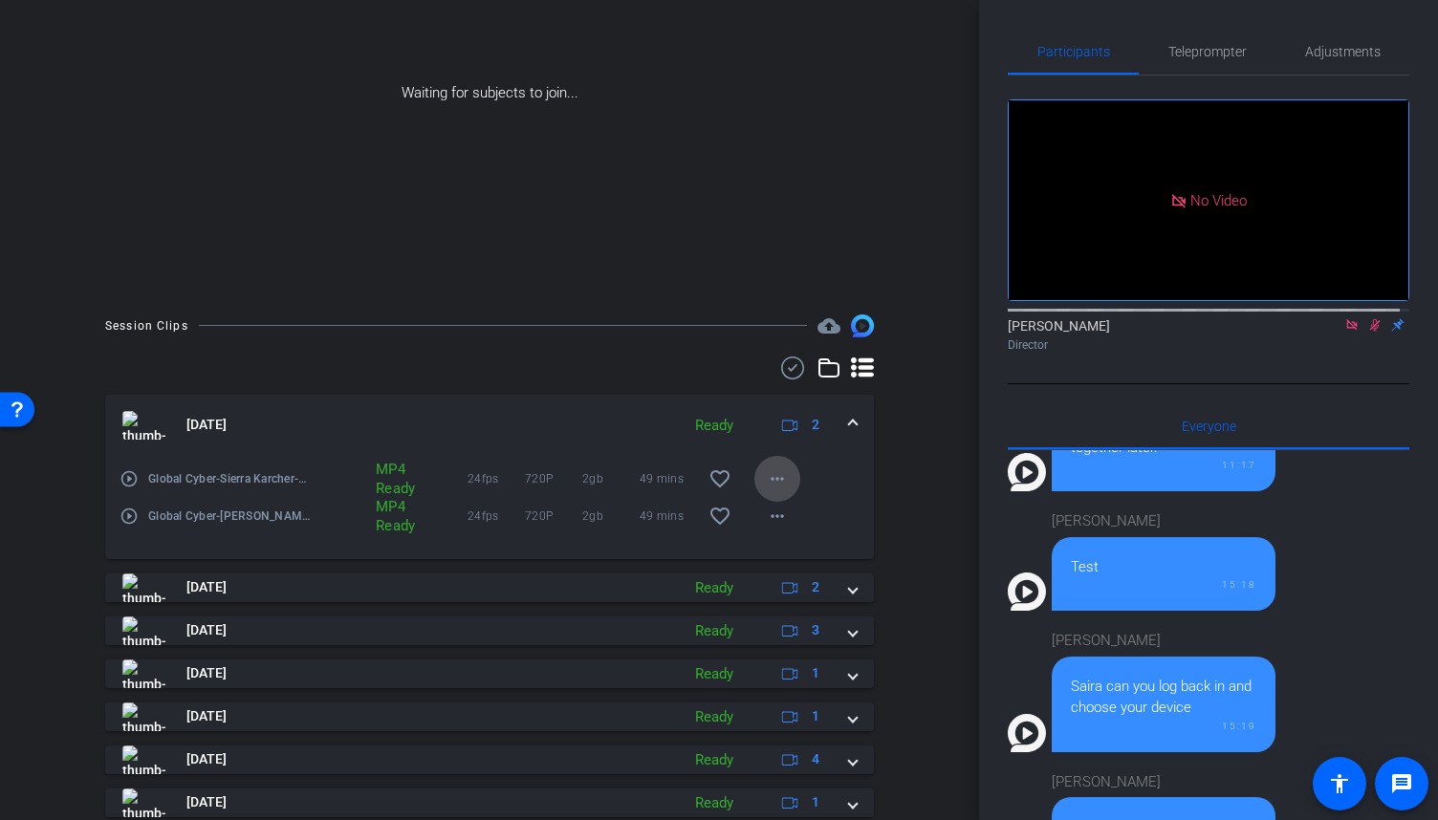
click at [777, 479] on mat-icon "more_horiz" at bounding box center [777, 479] width 23 height 23
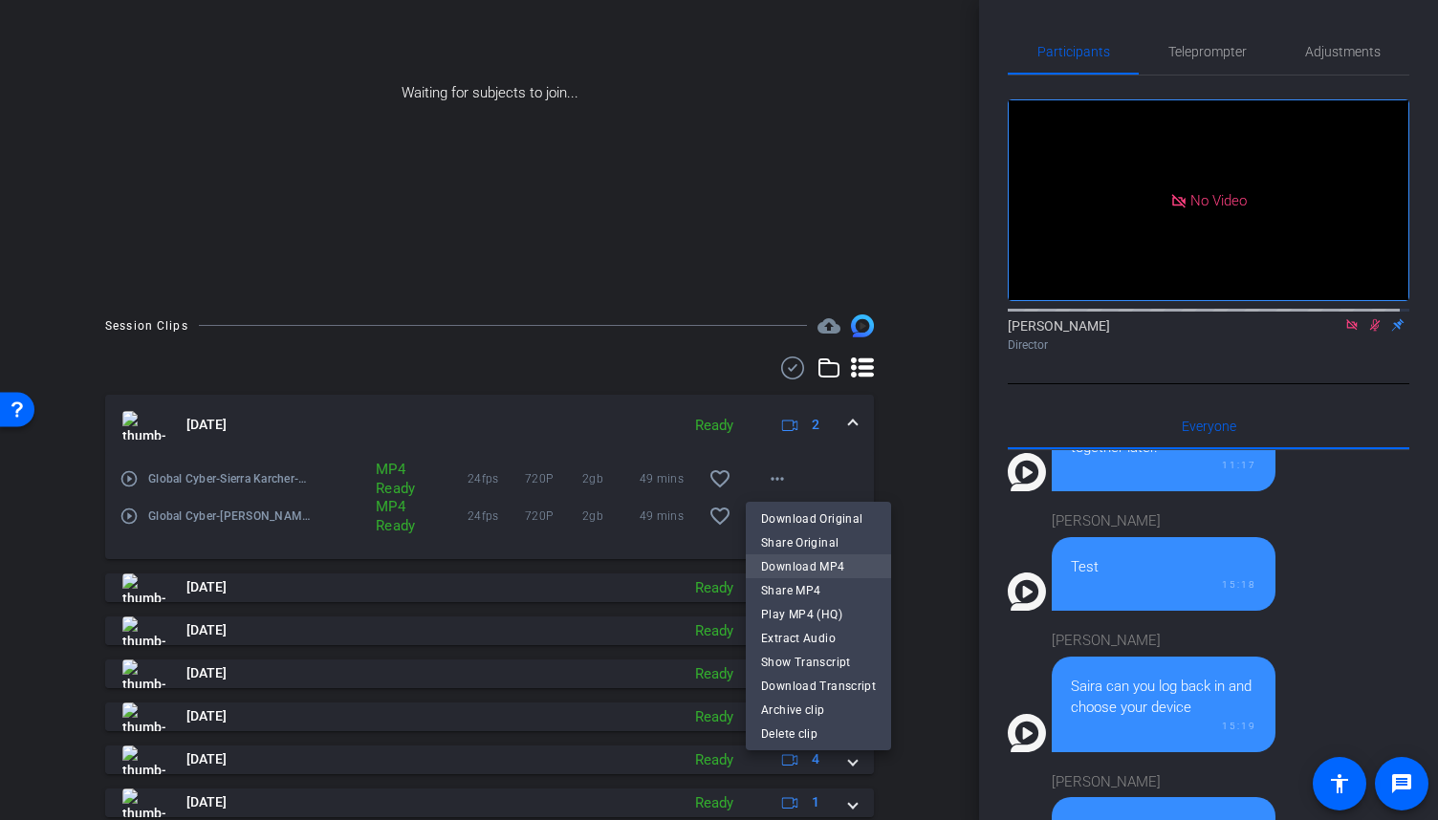
click at [819, 565] on span "Download MP4" at bounding box center [818, 566] width 115 height 23
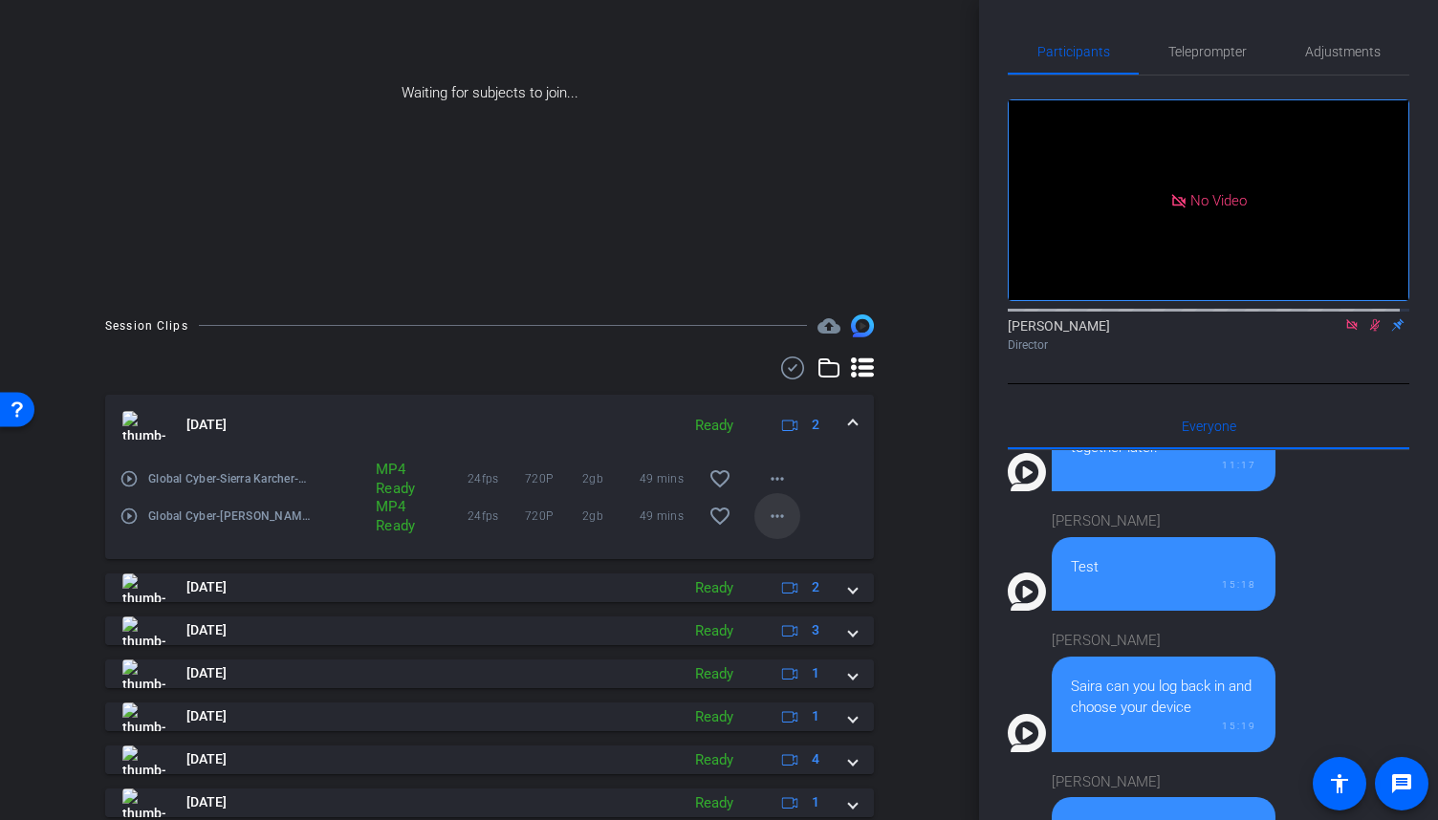
click at [778, 515] on mat-icon "more_horiz" at bounding box center [777, 516] width 23 height 23
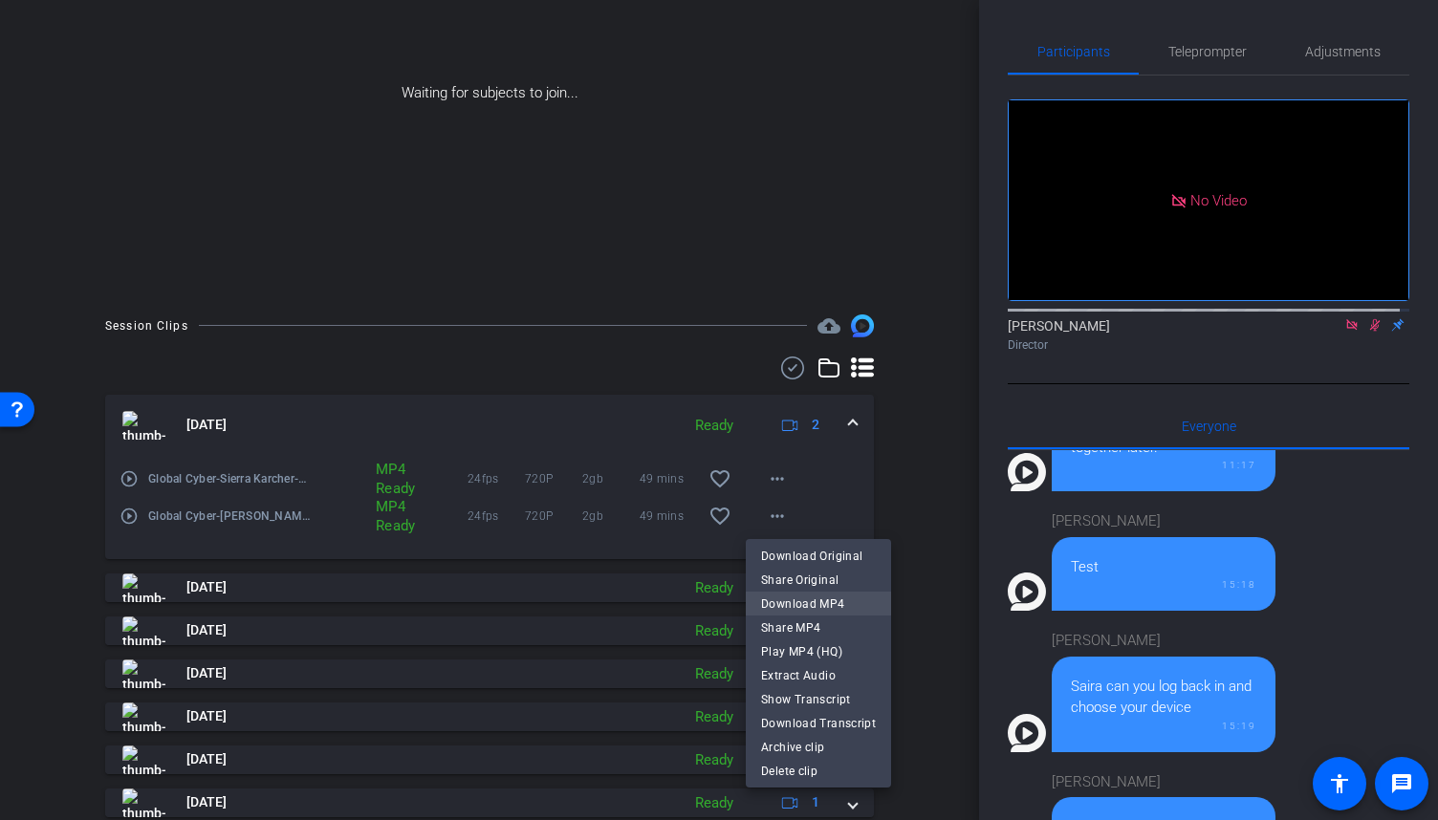
click at [818, 604] on span "Download MP4" at bounding box center [818, 603] width 115 height 23
